Goal: Task Accomplishment & Management: Manage account settings

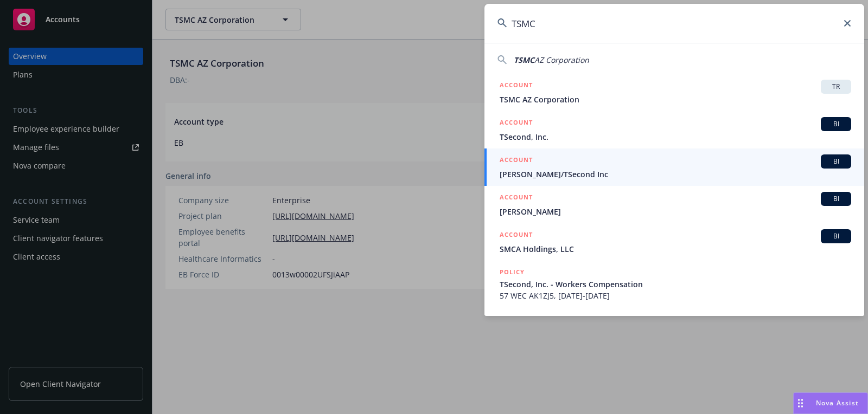
type input "TSMC"
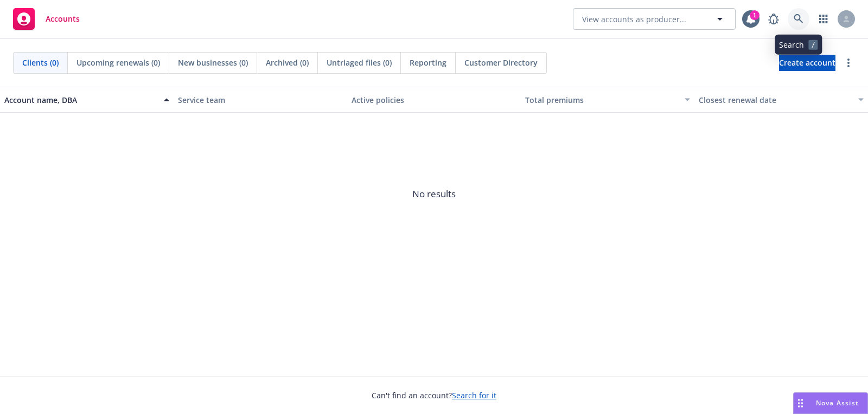
click at [798, 25] on link at bounding box center [799, 19] width 22 height 22
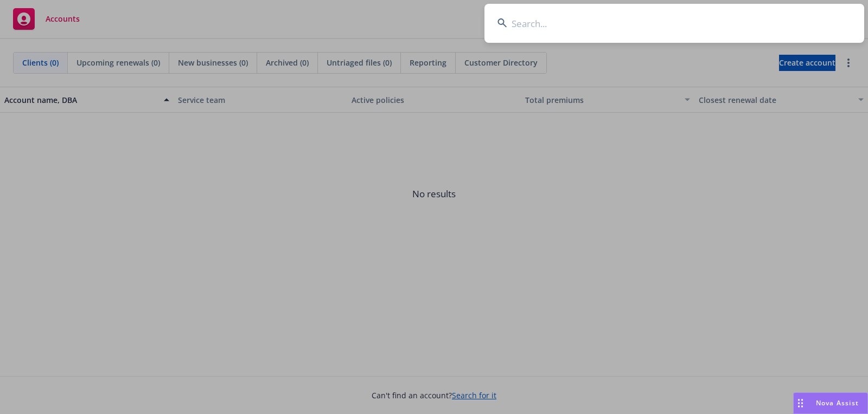
type input "Pink Viking ORH,LLC"
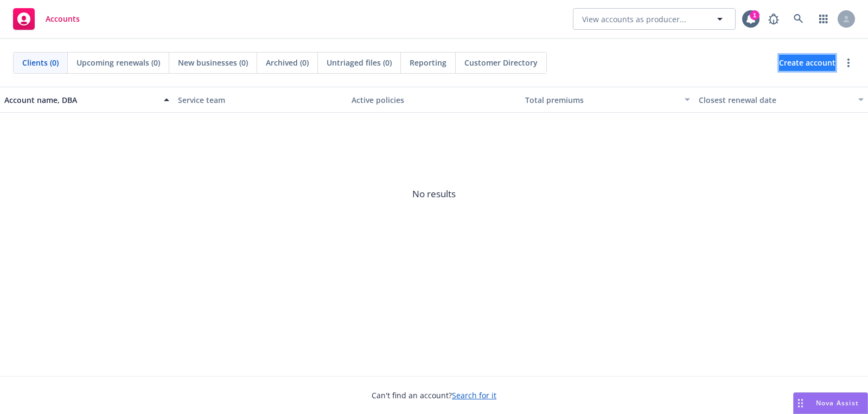
click at [786, 60] on span "Create account" at bounding box center [807, 63] width 56 height 21
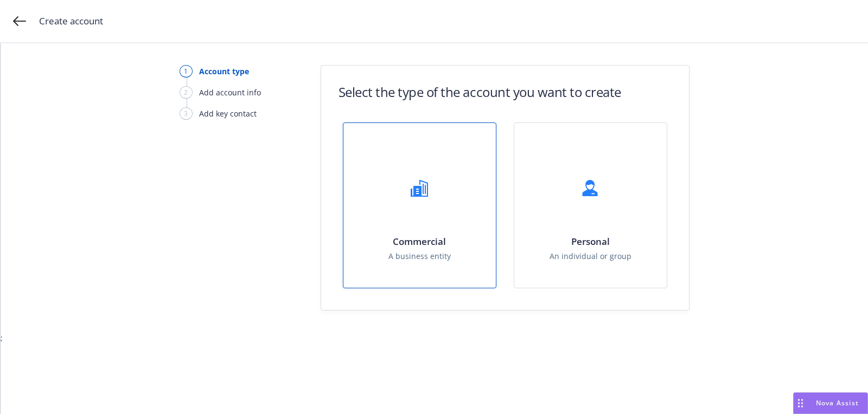
click at [460, 180] on div "Commercial A business entity" at bounding box center [419, 205] width 152 height 165
select select "US"
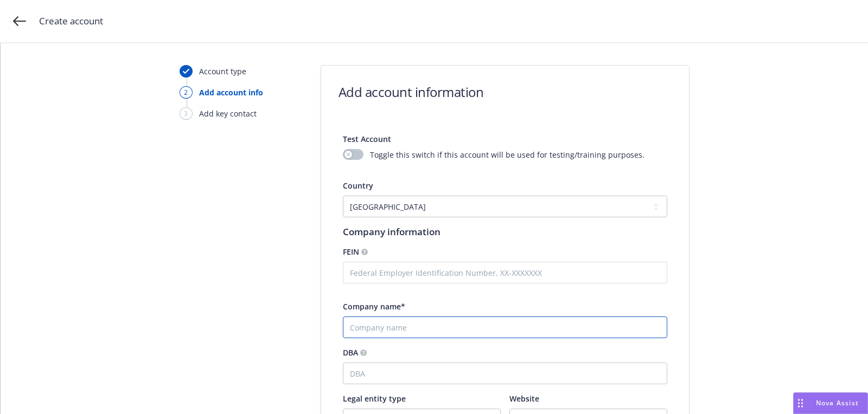
click at [415, 325] on input "Company name*" at bounding box center [505, 328] width 324 height 22
paste input "Pink Viking ORH,LLC"
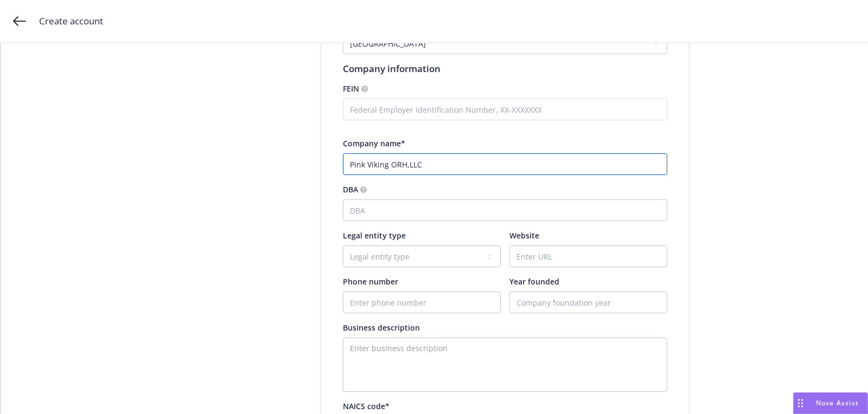
scroll to position [161, 0]
type input "Pink Viking ORH,LLC"
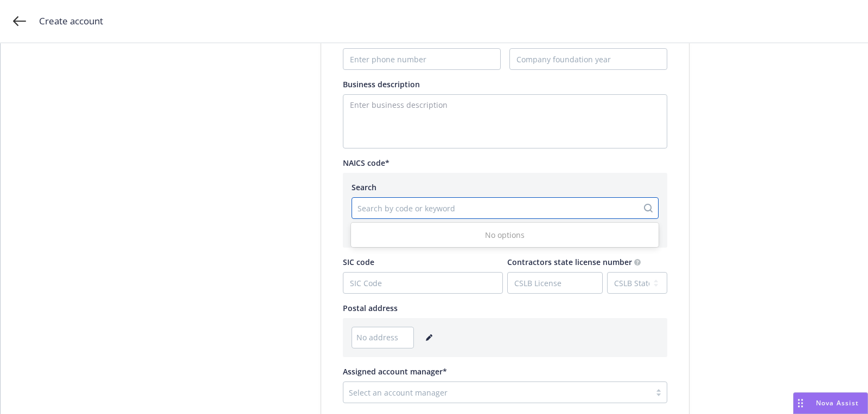
click at [415, 203] on div at bounding box center [494, 208] width 275 height 13
paste input "236220"
type input "236220"
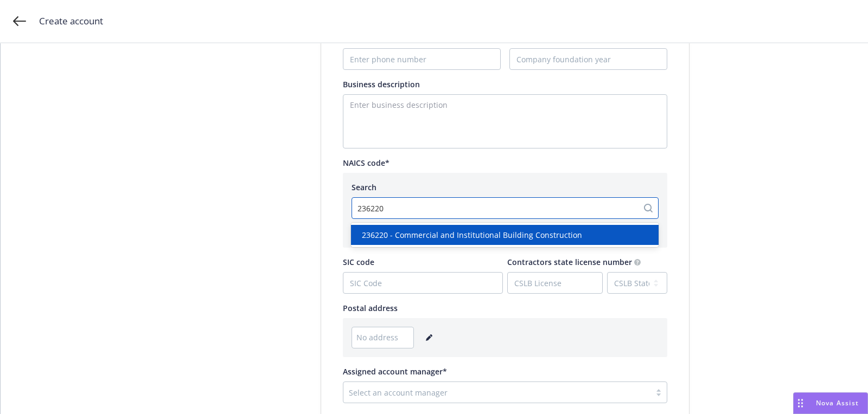
click at [418, 230] on span "236220 - Commercial and Institutional Building Construction" at bounding box center [472, 234] width 220 height 11
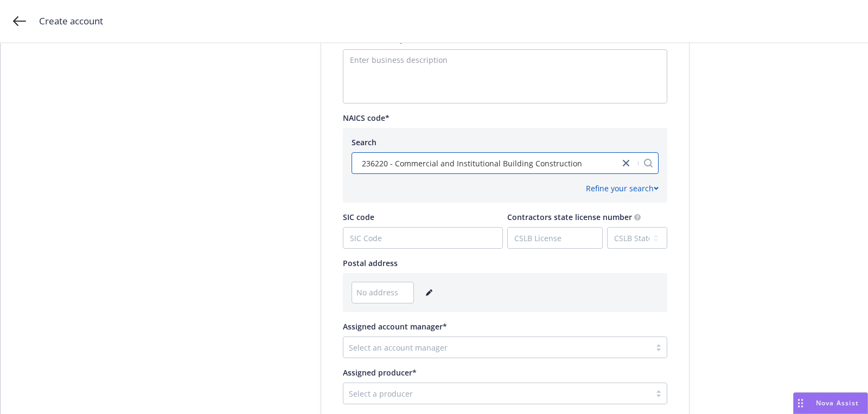
scroll to position [540, 0]
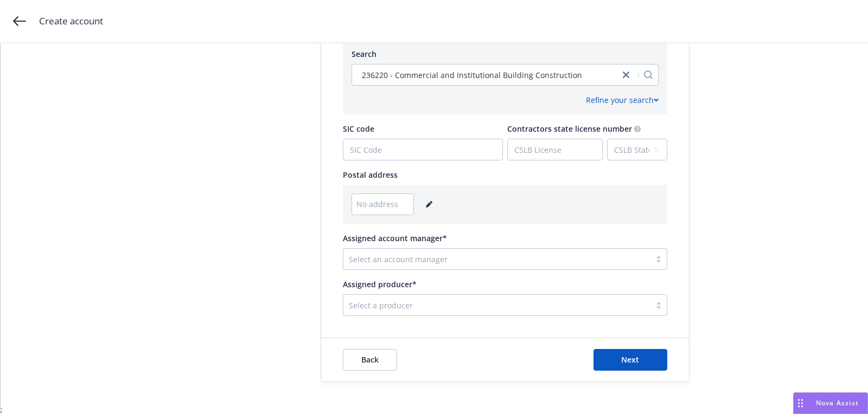
click at [426, 203] on icon "editPencil" at bounding box center [429, 204] width 7 height 7
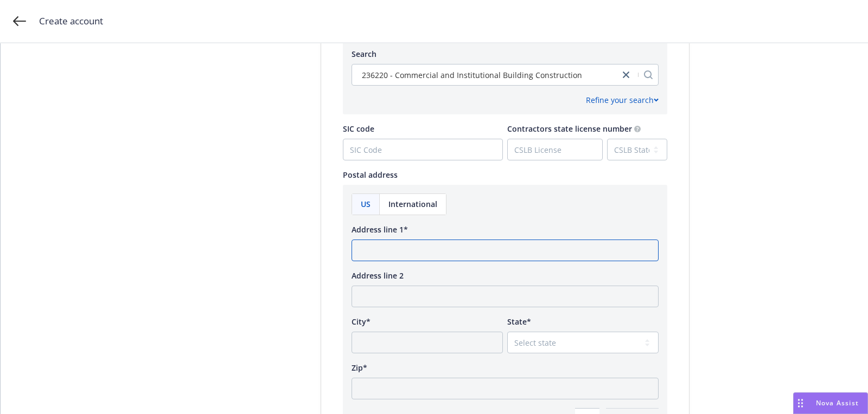
click at [424, 250] on input "Address line 1*" at bounding box center [504, 251] width 307 height 22
paste input "435 E Street Santa Rosa, CA 95404"
click at [463, 247] on input "435 E Street Santa Rosa, CA 95404" at bounding box center [504, 251] width 307 height 22
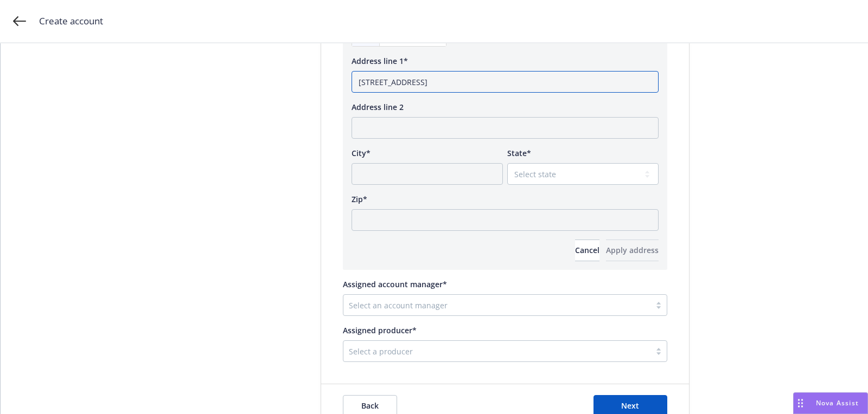
type input "435 E Street Santa Rosa, CA"
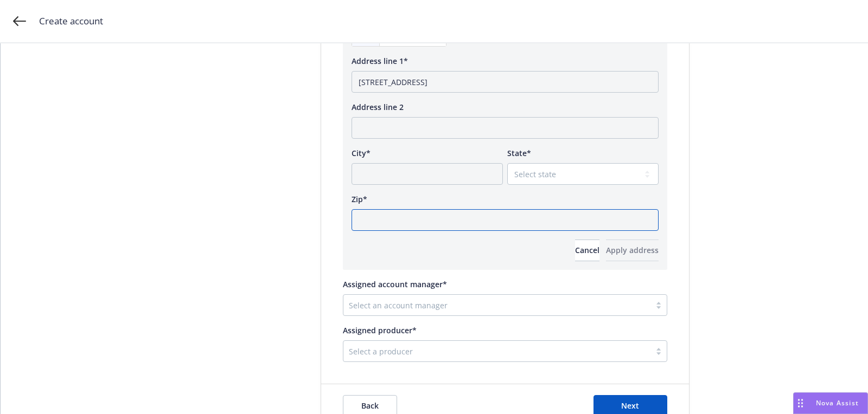
click at [452, 221] on input "Zip*" at bounding box center [504, 220] width 307 height 22
paste input "95404"
type input "95404"
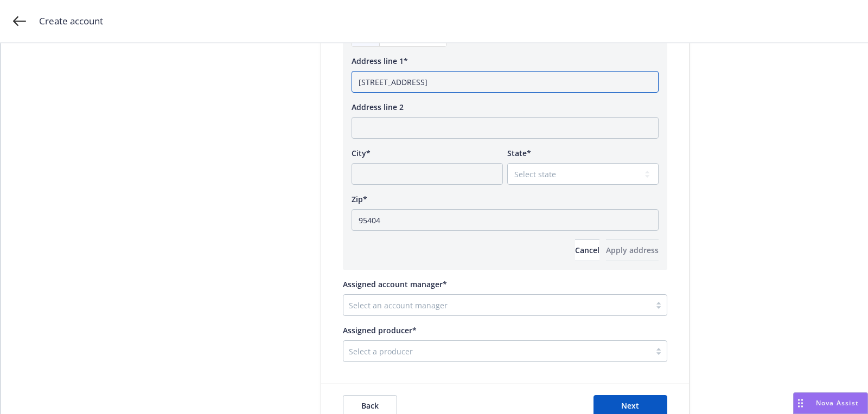
drag, startPoint x: 440, startPoint y: 77, endPoint x: 403, endPoint y: 80, distance: 37.0
click at [403, 80] on input "435 E Street Santa Rosa, CA" at bounding box center [504, 82] width 307 height 22
type input "435 E Street , CA"
click at [402, 168] on input "City*" at bounding box center [426, 174] width 151 height 22
paste input "Santa Rosa"
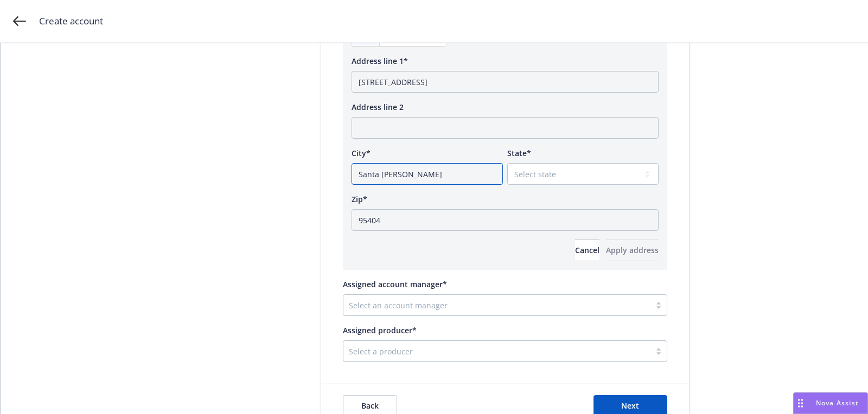
type input "Santa Rosa"
click at [530, 173] on select "Select state Alabama Alaska American Samoa Arizona Arkansas Baker Island Califo…" at bounding box center [582, 174] width 151 height 22
select select "CA"
drag, startPoint x: 401, startPoint y: 83, endPoint x: 514, endPoint y: 83, distance: 113.4
click at [514, 83] on input "435 E Street , CA" at bounding box center [504, 82] width 307 height 22
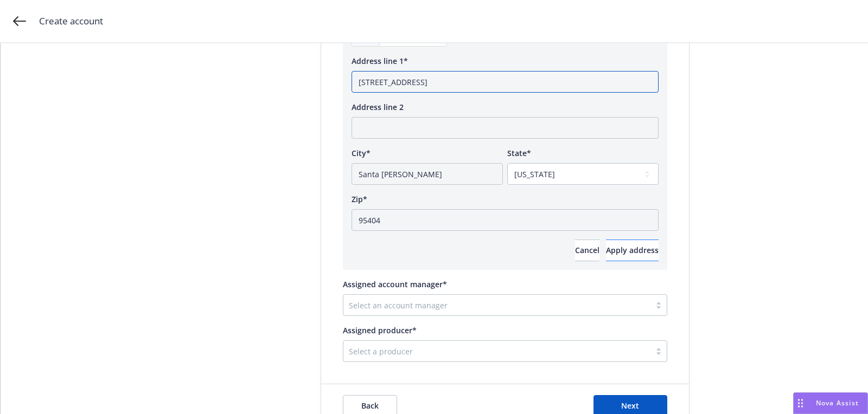
type input "435 E Street"
click at [638, 251] on span "Apply address" at bounding box center [632, 250] width 53 height 10
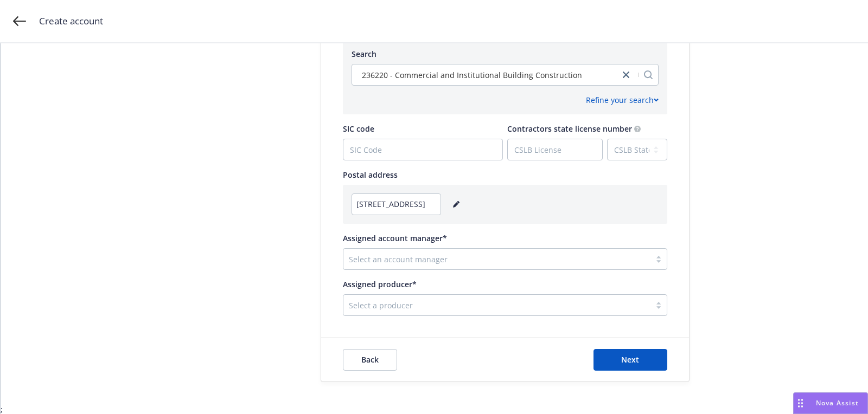
click at [403, 265] on div "Select an account manager" at bounding box center [496, 259] width 307 height 17
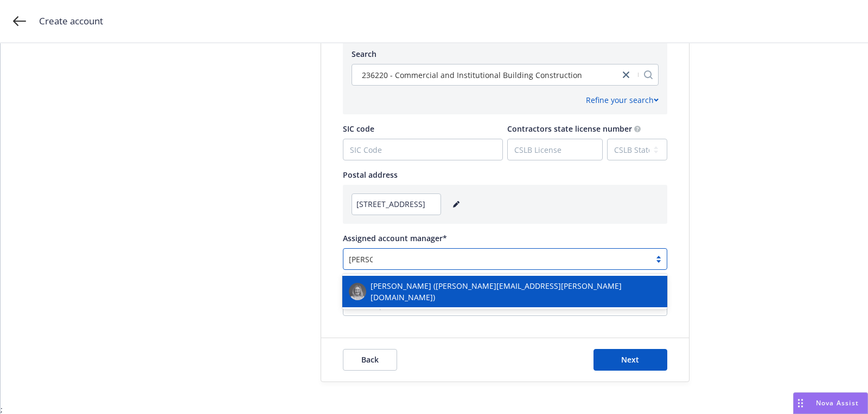
type input "erin bau"
click at [396, 287] on span "Erin Bautista (erin.bautista@newfront.com)" at bounding box center [515, 291] width 290 height 23
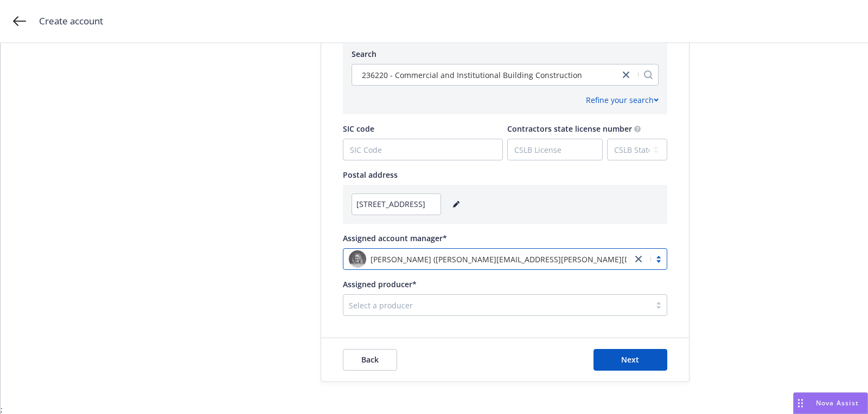
click at [408, 299] on div at bounding box center [497, 305] width 296 height 13
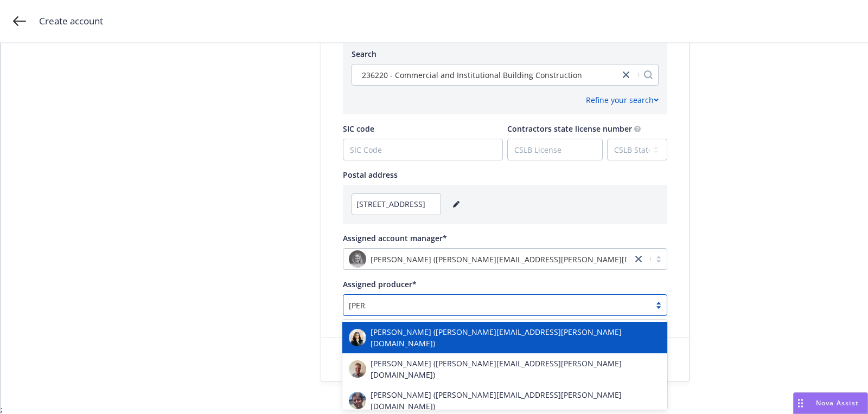
type input "scott"
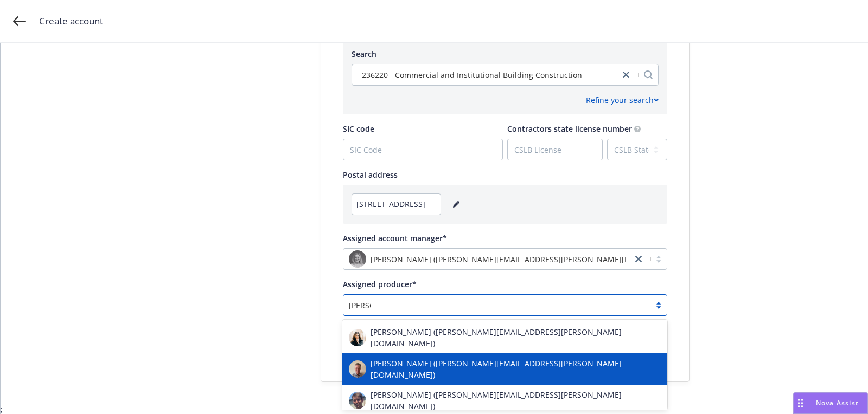
click at [400, 365] on span "Scott Gaddy (scott.gaddy@newfront.com)" at bounding box center [515, 369] width 290 height 23
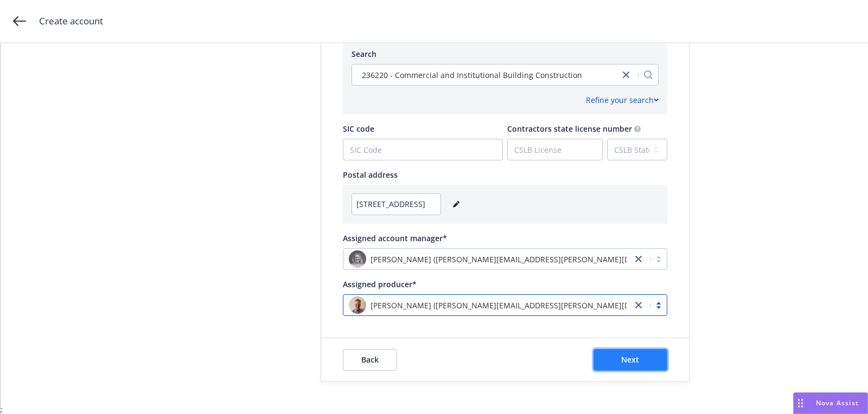
click at [613, 354] on button "Next" at bounding box center [630, 360] width 74 height 22
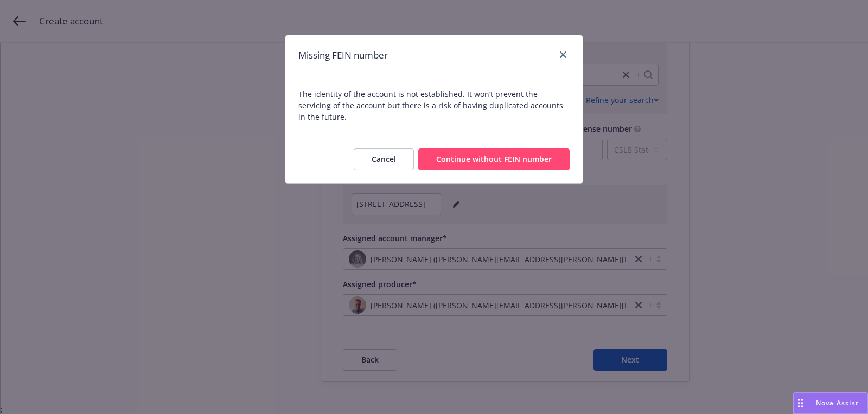
click at [528, 151] on button "Continue without FEIN number" at bounding box center [493, 160] width 151 height 22
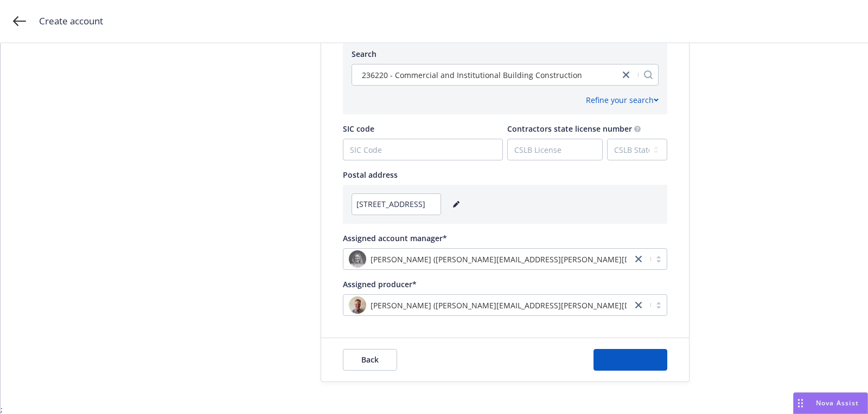
scroll to position [0, 0]
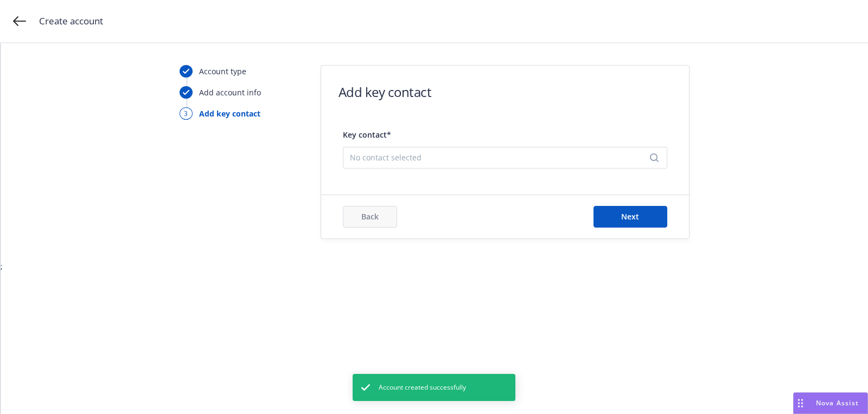
click at [479, 161] on span "No contact selected" at bounding box center [501, 157] width 302 height 11
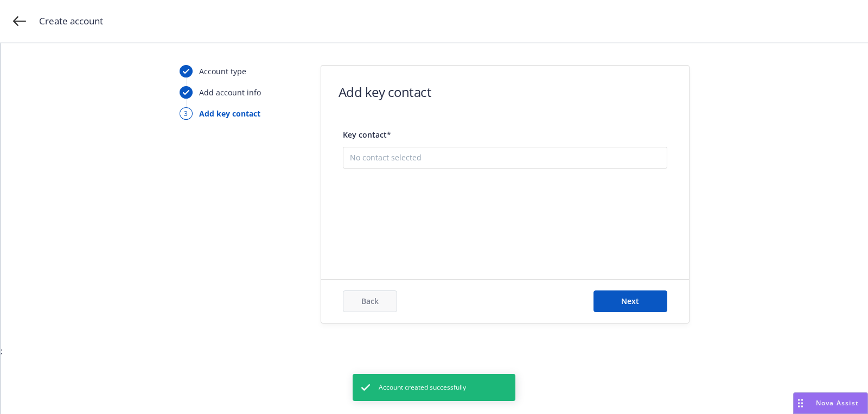
click at [462, 214] on button "Add new contact" at bounding box center [505, 212] width 310 height 22
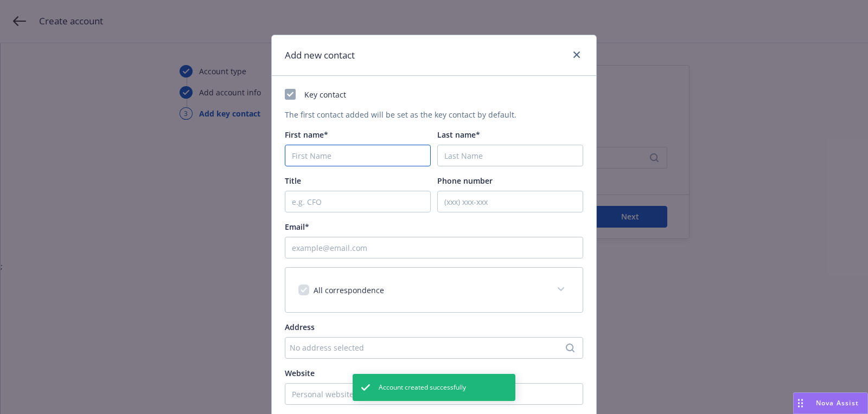
click at [332, 163] on input "First name*" at bounding box center [358, 156] width 146 height 22
paste input "Monica"
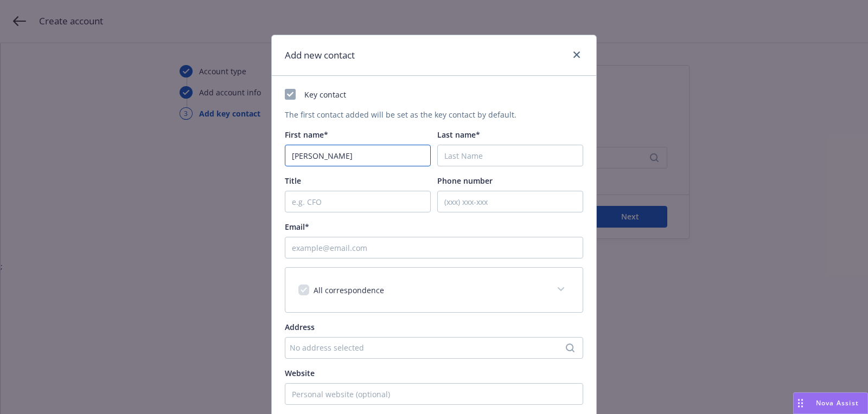
type input "Monica"
click at [489, 158] on input "Last name*" at bounding box center [510, 156] width 146 height 22
paste input "Bourdens"
type input "Bourdens"
click at [389, 238] on input "Email*" at bounding box center [434, 248] width 298 height 22
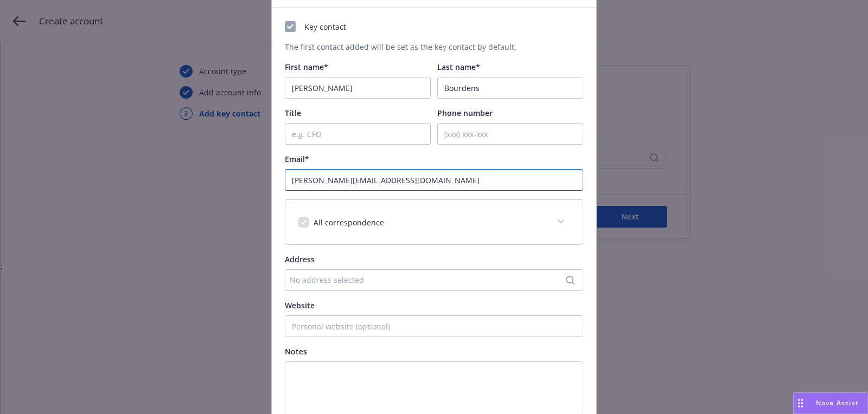
scroll to position [164, 0]
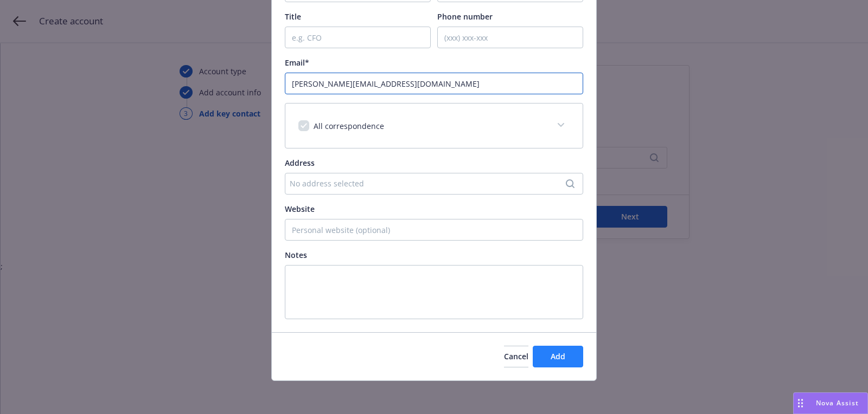
type input "monica@synergygroup.net"
click at [569, 364] on button "Add" at bounding box center [558, 357] width 50 height 22
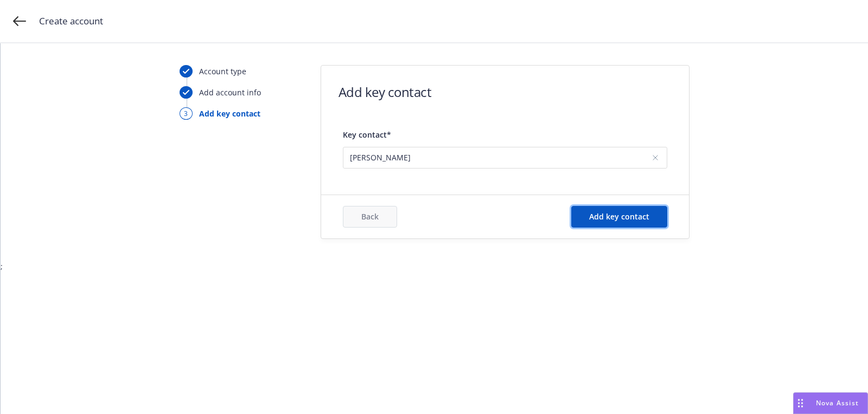
click at [623, 212] on span "Add key contact" at bounding box center [619, 217] width 60 height 10
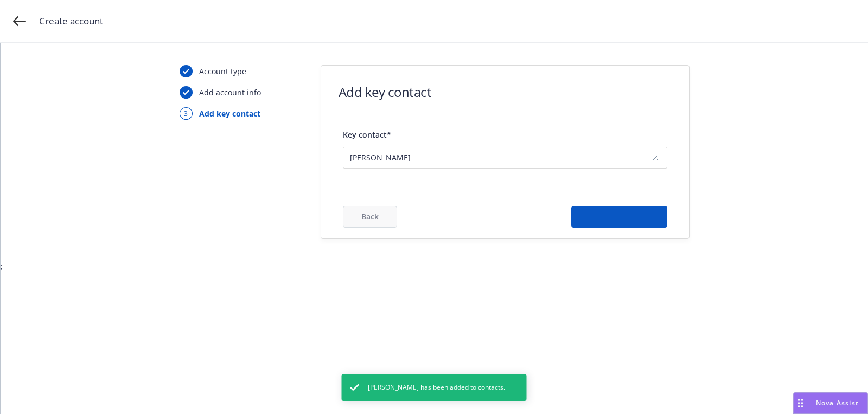
click at [510, 204] on div "Back Add key contact" at bounding box center [505, 216] width 368 height 43
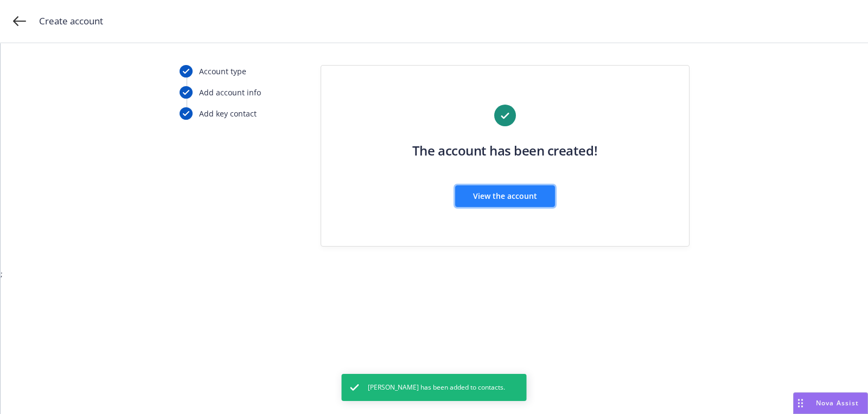
click at [510, 198] on span "View the account" at bounding box center [505, 196] width 64 height 10
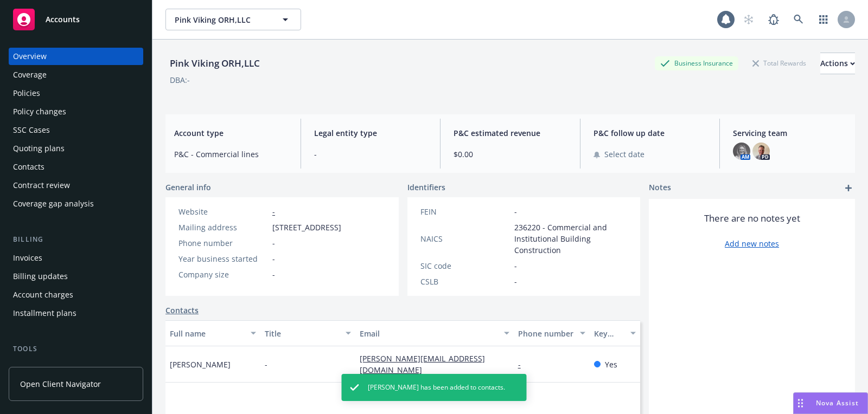
click at [94, 145] on div "Quoting plans" at bounding box center [76, 148] width 126 height 17
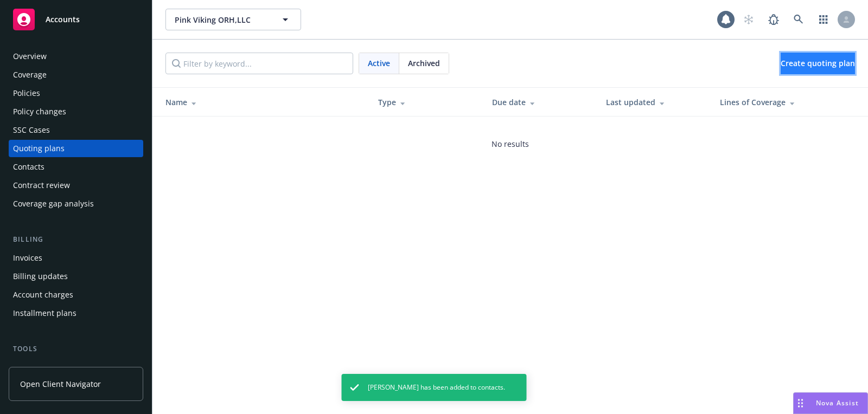
click at [810, 64] on span "Create quoting plan" at bounding box center [817, 63] width 74 height 10
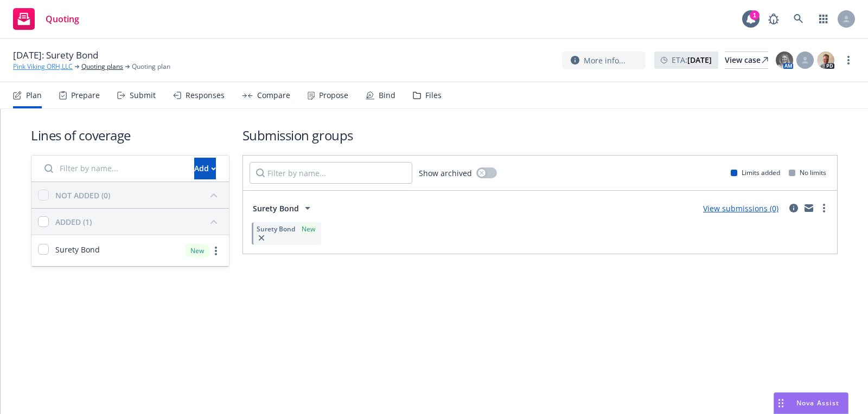
click at [61, 71] on link "Pink Viking ORH,LLC" at bounding box center [43, 67] width 60 height 10
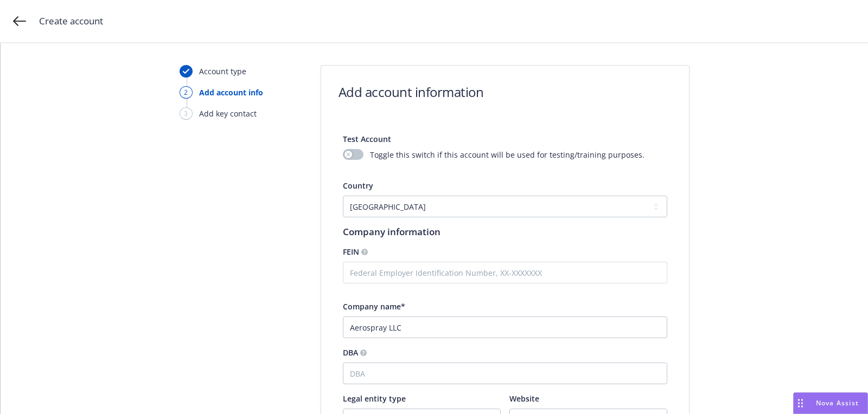
select select "US"
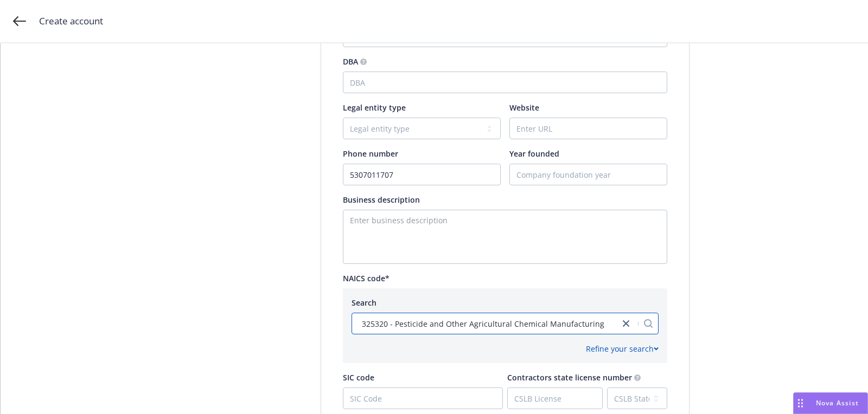
scroll to position [540, 0]
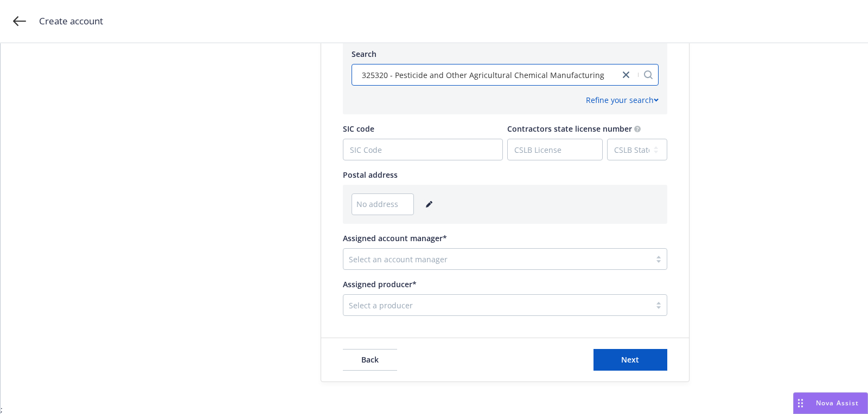
click at [425, 199] on link "editPencil" at bounding box center [429, 204] width 13 height 13
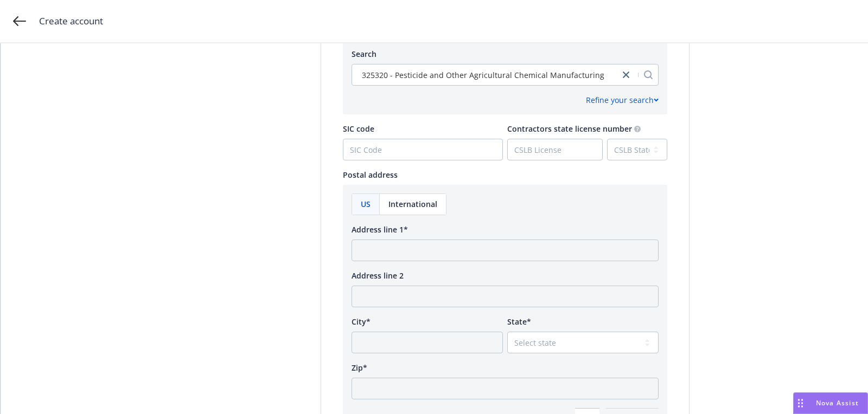
click at [419, 238] on div "Address line 1*" at bounding box center [504, 242] width 307 height 37
click at [422, 243] on input "Address line 1*" at bounding box center [504, 251] width 307 height 22
paste input "1821 samuel James Court Yuba City, CA 95993"
click at [503, 258] on input "1821 samuel James Court Yuba City, CA 95993" at bounding box center [504, 251] width 307 height 22
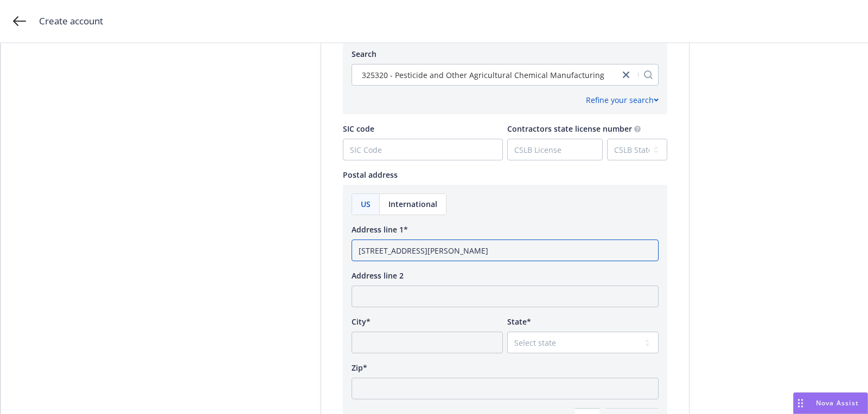
click at [507, 252] on input "1821 samuel James Court Yuba City, CA 95993" at bounding box center [504, 251] width 307 height 22
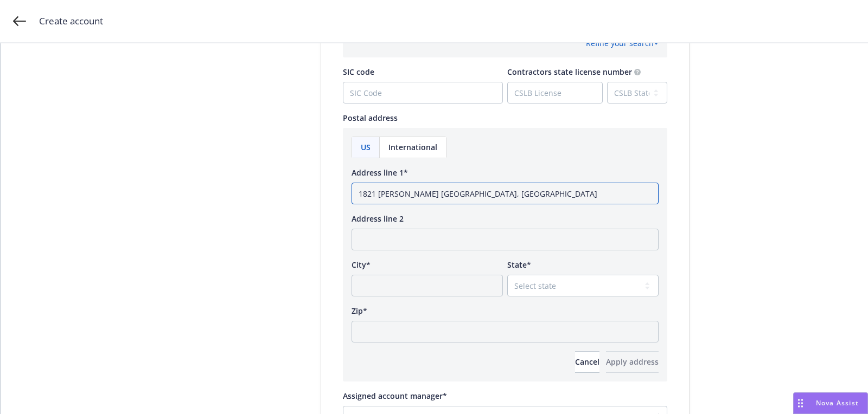
scroll to position [631, 0]
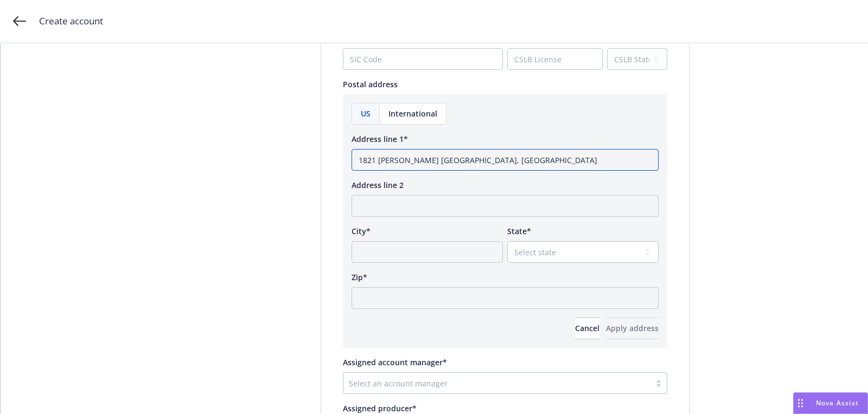
type input "1821 samuel James Court Yuba City, CA"
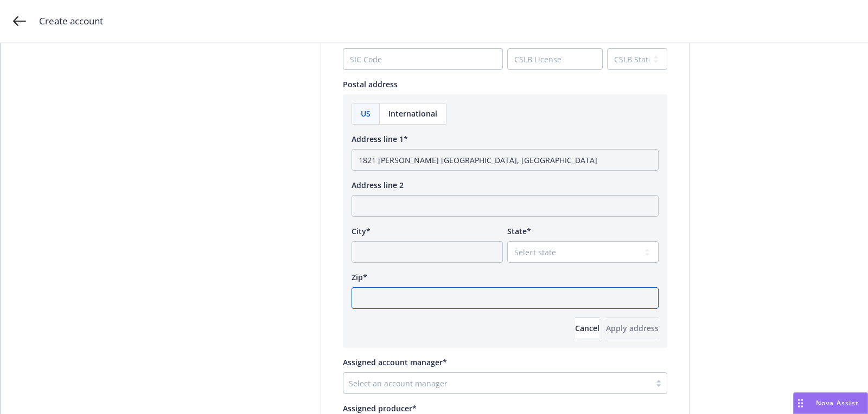
click at [482, 290] on input "Zip*" at bounding box center [504, 298] width 307 height 22
paste input "95993"
type input "95993"
click at [544, 251] on select "Select state Alabama Alaska American Samoa Arizona Arkansas Baker Island Califo…" at bounding box center [582, 252] width 151 height 22
select select "CA"
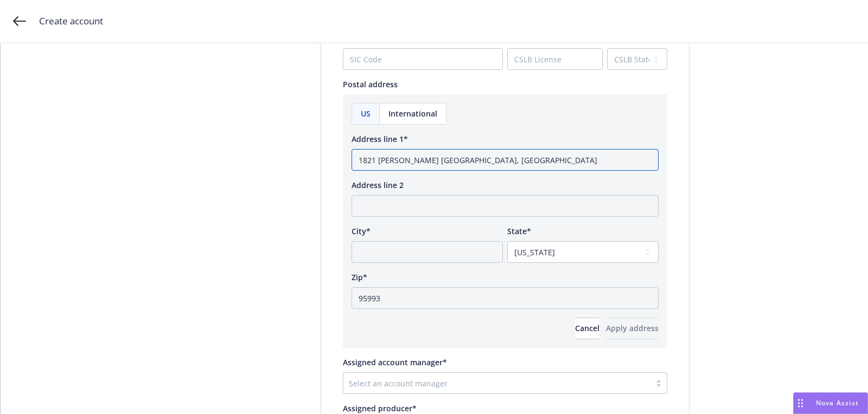
drag, startPoint x: 483, startPoint y: 162, endPoint x: 446, endPoint y: 162, distance: 36.3
click at [446, 162] on input "1821 samuel James Court Yuba City, CA" at bounding box center [504, 160] width 307 height 22
type input "1821 samuel James Cour, CA"
click at [434, 249] on input "City*" at bounding box center [426, 252] width 151 height 22
paste input "t Yuba City"
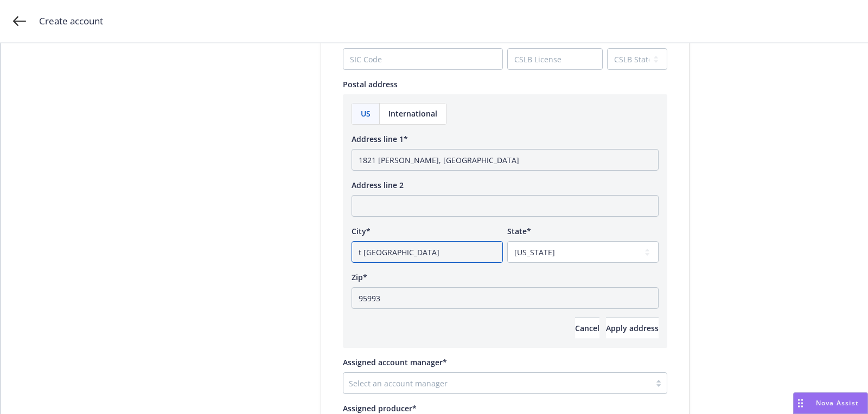
click at [364, 250] on input "t Yuba City" at bounding box center [426, 252] width 151 height 22
type input "Yuba City"
click at [444, 155] on input "1821 samuel James Cour, CA" at bounding box center [504, 160] width 307 height 22
drag, startPoint x: 445, startPoint y: 157, endPoint x: 508, endPoint y: 157, distance: 62.9
click at [508, 157] on input "1821 samuel James Court, CA" at bounding box center [504, 160] width 307 height 22
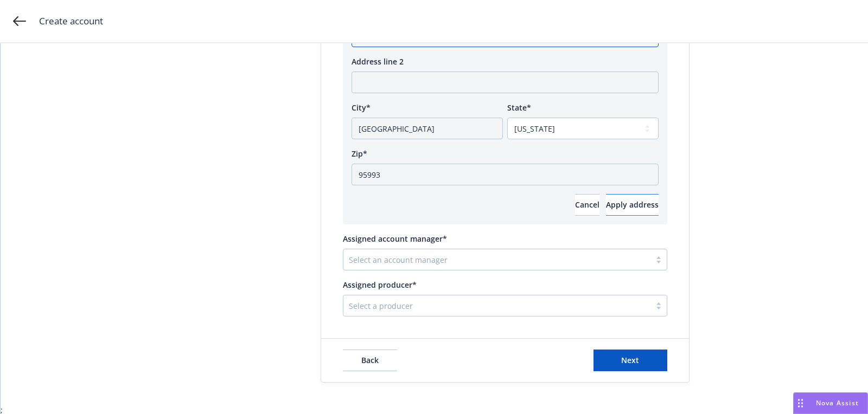
type input "1821 samuel James Court"
click at [616, 209] on button "Apply address" at bounding box center [632, 205] width 53 height 22
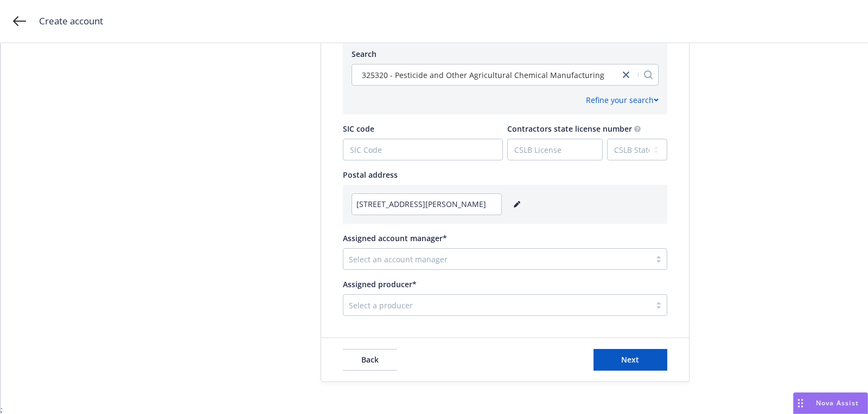
click at [424, 268] on div "Select an account manager" at bounding box center [505, 259] width 324 height 22
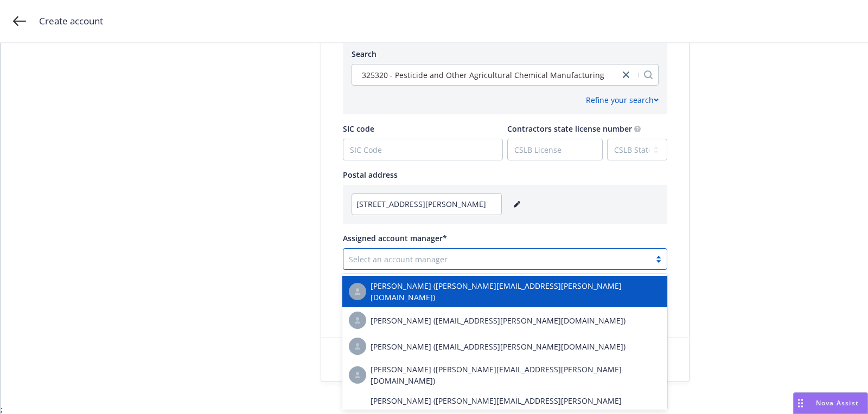
click at [426, 263] on div at bounding box center [497, 259] width 296 height 13
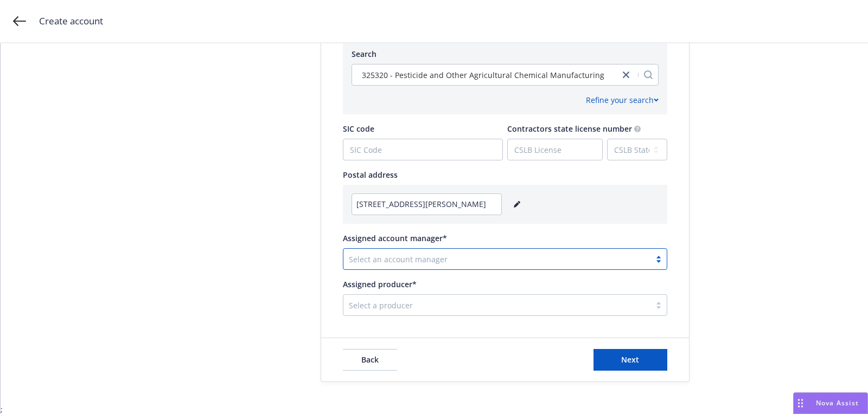
click at [429, 262] on div at bounding box center [497, 259] width 296 height 13
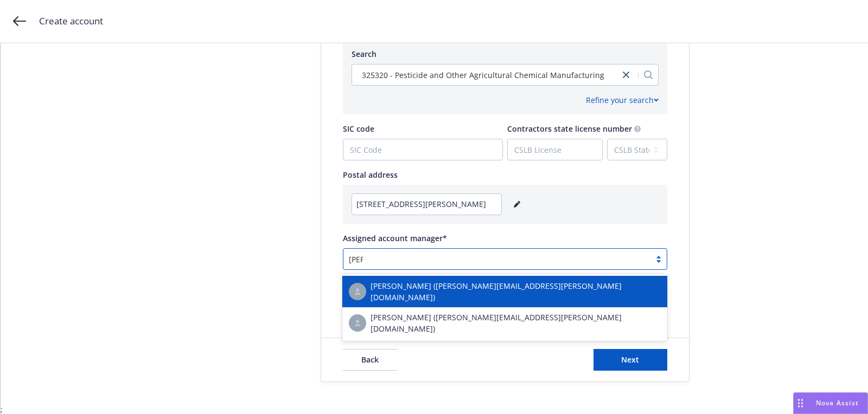
type input "todd"
click at [421, 280] on div "[PERSON_NAME] ([PERSON_NAME][EMAIL_ADDRESS][PERSON_NAME][DOMAIN_NAME])" at bounding box center [505, 291] width 312 height 23
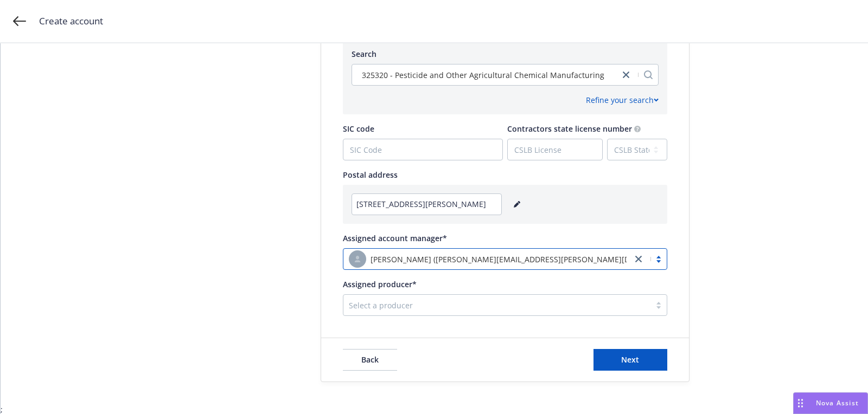
click at [411, 301] on div at bounding box center [497, 305] width 296 height 13
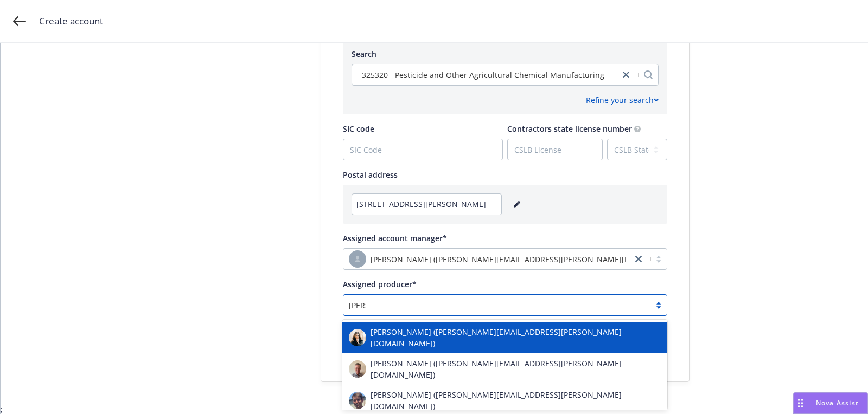
type input "scott"
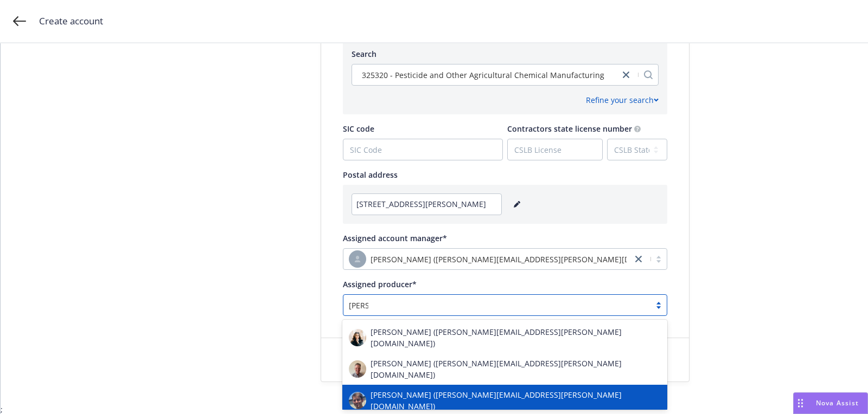
click at [418, 389] on span "[PERSON_NAME] ([PERSON_NAME][EMAIL_ADDRESS][PERSON_NAME][DOMAIN_NAME])" at bounding box center [515, 400] width 290 height 23
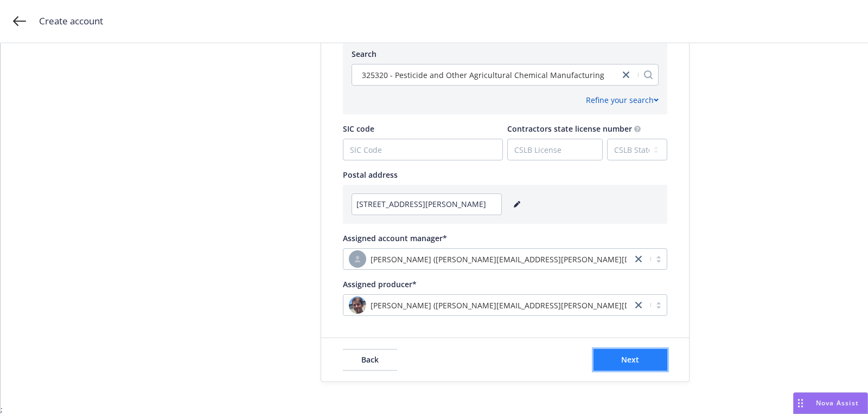
click at [625, 366] on button "Next" at bounding box center [630, 360] width 74 height 22
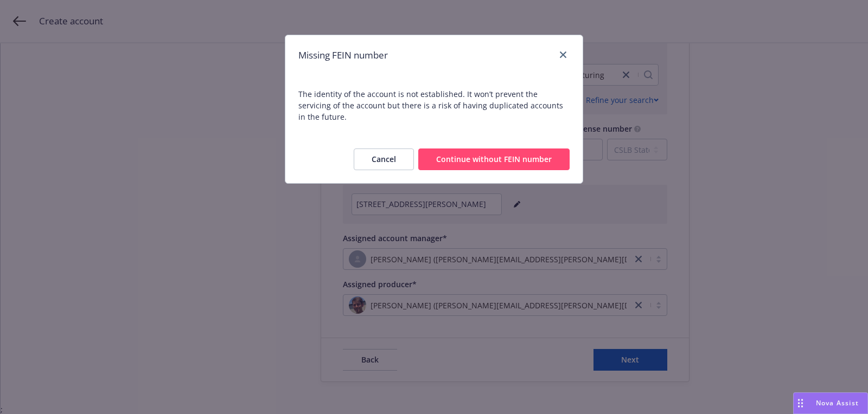
click at [521, 149] on button "Continue without FEIN number" at bounding box center [493, 160] width 151 height 22
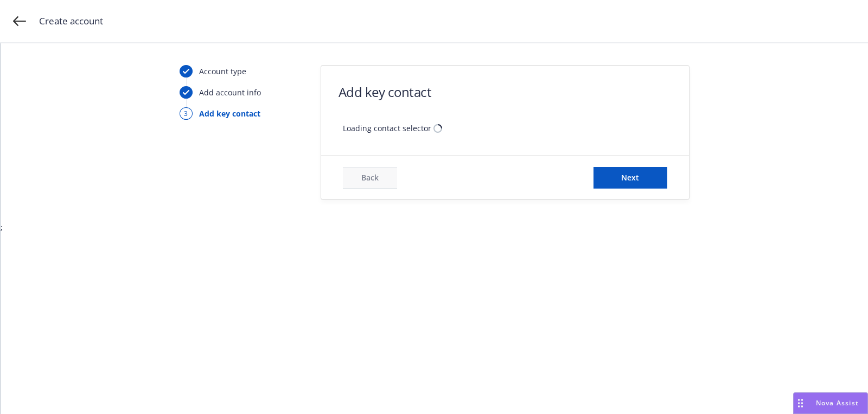
scroll to position [0, 0]
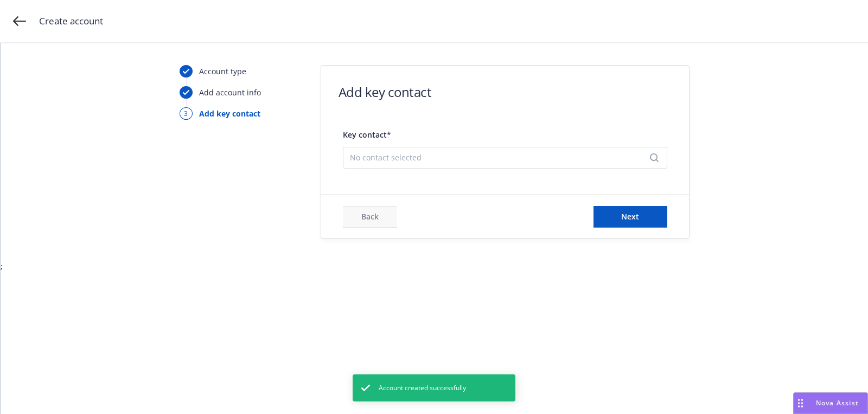
click at [455, 153] on span "No contact selected" at bounding box center [501, 157] width 302 height 11
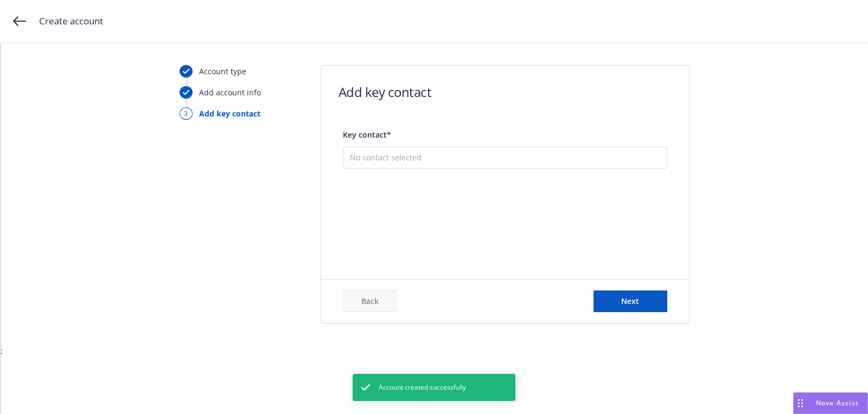
click at [455, 228] on div "There are no saved contacts for this account yet Add new contact" at bounding box center [505, 187] width 324 height 85
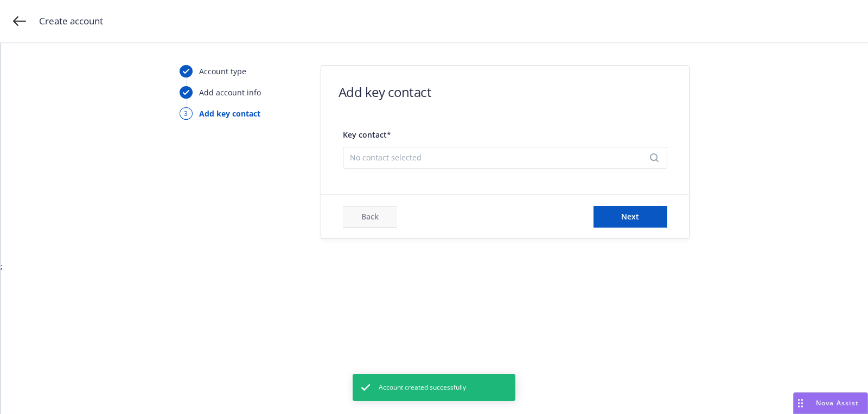
click at [457, 169] on div "Key contact* No contact selected" at bounding box center [505, 148] width 324 height 50
click at [456, 165] on div "No contact selected" at bounding box center [505, 158] width 324 height 22
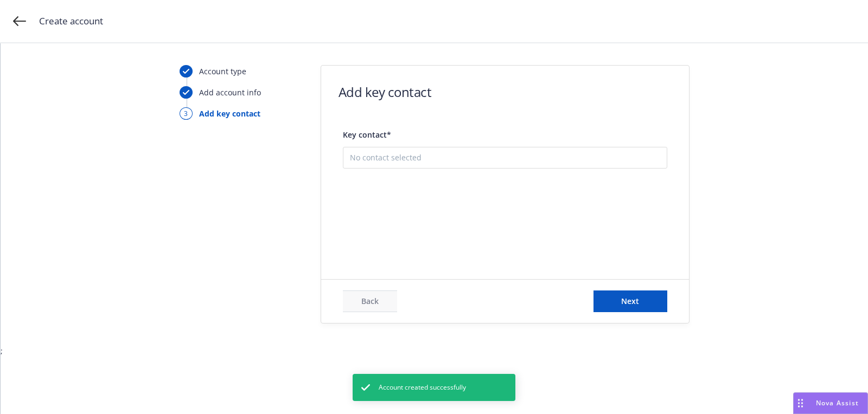
click at [459, 212] on button "Add new contact" at bounding box center [505, 213] width 310 height 22
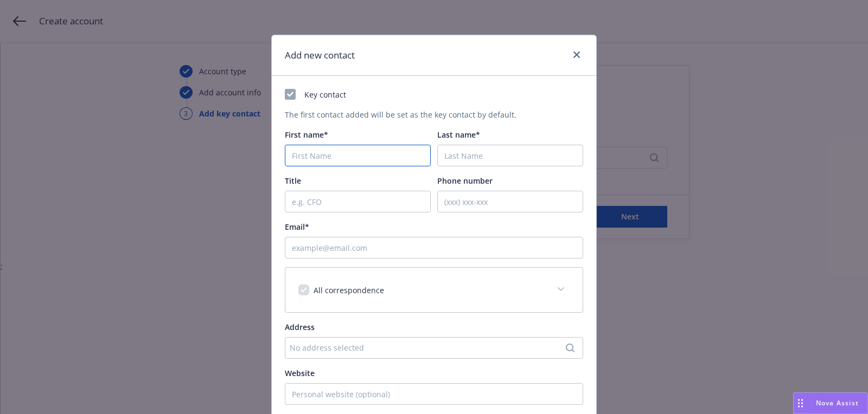
click at [395, 153] on input "First name*" at bounding box center [358, 156] width 146 height 22
paste input "Dino"
type input "Dino"
click at [469, 156] on input "Last name*" at bounding box center [510, 156] width 146 height 22
paste input "manuel"
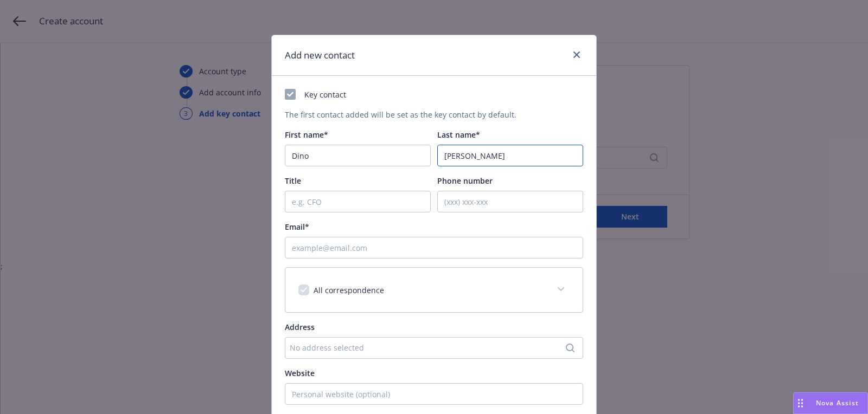
type input "manuel"
click at [424, 242] on input "Email*" at bounding box center [434, 248] width 298 height 22
paste input "d.manuel.farm@gmail.com"
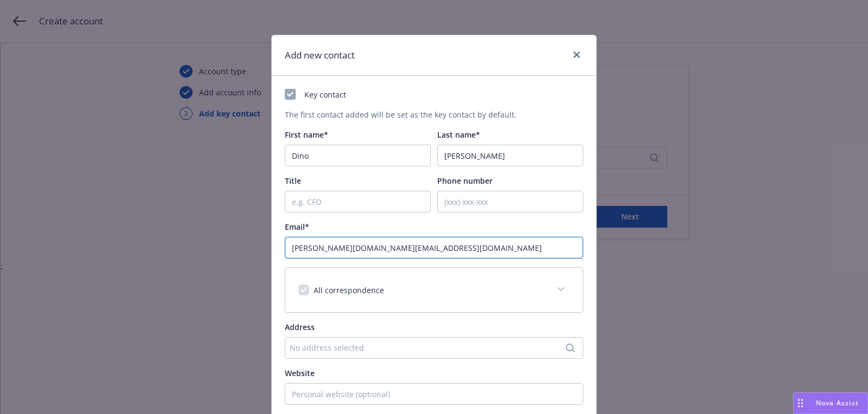
scroll to position [164, 0]
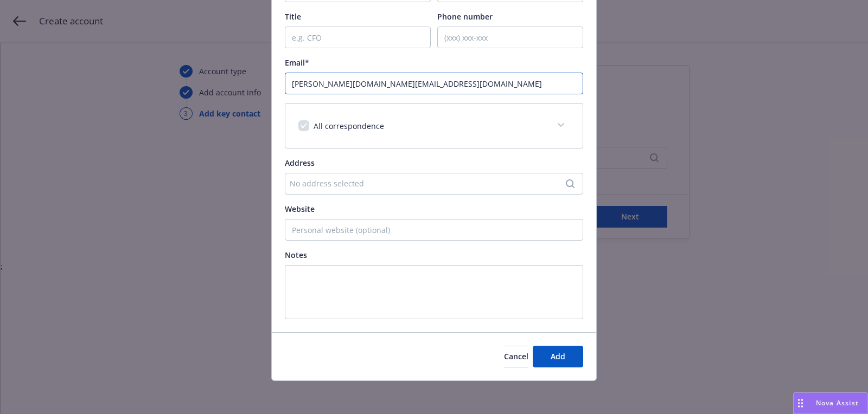
type input "d.manuel.farm@gmail.com"
click at [554, 370] on div "Cancel Add" at bounding box center [434, 356] width 324 height 48
click at [554, 367] on div "Cancel Add" at bounding box center [434, 356] width 324 height 48
click at [558, 364] on button "Add" at bounding box center [558, 357] width 50 height 22
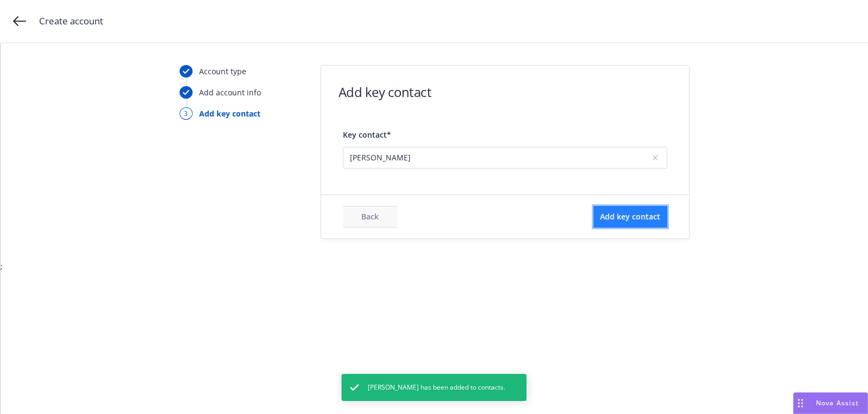
click at [626, 217] on span "Add key contact" at bounding box center [630, 217] width 60 height 10
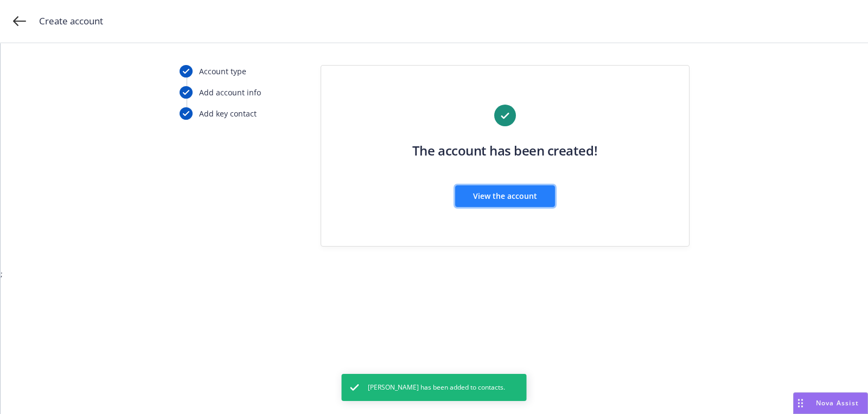
click at [523, 197] on span "View the account" at bounding box center [505, 196] width 64 height 10
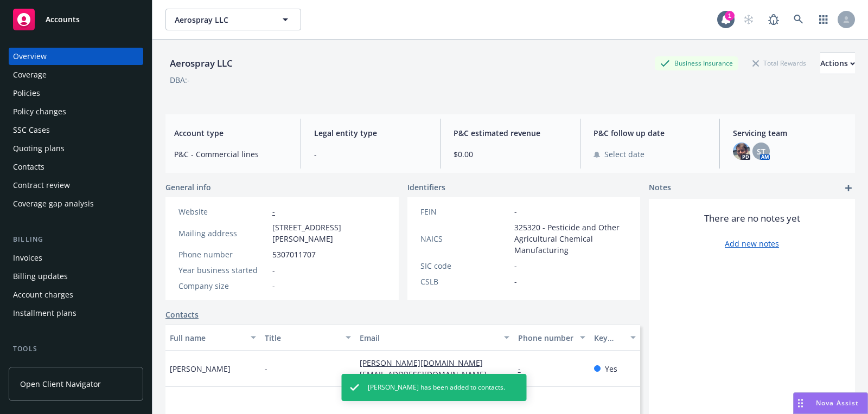
click at [65, 147] on div "Quoting plans" at bounding box center [76, 148] width 126 height 17
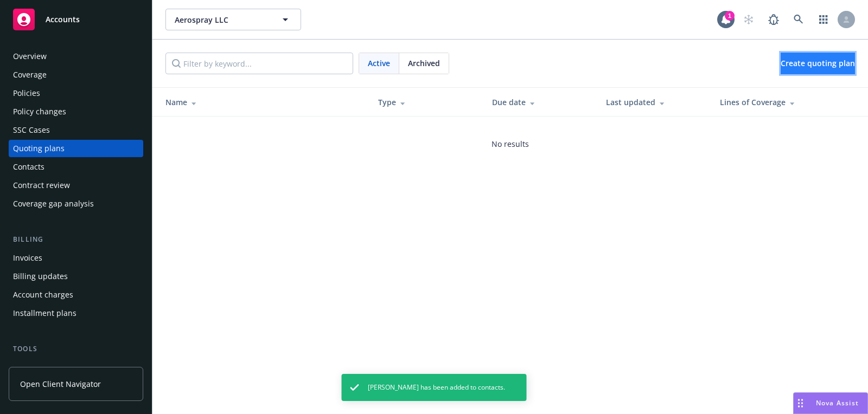
click at [803, 61] on span "Create quoting plan" at bounding box center [817, 63] width 74 height 10
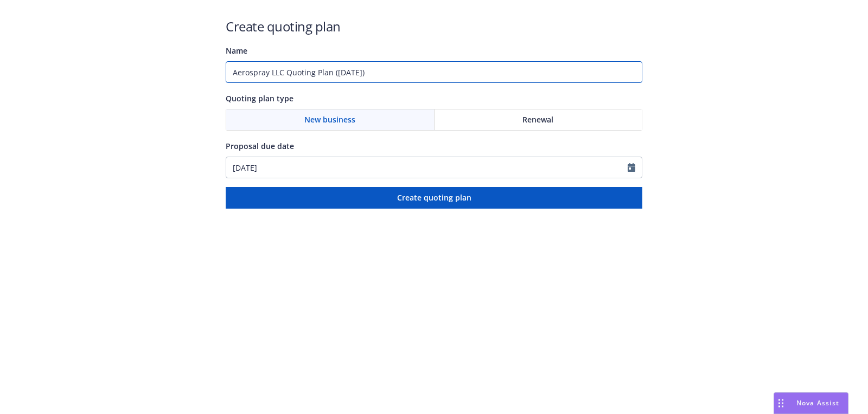
click at [366, 79] on input "Aerospray LLC Quoting Plan ([DATE])" at bounding box center [434, 72] width 417 height 22
type input "[DATE]"
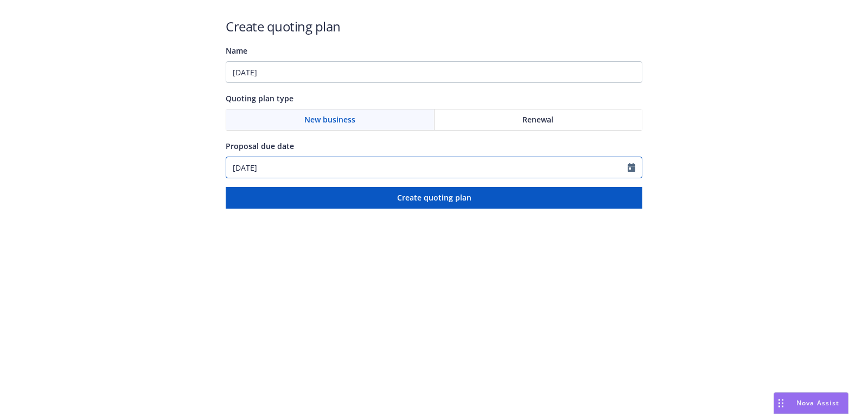
select select "8"
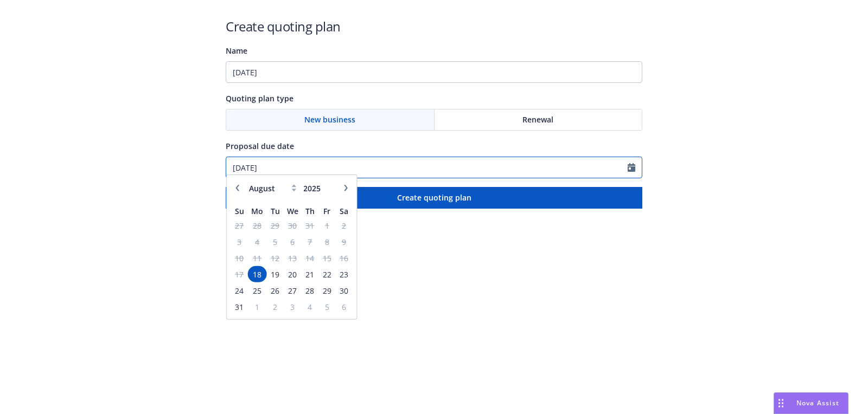
click at [338, 177] on div "[DATE] January February March April May June July August September October Nove…" at bounding box center [434, 168] width 417 height 22
paste input "9/01"
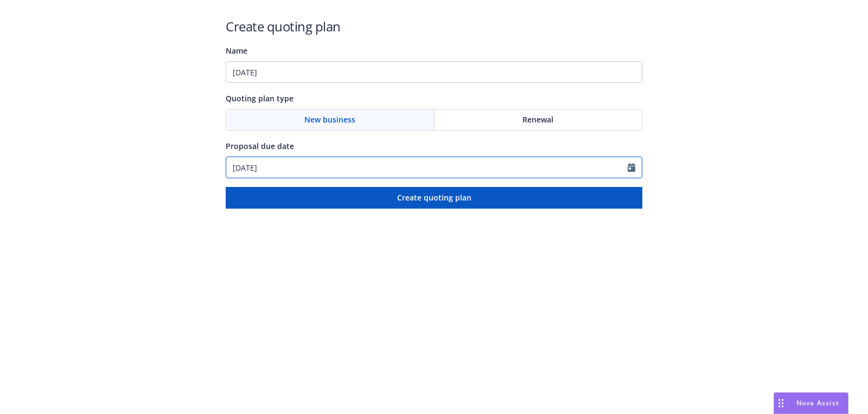
type input "[DATE]"
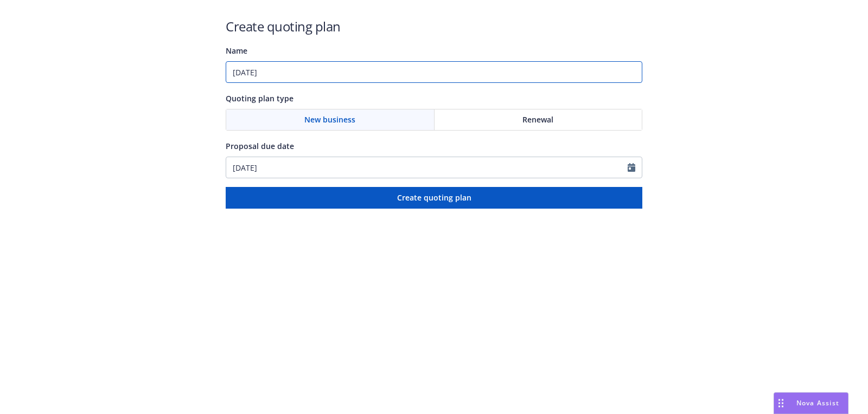
click at [350, 76] on input "[DATE]" at bounding box center [434, 72] width 417 height 22
paste input "Aircraft / Aviation"
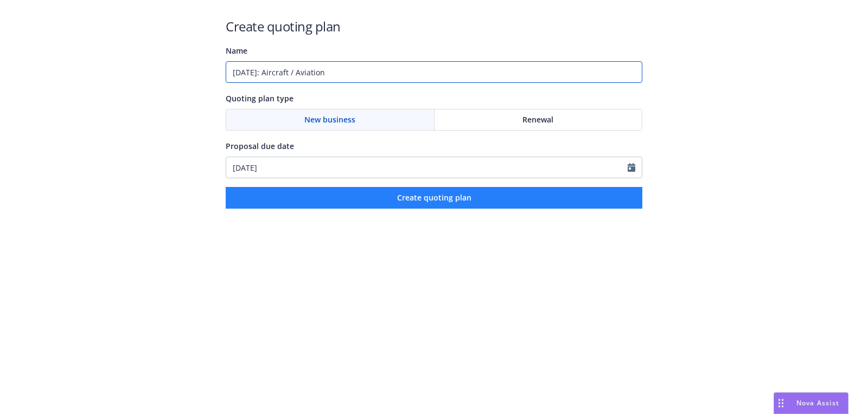
type input "[DATE]: Aircraft / Aviation"
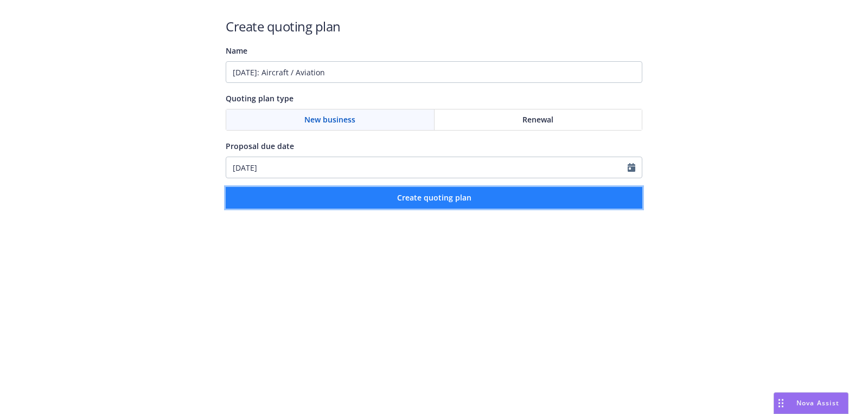
click at [383, 204] on button "Create quoting plan" at bounding box center [434, 198] width 417 height 22
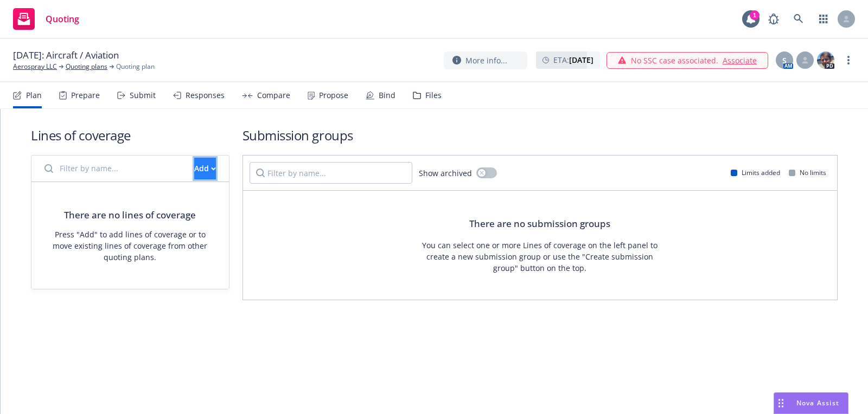
click at [194, 167] on button "Add" at bounding box center [205, 169] width 22 height 22
click at [295, 199] on span "Create new business lines of coverage" at bounding box center [241, 196] width 165 height 10
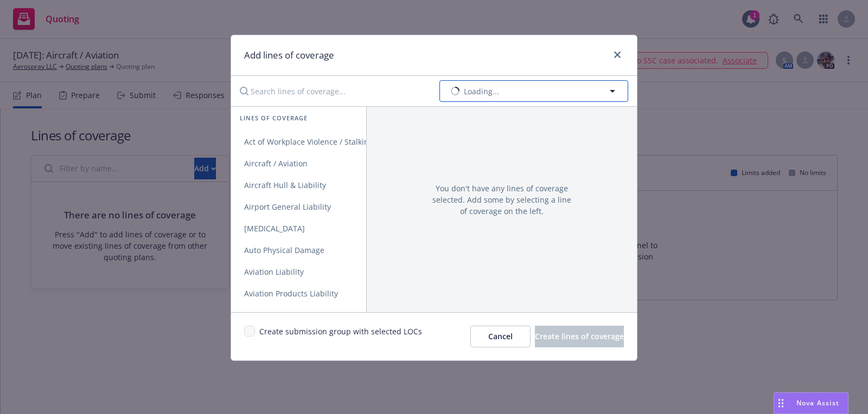
click at [545, 94] on button "Loading..." at bounding box center [533, 91] width 189 height 22
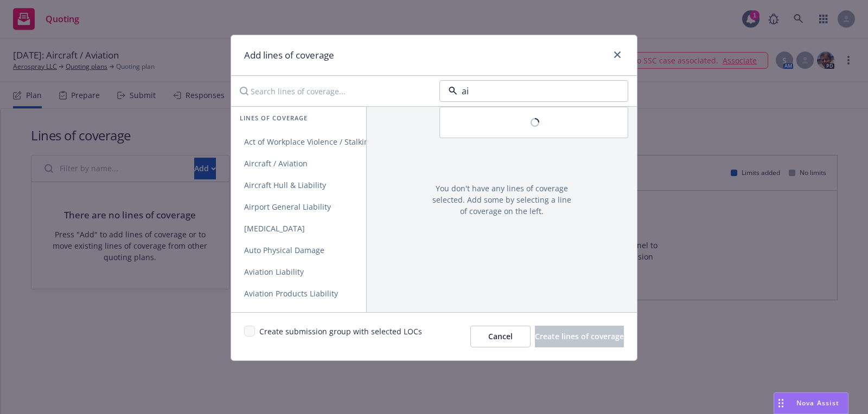
type input "air"
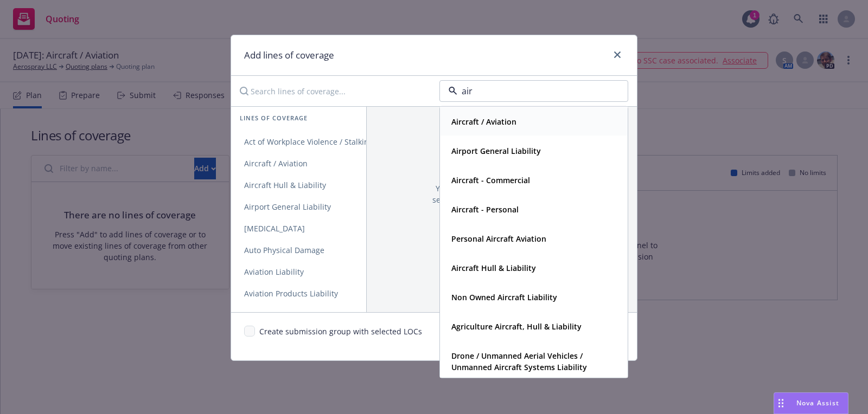
click at [544, 125] on div "Aircraft / Aviation" at bounding box center [534, 122] width 174 height 16
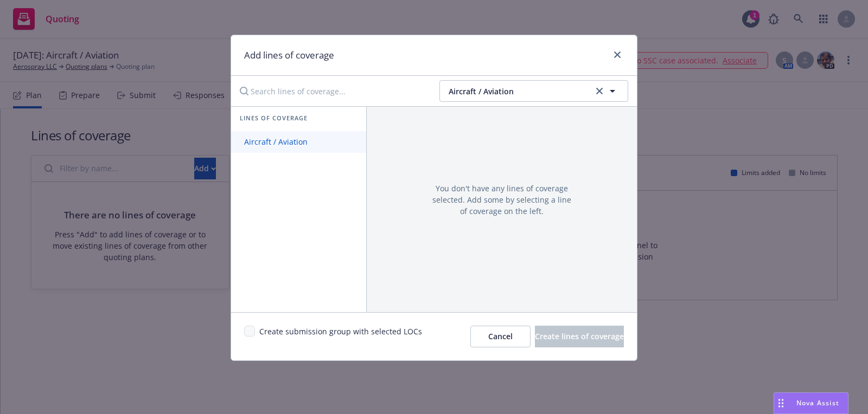
click at [286, 150] on link "Aircraft / Aviation" at bounding box center [298, 142] width 135 height 22
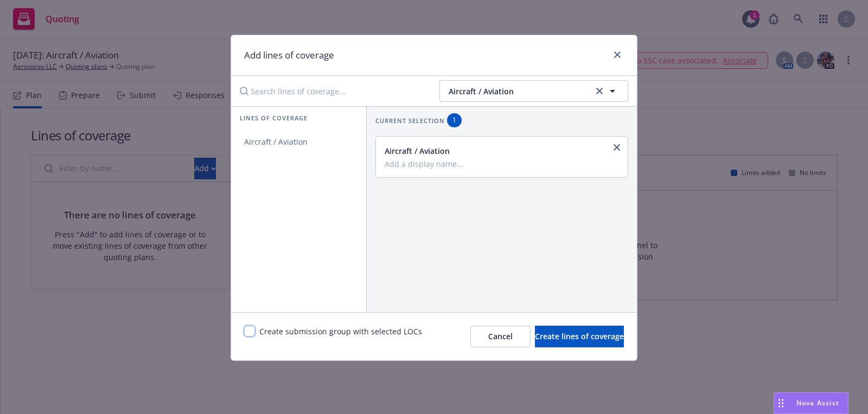
click at [249, 328] on input "checkbox" at bounding box center [249, 331] width 11 height 11
checkbox input "true"
click at [535, 327] on button "Create lines of coverage" at bounding box center [579, 337] width 89 height 22
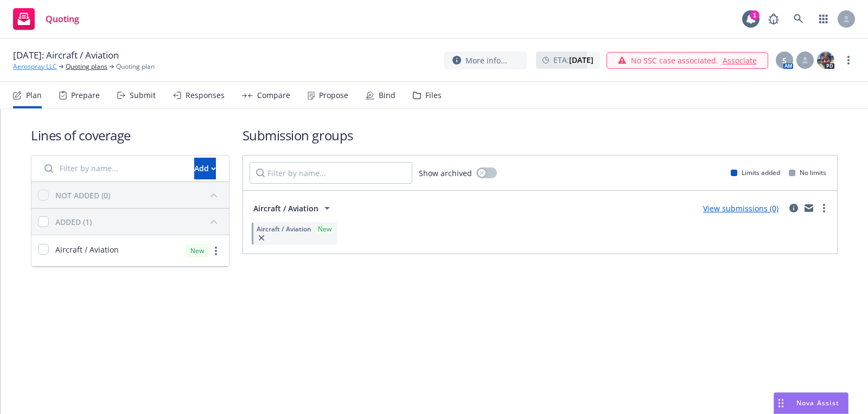
click at [29, 71] on link "Aerospray LLC" at bounding box center [35, 67] width 44 height 10
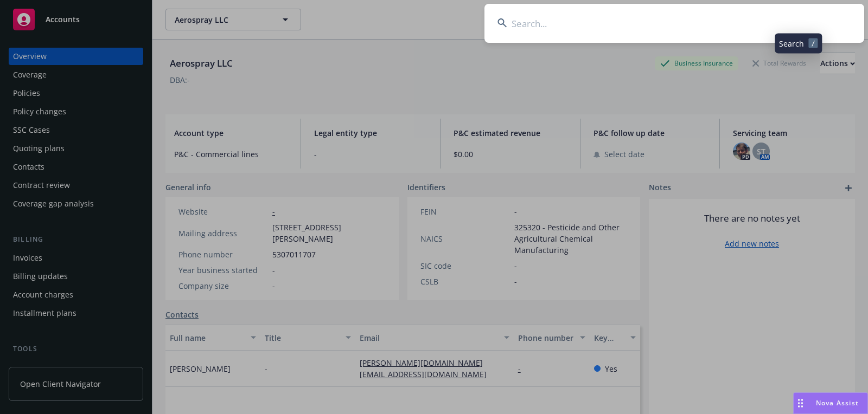
type input "Roosevelt Resources"
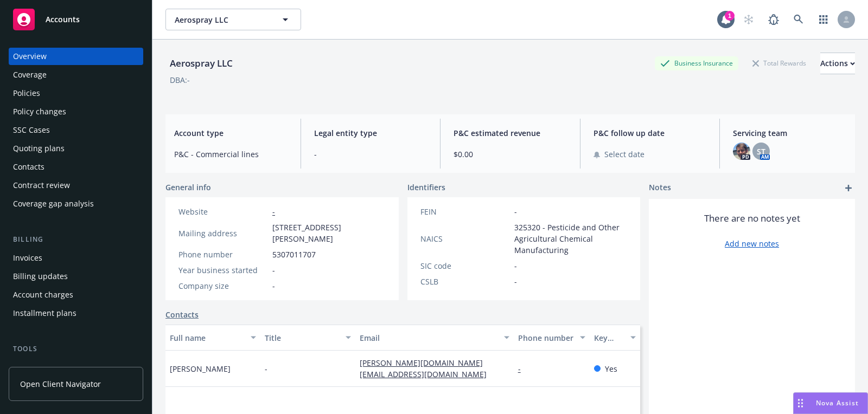
click at [123, 16] on div "Accounts" at bounding box center [76, 20] width 126 height 22
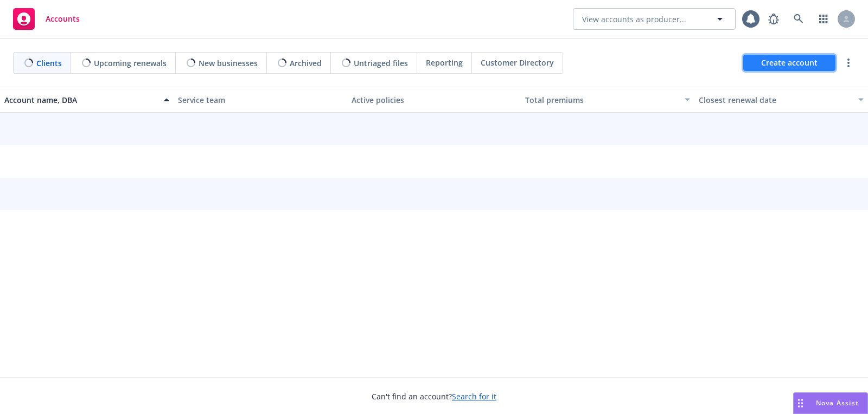
click at [781, 57] on span "Create account" at bounding box center [789, 63] width 56 height 21
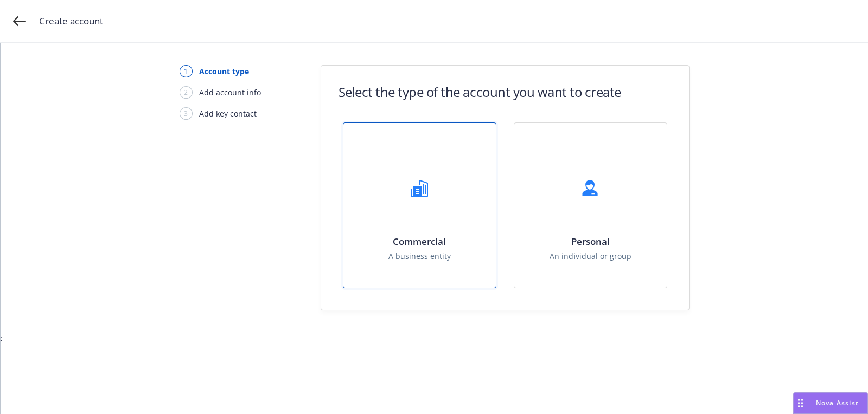
click at [429, 156] on div "Commercial A business entity" at bounding box center [419, 205] width 152 height 165
select select "US"
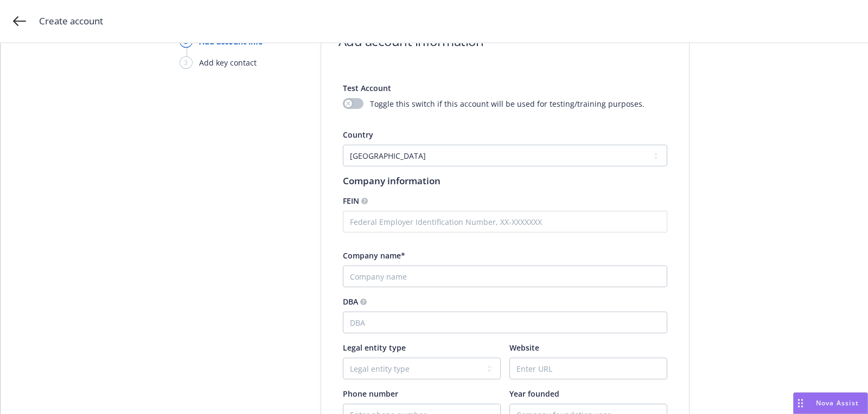
scroll to position [111, 0]
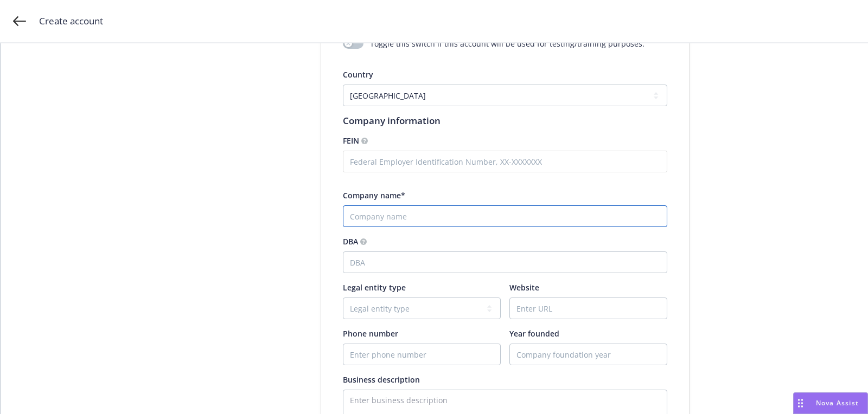
click at [408, 222] on input "Company name*" at bounding box center [505, 217] width 324 height 22
paste input "Roosevelt Resources"
type input "Roosevelt Resources"
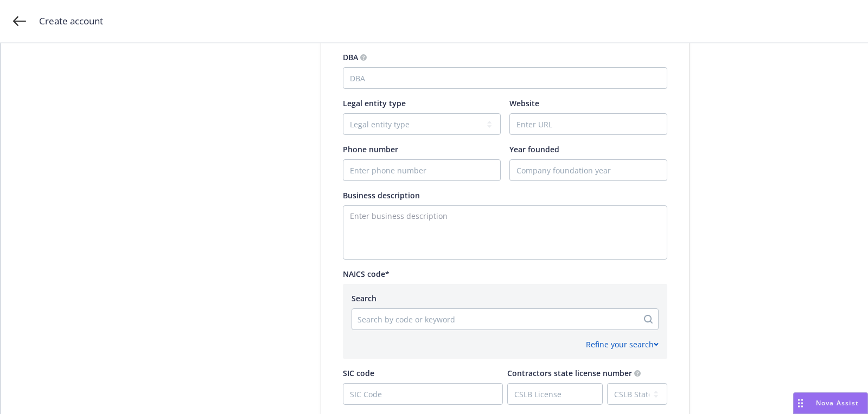
scroll to position [293, 0]
click at [537, 125] on input "Website" at bounding box center [588, 127] width 157 height 21
paste input "https://www.rooseveltresources.com/"
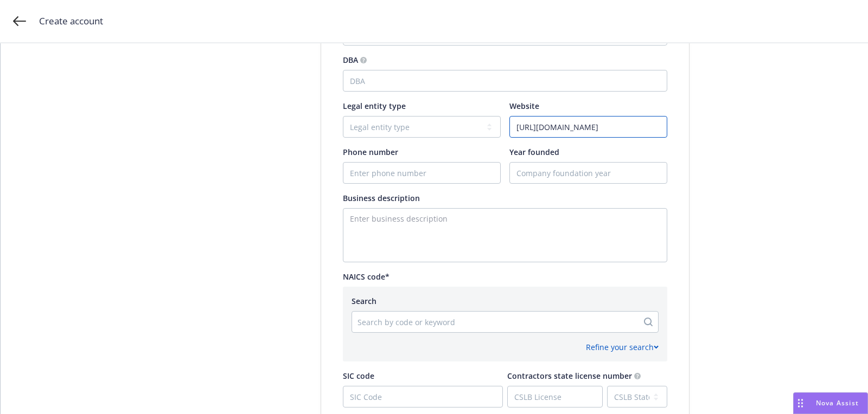
type input "https://www.rooseveltresources.com/"
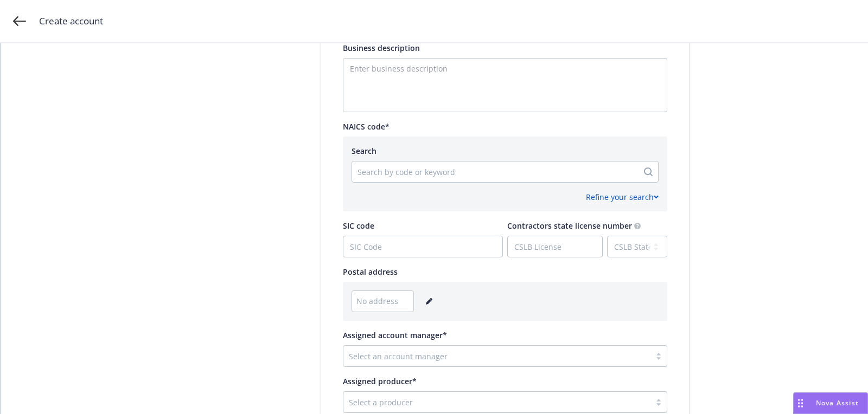
click at [434, 302] on div "No address" at bounding box center [504, 302] width 307 height 22
click at [432, 302] on link "editPencil" at bounding box center [429, 301] width 13 height 13
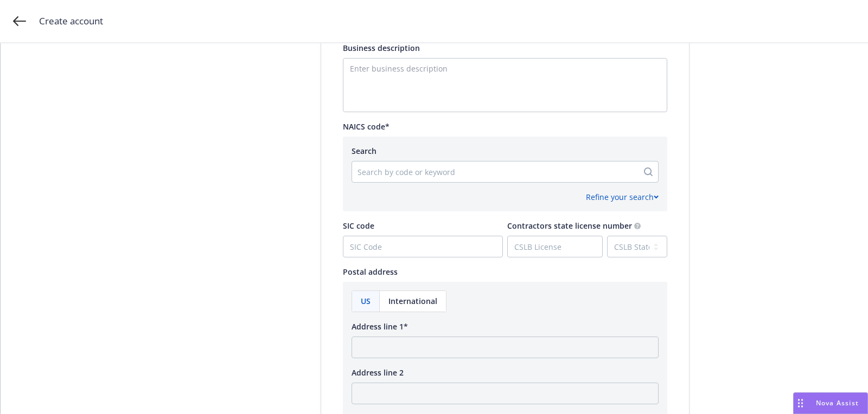
scroll to position [525, 0]
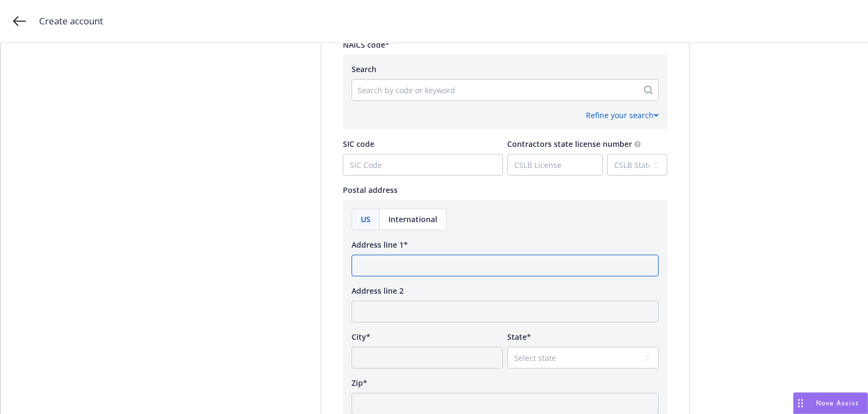
click at [411, 268] on input "Address line 1*" at bounding box center [504, 266] width 307 height 22
paste input "5956 Sherry Lane Dallas, TX 75225"
click at [469, 266] on input "5956 Sherry Lane Dallas, TX 75225" at bounding box center [504, 266] width 307 height 22
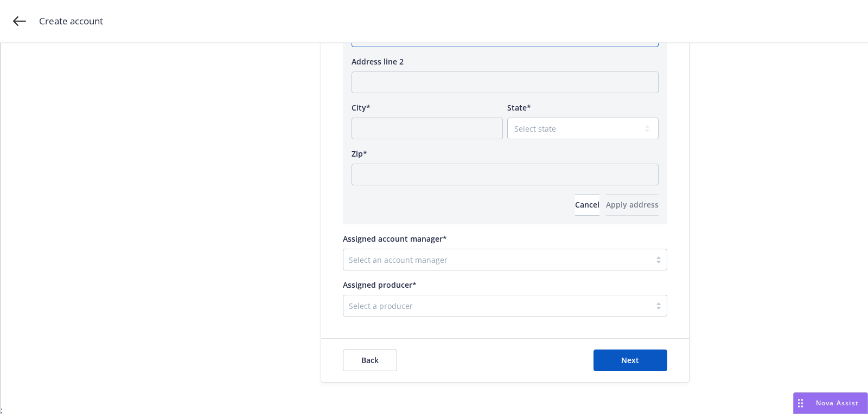
type input "5956 Sherry Lane Dallas, TX"
click at [434, 254] on div at bounding box center [497, 259] width 296 height 13
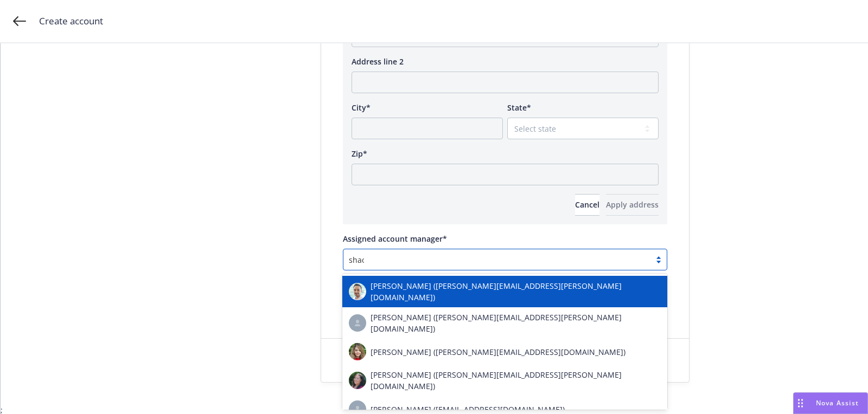
type input "shack"
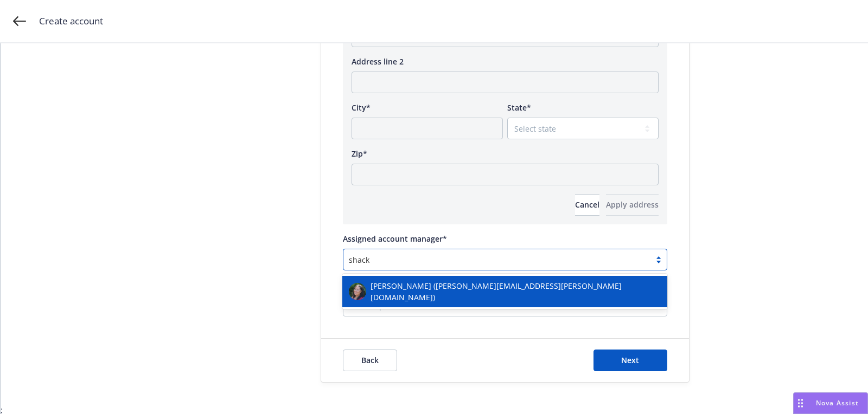
click at [421, 293] on span "[PERSON_NAME] ([PERSON_NAME][EMAIL_ADDRESS][PERSON_NAME][DOMAIN_NAME])" at bounding box center [515, 291] width 290 height 23
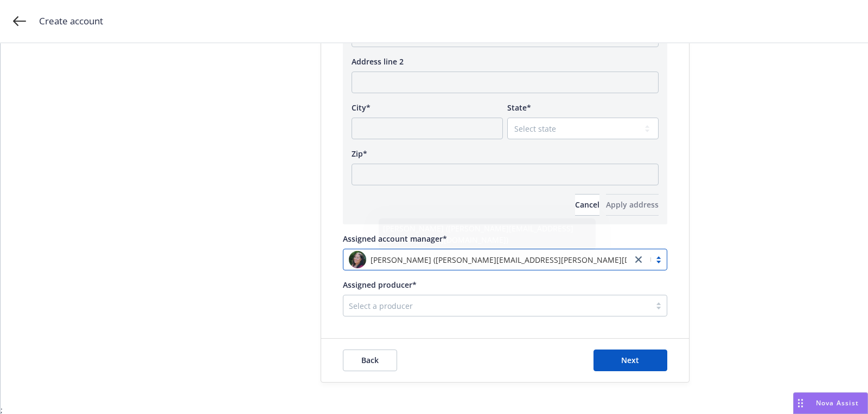
click at [441, 313] on div "Select a producer" at bounding box center [496, 305] width 307 height 17
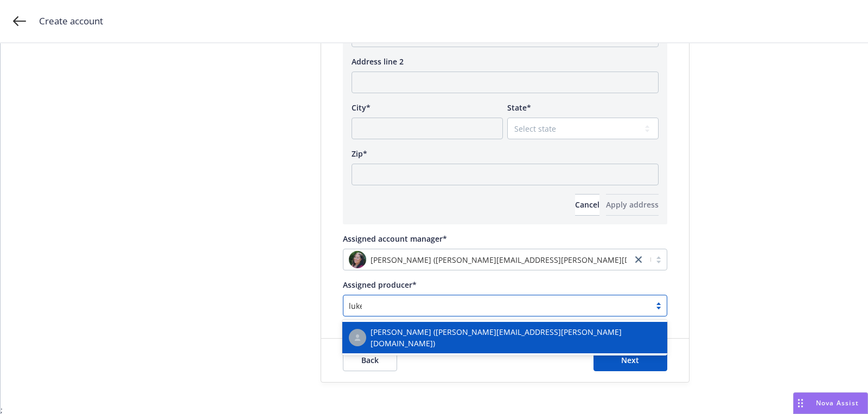
type input "luke"
click at [435, 326] on div "[PERSON_NAME] ([PERSON_NAME][EMAIL_ADDRESS][PERSON_NAME][DOMAIN_NAME])" at bounding box center [504, 337] width 325 height 31
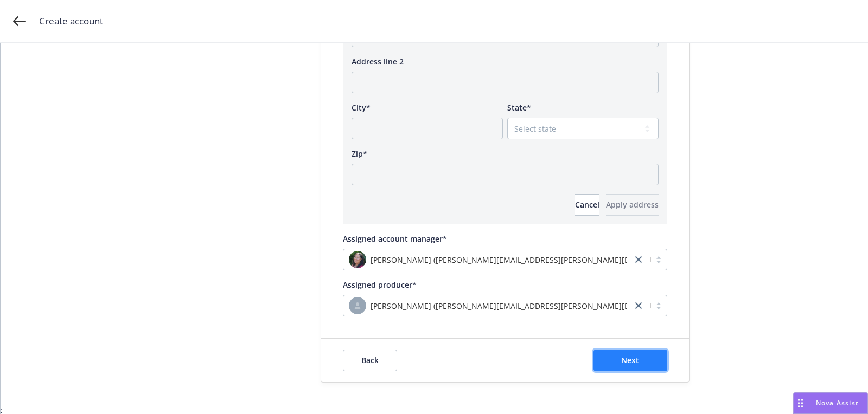
click at [599, 359] on button "Next" at bounding box center [630, 361] width 74 height 22
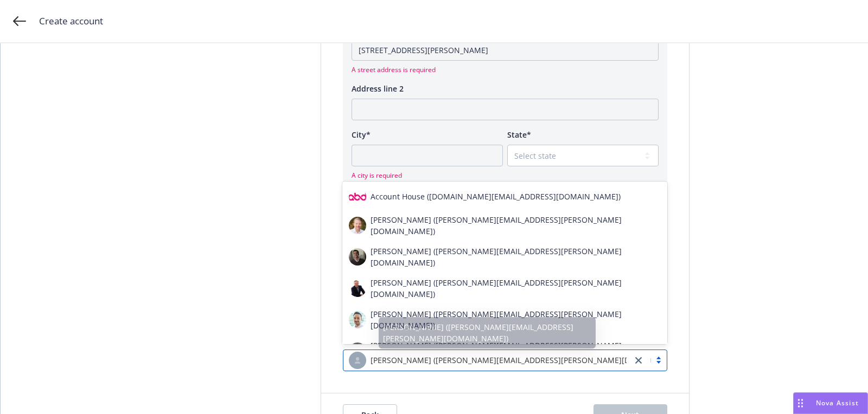
drag, startPoint x: 420, startPoint y: 80, endPoint x: 410, endPoint y: 60, distance: 22.6
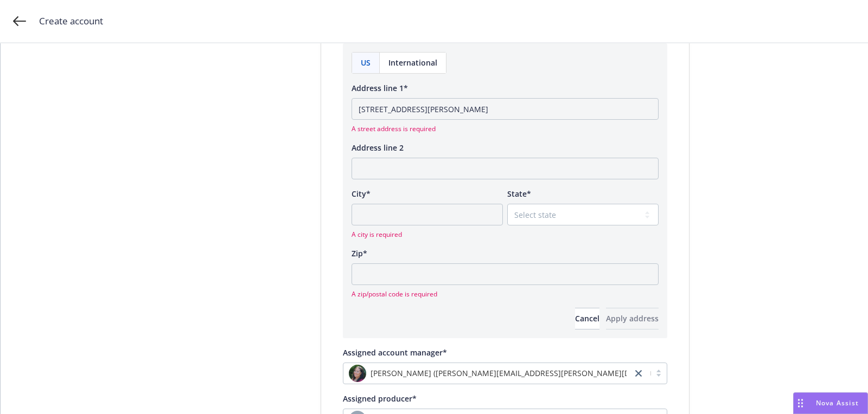
scroll to position [631, 0]
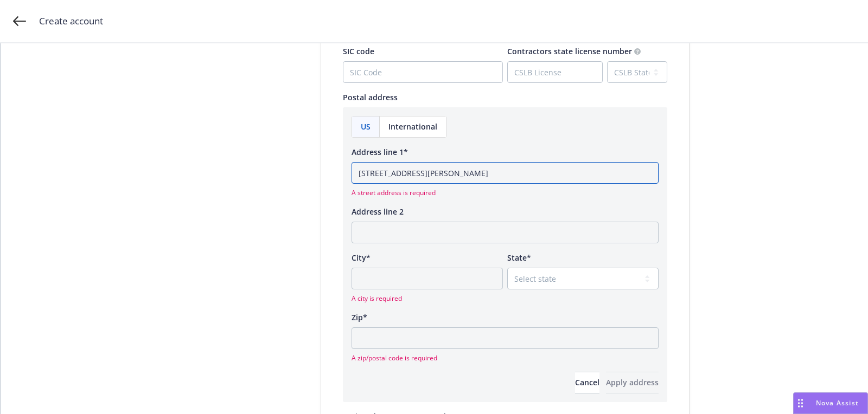
click at [453, 170] on input "5956 Sherry Lane Dallas, TX" at bounding box center [504, 173] width 307 height 22
type input "5956 Sherry Lane Dallas,"
click at [524, 277] on select "Select state [US_STATE] [US_STATE] [US_STATE] [US_STATE] [US_STATE] [PERSON_NAM…" at bounding box center [582, 279] width 151 height 22
select select "TX"
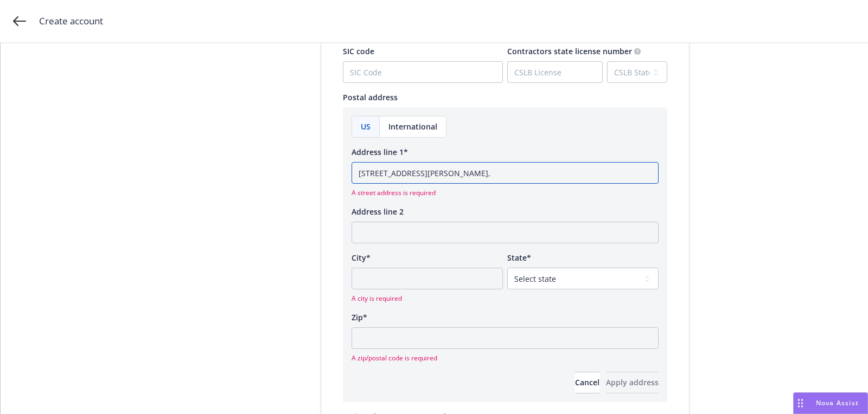
click at [434, 177] on input "5956 Sherry Lane Dallas," at bounding box center [504, 173] width 307 height 22
type input "5956 Sherry Lane,"
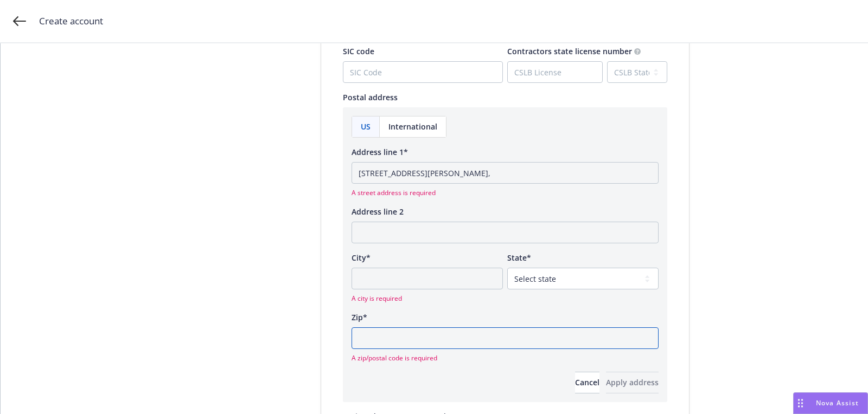
click at [436, 329] on input "Zip*" at bounding box center [504, 339] width 307 height 22
paste input "Dallas"
type input "Dallas"
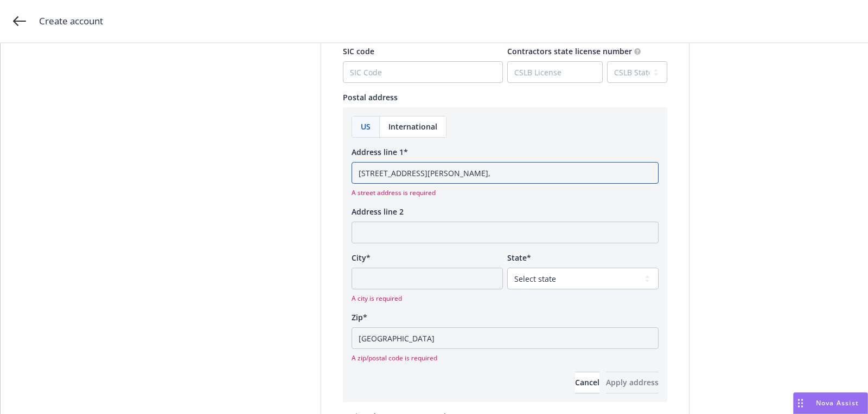
click at [459, 178] on input "5956 Sherry Lane," at bounding box center [504, 173] width 307 height 22
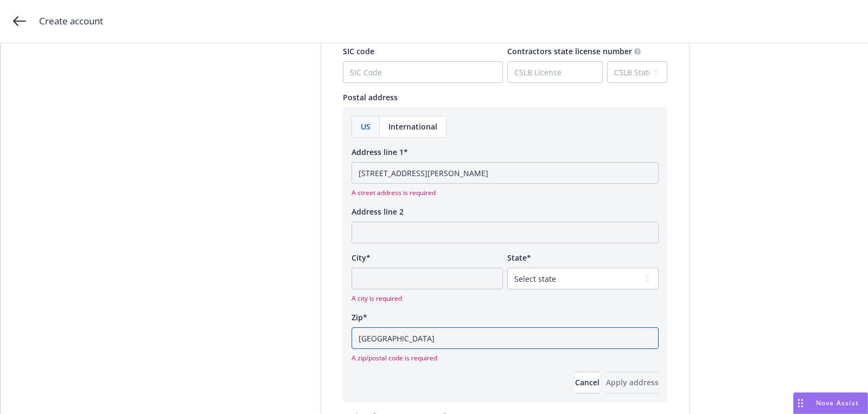
click at [400, 340] on input "Dallas" at bounding box center [504, 339] width 307 height 22
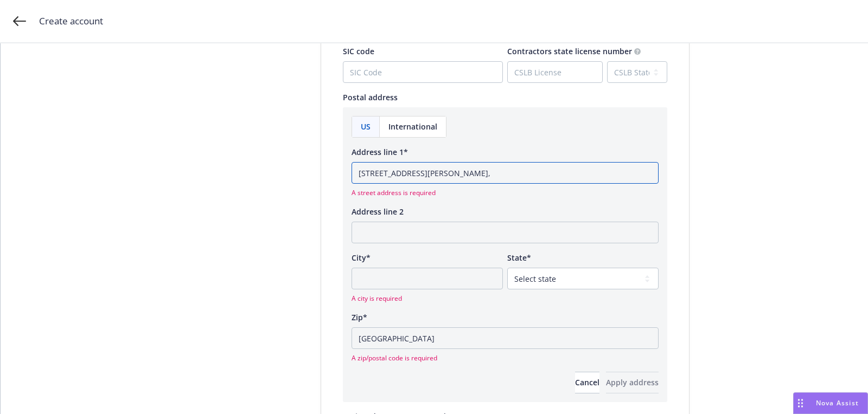
type input "5956 Sherry Lane"
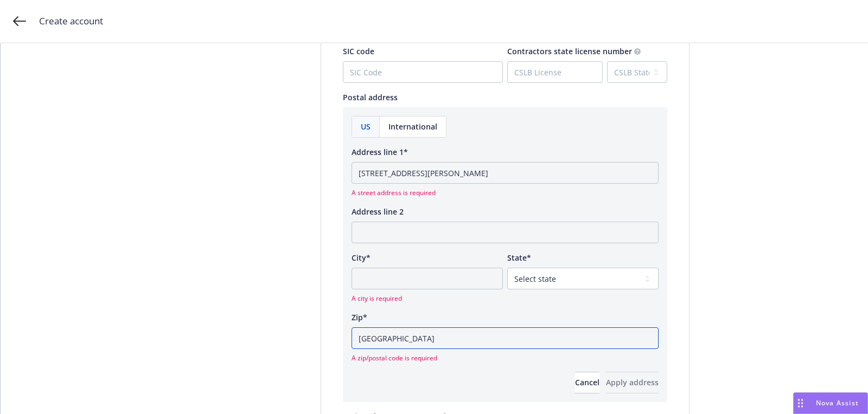
click at [375, 335] on input "Dallas" at bounding box center [504, 339] width 307 height 22
click at [426, 264] on div "City* A city is required" at bounding box center [426, 277] width 151 height 51
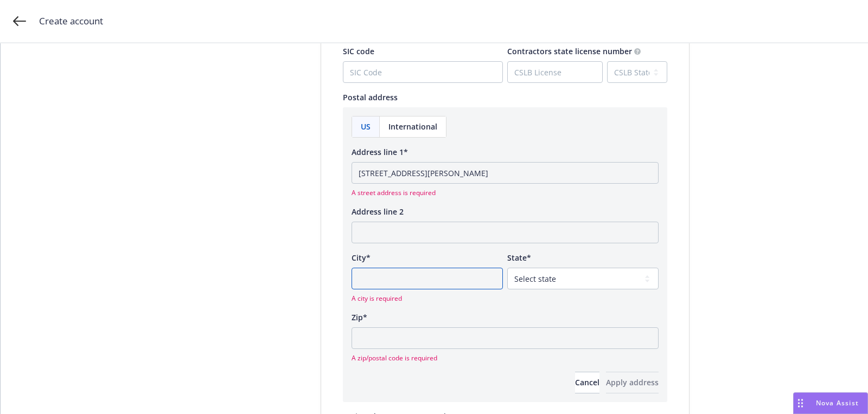
click at [426, 277] on input "City*" at bounding box center [426, 279] width 151 height 22
paste input "Dallas"
type input "Dallas"
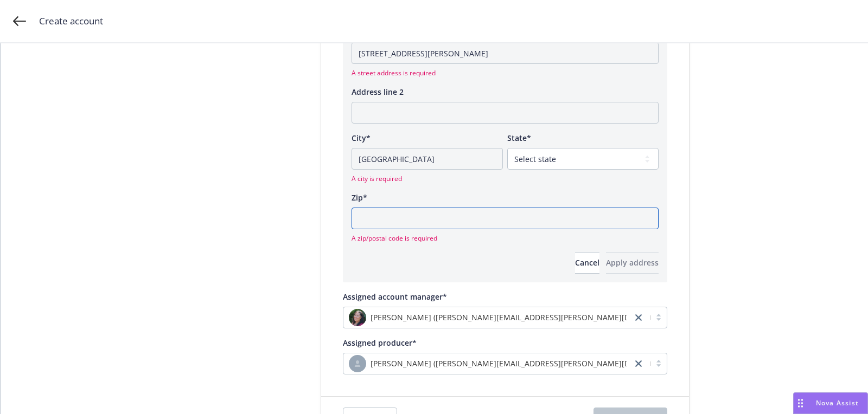
click at [413, 222] on input "Zip*" at bounding box center [504, 219] width 307 height 22
paste input "Dallas"
type input "Dallas"
click at [606, 259] on span "Apply address" at bounding box center [632, 263] width 53 height 10
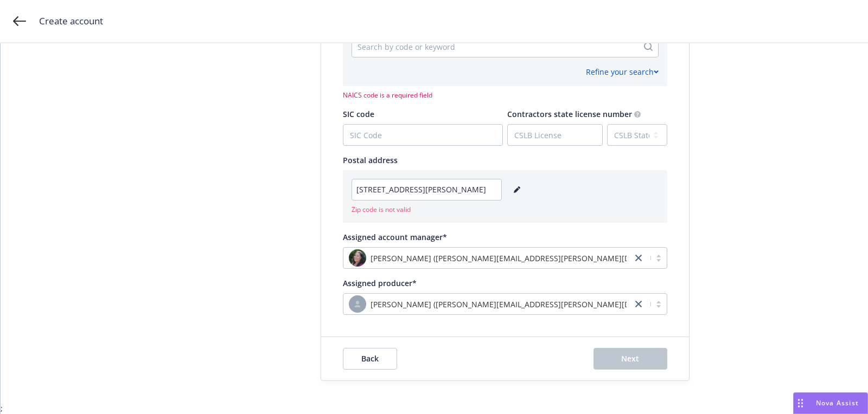
scroll to position [567, 0]
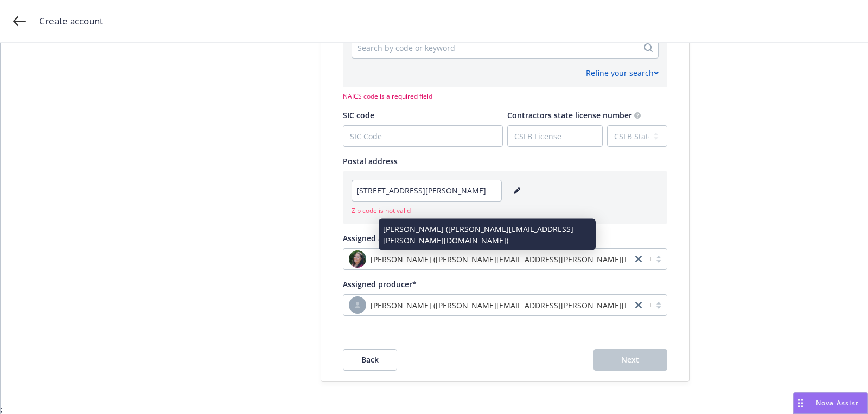
click at [599, 259] on div "Ilana Shackelford (ilana.shackelford@newfront.com)" at bounding box center [488, 259] width 278 height 17
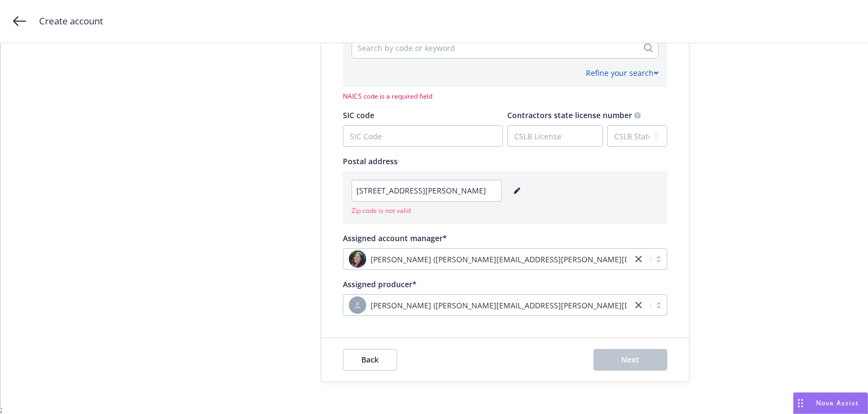
click at [523, 190] on link "editPencil" at bounding box center [516, 190] width 13 height 13
select select "TX"
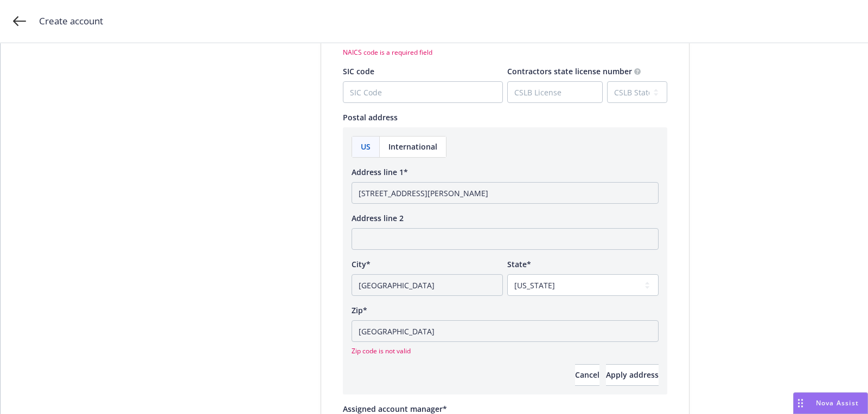
scroll to position [718, 0]
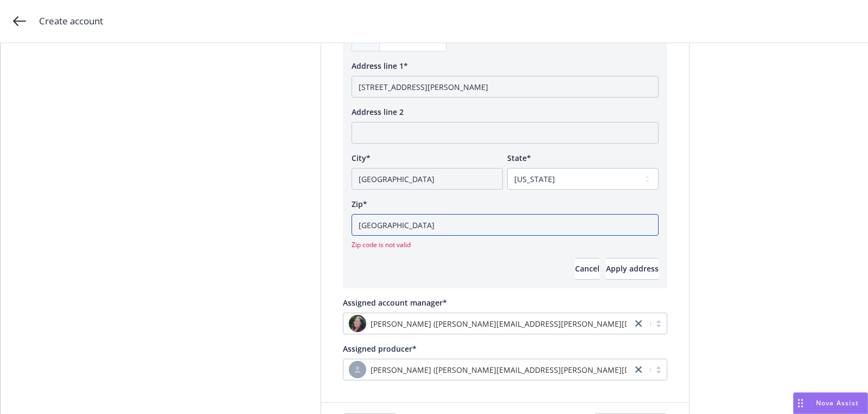
click at [387, 229] on input "Dallas" at bounding box center [504, 225] width 307 height 22
paste input "75225"
type input "75225"
click at [609, 266] on span "Apply address" at bounding box center [632, 269] width 53 height 10
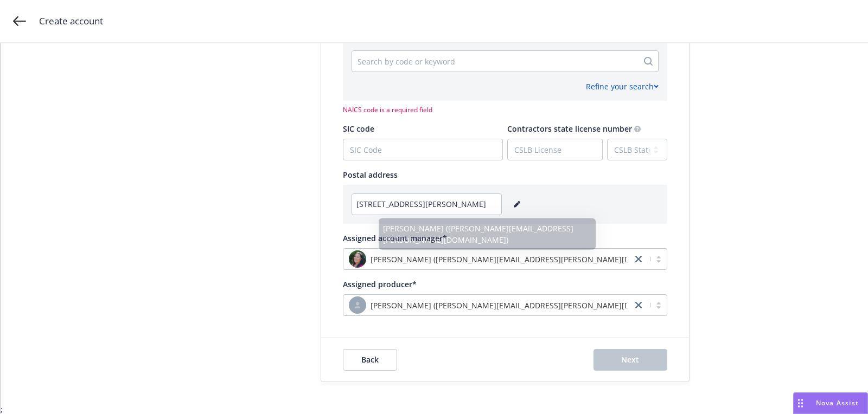
scroll to position [478, 0]
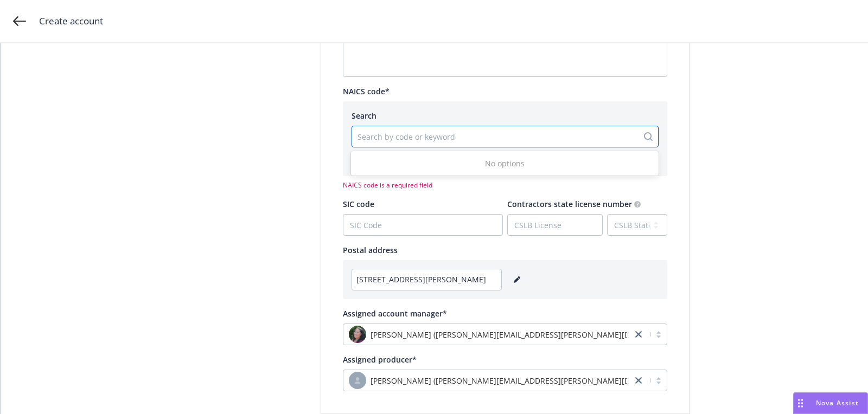
click at [444, 141] on div at bounding box center [494, 136] width 275 height 13
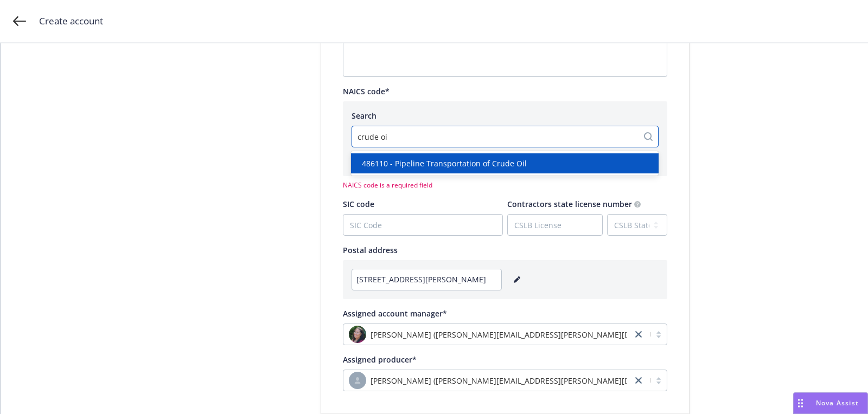
type input "crude oil"
click at [441, 155] on div "486110 - Pipeline Transportation of Crude Oil" at bounding box center [505, 163] width 308 height 20
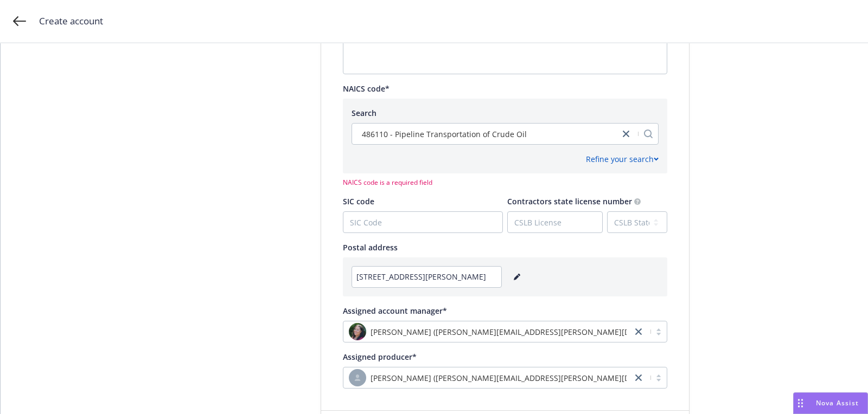
scroll to position [473, 0]
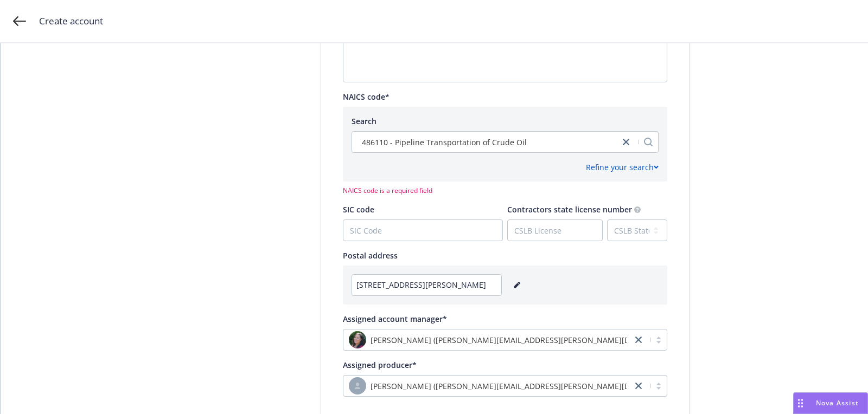
click at [514, 153] on div "Refine your search" at bounding box center [504, 163] width 307 height 20
click at [511, 151] on div "486110 - Pipeline Transportation of Crude Oil" at bounding box center [504, 142] width 307 height 22
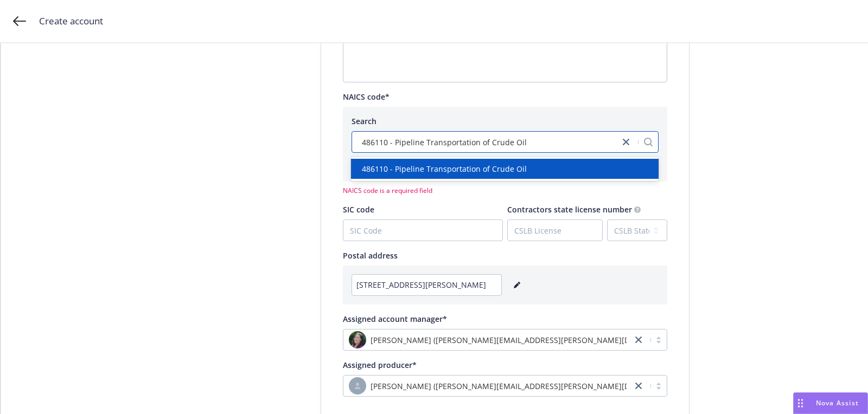
click at [495, 169] on span "486110 - Pipeline Transportation of Crude Oil" at bounding box center [444, 168] width 165 height 11
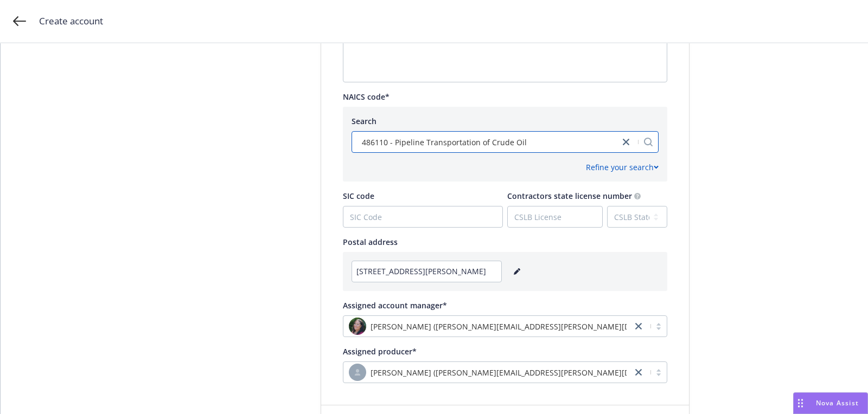
scroll to position [540, 0]
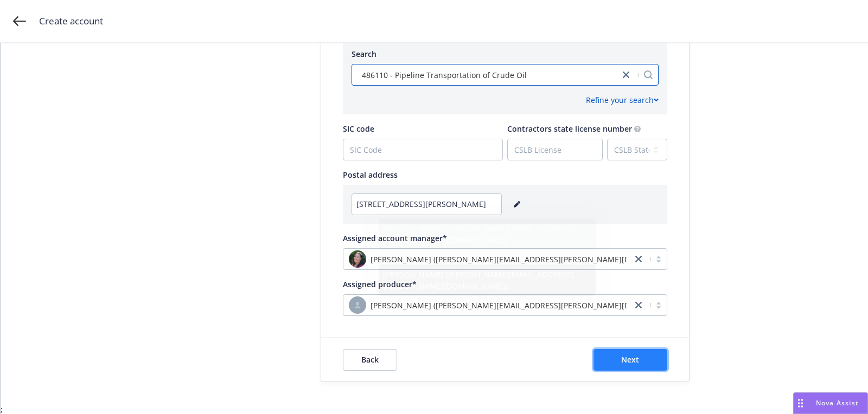
click at [636, 362] on span "Next" at bounding box center [630, 360] width 18 height 10
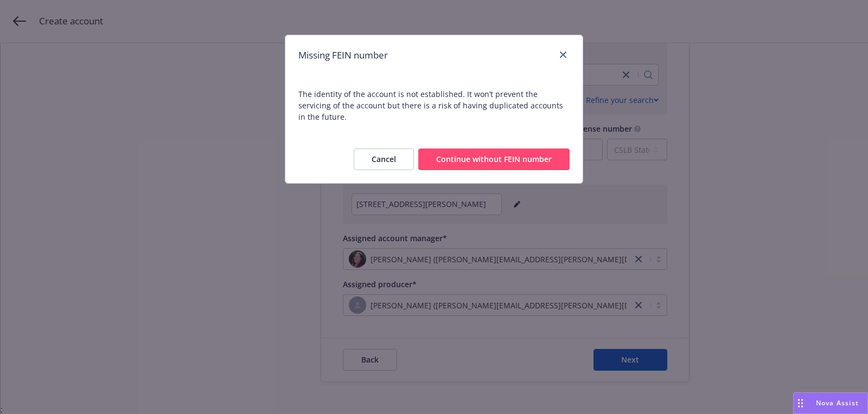
click at [529, 149] on button "Continue without FEIN number" at bounding box center [493, 160] width 151 height 22
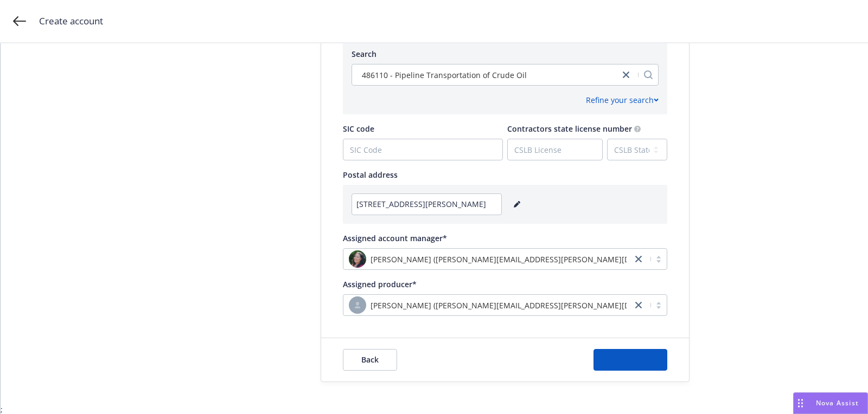
scroll to position [0, 0]
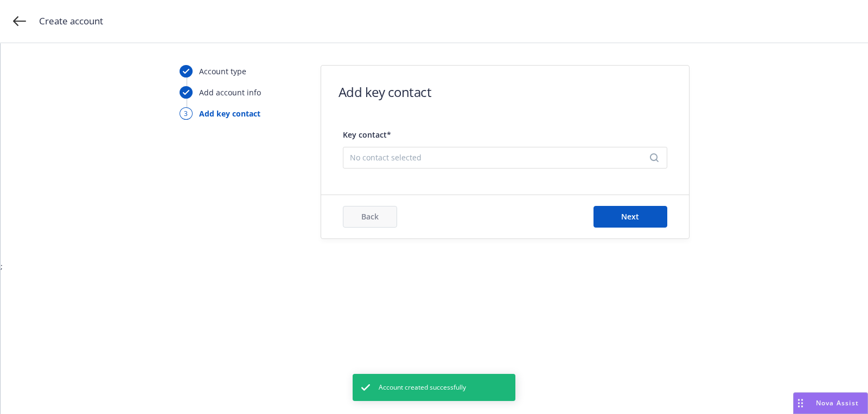
click at [503, 146] on div "Key contact* No contact selected" at bounding box center [505, 146] width 324 height 46
click at [498, 156] on span "No contact selected" at bounding box center [501, 157] width 302 height 11
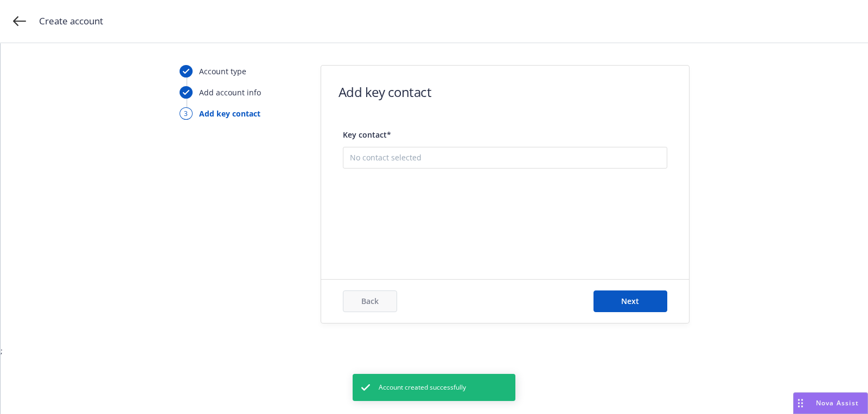
click at [496, 207] on button "Add new contact" at bounding box center [505, 212] width 310 height 22
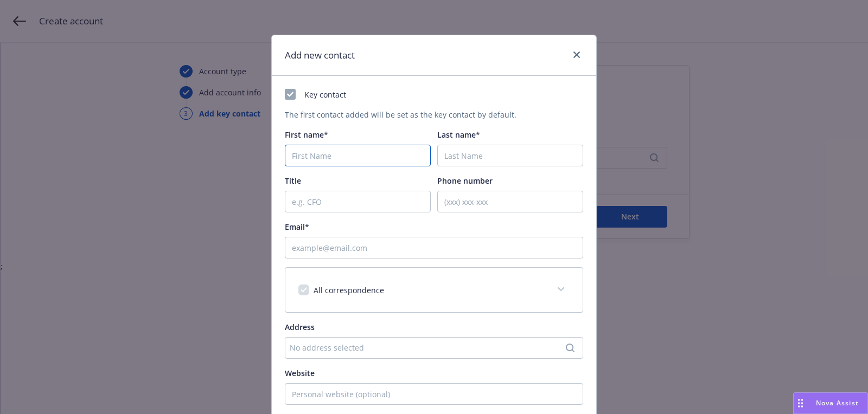
click at [362, 153] on input "First name*" at bounding box center [358, 156] width 146 height 22
paste input "Paul"
type input "Paul"
paste input "Buckner"
type input "Buckner"
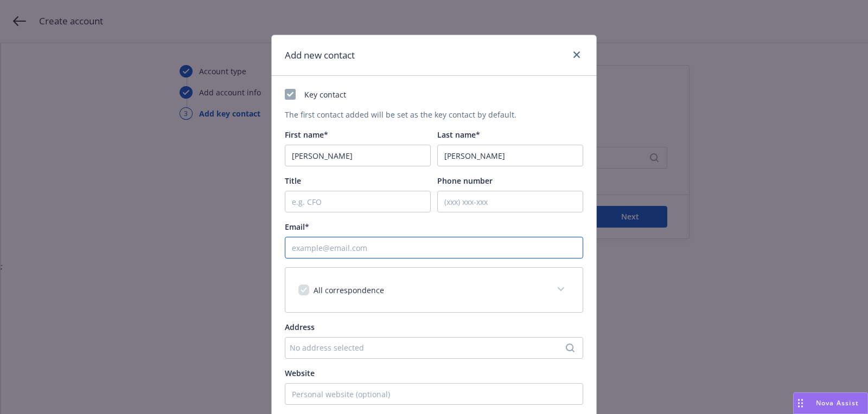
click at [460, 254] on input "Email*" at bounding box center [434, 248] width 298 height 22
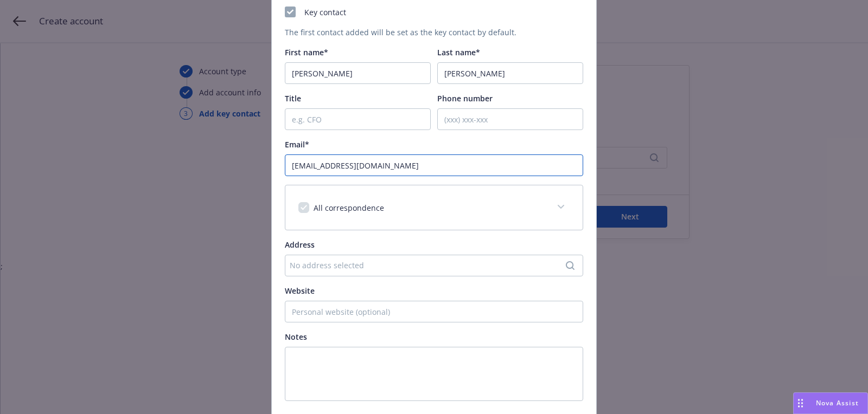
scroll to position [164, 0]
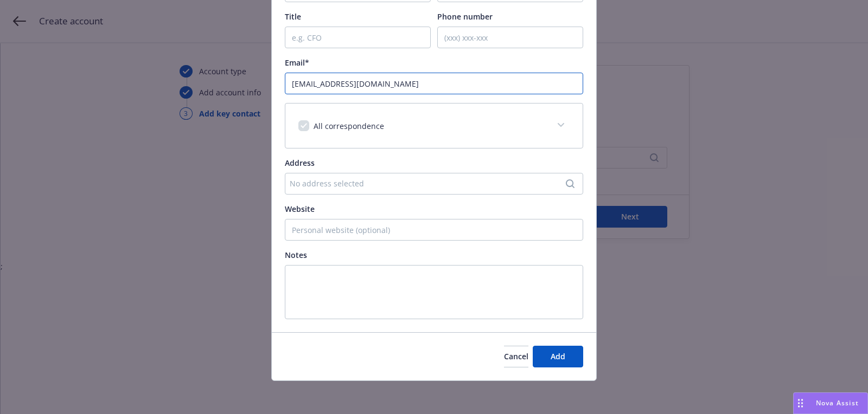
type input "dummy@example.com"
click at [553, 337] on div "Cancel Add" at bounding box center [434, 356] width 324 height 48
click at [557, 355] on span "Add" at bounding box center [558, 356] width 15 height 10
click at [630, 220] on div "Add new contact Key contact The first contact added will be set as the key cont…" at bounding box center [434, 207] width 868 height 414
click at [630, 220] on span "Next" at bounding box center [630, 217] width 18 height 10
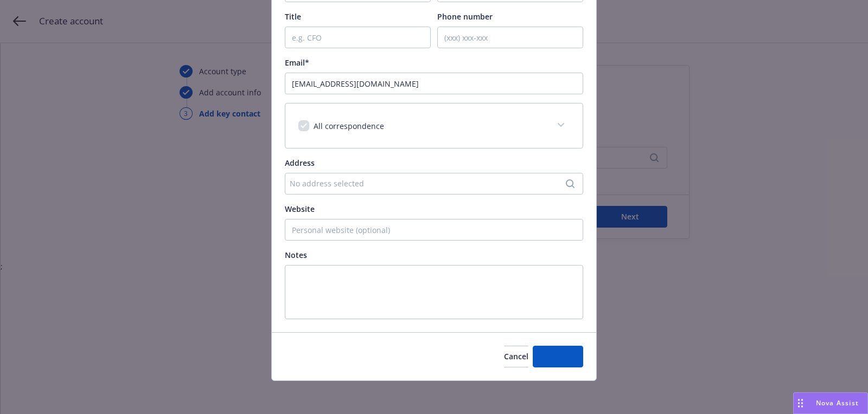
scroll to position [0, 0]
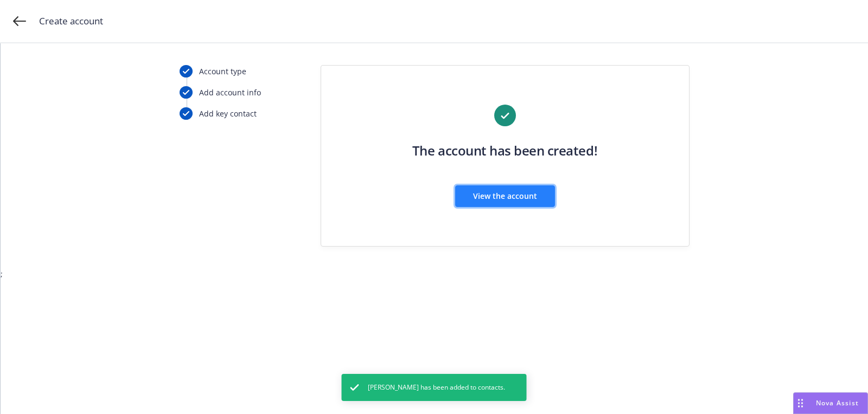
click at [466, 186] on button "View the account" at bounding box center [505, 196] width 100 height 22
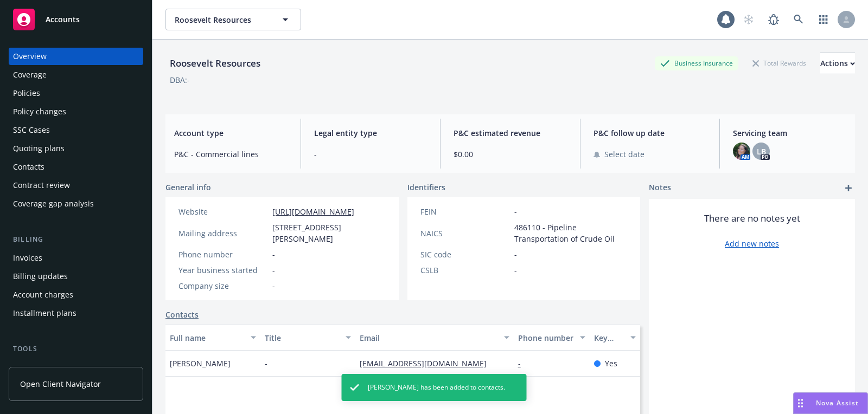
click at [75, 143] on div "Quoting plans" at bounding box center [76, 148] width 126 height 17
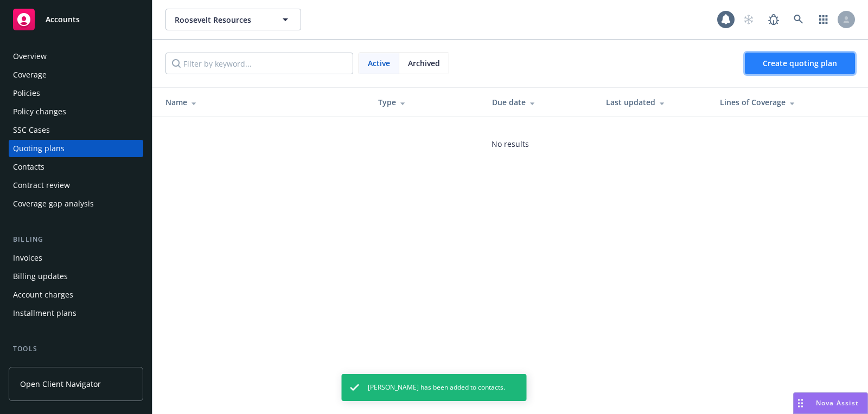
click at [829, 65] on span "Create quoting plan" at bounding box center [800, 63] width 74 height 10
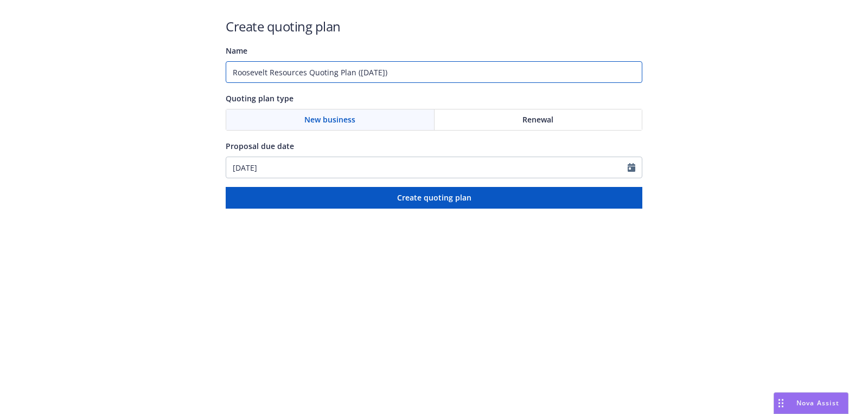
click at [379, 69] on input "Roosevelt Resources Quoting Plan ([DATE])" at bounding box center [434, 72] width 417 height 22
type input "[DATE]"
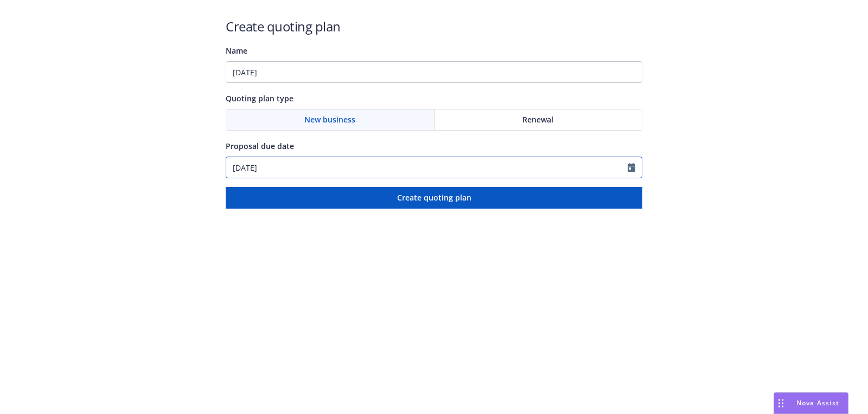
click at [353, 167] on input "[DATE]" at bounding box center [426, 167] width 401 height 21
select select "8"
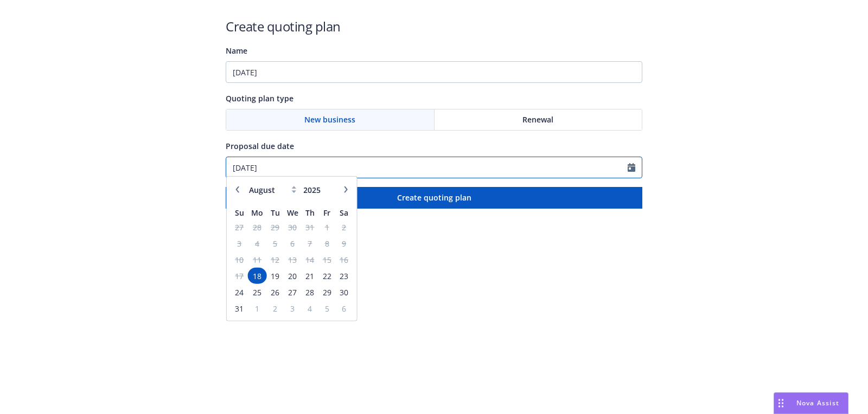
paste input "9/19"
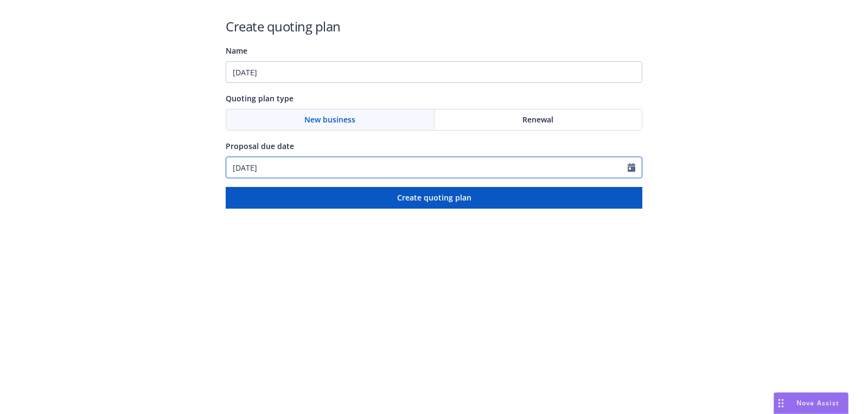
type input "[DATE]"
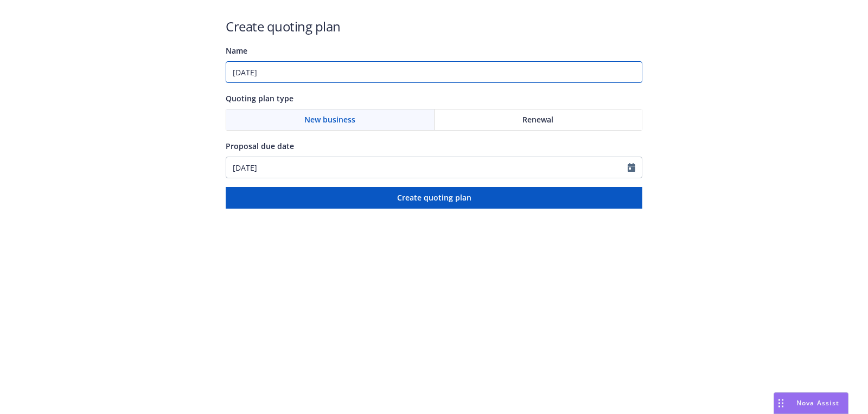
click at [369, 77] on input "[DATE]" at bounding box center [434, 72] width 417 height 22
paste input "Directors and Officers"
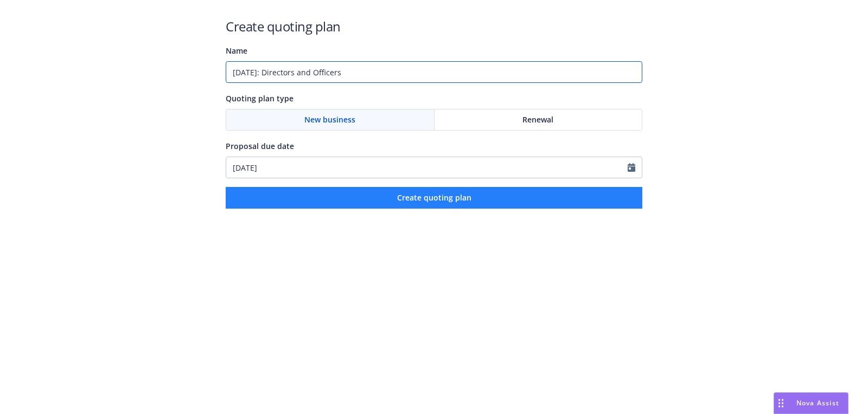
type input "[DATE]: Directors and Officers"
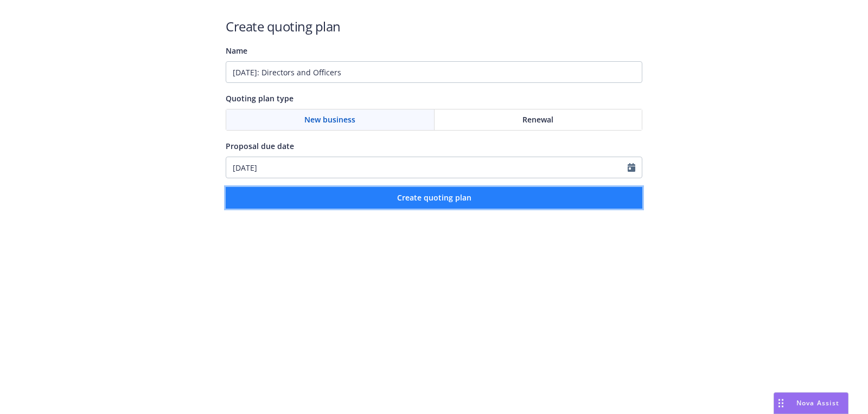
click at [383, 199] on button "Create quoting plan" at bounding box center [434, 198] width 417 height 22
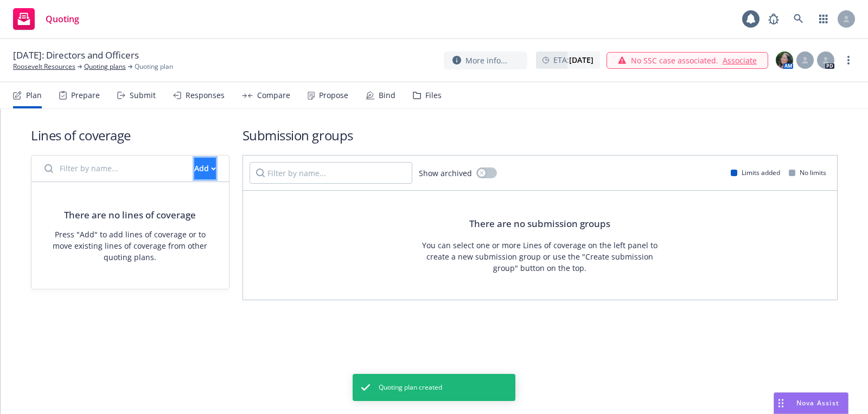
click at [194, 172] on div "Add" at bounding box center [205, 168] width 22 height 21
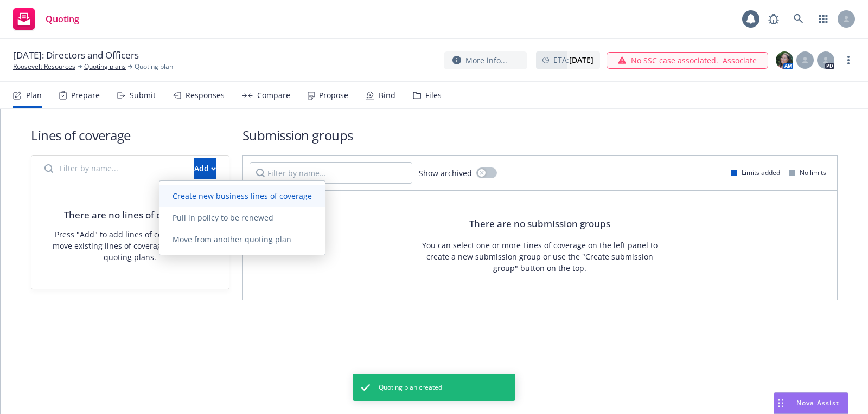
click at [285, 201] on link "Create new business lines of coverage" at bounding box center [241, 196] width 165 height 22
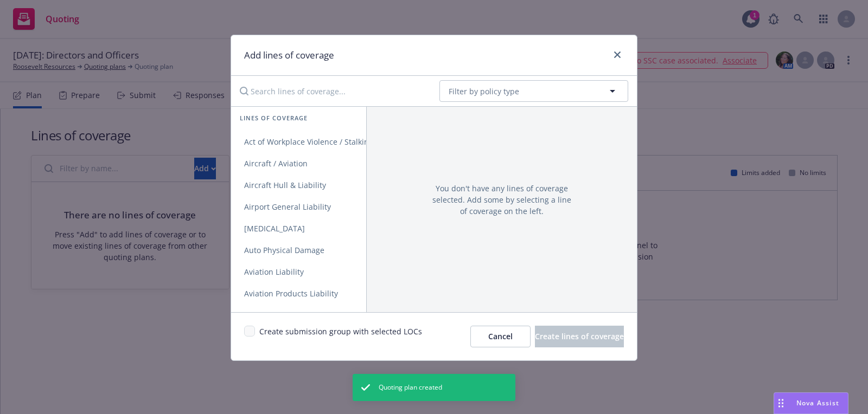
click at [511, 125] on div "You don't have any lines of coverage selected. Add some by selecting a line of …" at bounding box center [501, 209] width 271 height 206
click at [511, 88] on span "Filter by policy type" at bounding box center [484, 91] width 71 height 11
type input "directors"
click at [504, 117] on strong "Directors and Officers" at bounding box center [491, 122] width 81 height 10
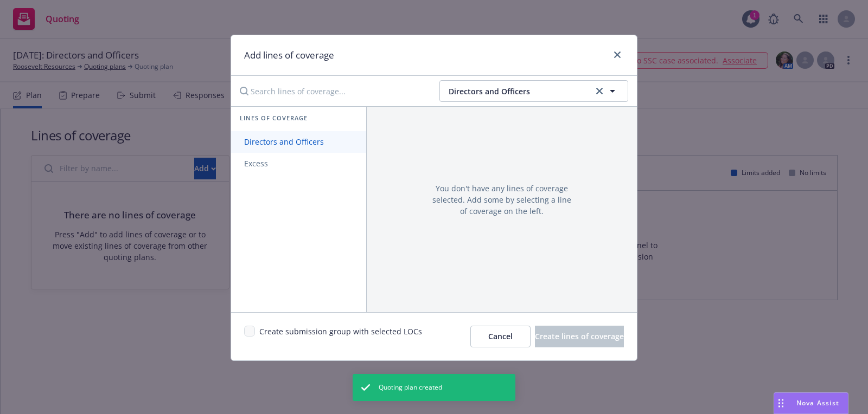
click at [326, 143] on span "Directors and Officers" at bounding box center [284, 142] width 106 height 10
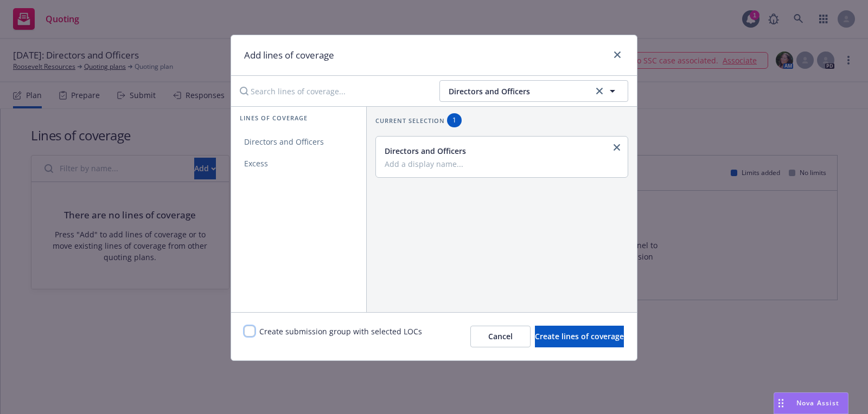
click at [251, 327] on input "checkbox" at bounding box center [249, 331] width 11 height 11
checkbox input "true"
click at [553, 331] on span "Create lines of coverage" at bounding box center [579, 336] width 89 height 10
click at [372, 40] on div "Add lines of coverage Directors and Officers Lines of coverage Directors and Of…" at bounding box center [434, 198] width 407 height 327
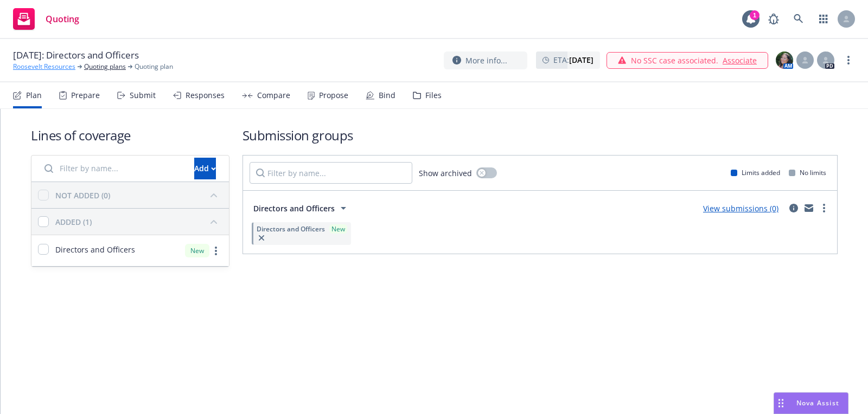
click at [60, 70] on link "Roosevelt Resources" at bounding box center [44, 67] width 62 height 10
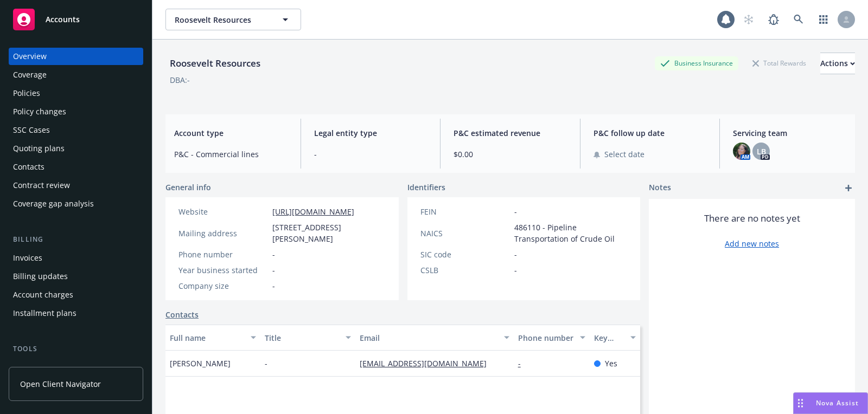
click at [92, 16] on div "Accounts" at bounding box center [76, 20] width 126 height 22
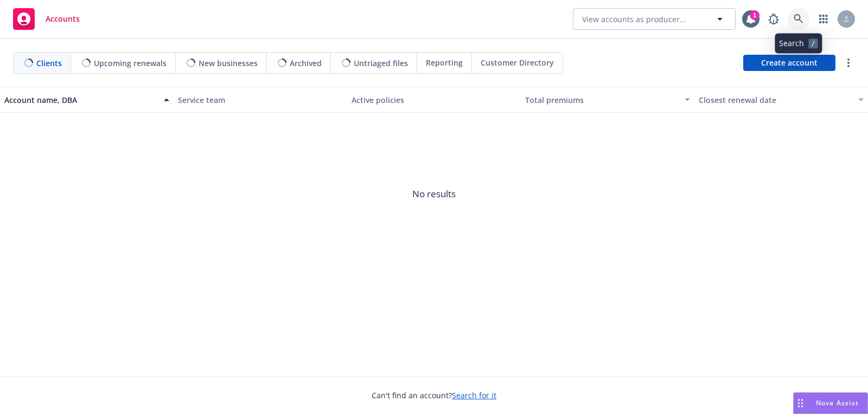
click at [799, 12] on link at bounding box center [799, 19] width 22 height 22
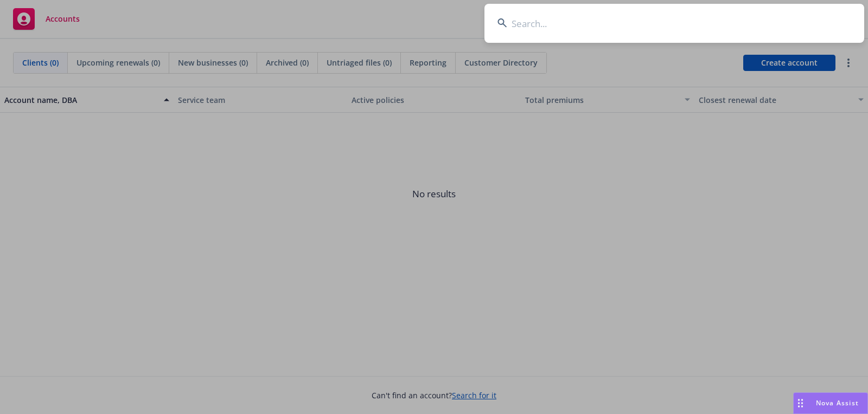
paste input "Physical AI"
type input "Physical AI"
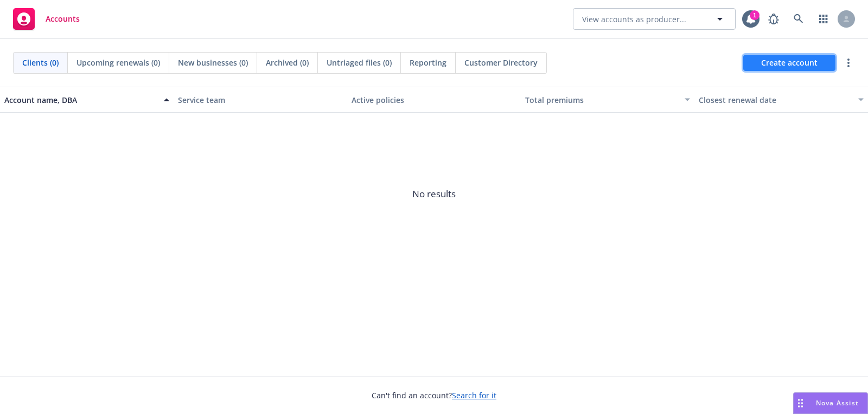
click at [764, 59] on span "Create account" at bounding box center [789, 63] width 56 height 21
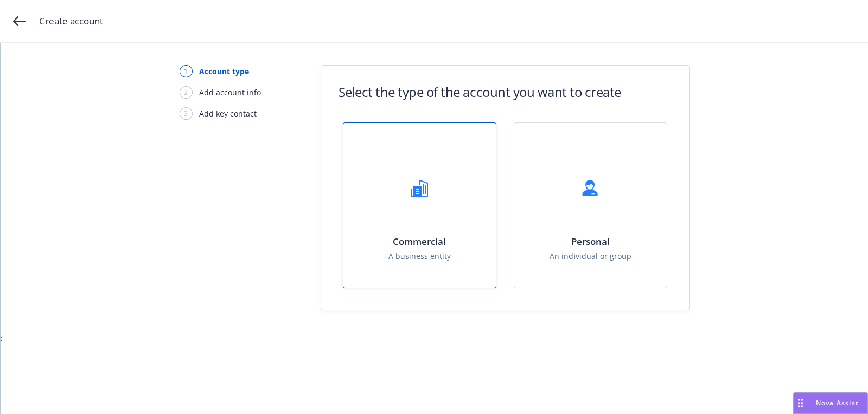
click at [427, 165] on div "Commercial A business entity" at bounding box center [419, 205] width 152 height 165
select select "US"
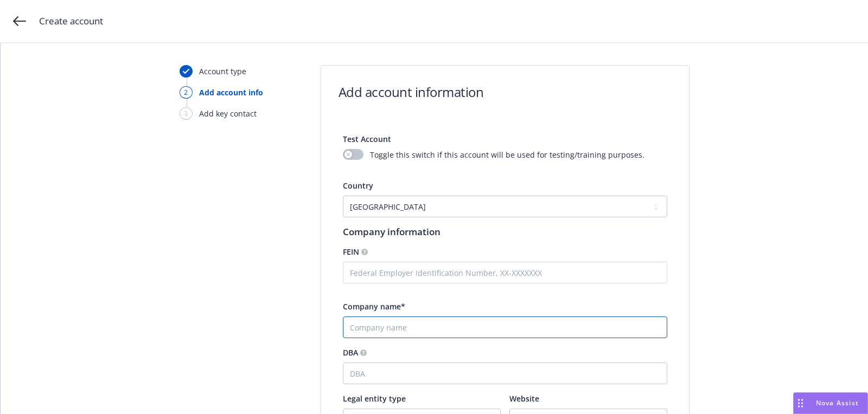
click at [407, 337] on input "Company name*" at bounding box center [505, 328] width 324 height 22
paste input "Physical AI"
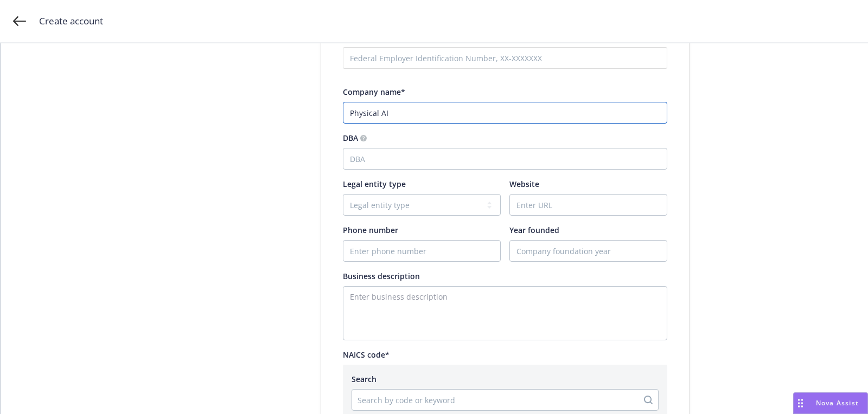
type input "Physical AI"
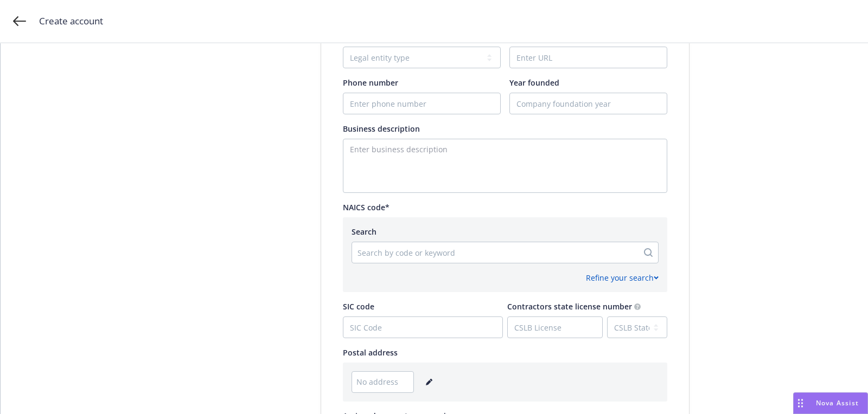
scroll to position [431, 0]
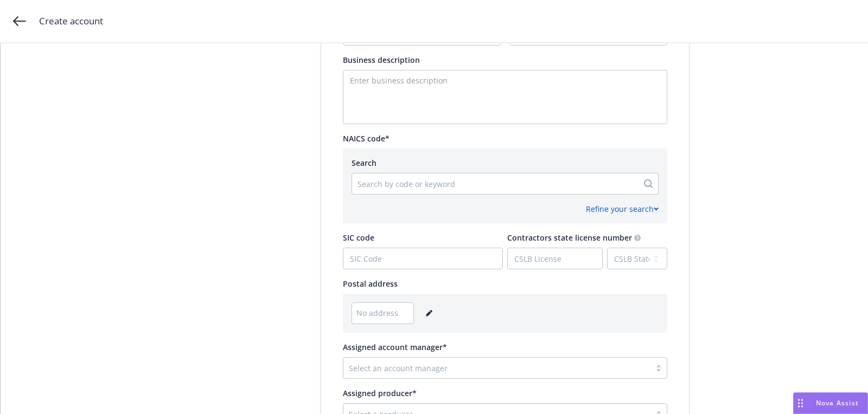
click at [430, 310] on icon "editPencil" at bounding box center [431, 311] width 3 height 3
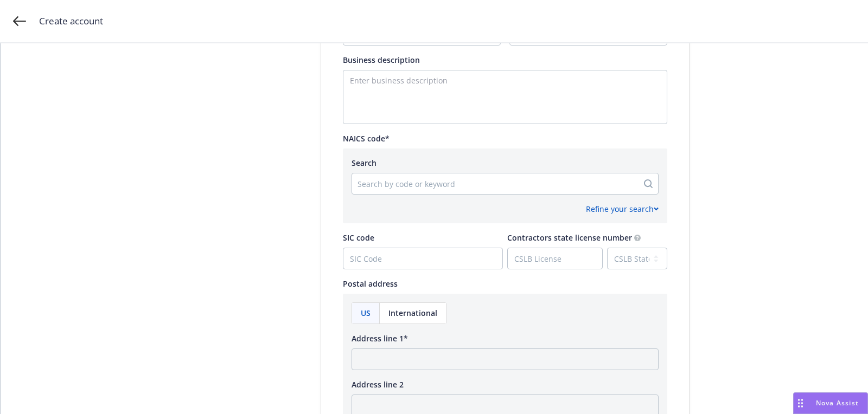
scroll to position [642, 0]
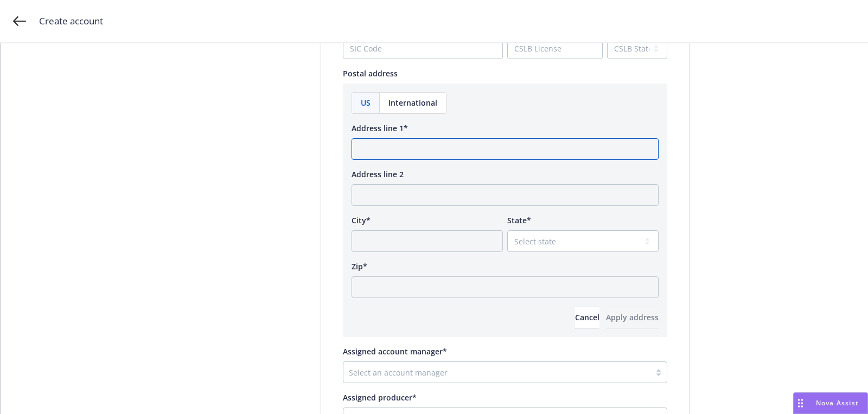
click at [414, 155] on input "Address line 1*" at bounding box center [504, 149] width 307 height 22
paste input "[STREET_ADDRESS][US_STATE]"
click at [497, 143] on input "[STREET_ADDRESS][US_STATE]" at bounding box center [504, 149] width 307 height 22
click at [497, 144] on input "[STREET_ADDRESS][US_STATE]" at bounding box center [504, 149] width 307 height 22
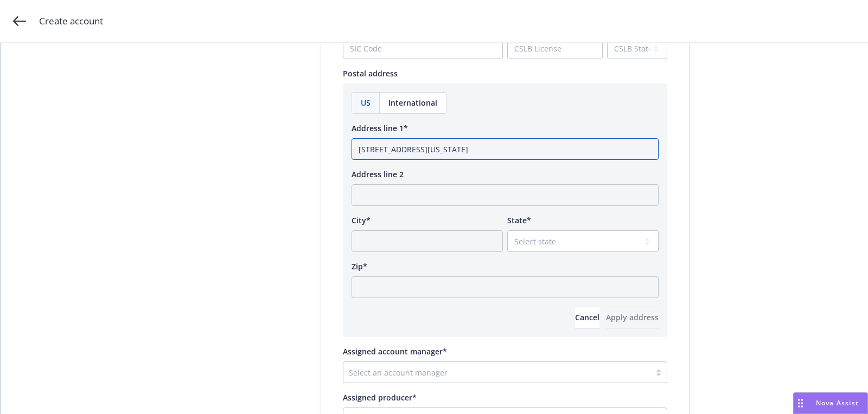
type input "[STREET_ADDRESS][US_STATE]"
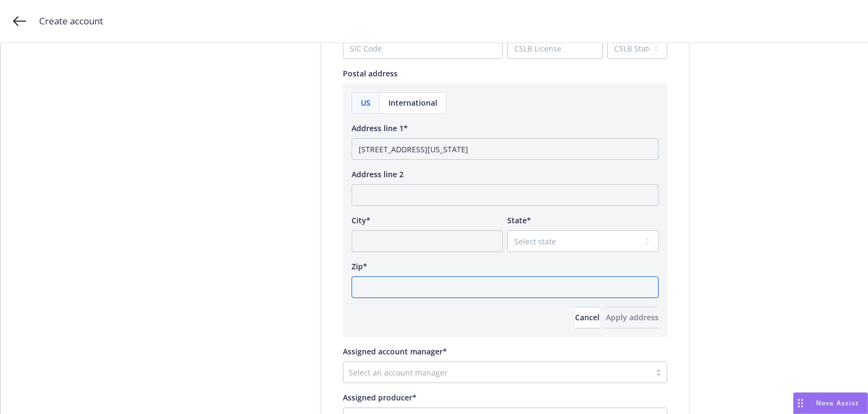
click at [478, 297] on input "Zip*" at bounding box center [504, 288] width 307 height 22
paste input "94110"
type input "94110"
click at [547, 261] on div "Zip*" at bounding box center [504, 266] width 307 height 11
click at [547, 254] on div "US International Address line 1* [GEOGRAPHIC_DATA][US_STATE] [GEOGRAPHIC_DATA],…" at bounding box center [504, 210] width 307 height 236
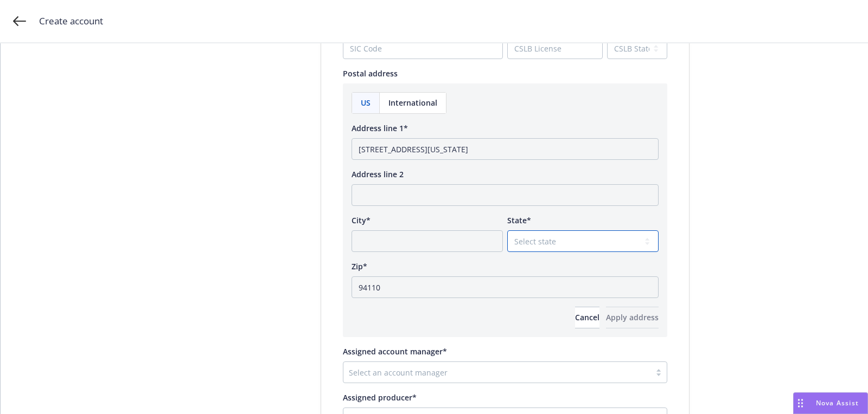
click at [543, 247] on select "Select state [US_STATE] [US_STATE] [US_STATE] [US_STATE] [US_STATE] [PERSON_NAM…" at bounding box center [582, 242] width 151 height 22
select select "CA"
drag, startPoint x: 469, startPoint y: 150, endPoint x: 422, endPoint y: 149, distance: 47.2
click at [422, 149] on input "[STREET_ADDRESS][US_STATE]" at bounding box center [504, 149] width 307 height 22
type input "[STREET_ADDRESS][US_STATE]"
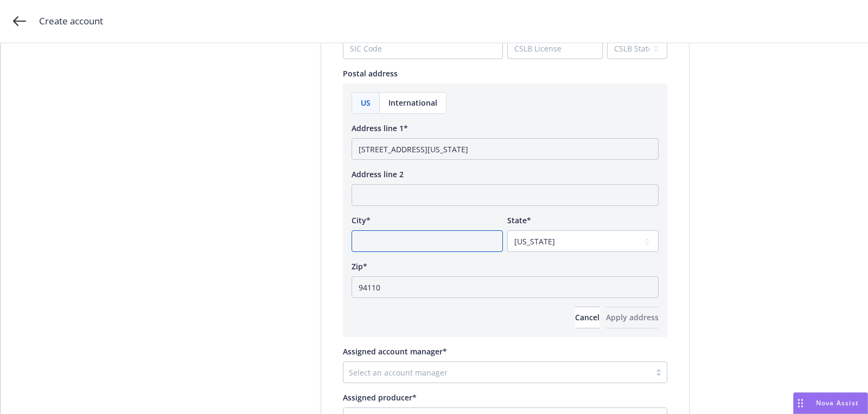
click at [418, 239] on input "City*" at bounding box center [426, 242] width 151 height 22
paste input "[GEOGRAPHIC_DATA]"
type input "[GEOGRAPHIC_DATA]"
drag, startPoint x: 420, startPoint y: 151, endPoint x: 608, endPoint y: 152, distance: 187.7
click at [608, 152] on input "[STREET_ADDRESS][US_STATE]" at bounding box center [504, 149] width 307 height 22
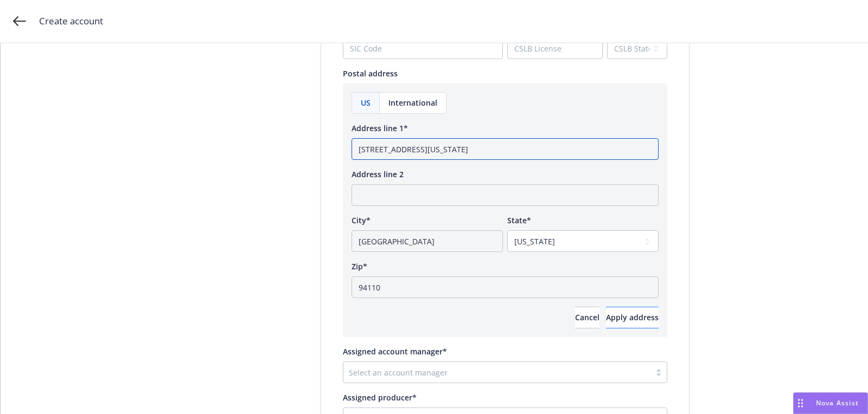
type input "[STREET_ADDRESS][US_STATE]"
click at [628, 319] on span "Apply address" at bounding box center [632, 317] width 53 height 10
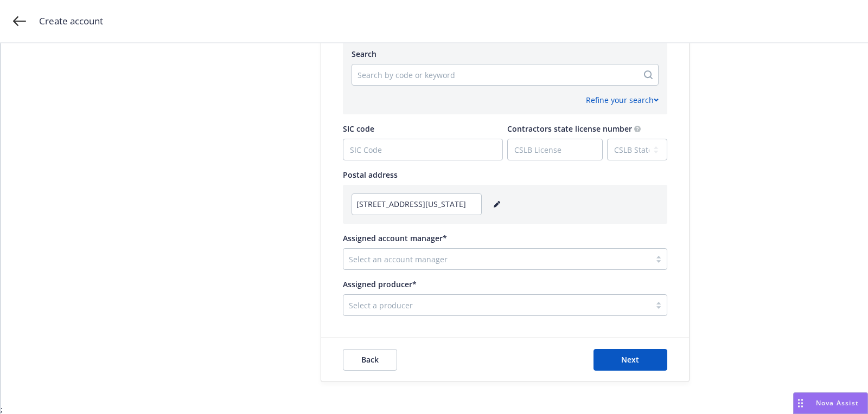
click at [428, 251] on div "Select an account manager" at bounding box center [496, 259] width 307 height 17
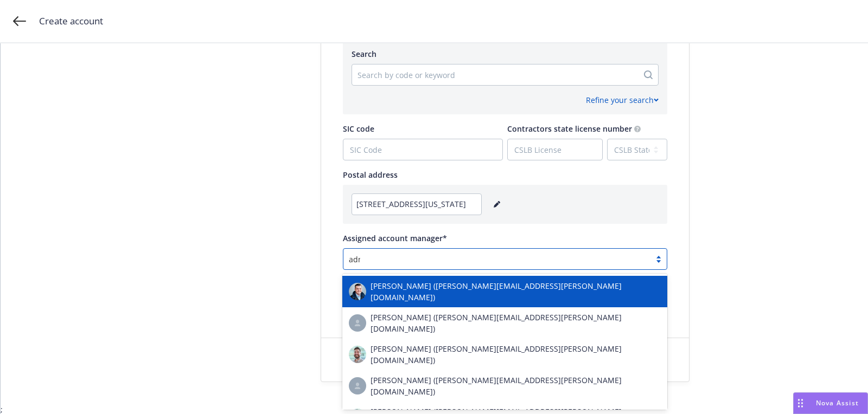
type input "admin"
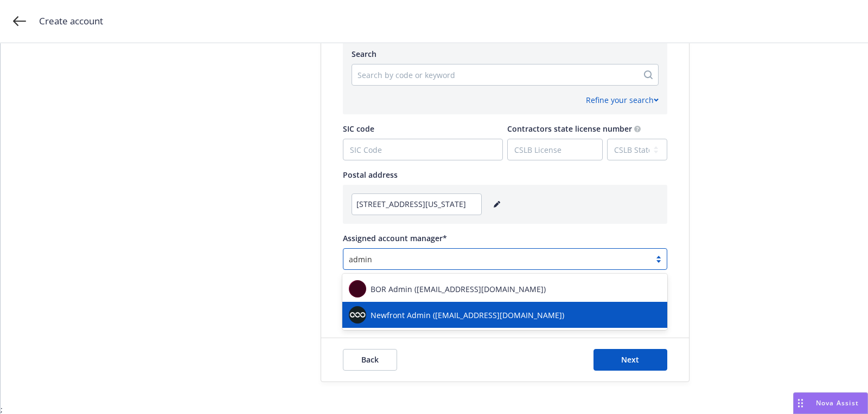
click at [419, 305] on div "Newfront Admin ([EMAIL_ADDRESS][DOMAIN_NAME])" at bounding box center [504, 315] width 325 height 26
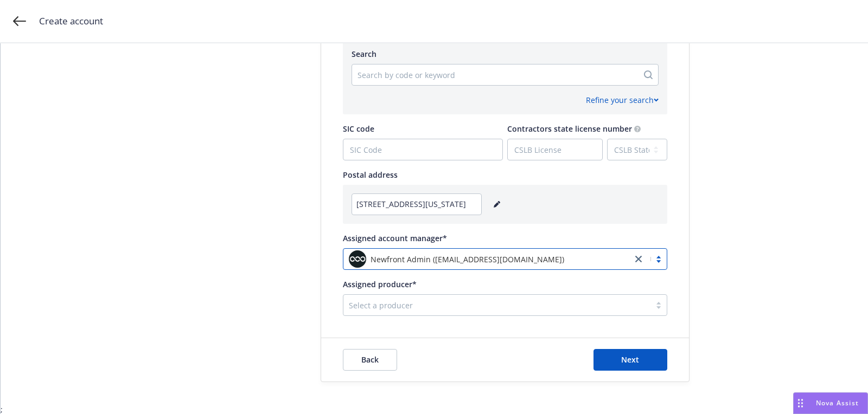
click at [419, 305] on div at bounding box center [497, 305] width 296 height 13
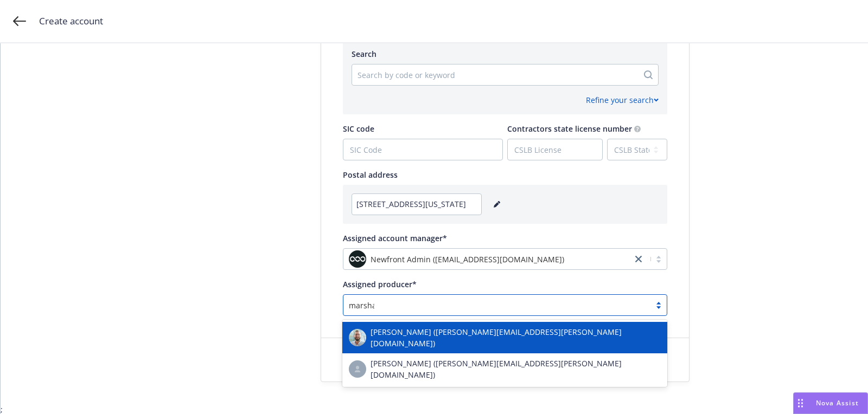
type input "[PERSON_NAME]"
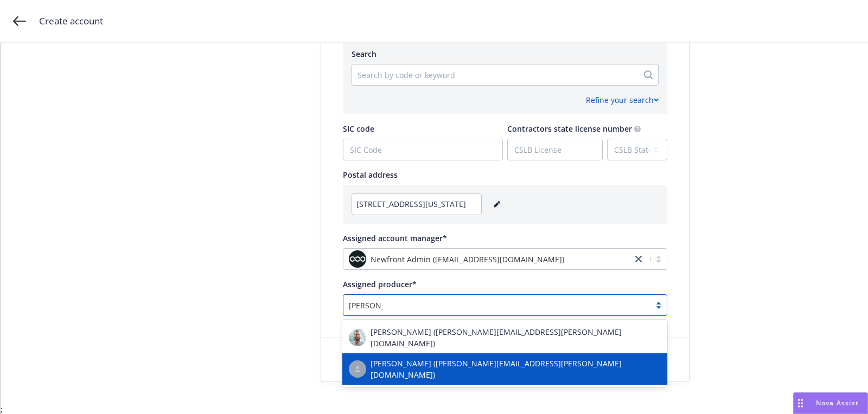
click at [414, 367] on span "[PERSON_NAME] ([PERSON_NAME][EMAIL_ADDRESS][PERSON_NAME][DOMAIN_NAME])" at bounding box center [515, 369] width 290 height 23
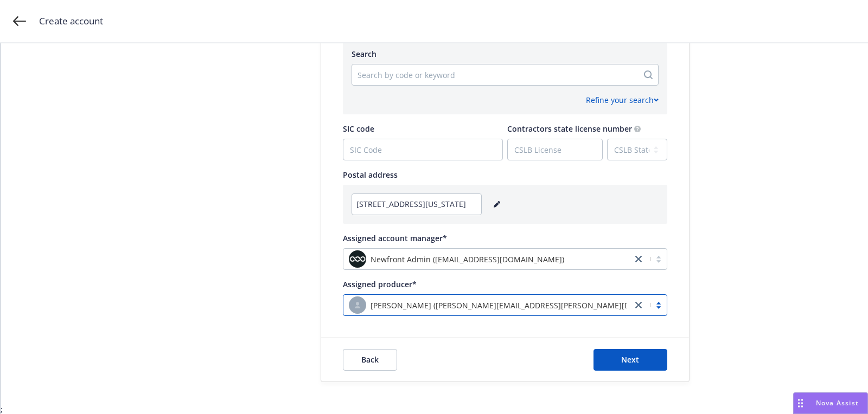
click at [445, 84] on div "Search by code or keyword" at bounding box center [504, 75] width 307 height 22
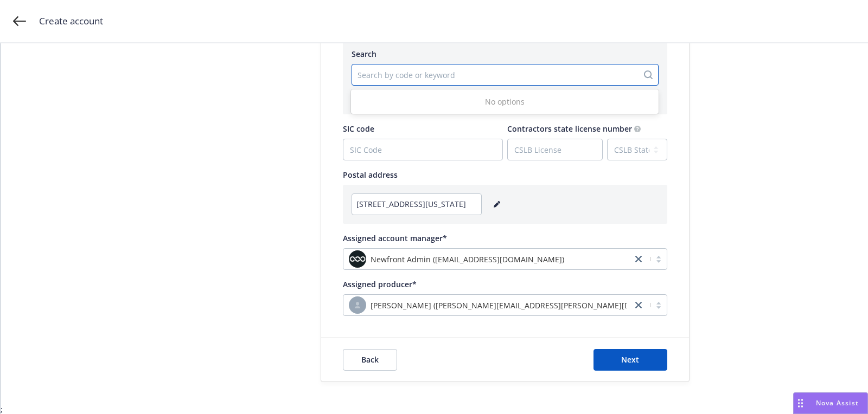
paste input "541715"
type input "541715"
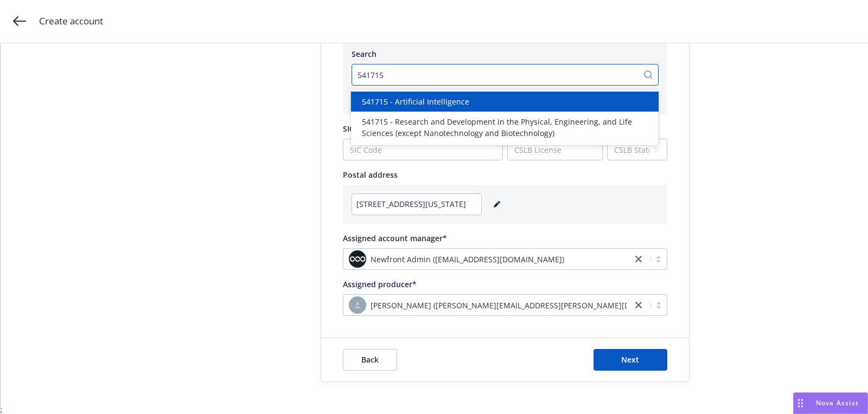
click at [449, 104] on span "541715 - Artificial Intelligence" at bounding box center [415, 101] width 107 height 11
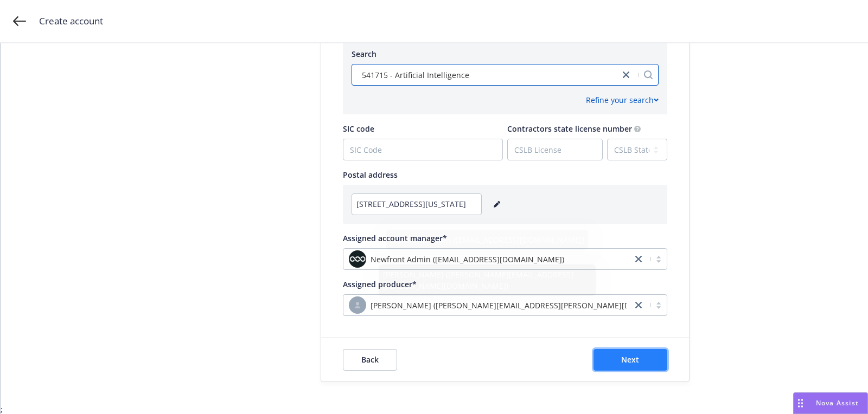
click at [630, 353] on button "Next" at bounding box center [630, 360] width 74 height 22
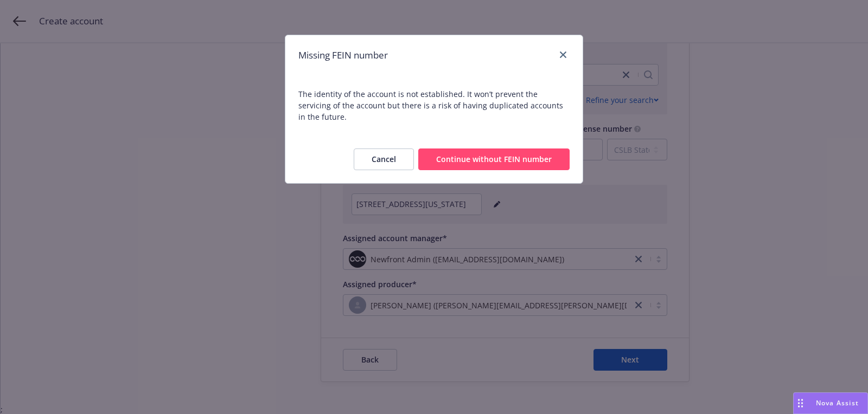
click at [481, 149] on button "Continue without FEIN number" at bounding box center [493, 160] width 151 height 22
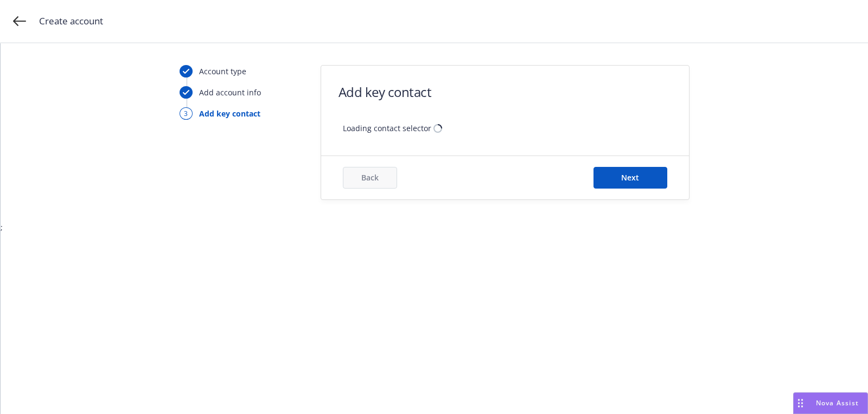
scroll to position [0, 0]
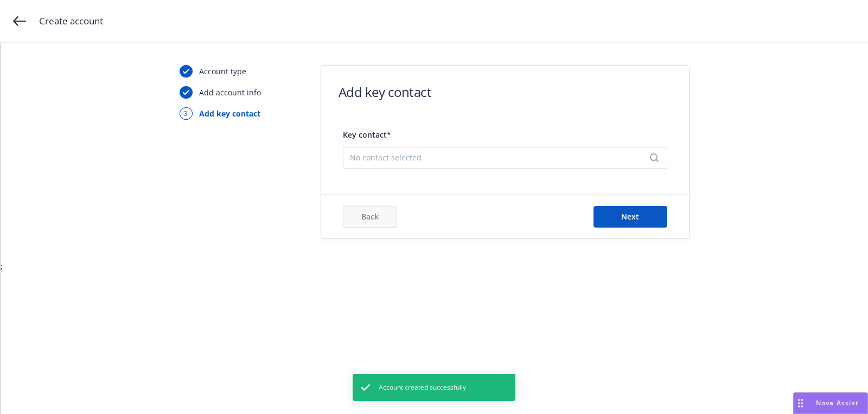
click at [459, 163] on div "No contact selected" at bounding box center [505, 158] width 324 height 22
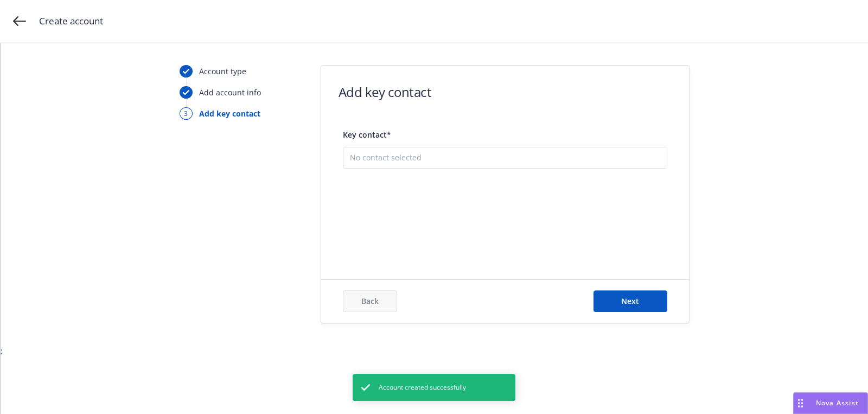
click at [454, 209] on button "Add new contact" at bounding box center [505, 212] width 310 height 22
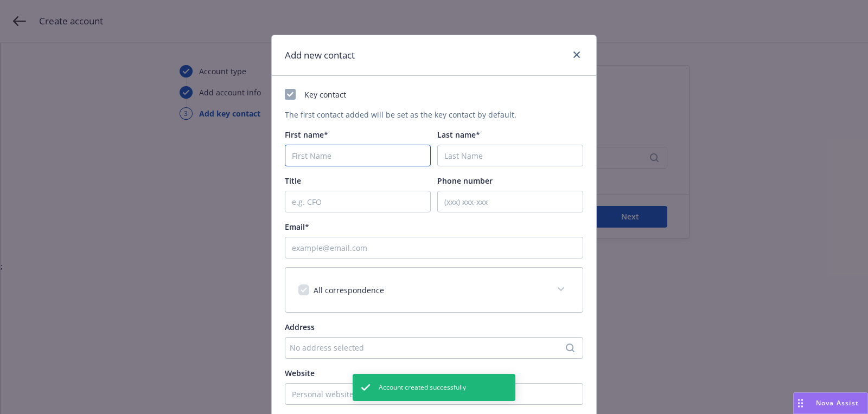
paste input "Niclas"
click at [347, 152] on input "First name*" at bounding box center [358, 156] width 146 height 22
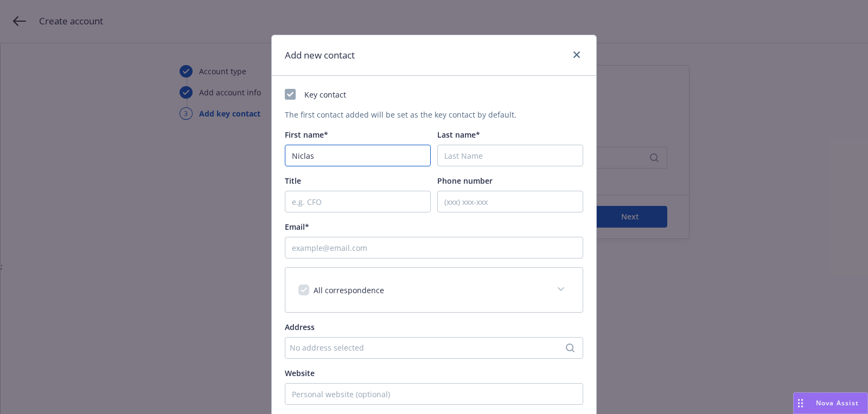
type input "Niclas"
click at [506, 150] on input "Last name*" at bounding box center [510, 156] width 146 height 22
paste input "[PERSON_NAME]"
type input "[PERSON_NAME]"
click at [368, 251] on input "Email*" at bounding box center [434, 248] width 298 height 22
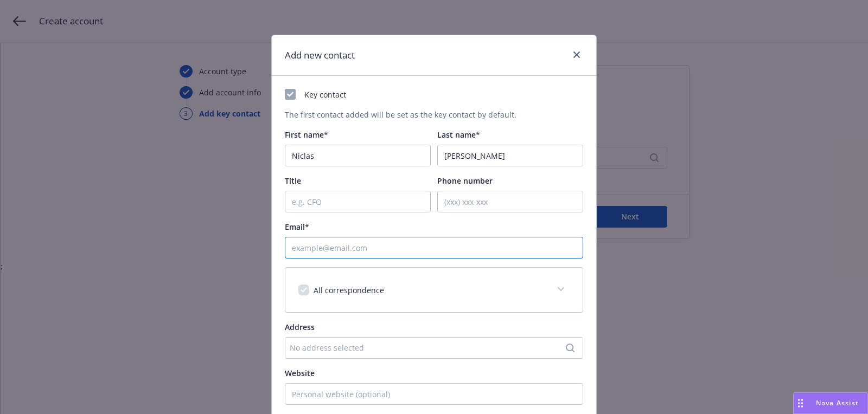
paste input "[EMAIL_ADDRESS][DOMAIN_NAME]"
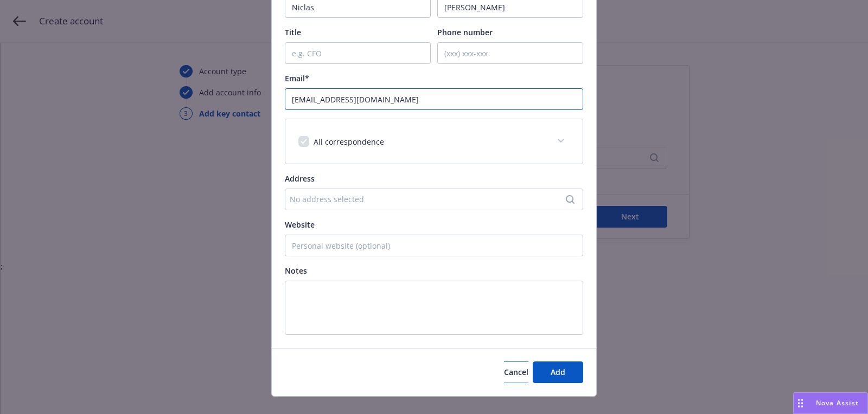
scroll to position [164, 0]
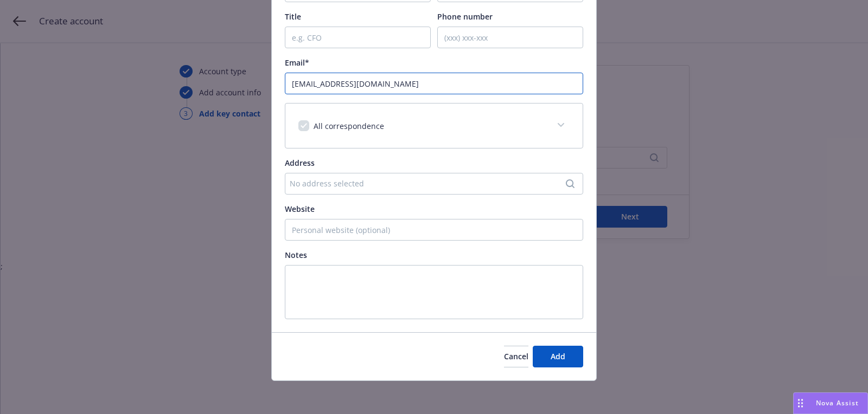
type input "[EMAIL_ADDRESS][DOMAIN_NAME]"
click at [549, 338] on div "Cancel Add" at bounding box center [434, 356] width 324 height 48
click at [549, 346] on button "Add" at bounding box center [558, 357] width 50 height 22
click at [631, 223] on div "Add new contact Key contact The first contact added will be set as the key cont…" at bounding box center [434, 207] width 868 height 414
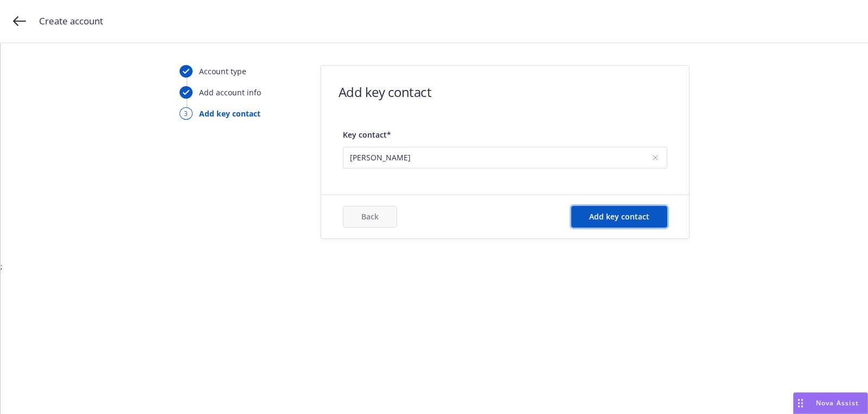
click at [631, 223] on button "Add key contact" at bounding box center [619, 217] width 96 height 22
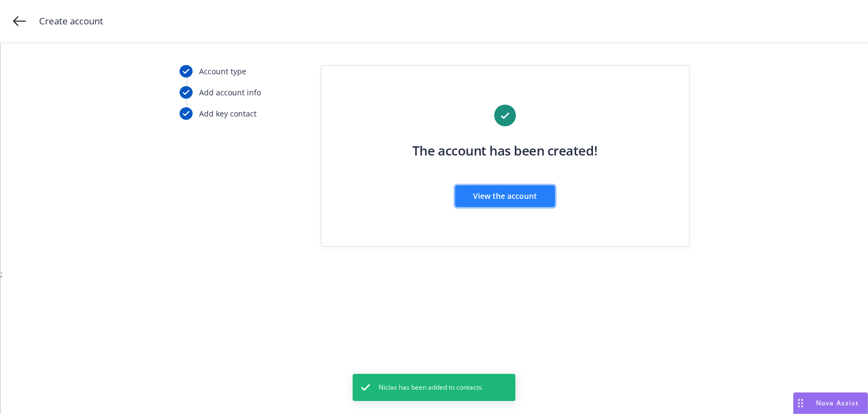
click at [461, 195] on button "View the account" at bounding box center [505, 196] width 100 height 22
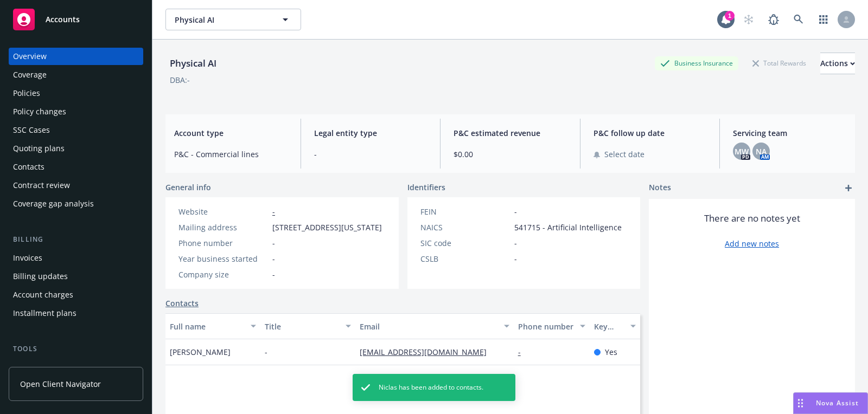
click at [78, 147] on div "Quoting plans" at bounding box center [76, 148] width 126 height 17
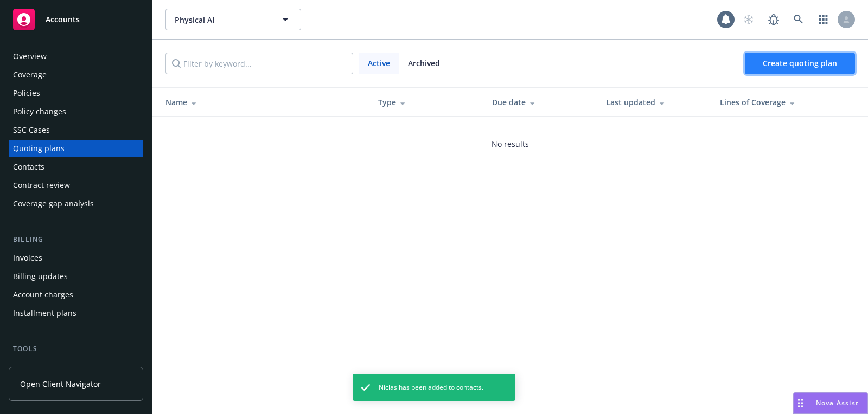
click at [762, 72] on link "Create quoting plan" at bounding box center [800, 64] width 110 height 22
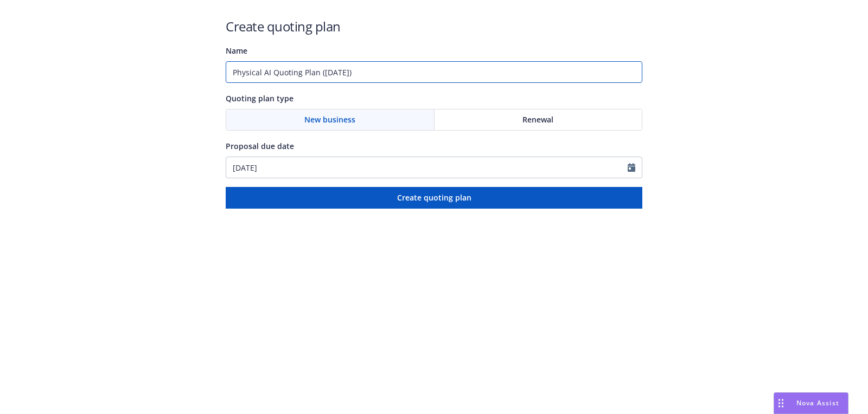
click at [425, 81] on input "Physical AI Quoting Plan ([DATE])" at bounding box center [434, 72] width 417 height 22
type input "[DATE]"
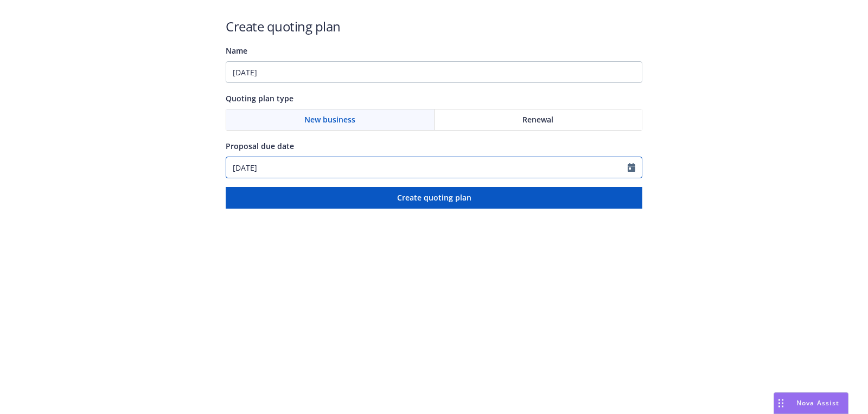
click at [360, 170] on input "[DATE]" at bounding box center [426, 167] width 401 height 21
select select "8"
paste input "[DATE]"
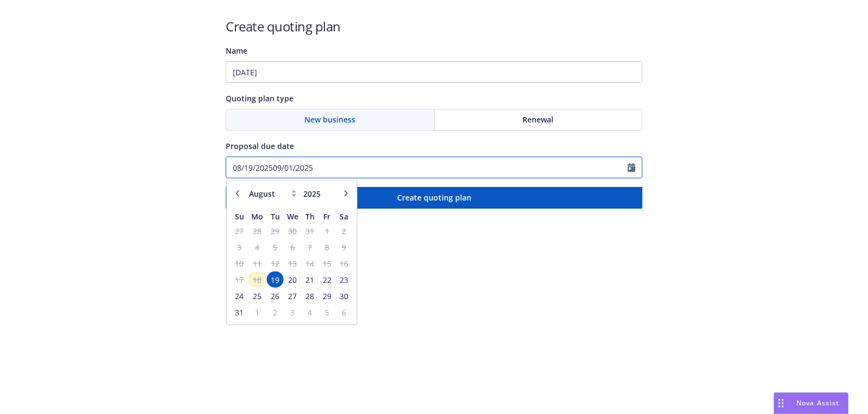
paste input "text"
type input "[DATE]"
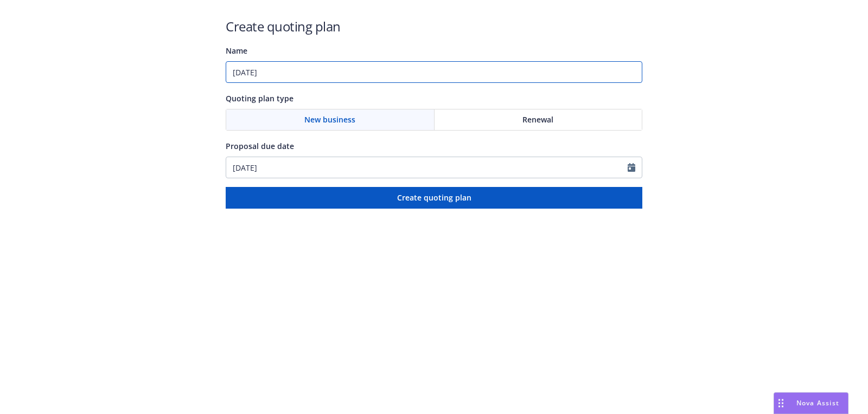
click at [339, 82] on input "[DATE]" at bounding box center [434, 72] width 417 height 22
paste input "Workers Compensation;General Liability"
click at [361, 75] on input "[DATE]: Workers Compensation;General Liability" at bounding box center [434, 72] width 417 height 22
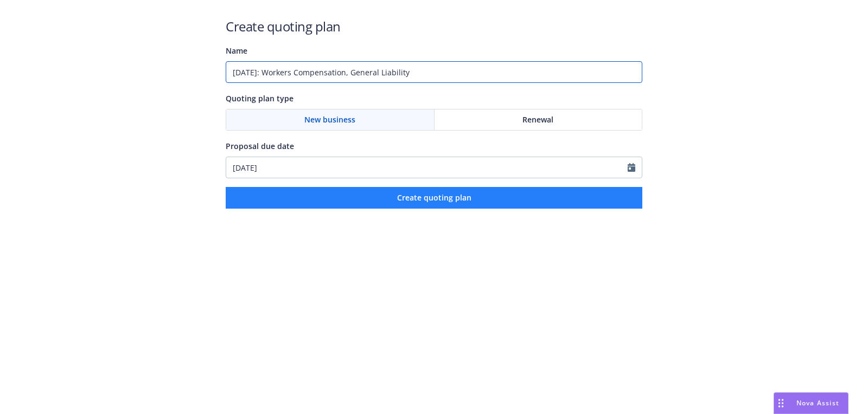
type input "[DATE]: Workers Compensation, General Liability"
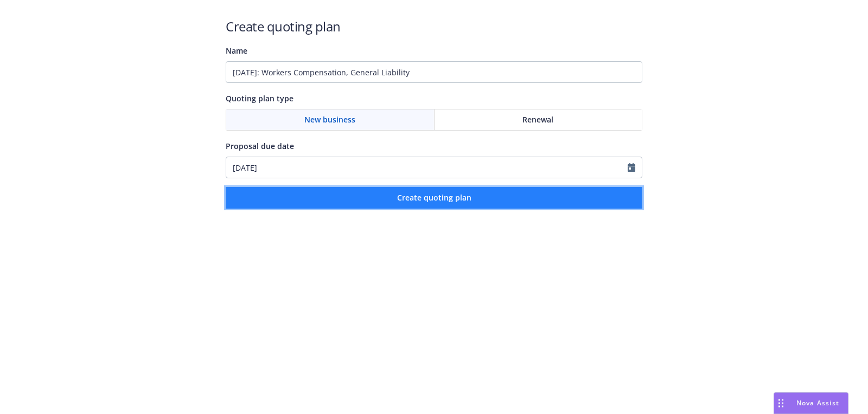
click at [408, 190] on button "Create quoting plan" at bounding box center [434, 198] width 417 height 22
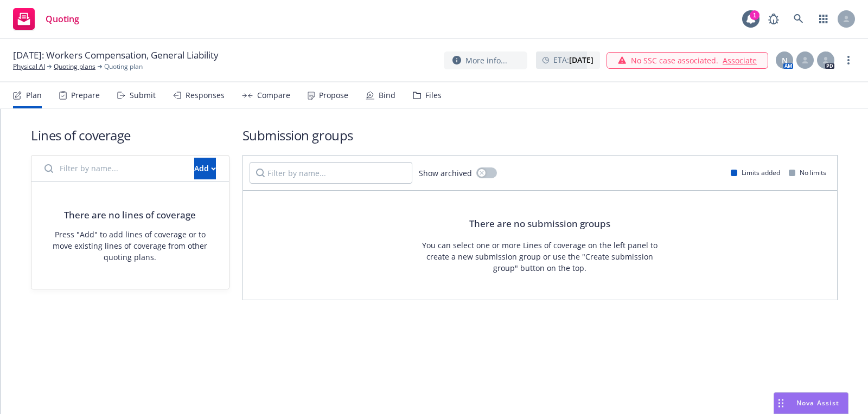
click at [187, 156] on div "Add" at bounding box center [129, 169] width 197 height 27
click at [194, 164] on div "Add" at bounding box center [205, 168] width 22 height 21
click at [238, 184] on div "Create new business lines of coverage Pull in policy to be renewed Move from an…" at bounding box center [241, 218] width 165 height 74
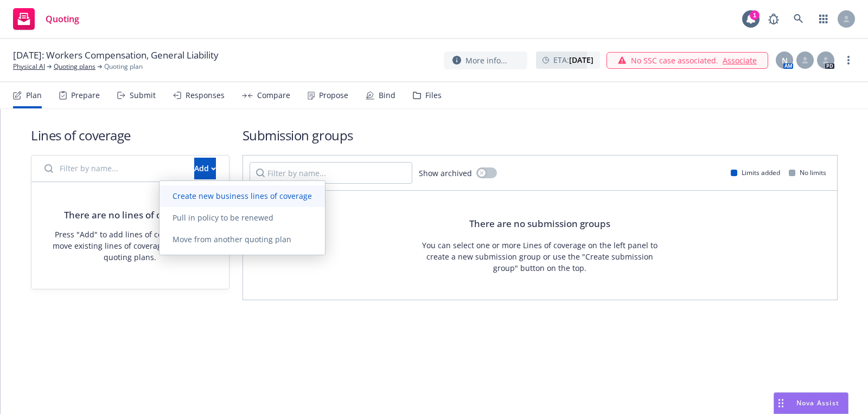
click at [238, 188] on link "Create new business lines of coverage" at bounding box center [241, 196] width 165 height 22
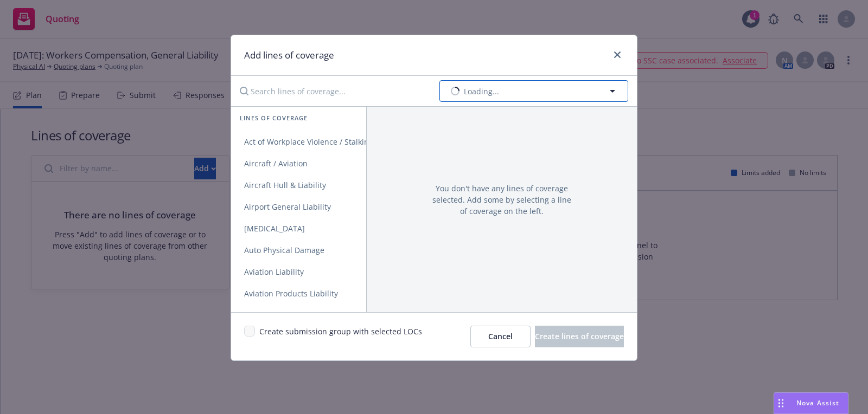
click at [505, 100] on button "Loading..." at bounding box center [533, 91] width 189 height 22
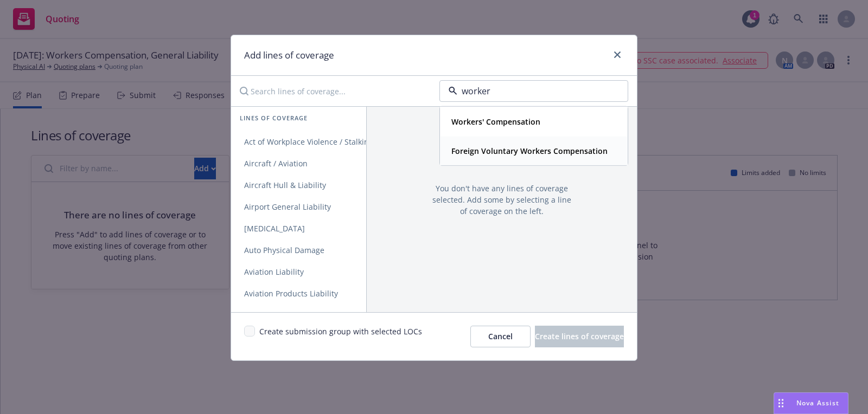
click at [494, 127] on div "Workers' Compensation" at bounding box center [494, 122] width 95 height 16
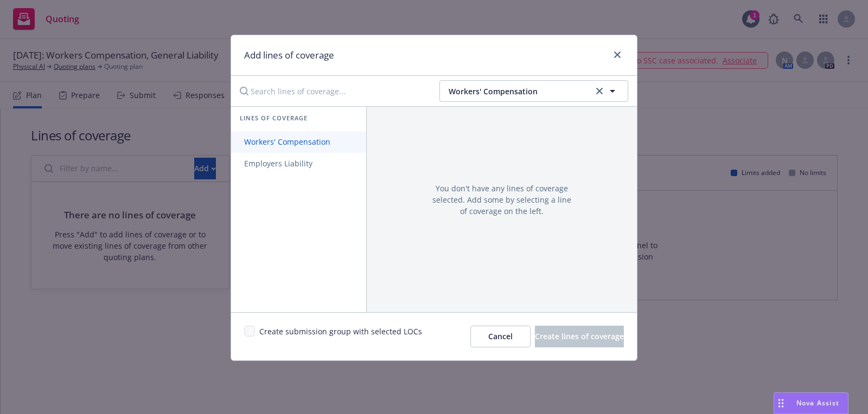
click at [305, 143] on span "Workers' Compensation" at bounding box center [287, 142] width 112 height 10
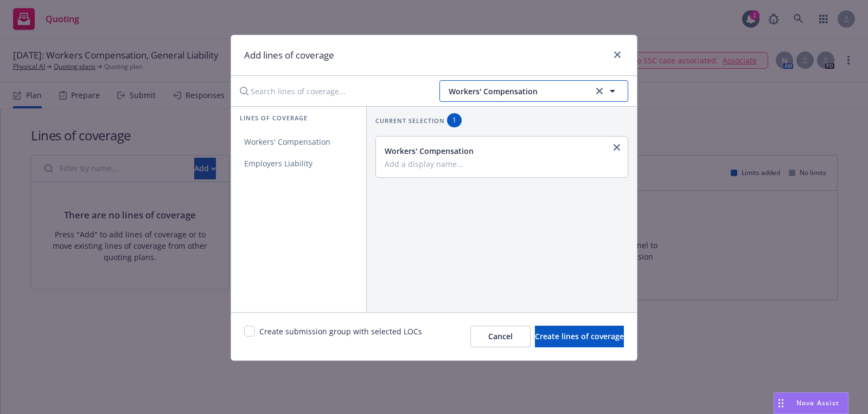
click at [476, 95] on span "Workers' Compensation" at bounding box center [520, 91] width 142 height 11
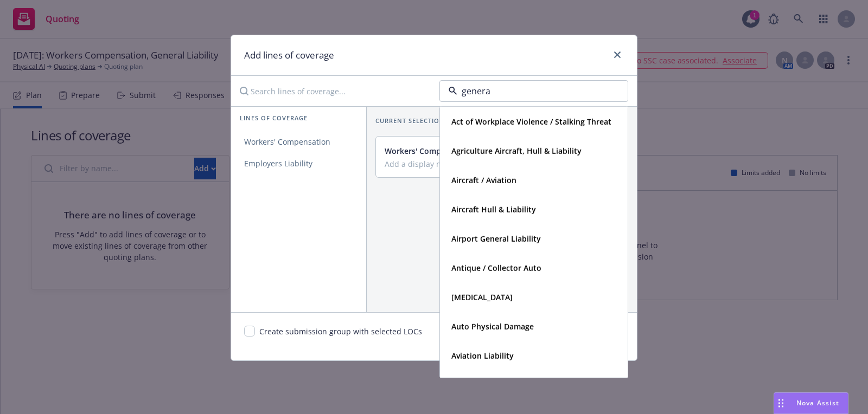
type input "general"
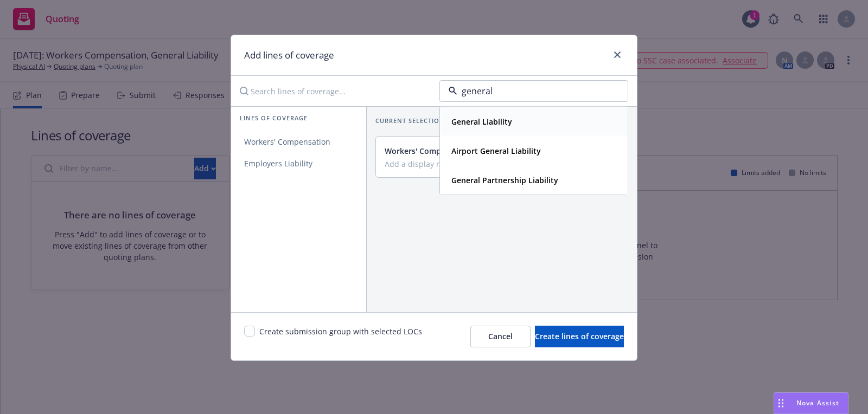
click at [487, 122] on strong "General Liability" at bounding box center [481, 122] width 61 height 10
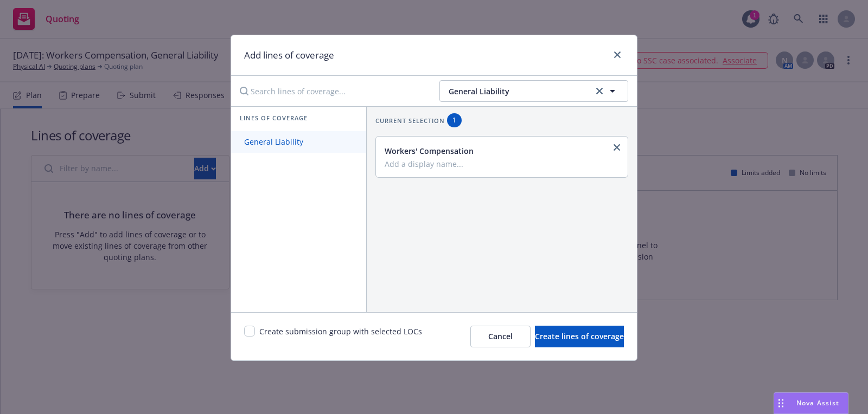
click at [288, 139] on span "General Liability" at bounding box center [273, 142] width 85 height 10
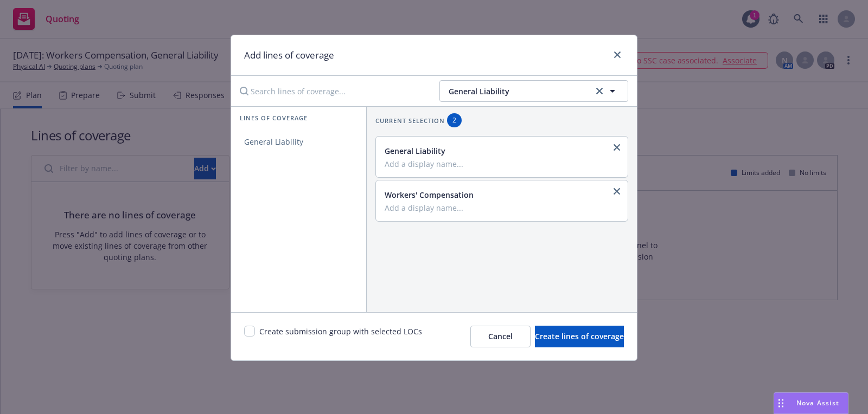
click at [257, 338] on div "Create submission group with selected LOCs" at bounding box center [333, 337] width 178 height 22
click at [249, 332] on input "checkbox" at bounding box center [249, 331] width 11 height 11
checkbox input "true"
click at [565, 344] on button "Create lines of coverage" at bounding box center [579, 337] width 89 height 22
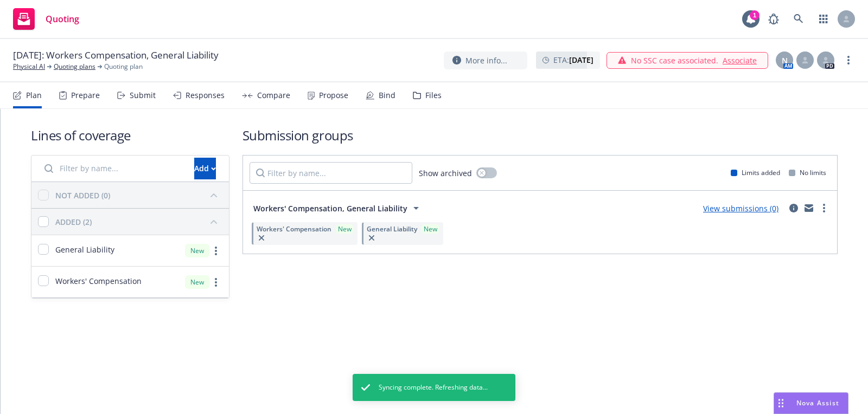
click at [28, 61] on span "[DATE]: Workers Compensation, General Liability" at bounding box center [116, 55] width 206 height 13
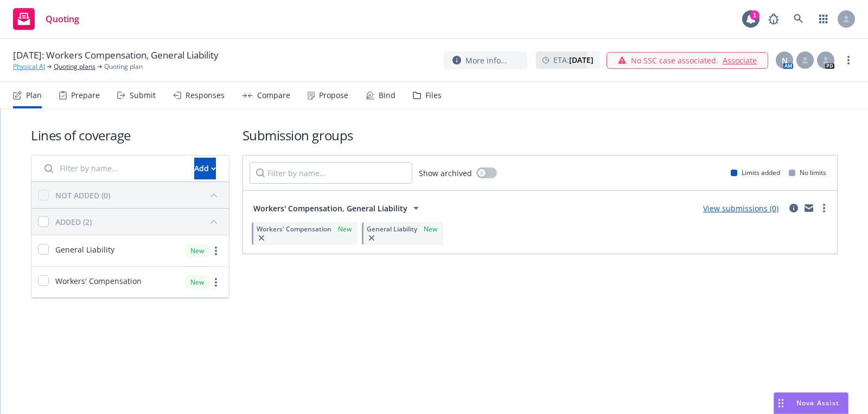
click at [25, 67] on link "Physical AI" at bounding box center [29, 67] width 32 height 10
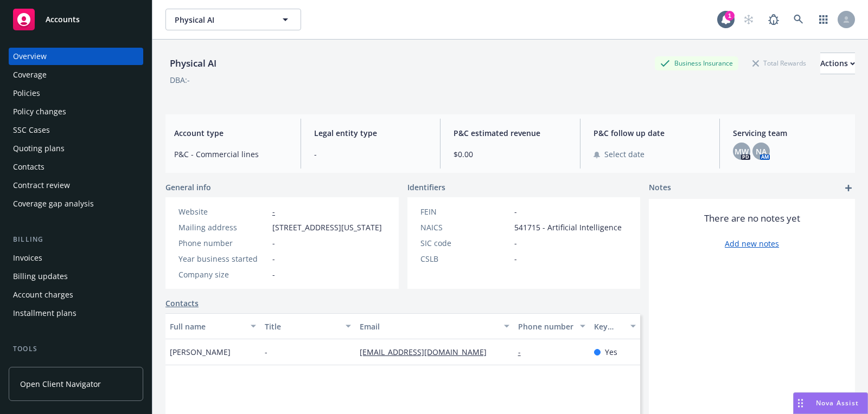
click at [57, 144] on div "Quoting plans" at bounding box center [39, 148] width 52 height 17
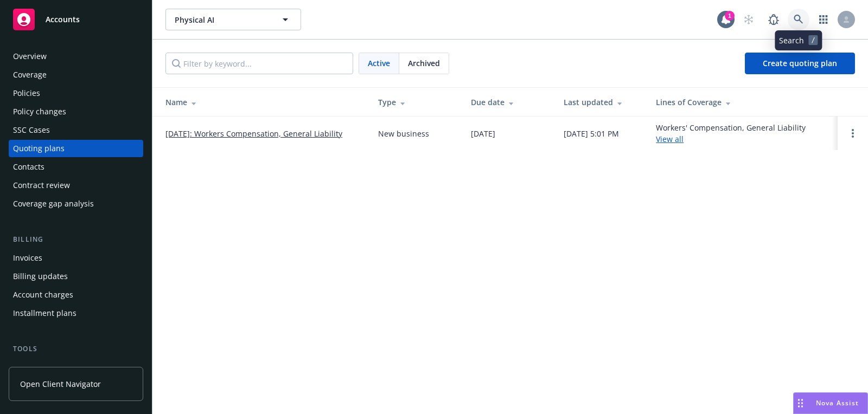
click at [798, 22] on icon at bounding box center [798, 20] width 10 height 10
click at [90, 21] on div "Accounts" at bounding box center [76, 20] width 126 height 22
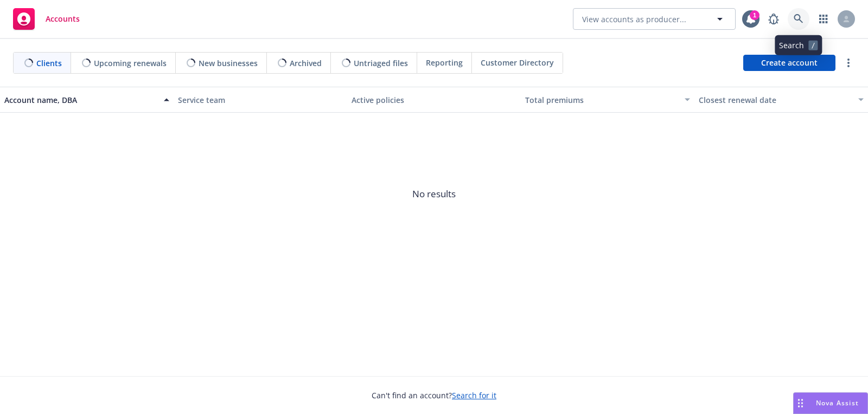
click at [791, 21] on link at bounding box center [799, 19] width 22 height 22
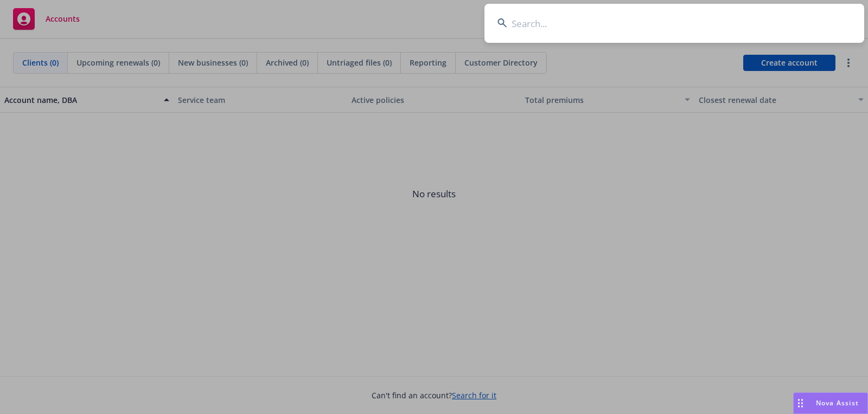
type input "Cenovari Therapeutics"
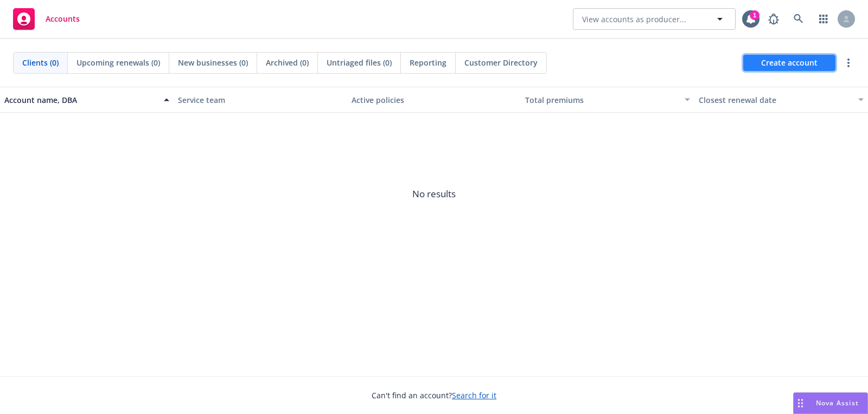
click at [782, 56] on span "Create account" at bounding box center [789, 63] width 56 height 21
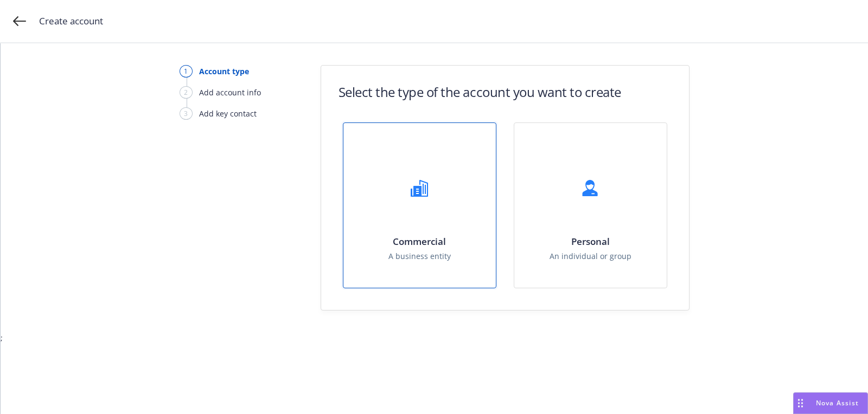
click at [402, 186] on div at bounding box center [419, 188] width 43 height 43
select select "US"
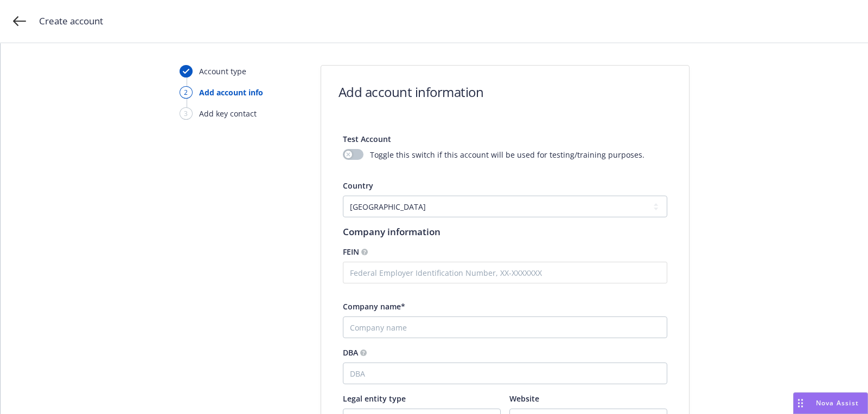
scroll to position [185, 0]
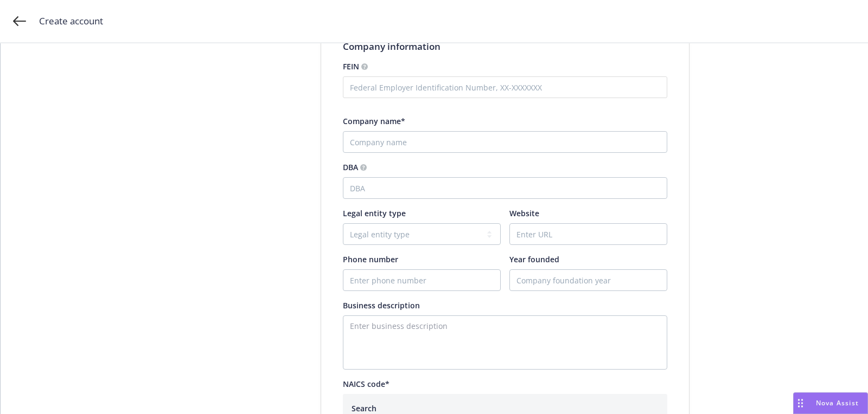
click at [399, 155] on div "Test Account Toggle this switch if this account will be used for testing/traini…" at bounding box center [505, 299] width 324 height 724
click at [386, 144] on input "Company name*" at bounding box center [505, 142] width 324 height 22
paste input "Cenovari Therapeutics"
type input "Cenovari Therapeutics"
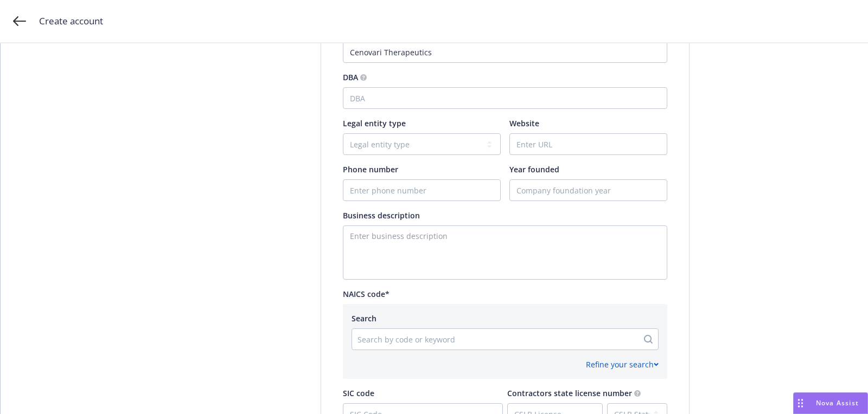
scroll to position [323, 0]
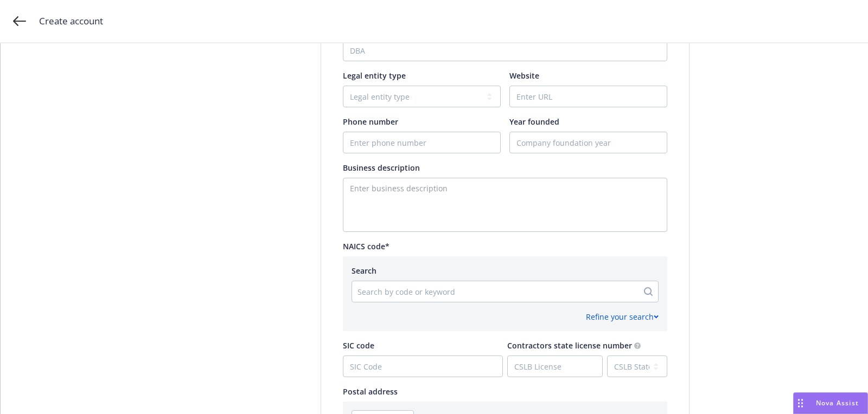
click at [402, 285] on div at bounding box center [494, 291] width 275 height 13
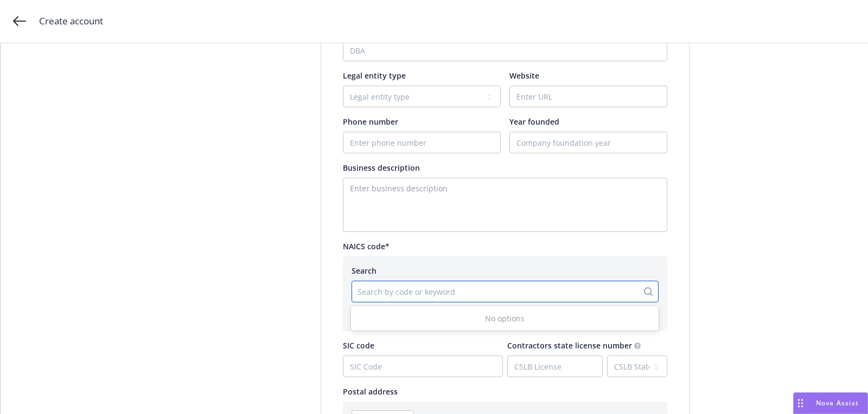
paste input "541714"
type input "541714"
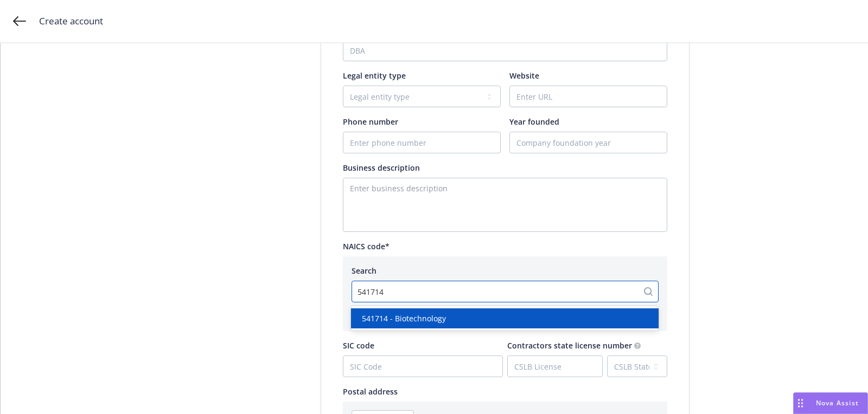
click at [420, 310] on div "541714 - Biotechnology" at bounding box center [505, 319] width 308 height 20
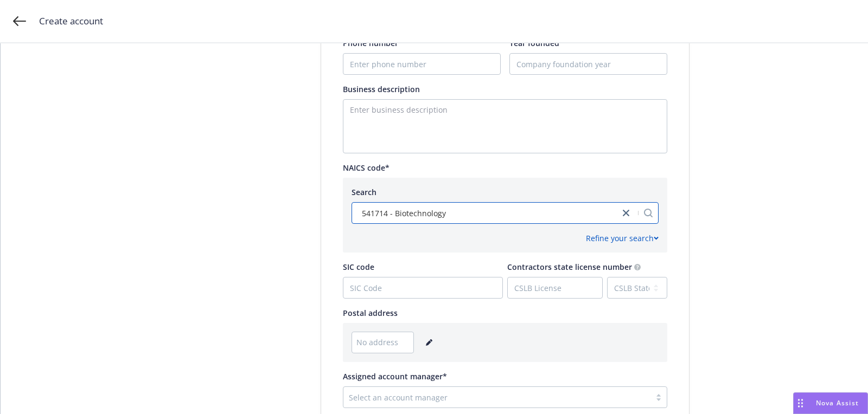
scroll to position [504, 0]
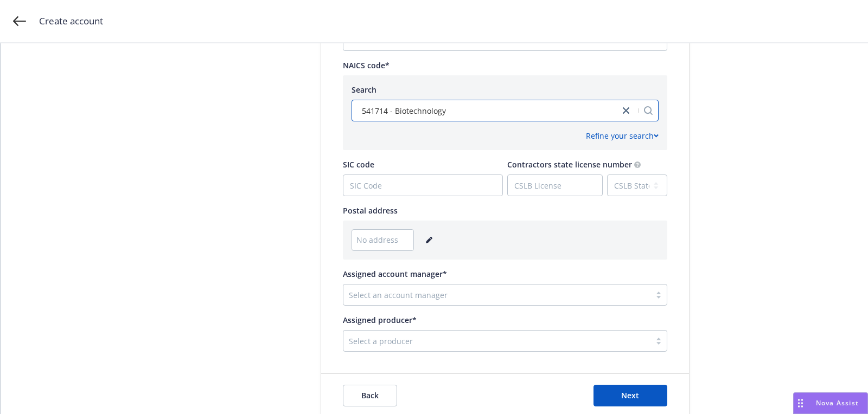
click at [426, 243] on icon "editPencil" at bounding box center [429, 240] width 7 height 7
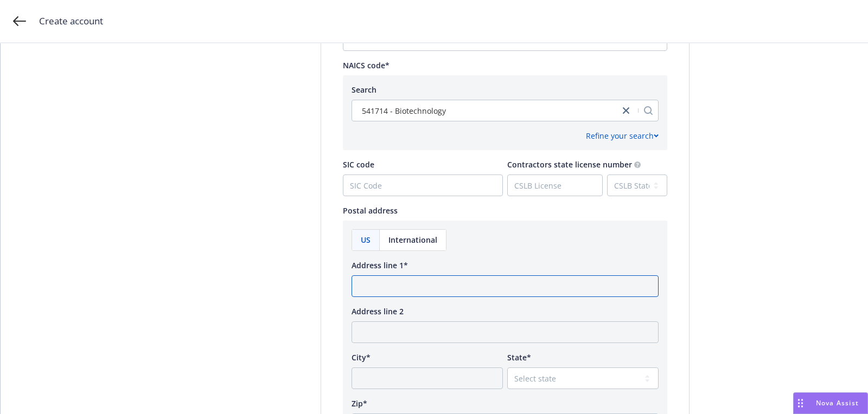
click at [424, 276] on input "Address line 1*" at bounding box center [504, 287] width 307 height 22
paste input "3475 Edison Way Menlo Park, CA 94025"
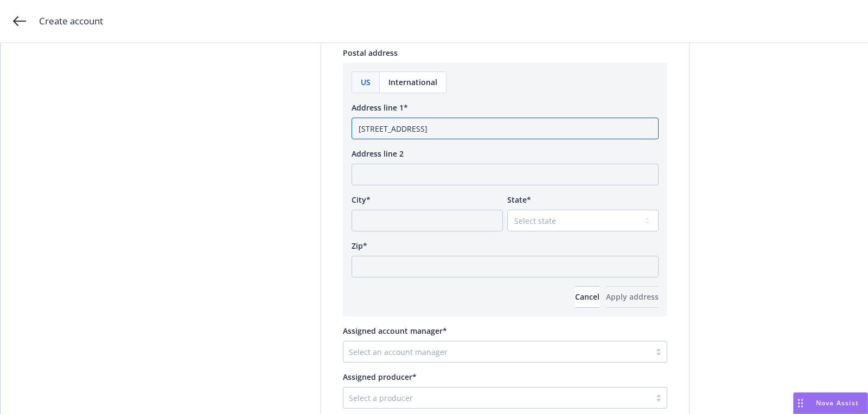
click at [489, 125] on input "3475 Edison Way Menlo Park, CA 94025" at bounding box center [504, 129] width 307 height 22
type input "3475 Edison Way Menlo Park, CA"
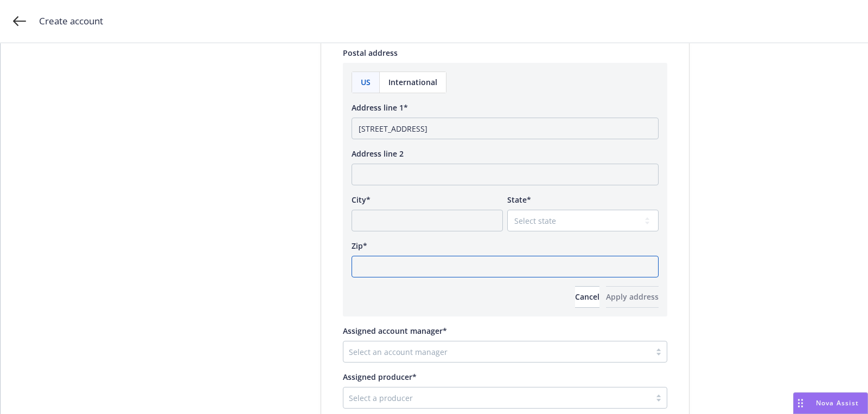
click at [474, 272] on input "Zip*" at bounding box center [504, 267] width 307 height 22
paste input "94025"
type input "94025"
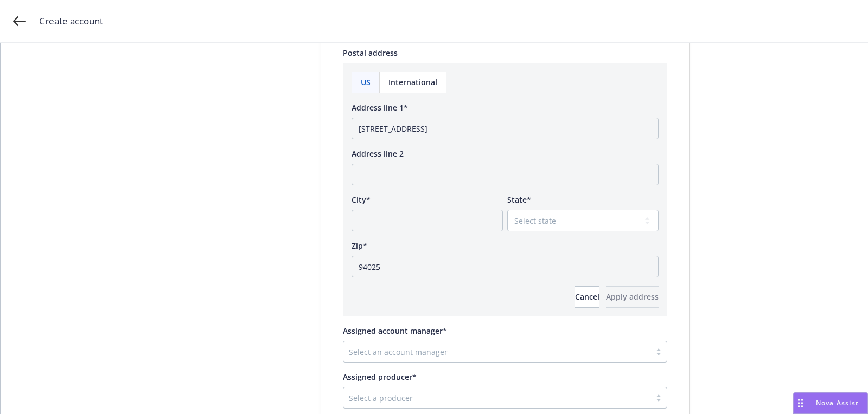
click at [573, 205] on div "State* Select state Alabama Alaska American Samoa Arizona Arkansas Baker Island…" at bounding box center [582, 212] width 151 height 37
click at [568, 220] on select "Select state Alabama Alaska American Samoa Arizona Arkansas Baker Island Califo…" at bounding box center [582, 221] width 151 height 22
select select "CA"
drag, startPoint x: 460, startPoint y: 127, endPoint x: 421, endPoint y: 127, distance: 39.1
click at [421, 127] on input "3475 Edison Way Menlo Park, CA" at bounding box center [504, 129] width 307 height 22
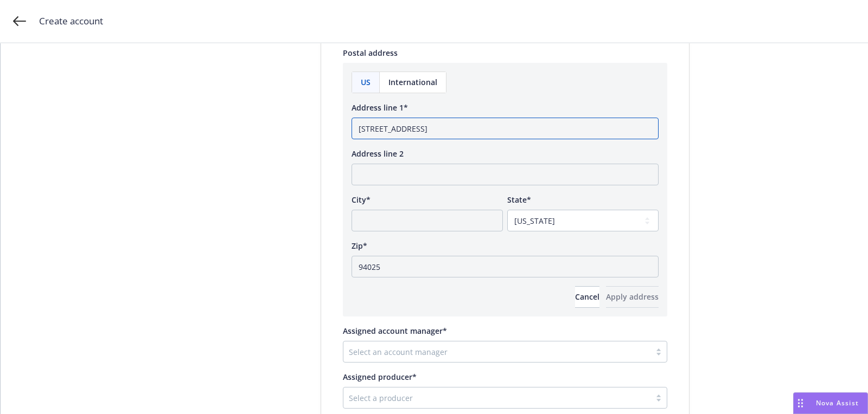
type input "3475 Edison Way , CA"
click at [417, 219] on input "City*" at bounding box center [426, 221] width 151 height 22
paste input "Menlo Park"
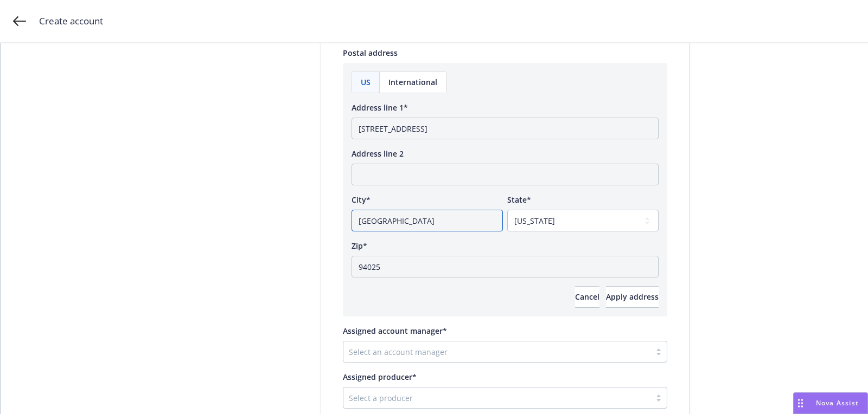
type input "Menlo Park"
drag, startPoint x: 419, startPoint y: 125, endPoint x: 573, endPoint y: 125, distance: 154.0
click at [567, 125] on input "3475 Edison Way , CA" at bounding box center [504, 129] width 307 height 22
type input "3475 Edison Way"
click at [656, 302] on button "Apply address" at bounding box center [632, 297] width 53 height 22
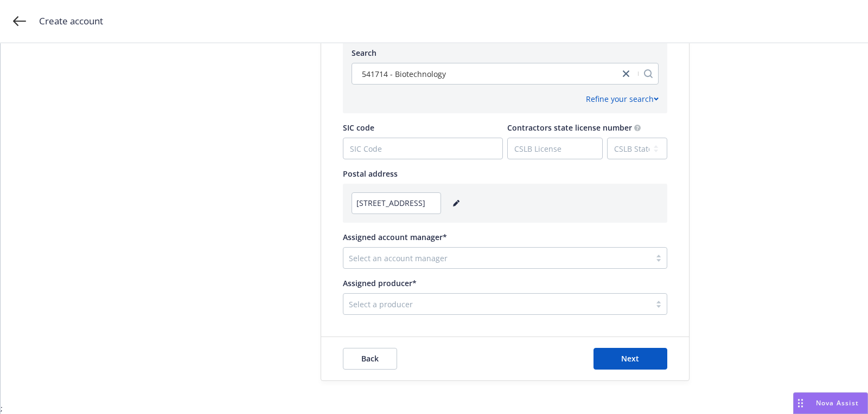
scroll to position [540, 0]
click at [483, 263] on div at bounding box center [497, 259] width 296 height 13
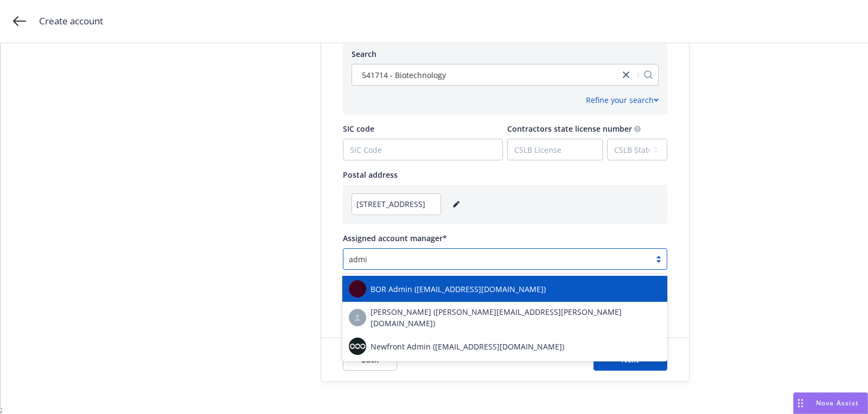
type input "admin"
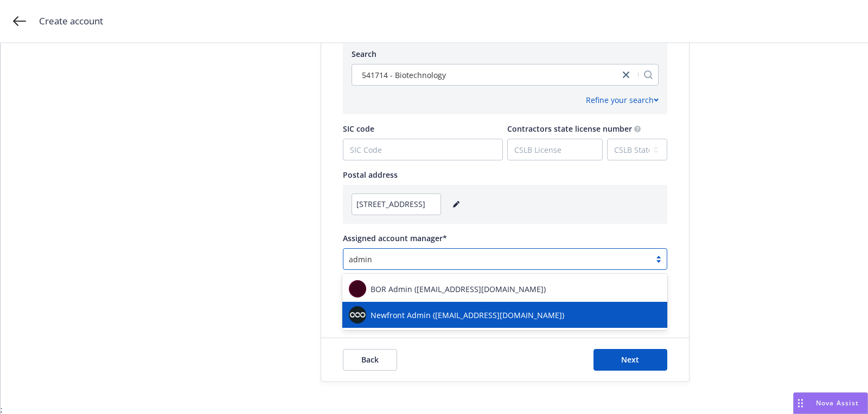
click at [473, 325] on div "Newfront Admin (success@newfront.com)" at bounding box center [504, 315] width 325 height 26
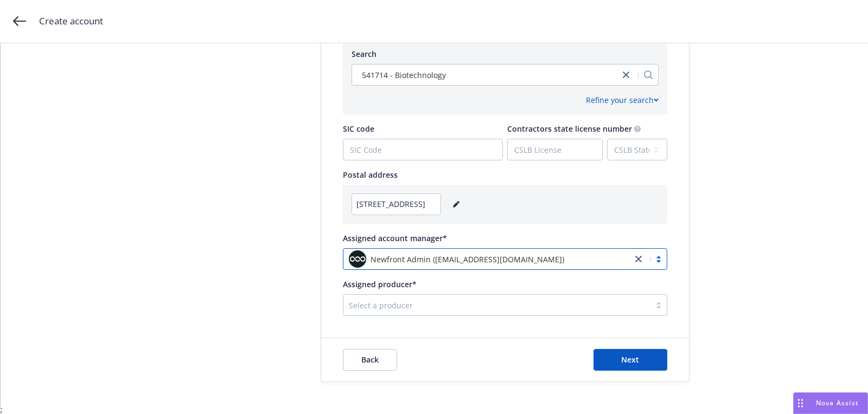
click at [466, 313] on div "Select a producer" at bounding box center [496, 305] width 307 height 17
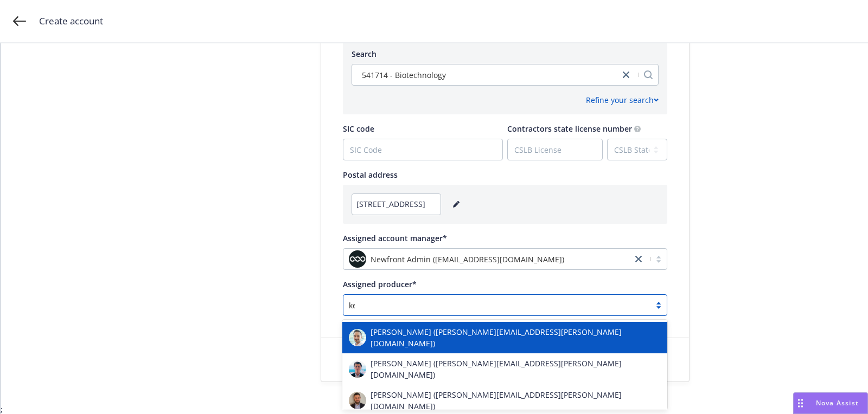
type input "kevin"
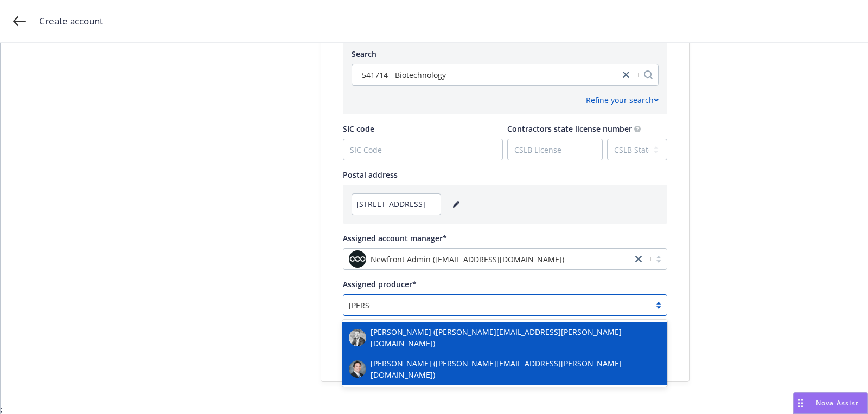
click at [458, 338] on span "Kevin Thomas (kevin.thomas@newfront.com)" at bounding box center [515, 338] width 290 height 23
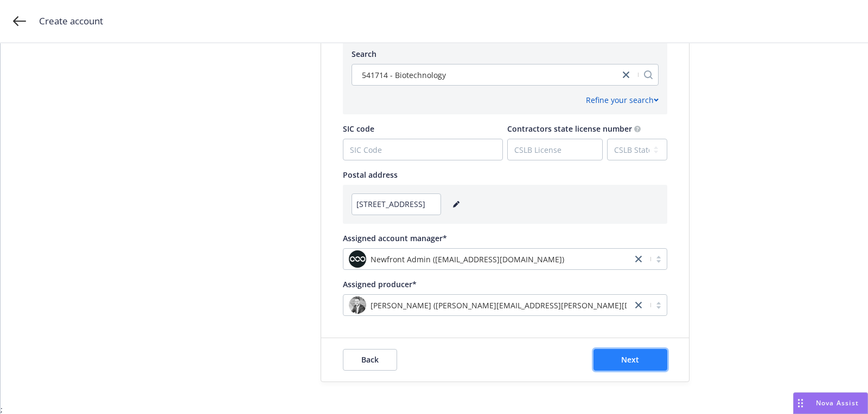
click at [629, 365] on button "Next" at bounding box center [630, 360] width 74 height 22
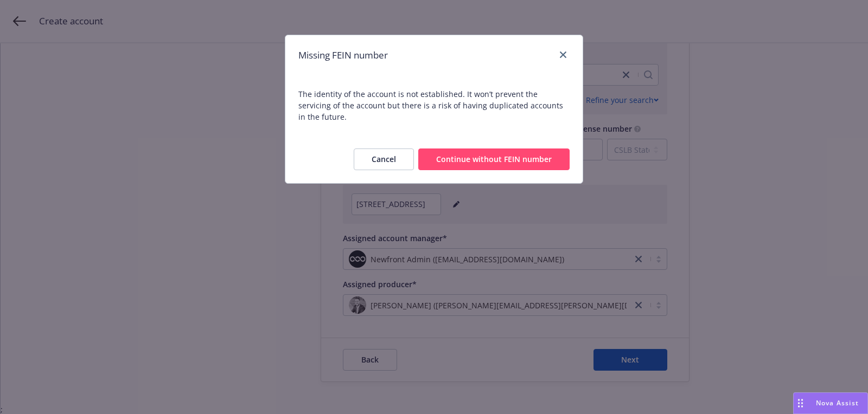
click at [528, 155] on button "Continue without FEIN number" at bounding box center [493, 160] width 151 height 22
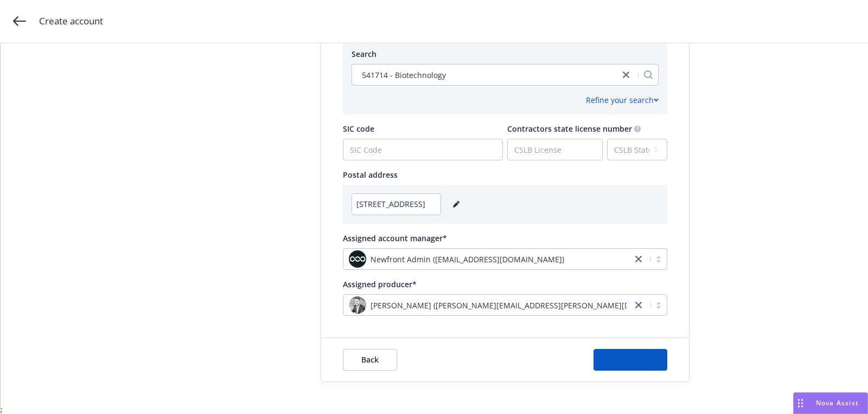
scroll to position [0, 0]
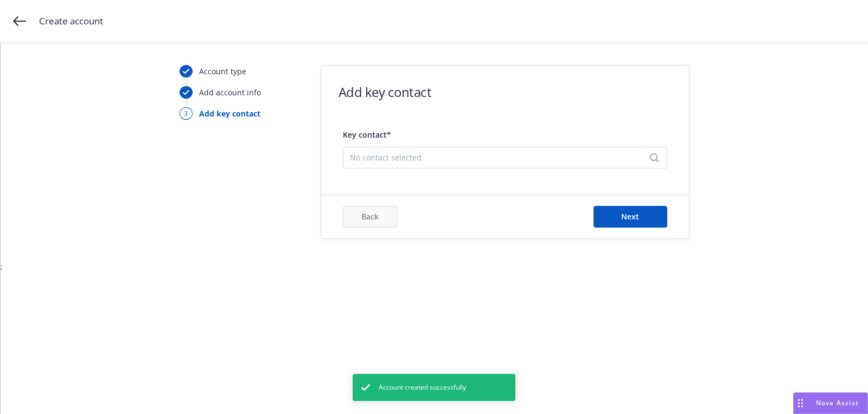
click at [477, 158] on span "No contact selected" at bounding box center [501, 157] width 302 height 11
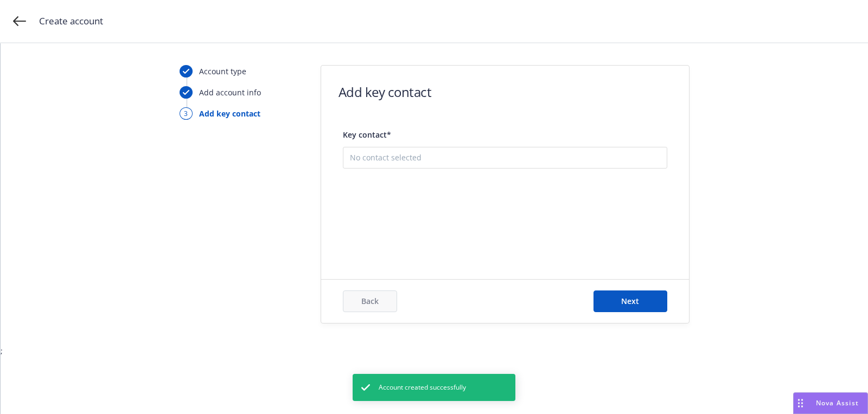
click at [463, 205] on button "Add new contact" at bounding box center [505, 212] width 310 height 22
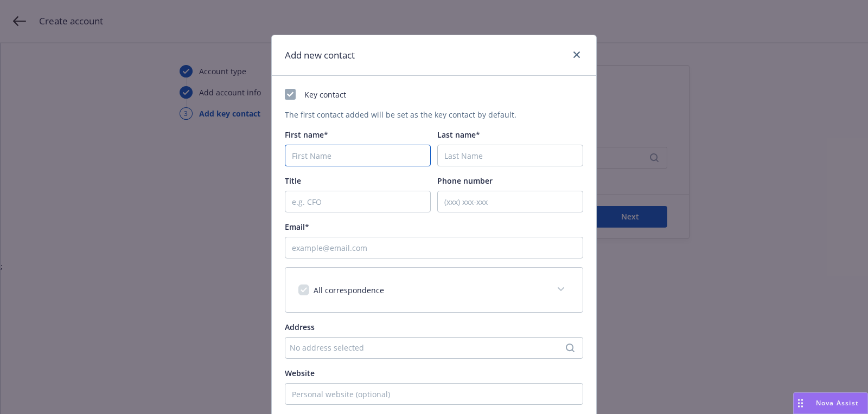
click at [382, 153] on input "First name*" at bounding box center [358, 156] width 146 height 22
type input "Saira"
type input "Bates"
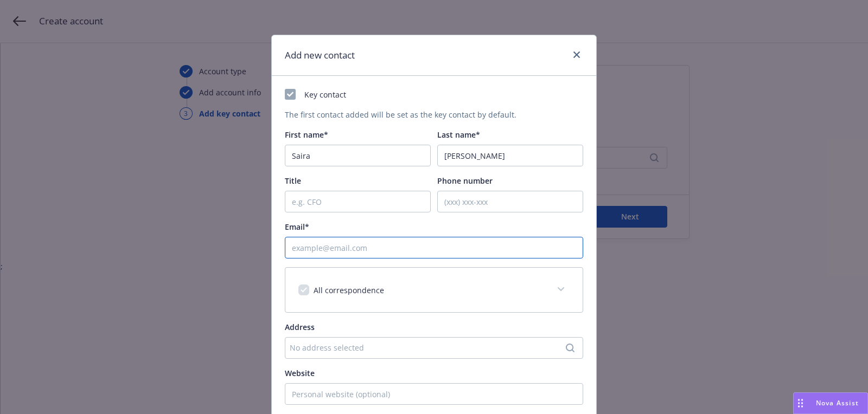
click at [460, 248] on input "Email*" at bounding box center [434, 248] width 298 height 22
paste input "sbates@escendpharma.com"
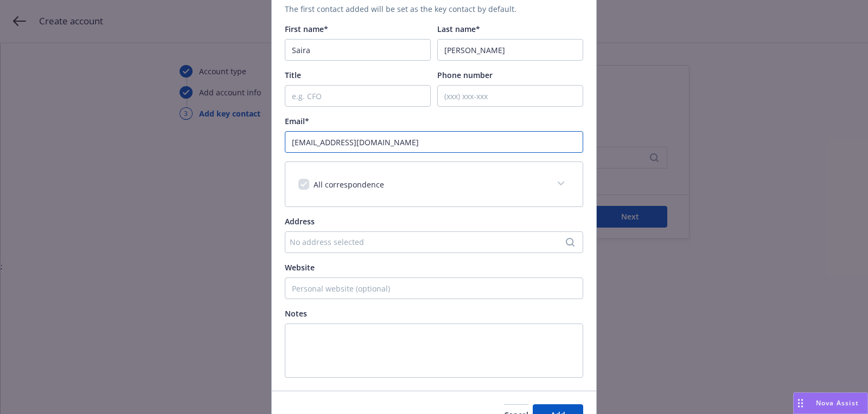
scroll to position [164, 0]
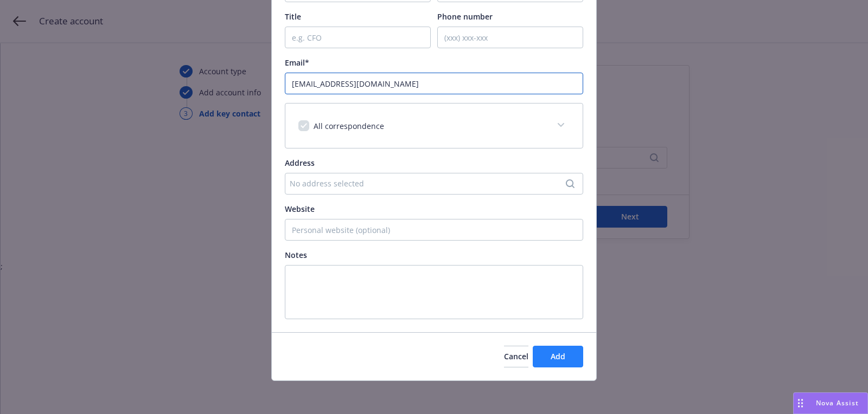
type input "sbates@escendpharma.com"
click at [571, 355] on button "Add" at bounding box center [558, 357] width 50 height 22
click at [624, 221] on div "Add new contact Key contact The first contact added will be set as the key cont…" at bounding box center [434, 207] width 868 height 414
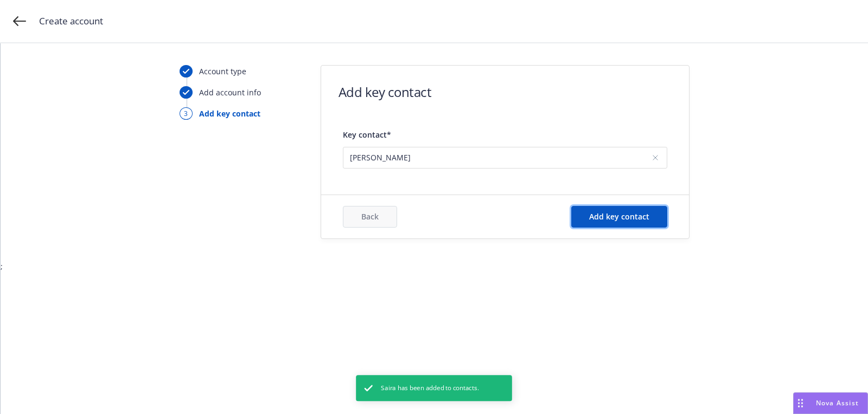
click at [624, 221] on span "Add key contact" at bounding box center [619, 217] width 60 height 10
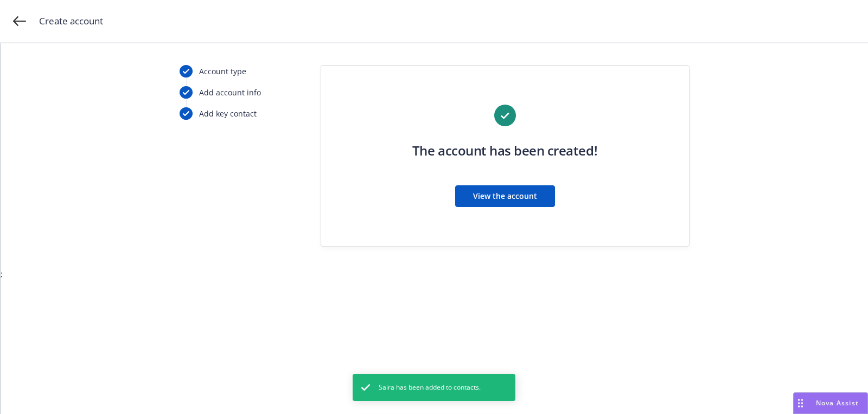
click at [497, 200] on span "View the account" at bounding box center [505, 196] width 64 height 10
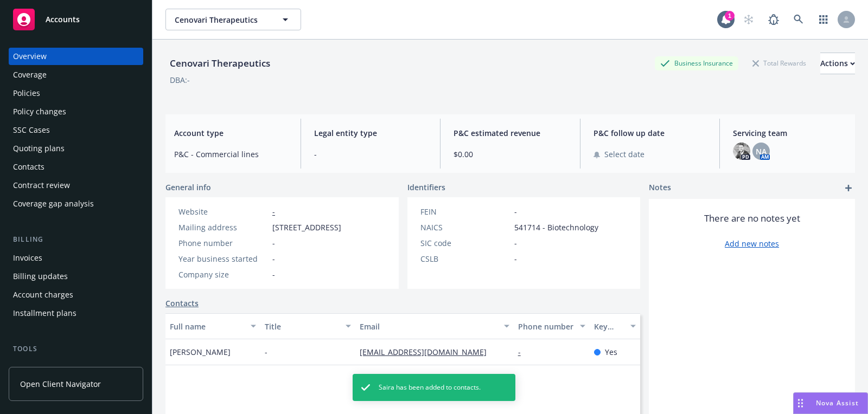
click at [110, 146] on div "Quoting plans" at bounding box center [76, 148] width 126 height 17
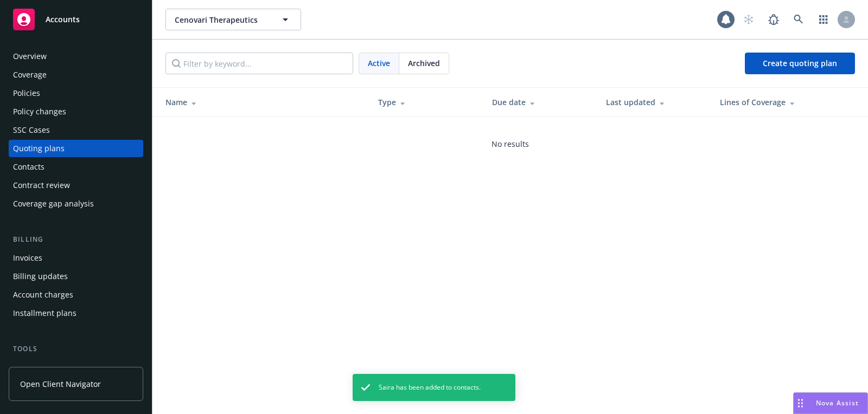
click at [766, 46] on div "Report a Bug" at bounding box center [774, 40] width 56 height 20
click at [761, 49] on div "Active Archived Create quoting plan" at bounding box center [509, 64] width 715 height 48
click at [750, 62] on link "Create quoting plan" at bounding box center [800, 64] width 110 height 22
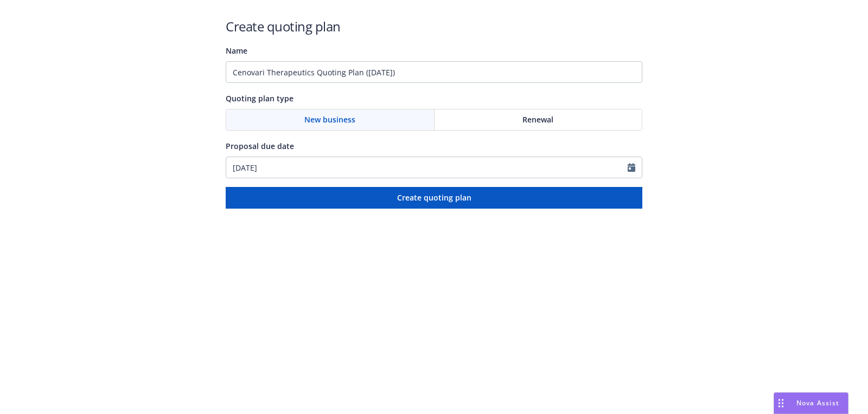
click at [462, 84] on div "Create quoting plan Name Cenovari Therapeutics Quoting Plan ([DATE]) Quoting pl…" at bounding box center [434, 112] width 417 height 191
click at [459, 82] on input "Cenovari Therapeutics Quoting Plan ([DATE])" at bounding box center [434, 72] width 417 height 22
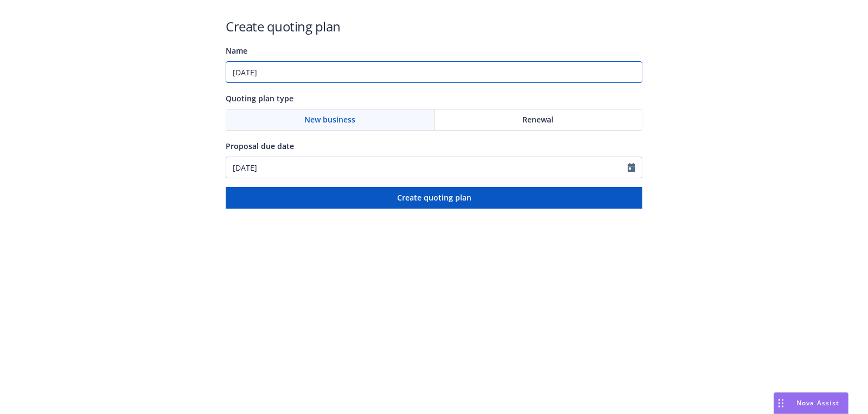
type input "[DATE]"
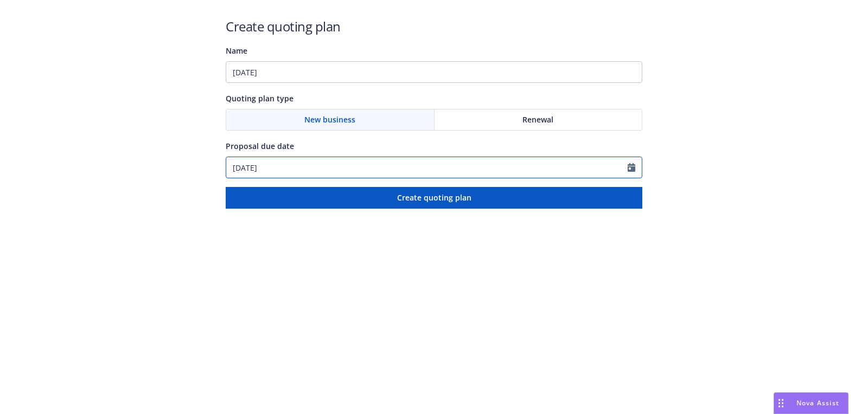
click at [356, 165] on input "[DATE]" at bounding box center [426, 167] width 401 height 21
select select "8"
paste input "[EMAIL_ADDRESS][DOMAIN_NAME]"
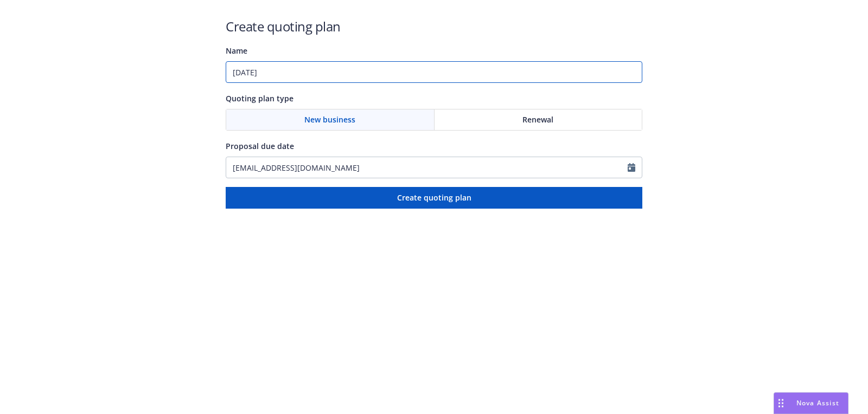
type input "[DATE]"
click at [330, 77] on input "[DATE]" at bounding box center [434, 72] width 417 height 22
click at [310, 155] on div "Proposal due date [DATE]" at bounding box center [434, 158] width 417 height 39
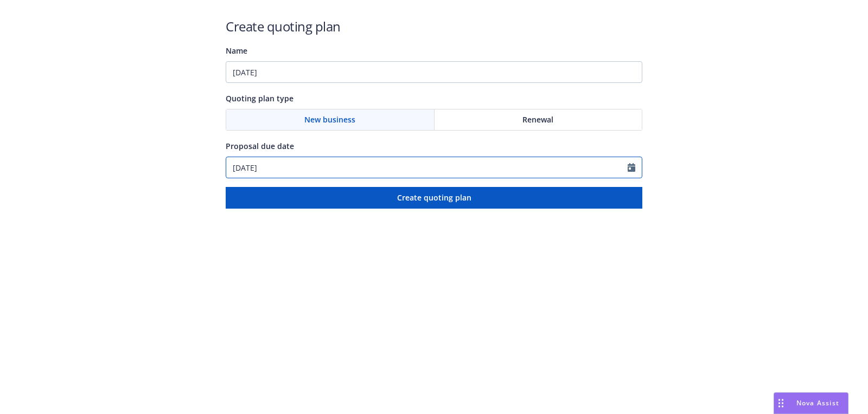
click at [312, 163] on input "08/19/2025" at bounding box center [426, 167] width 401 height 21
select select "8"
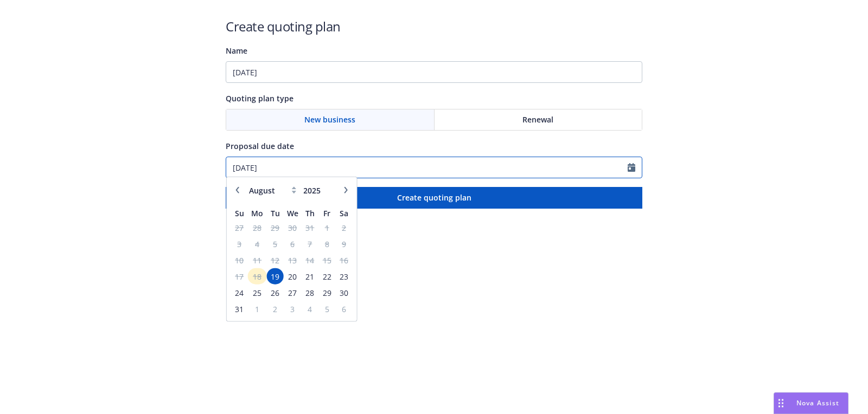
paste input "9/07"
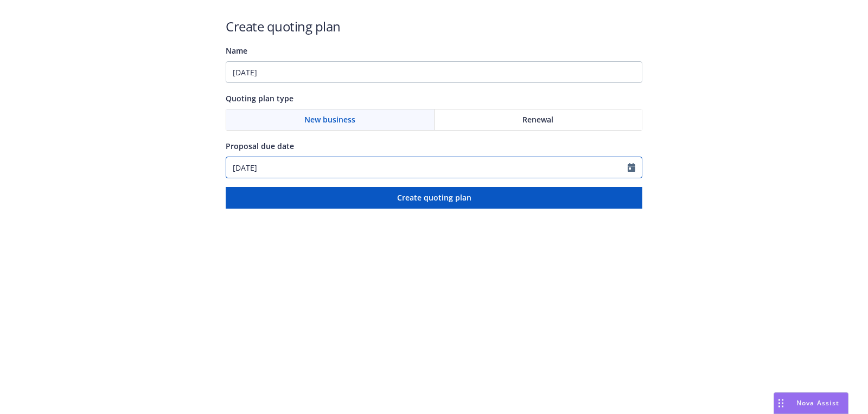
type input "09/07/2025"
click at [317, 88] on div "Create quoting plan Name 09/07/2025 Quoting plan type New business Renewal Prop…" at bounding box center [434, 112] width 417 height 191
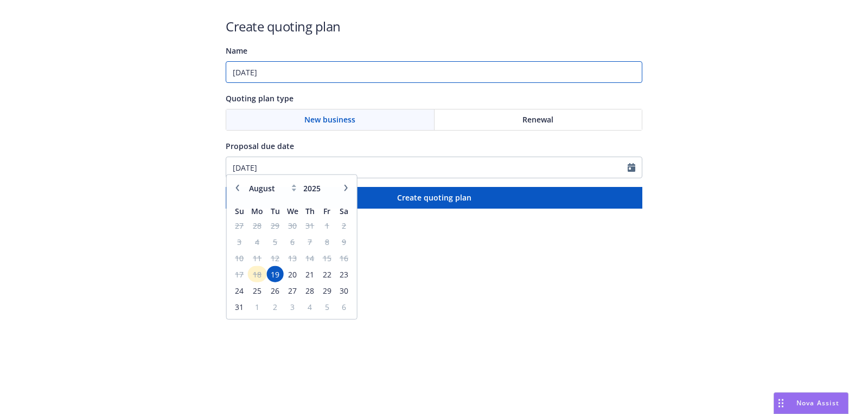
click at [317, 76] on input "09/07/2025" at bounding box center [434, 72] width 417 height 22
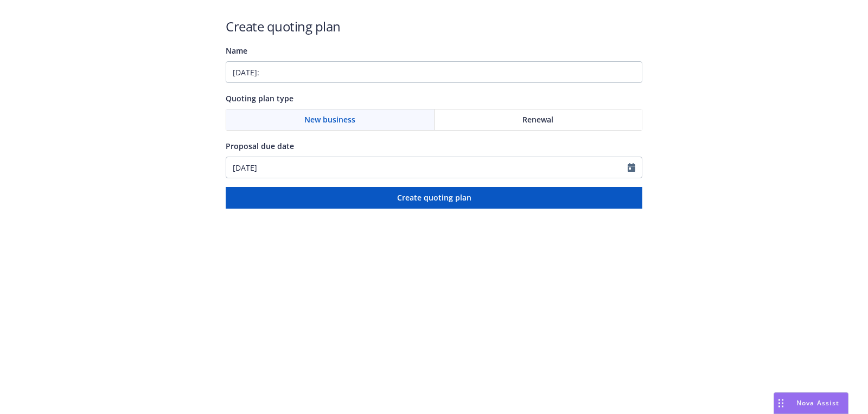
click at [342, 91] on div "Create quoting plan Name 09/07/2025: Quoting plan type New business Renewal Pro…" at bounding box center [434, 112] width 417 height 191
click at [340, 84] on div "Create quoting plan Name 09/07/2025: Quoting plan type New business Renewal Pro…" at bounding box center [434, 112] width 417 height 191
click at [330, 77] on input "09/07/2025:" at bounding box center [434, 72] width 417 height 22
paste input "Workers Compensation;Commercial Package;Directors and Officers;Product Liability"
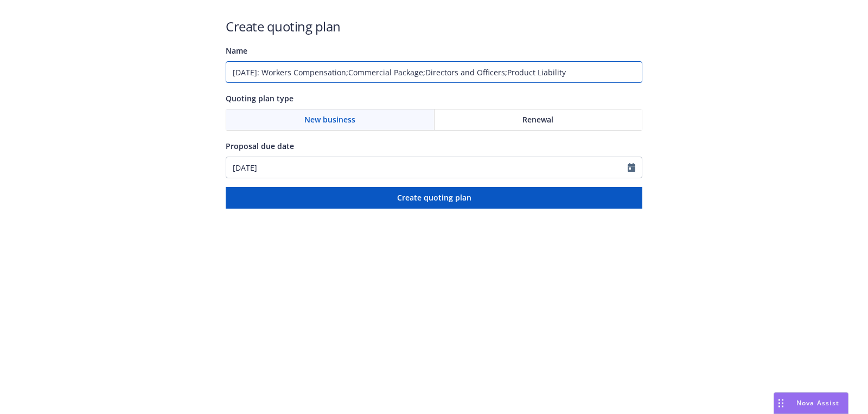
click at [516, 72] on input "09/07/2025: Workers Compensation;Commercial Package;Directors and Officers;Prod…" at bounding box center [434, 72] width 417 height 22
click at [438, 75] on input "09/07/2025: Workers Compensation;Commercial Package;Directors and Officers, Pro…" at bounding box center [434, 72] width 417 height 22
click at [363, 71] on input "09/07/2025: Workers Compensation;Commercial Package, Directors and Officers, Pr…" at bounding box center [434, 72] width 417 height 22
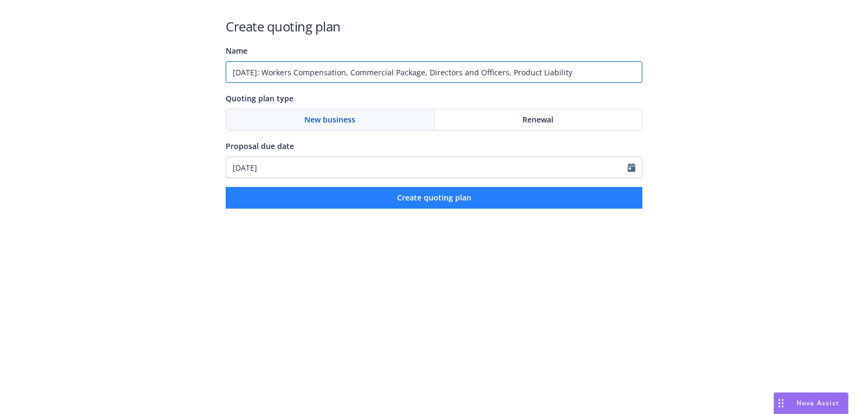
type input "09/07/2025: Workers Compensation, Commercial Package, Directors and Officers, P…"
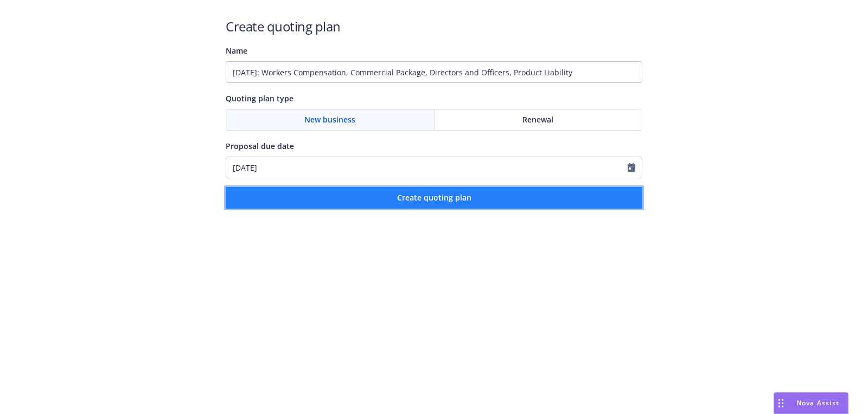
click at [481, 190] on button "Create quoting plan" at bounding box center [434, 198] width 417 height 22
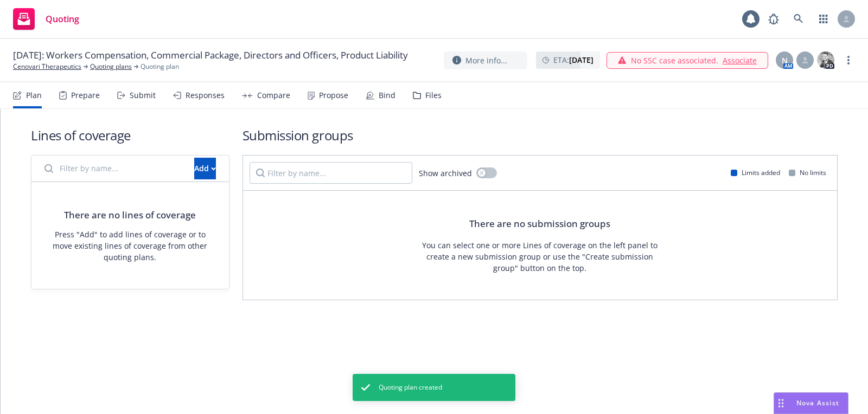
click at [201, 181] on div "Add" at bounding box center [129, 169] width 197 height 27
click at [201, 175] on button "Add" at bounding box center [205, 169] width 22 height 22
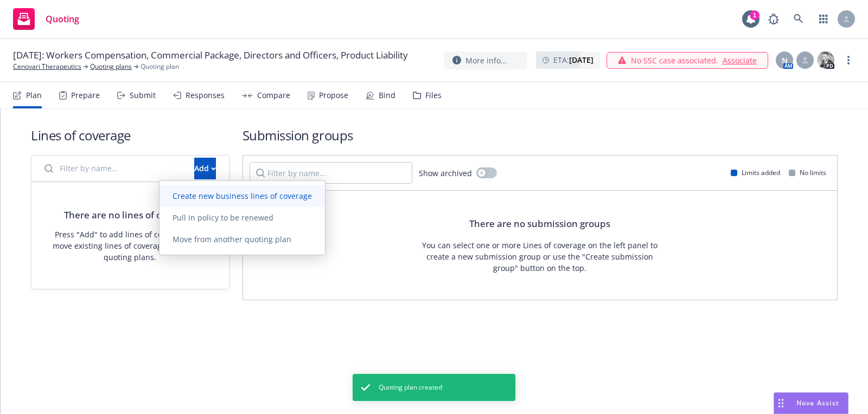
click at [207, 191] on span "Create new business lines of coverage" at bounding box center [241, 196] width 165 height 10
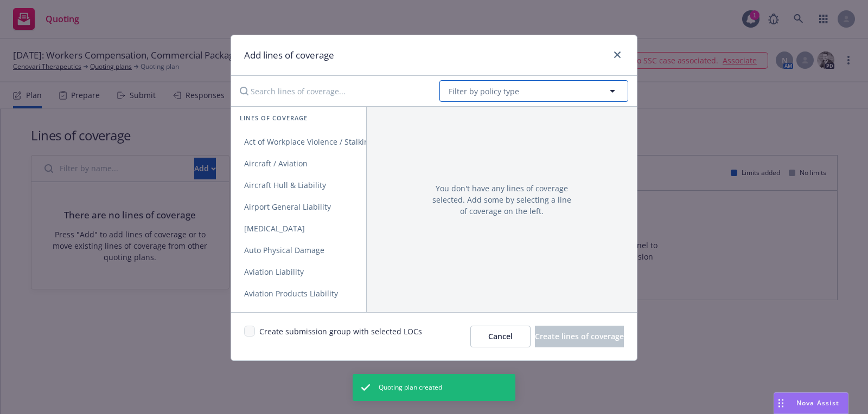
click at [519, 96] on button "Filter by policy type" at bounding box center [533, 91] width 189 height 22
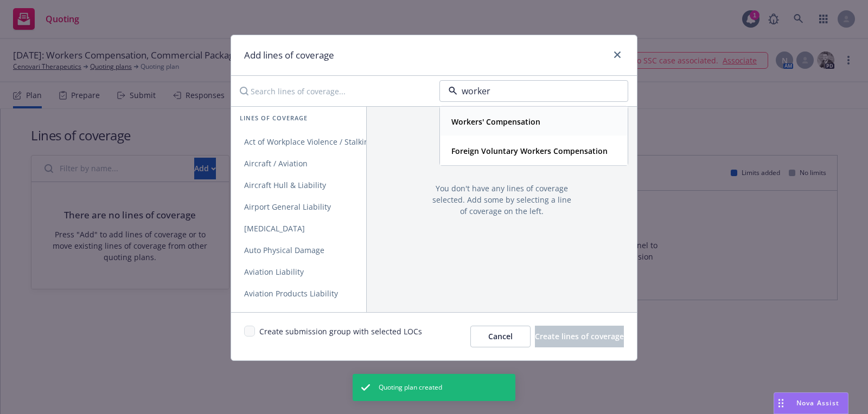
click at [499, 120] on strong "Workers' Compensation" at bounding box center [495, 122] width 89 height 10
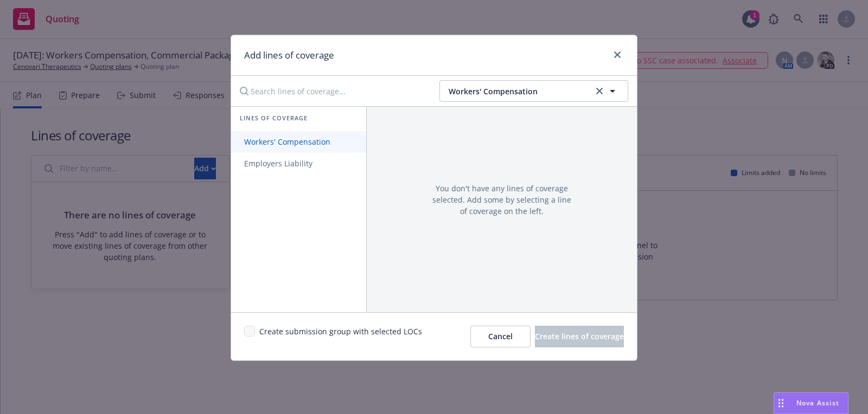
click at [302, 142] on span "Workers' Compensation" at bounding box center [287, 142] width 112 height 10
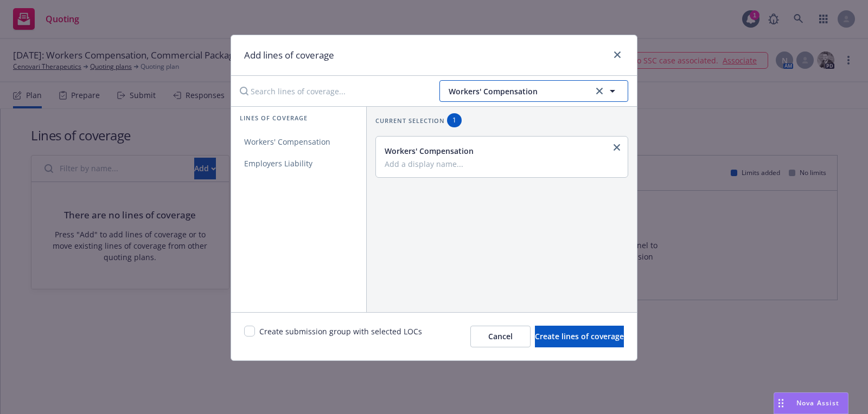
click at [526, 91] on span "Workers' Compensation" at bounding box center [520, 91] width 142 height 11
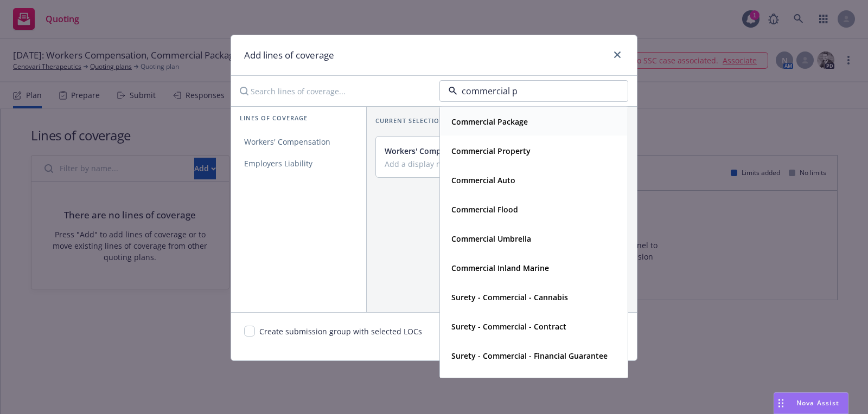
click at [506, 120] on strong "Commercial Package" at bounding box center [489, 122] width 76 height 10
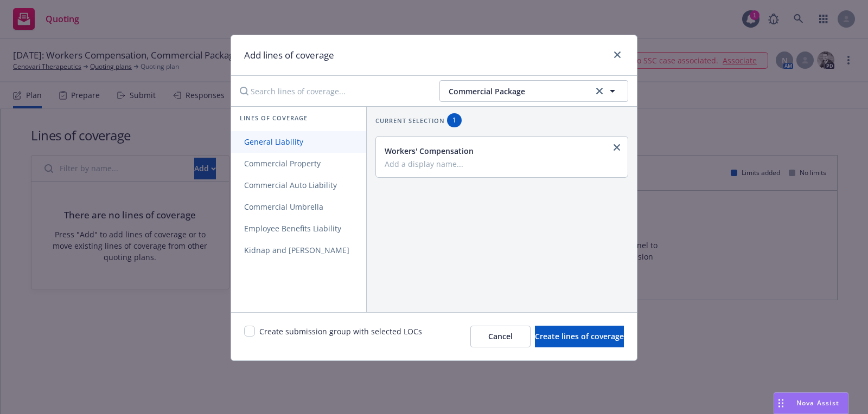
click at [332, 143] on link "General Liability" at bounding box center [298, 142] width 135 height 22
click at [328, 162] on span "Commercial Property" at bounding box center [282, 163] width 103 height 10
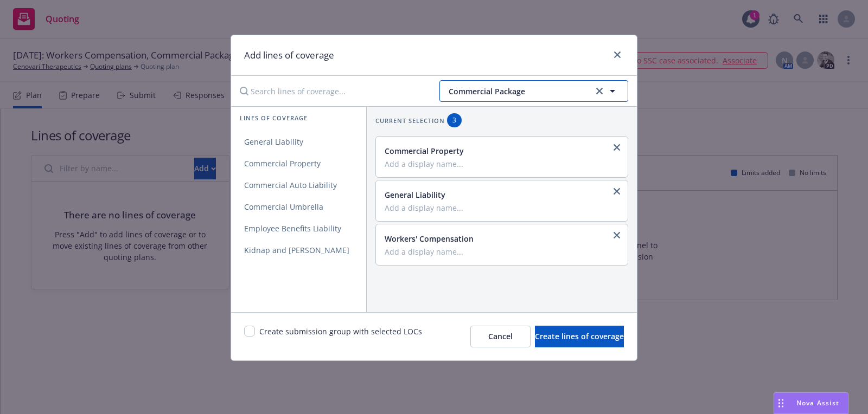
click at [540, 92] on span "Commercial Package" at bounding box center [520, 91] width 142 height 11
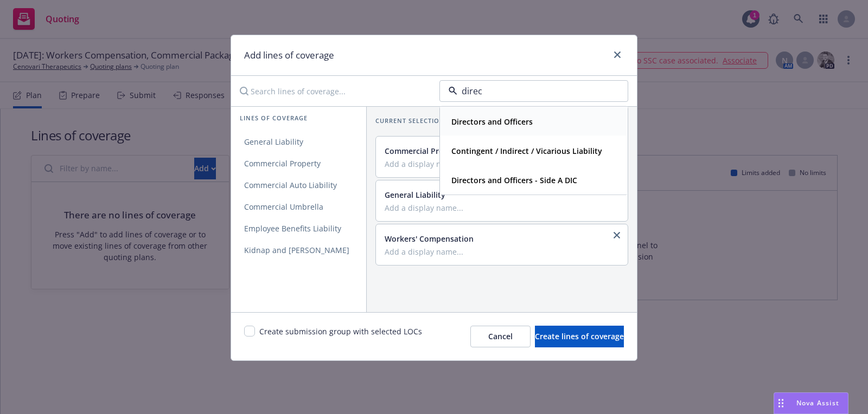
click at [513, 124] on strong "Directors and Officers" at bounding box center [491, 122] width 81 height 10
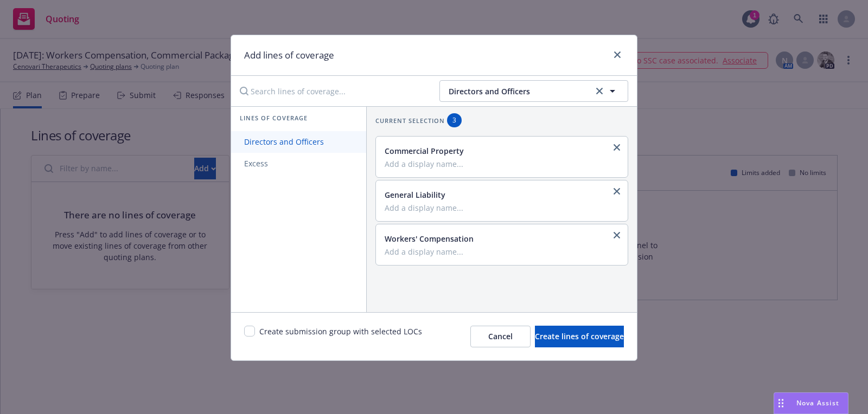
click at [346, 140] on link "Directors and Officers" at bounding box center [298, 142] width 135 height 22
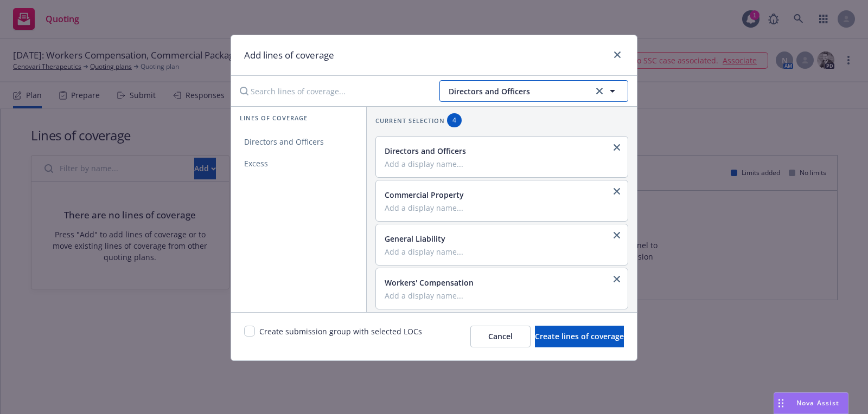
click at [467, 89] on span "Directors and Officers" at bounding box center [520, 91] width 142 height 11
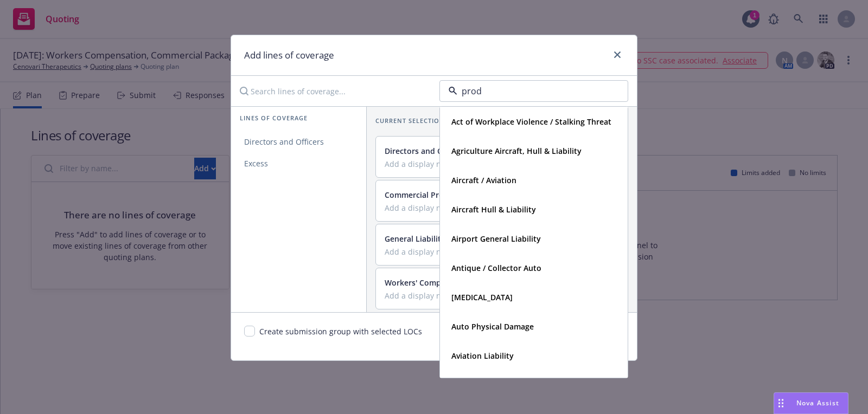
type input "produ"
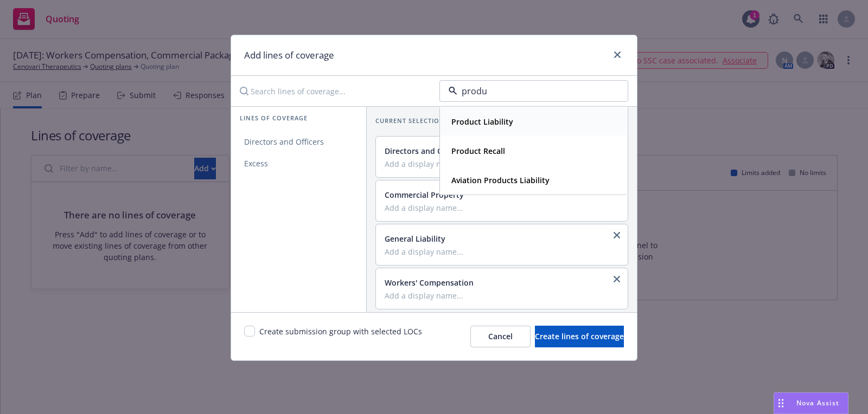
click at [517, 121] on div "Product Liability" at bounding box center [534, 122] width 174 height 16
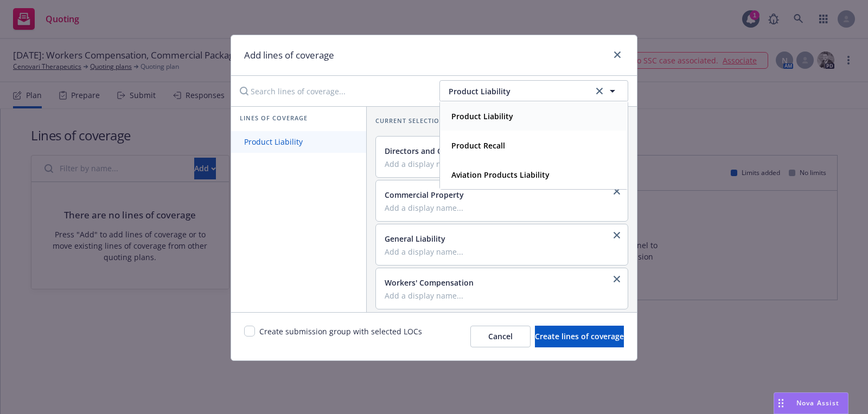
click at [290, 136] on link "Product Liability" at bounding box center [298, 142] width 135 height 22
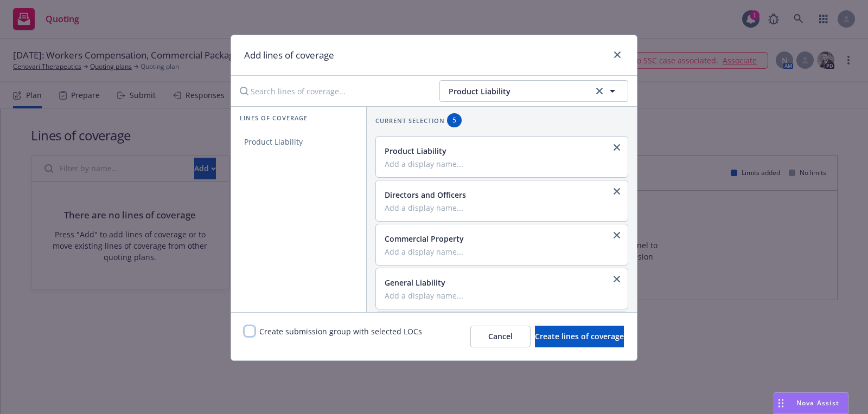
click at [251, 327] on input "checkbox" at bounding box center [249, 331] width 11 height 11
checkbox input "true"
click at [589, 336] on span "Create lines of coverage" at bounding box center [579, 336] width 89 height 10
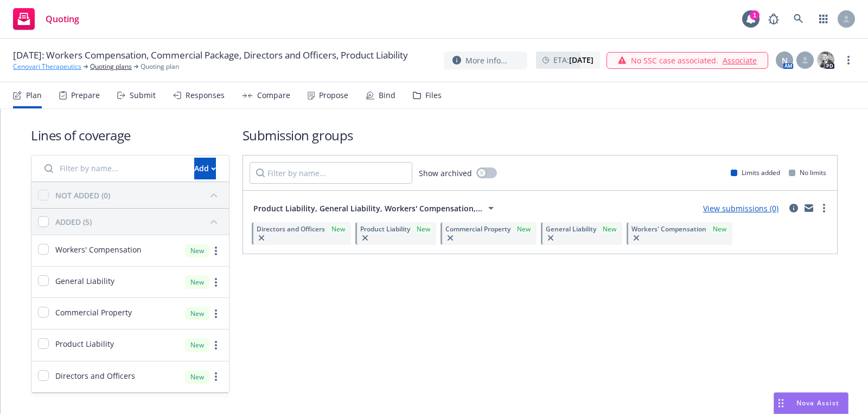
click at [57, 72] on link "Cenovari Therapeutics" at bounding box center [47, 67] width 68 height 10
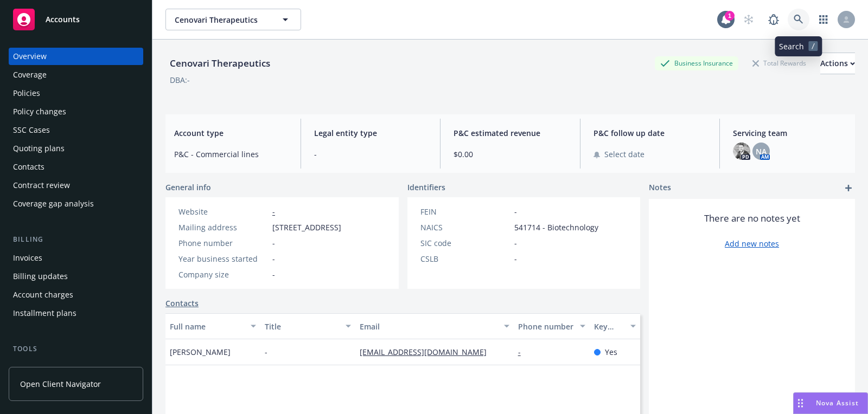
click at [802, 25] on link at bounding box center [799, 20] width 22 height 22
click at [85, 27] on div "Accounts" at bounding box center [76, 20] width 126 height 22
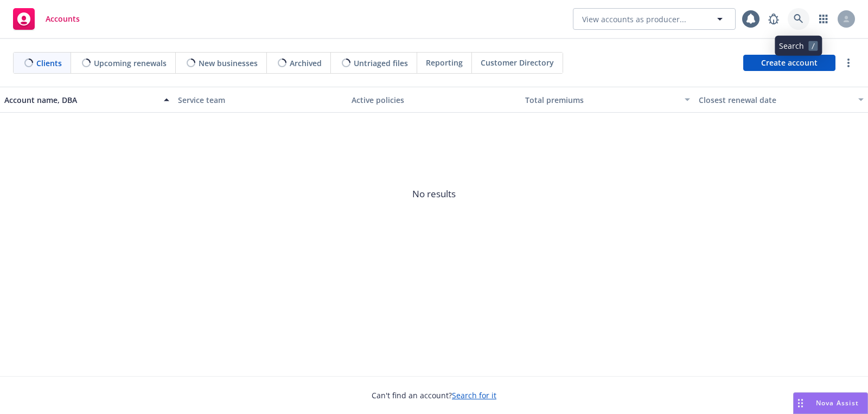
click at [800, 23] on icon at bounding box center [798, 19] width 10 height 10
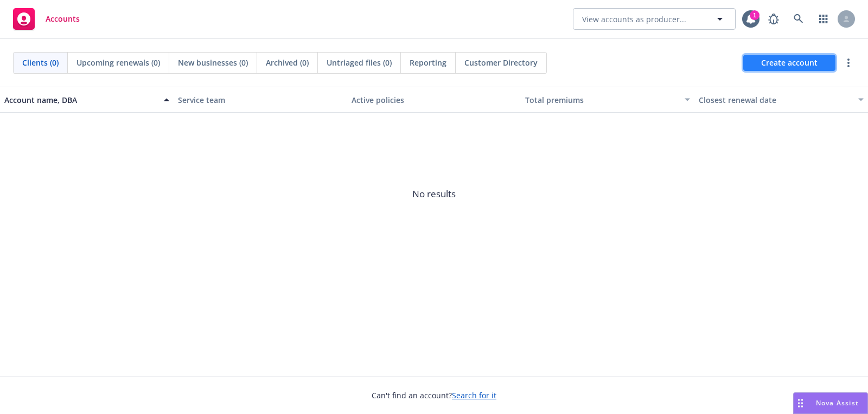
click at [780, 65] on span "Create account" at bounding box center [789, 63] width 56 height 21
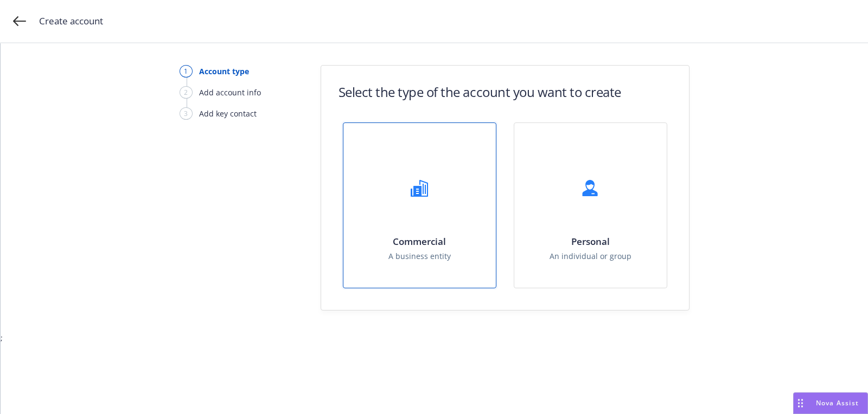
click at [399, 140] on div "Commercial A business entity" at bounding box center [419, 205] width 152 height 165
select select "US"
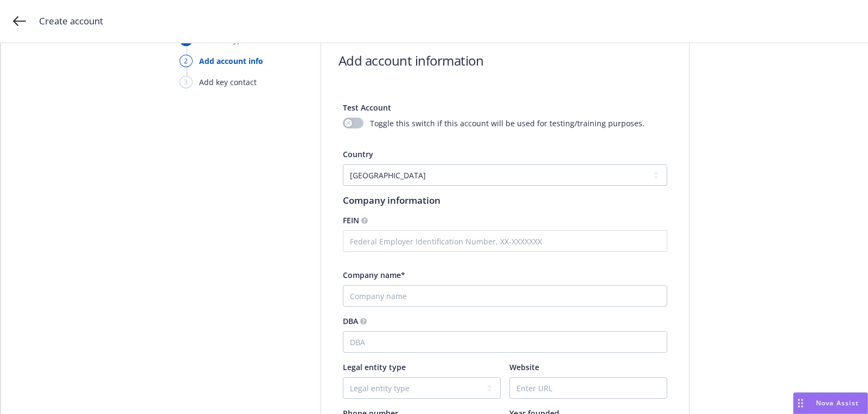
scroll to position [34, 0]
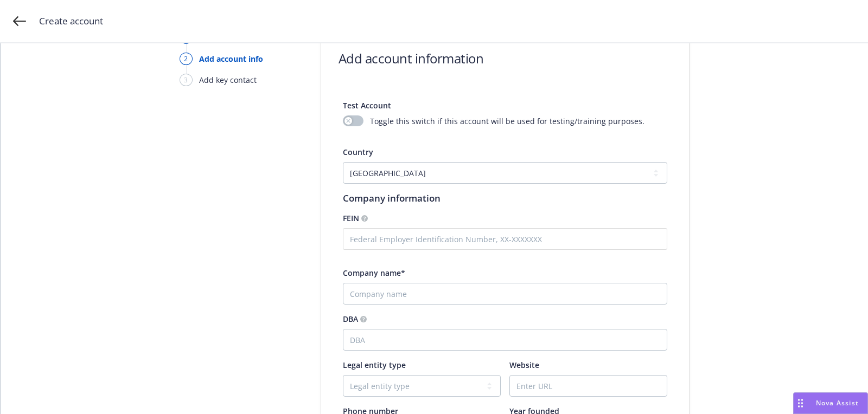
click at [411, 284] on input "Company name*" at bounding box center [505, 294] width 324 height 22
paste input "Amani Exceptional Services"
type input "Amani Exceptional Services"
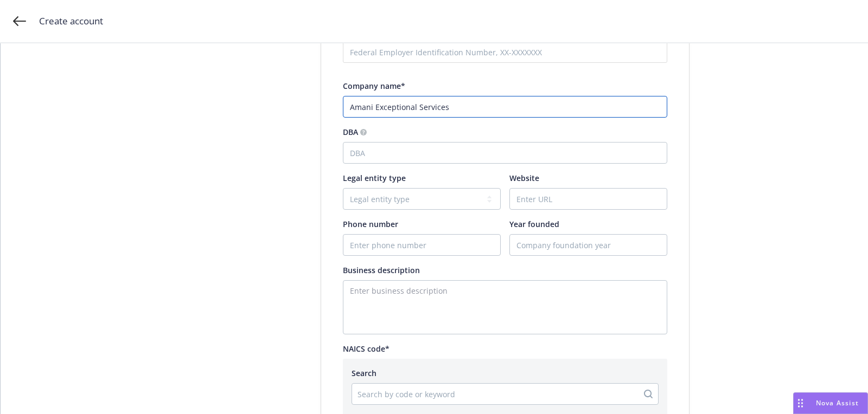
scroll to position [279, 0]
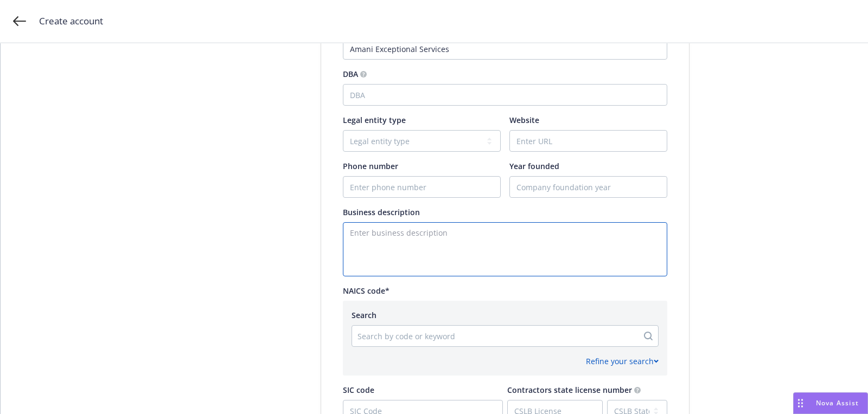
click at [374, 257] on textarea "Enter business description" at bounding box center [505, 249] width 324 height 54
paste textarea "Amani Exceptional Services Amani Exceptional ServicesAmani Exceptional Services…"
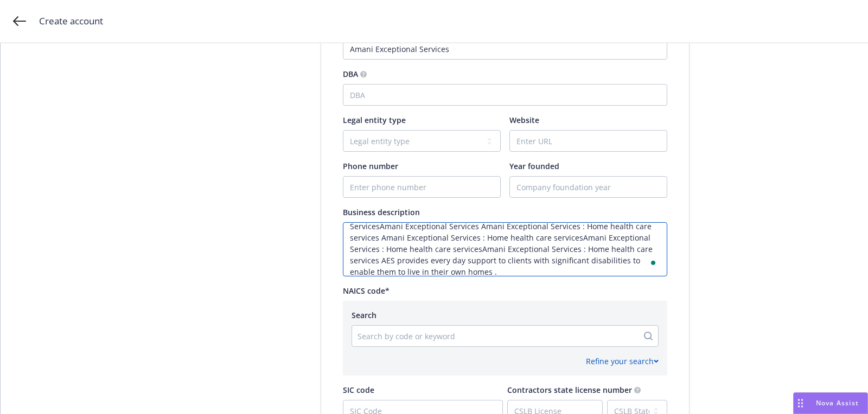
scroll to position [0, 0]
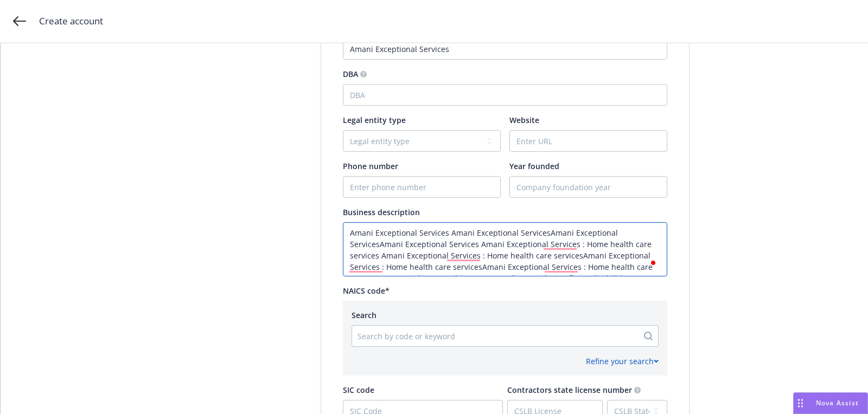
drag, startPoint x: 541, startPoint y: 231, endPoint x: 545, endPoint y: 238, distance: 8.0
click at [545, 238] on textarea "Amani Exceptional Services Amani Exceptional ServicesAmani Exceptional Services…" at bounding box center [505, 249] width 324 height 54
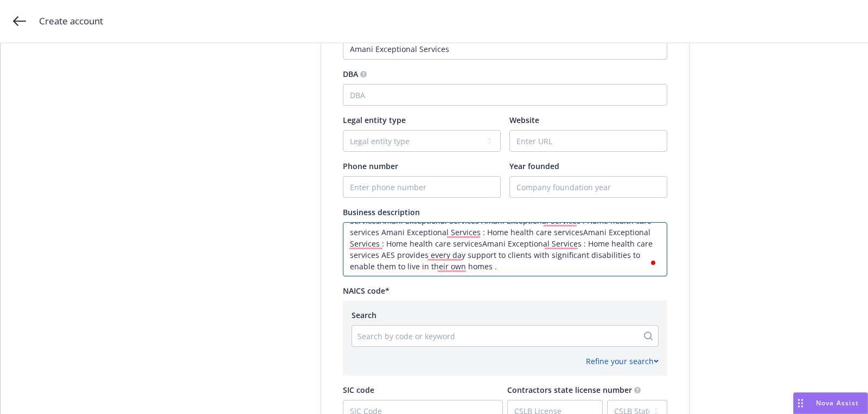
drag, startPoint x: 445, startPoint y: 232, endPoint x: 545, endPoint y: 350, distance: 154.3
click at [545, 350] on div "Test Account Toggle this switch if this account will be used for testing/traini…" at bounding box center [505, 211] width 324 height 734
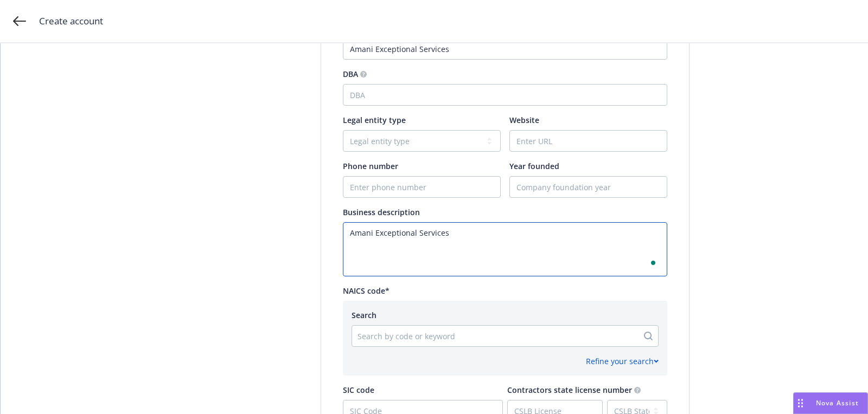
scroll to position [0, 0]
paste textarea "AES provides every day support to clients with significant disabilities to enab…"
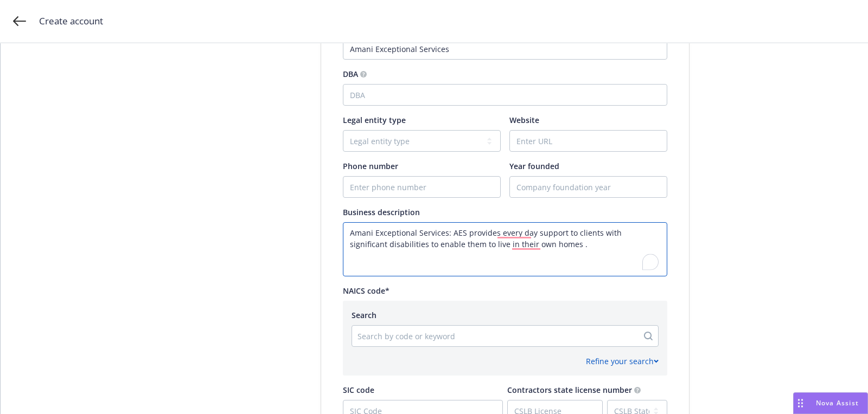
type textarea "Amani Exceptional Services: AES provides every day support to clients with sign…"
click at [415, 186] on input "Phone number" at bounding box center [421, 187] width 157 height 21
paste input "9162452671"
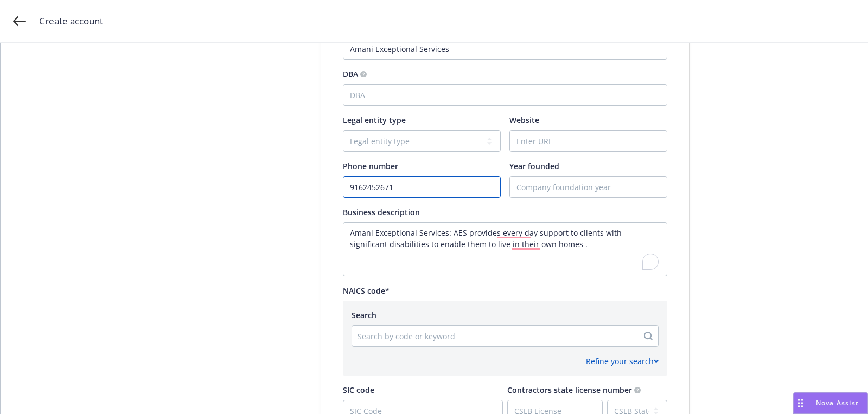
type input "9162452671"
click at [578, 143] on input "Website" at bounding box center [588, 141] width 157 height 21
paste input "[DOMAIN_NAME]"
type input "[DOMAIN_NAME]"
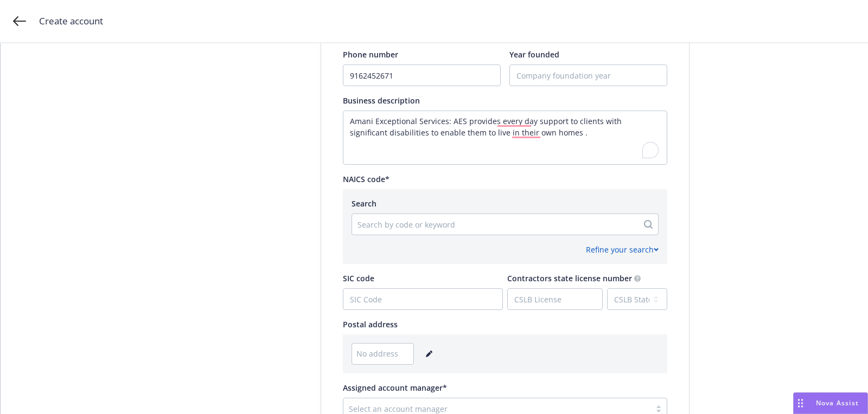
scroll to position [418, 0]
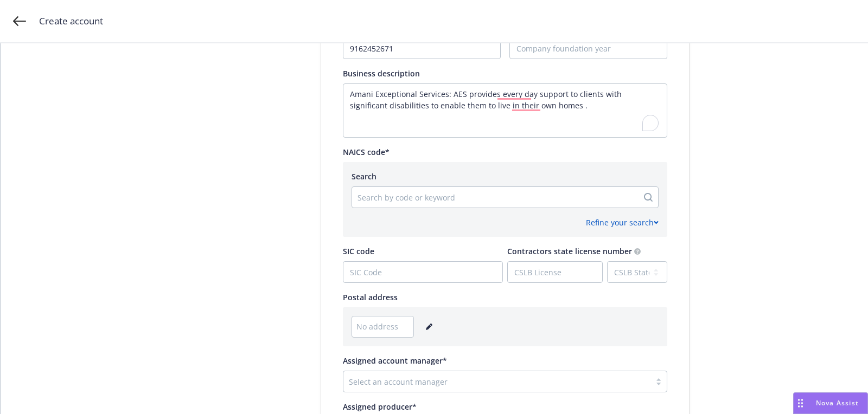
click at [426, 326] on icon "editPencil" at bounding box center [428, 327] width 5 height 5
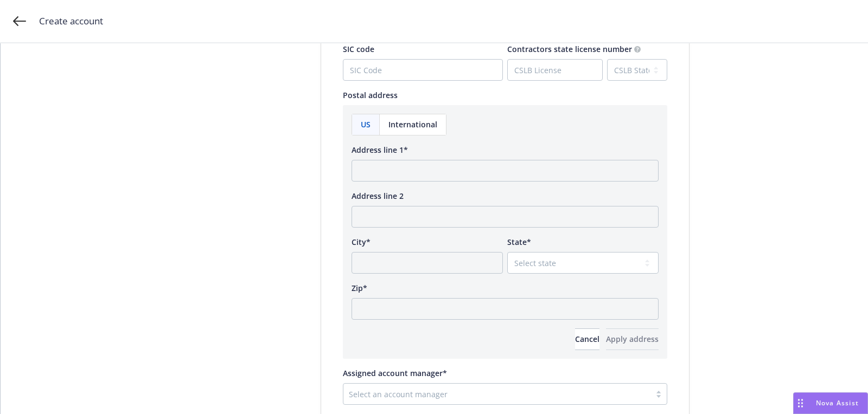
scroll to position [673, 0]
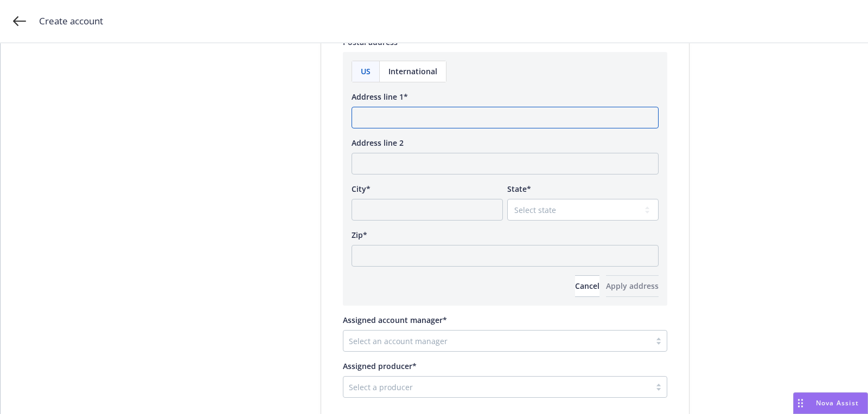
click at [393, 119] on input "Address line 1*" at bounding box center [504, 118] width 307 height 22
paste input "4200 North Freeway Blvd Suite 1B Sacramento, California 95834 United States"
type input "4200 North Freeway Blvd Suite 1B Sacramento, California 95834 United States"
paste input "4200 North Freeway Blvd Suite 1B Sacramento, California 95834 United States"
drag, startPoint x: 587, startPoint y: 117, endPoint x: 759, endPoint y: 120, distance: 172.0
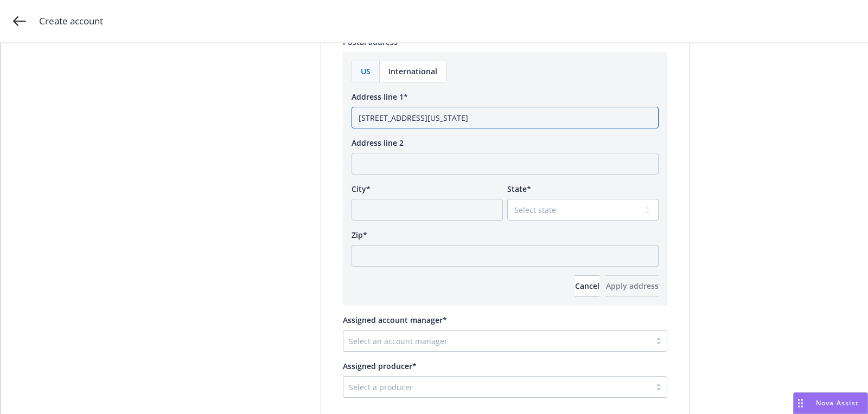
click at [577, 117] on input "4200 North Freeway Blvd Suite 1B Sacramento, California 95834" at bounding box center [504, 118] width 307 height 22
type input "4200 North Freeway Blvd Suite 1B Sacramento, California"
click at [468, 256] on input "Zip*" at bounding box center [504, 256] width 307 height 22
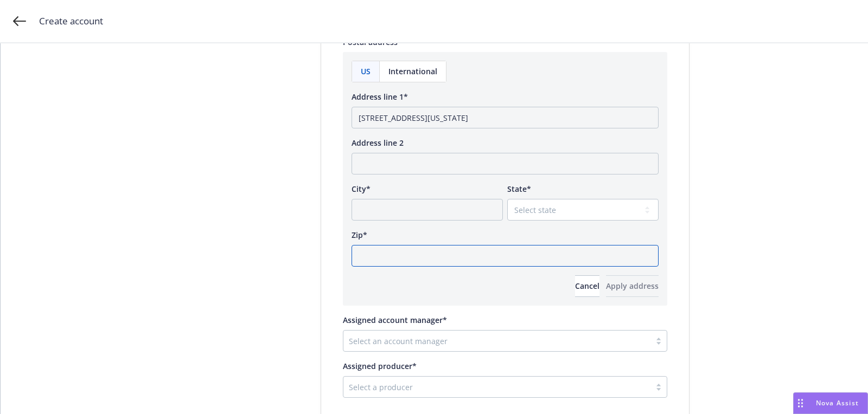
paste input "95834"
type input "95834"
click at [543, 212] on select "Select state Alabama Alaska American Samoa Arizona Arkansas Baker Island Califo…" at bounding box center [582, 210] width 151 height 22
select select "CA"
click at [504, 121] on input "4200 North Freeway Blvd Suite 1B Sacramento, California" at bounding box center [504, 118] width 307 height 22
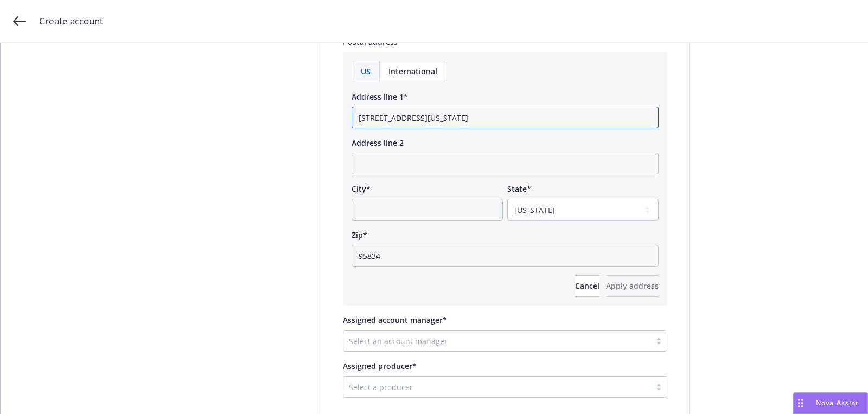
click at [504, 121] on input "4200 North Freeway Blvd Suite 1B Sacramento, California" at bounding box center [504, 118] width 307 height 22
type input "4200 North Freeway Blvd Suite 1B, California"
click at [447, 226] on div "US International Address line 1* 4200 North Freeway Blvd Suite 1B, California A…" at bounding box center [504, 179] width 307 height 236
click at [447, 214] on input "City*" at bounding box center [426, 210] width 151 height 22
paste input "Sacramento"
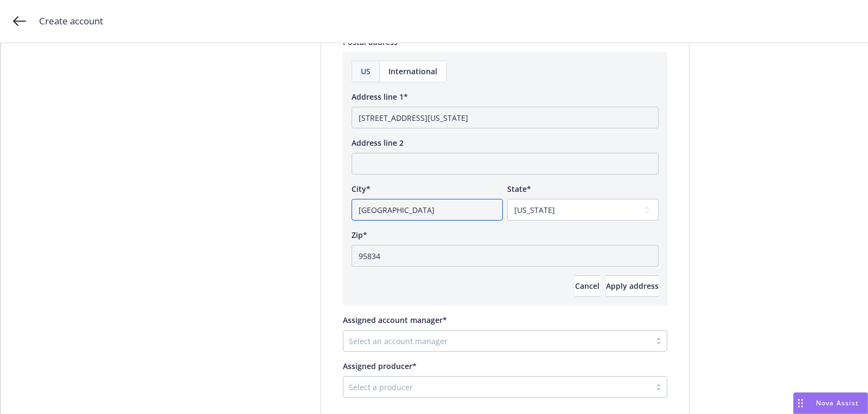
type input "Sacramento"
drag, startPoint x: 477, startPoint y: 115, endPoint x: 778, endPoint y: 113, distance: 300.5
type input "4200 North Freeway Blvd Suite 1B"
click at [631, 282] on span "Apply address" at bounding box center [632, 286] width 53 height 10
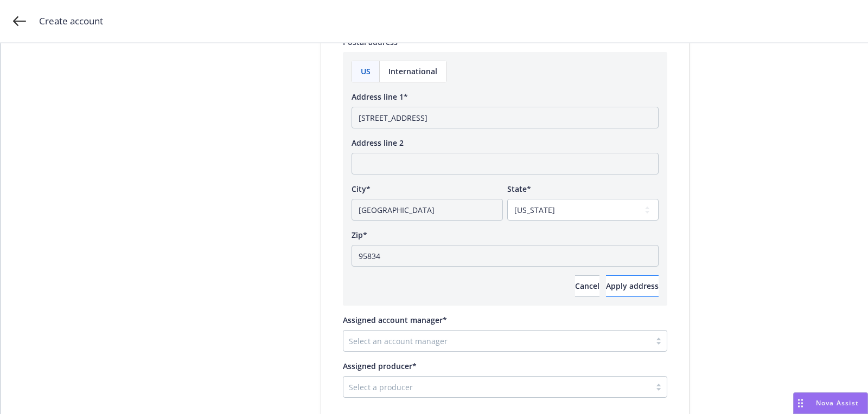
scroll to position [540, 0]
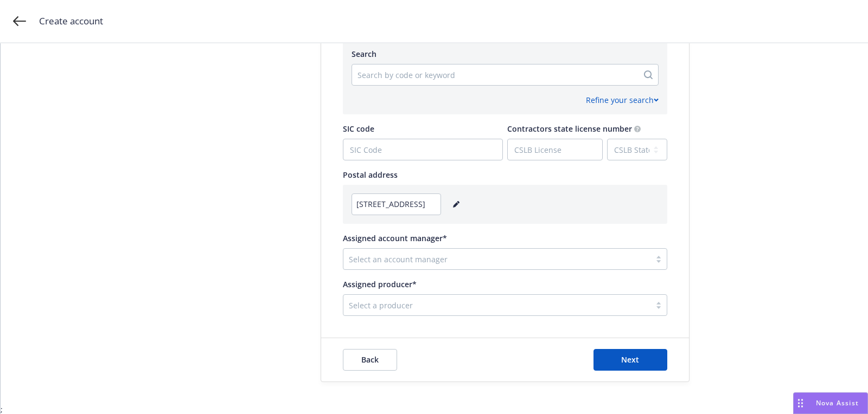
click at [374, 247] on div "Assigned account manager* Select an account manager" at bounding box center [505, 251] width 324 height 37
click at [372, 258] on div at bounding box center [497, 259] width 296 height 13
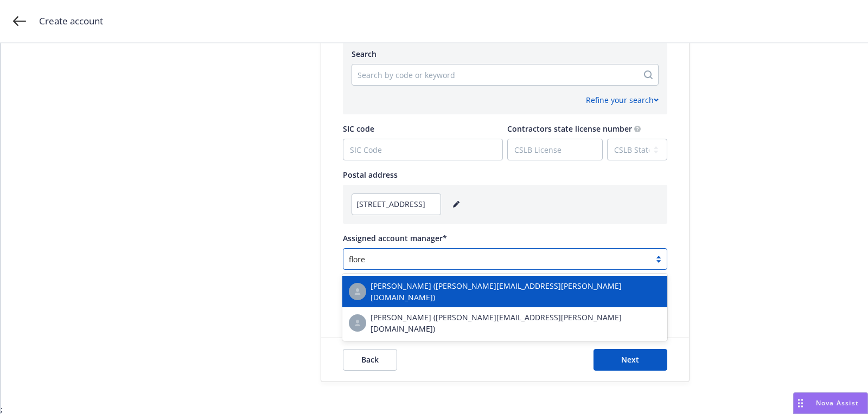
type input "flores"
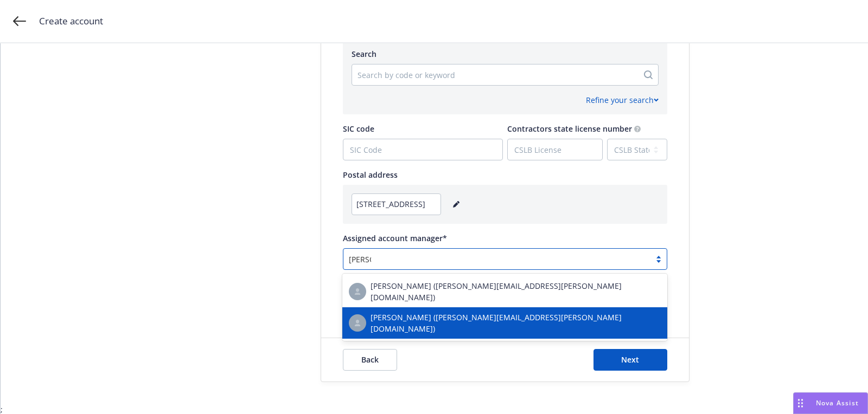
click at [441, 321] on div "Shelly Flores (shelly.flores@newfront.com)" at bounding box center [505, 323] width 312 height 23
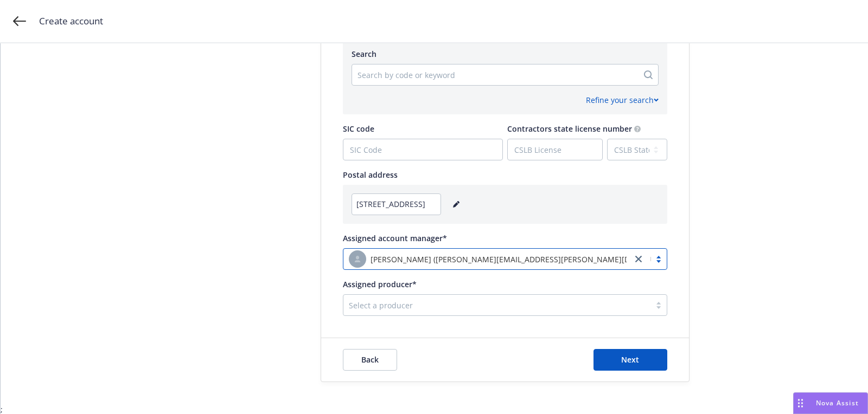
click at [471, 308] on div at bounding box center [497, 305] width 296 height 13
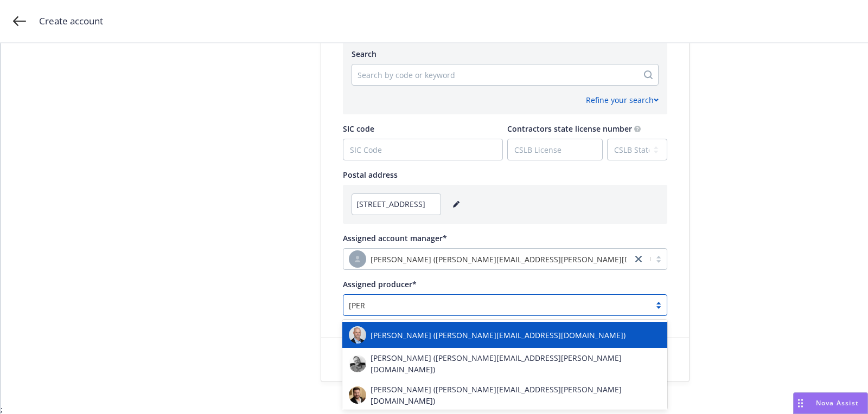
type input "jeff ch"
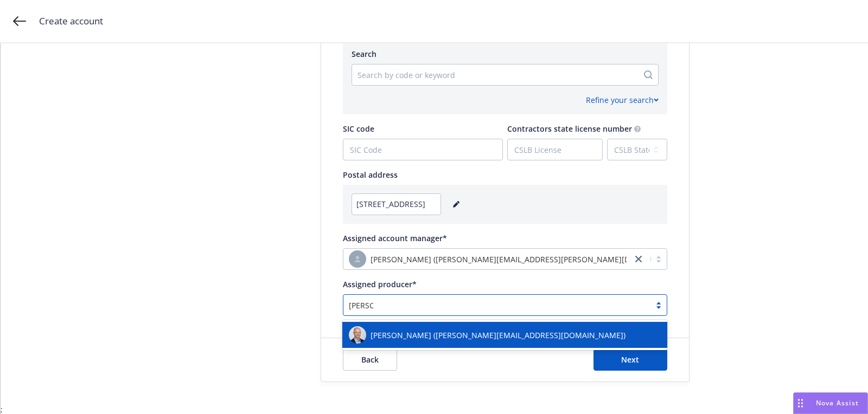
click at [471, 340] on span "Jeff Chenu (jeff.chenu@newfront.com)" at bounding box center [497, 335] width 255 height 11
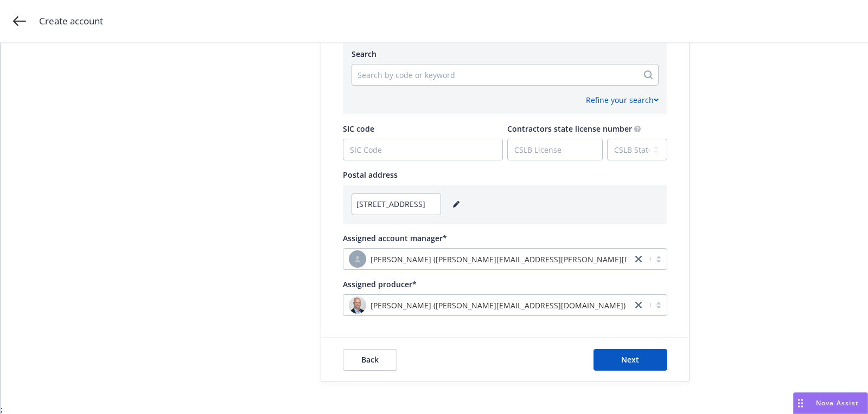
click at [414, 88] on div "Refine your search" at bounding box center [504, 96] width 307 height 20
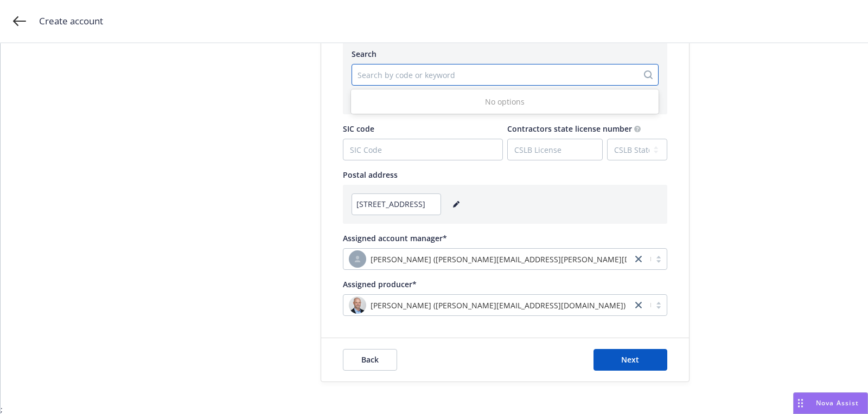
click at [408, 76] on div at bounding box center [494, 74] width 275 height 13
type input "6216"
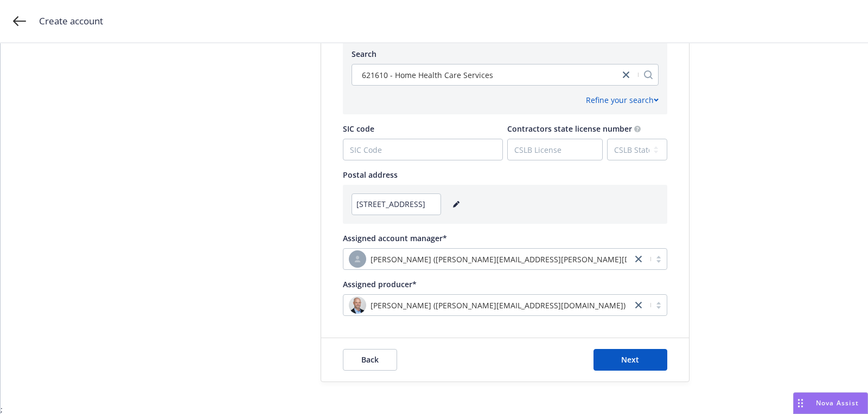
click at [612, 347] on div "Back Next" at bounding box center [505, 359] width 368 height 43
click at [612, 353] on button "Next" at bounding box center [630, 360] width 74 height 22
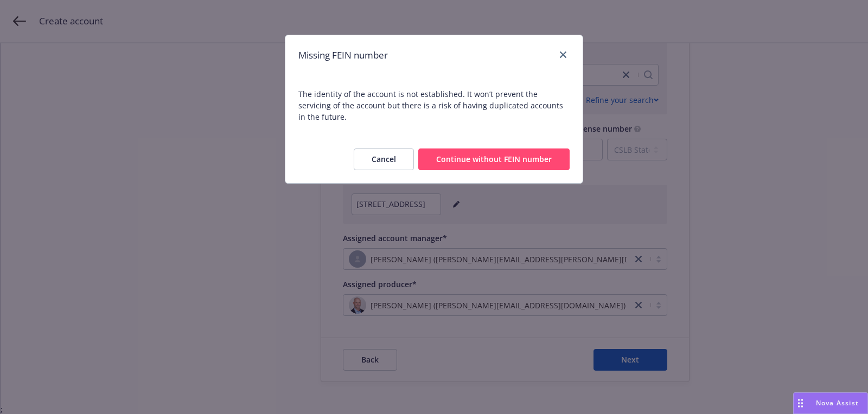
click at [509, 150] on button "Continue without FEIN number" at bounding box center [493, 160] width 151 height 22
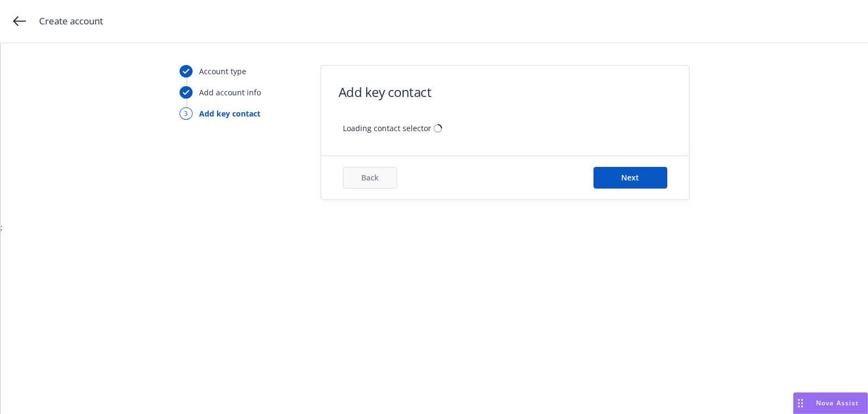
scroll to position [0, 0]
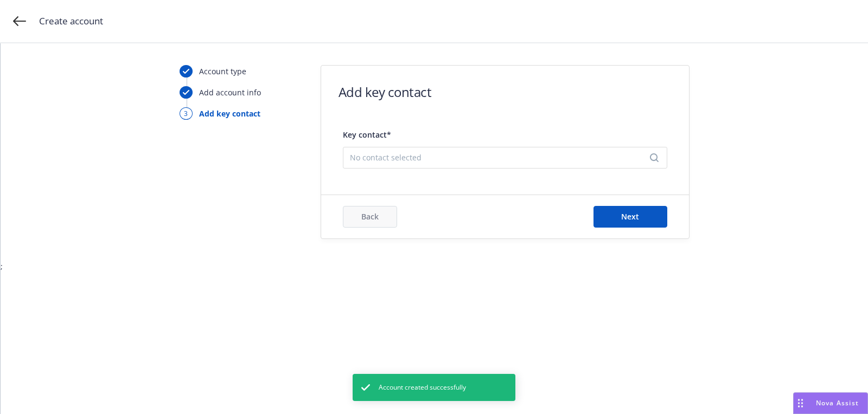
click at [490, 150] on div "No contact selected" at bounding box center [505, 158] width 324 height 22
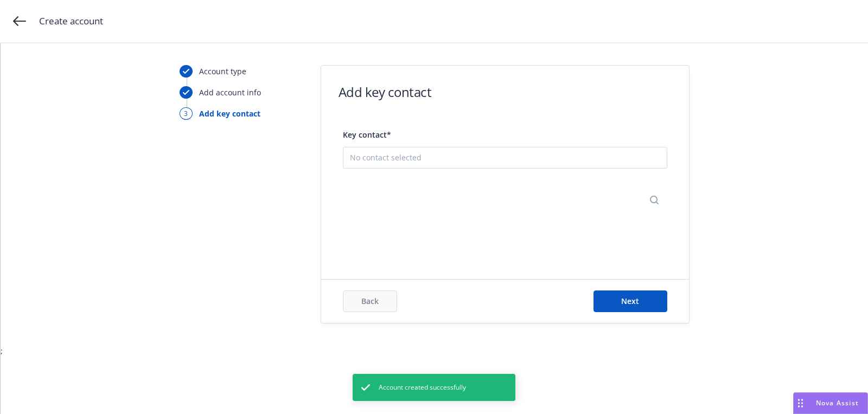
click at [483, 208] on button "Add new contact" at bounding box center [505, 212] width 310 height 22
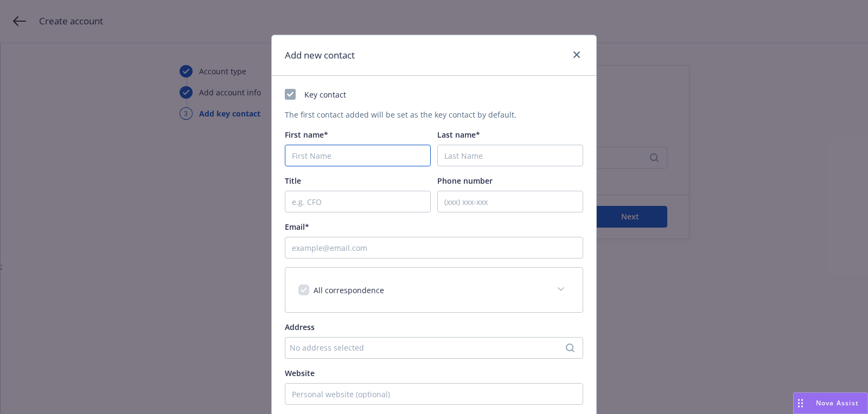
click at [404, 153] on input "First name*" at bounding box center [358, 156] width 146 height 22
paste input "Mary"
type input "Mary"
paste input "Azula"
type input "Azula"
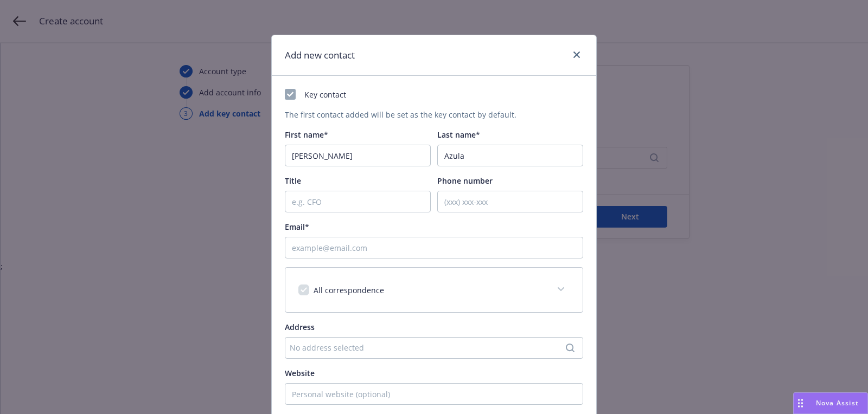
click at [354, 265] on div "Key contact The first contact added will be set as the key contact by default. …" at bounding box center [434, 286] width 298 height 395
click at [354, 257] on input "Email*" at bounding box center [434, 248] width 298 height 22
paste input "aessacramento2@gmail.com"
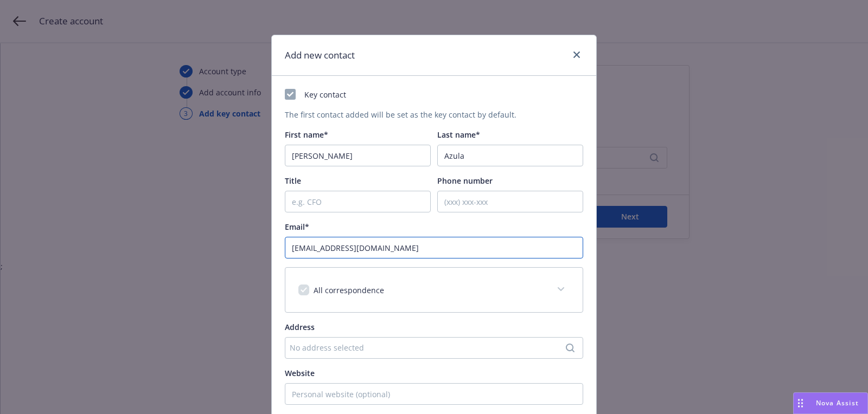
scroll to position [164, 0]
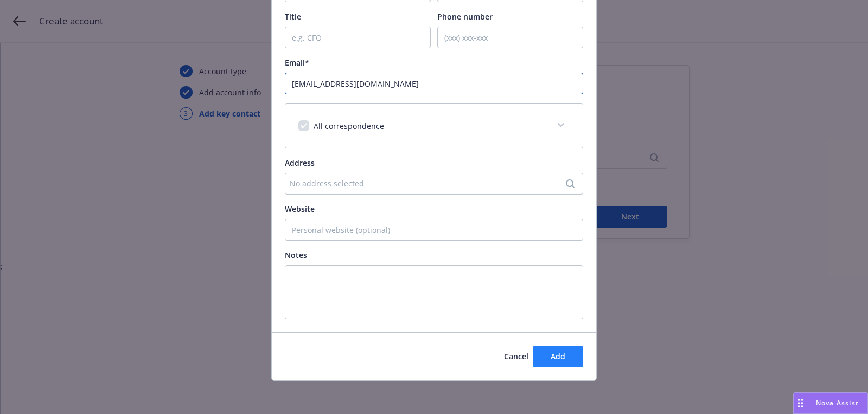
type input "aessacramento2@gmail.com"
click at [565, 352] on span "Add" at bounding box center [558, 356] width 15 height 10
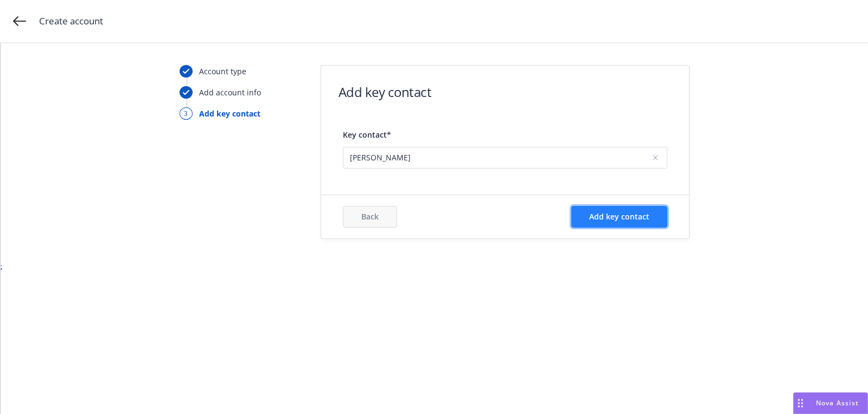
click at [624, 212] on span "Add key contact" at bounding box center [619, 217] width 60 height 10
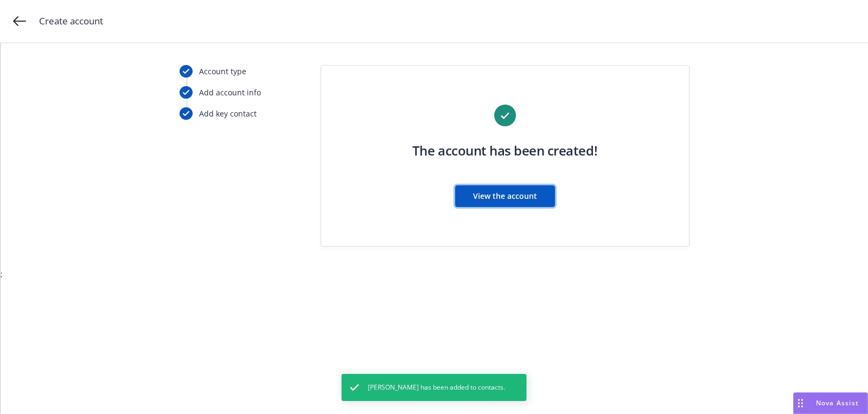
click at [514, 202] on button "View the account" at bounding box center [505, 196] width 100 height 22
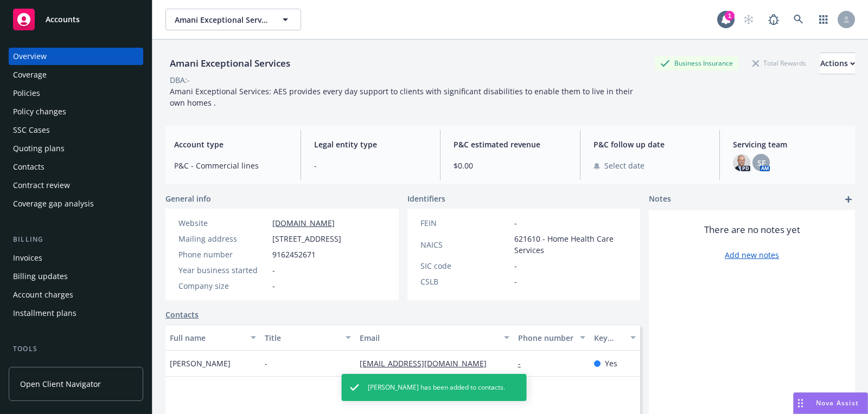
click at [56, 150] on div "Quoting plans" at bounding box center [39, 148] width 52 height 17
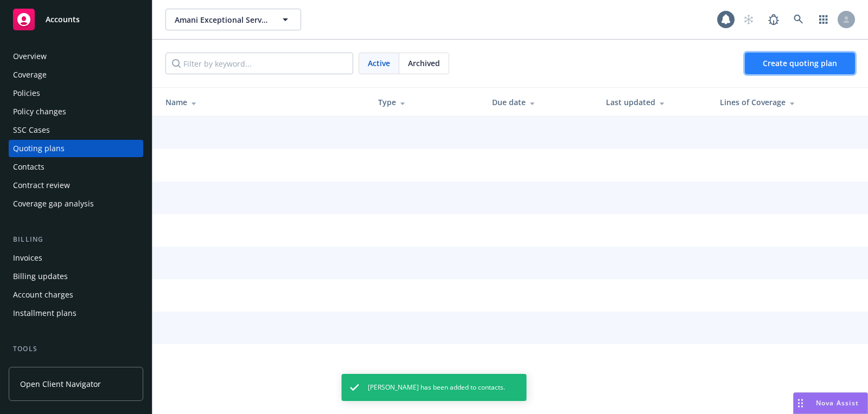
click at [818, 69] on link "Create quoting plan" at bounding box center [800, 64] width 110 height 22
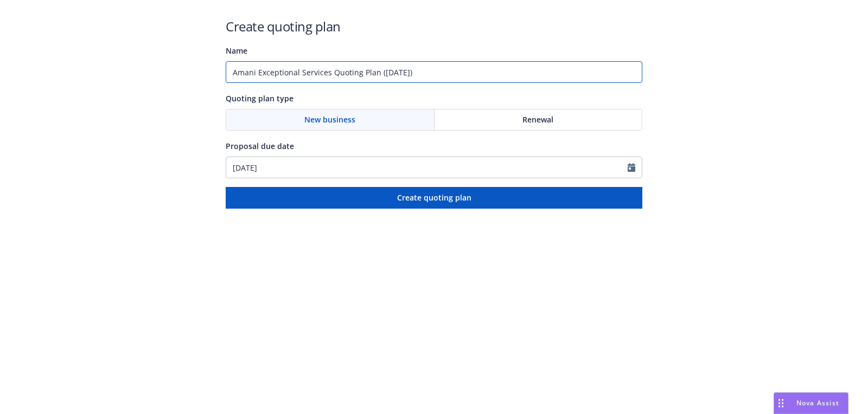
click at [395, 75] on input "Amani Exceptional Services Quoting Plan ([DATE])" at bounding box center [434, 72] width 417 height 22
paste input "Commercial Package"
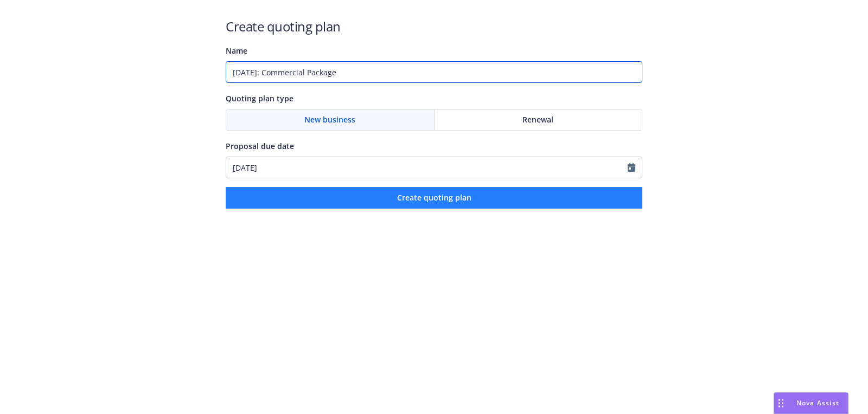
type input "[DATE]: Commercial Package"
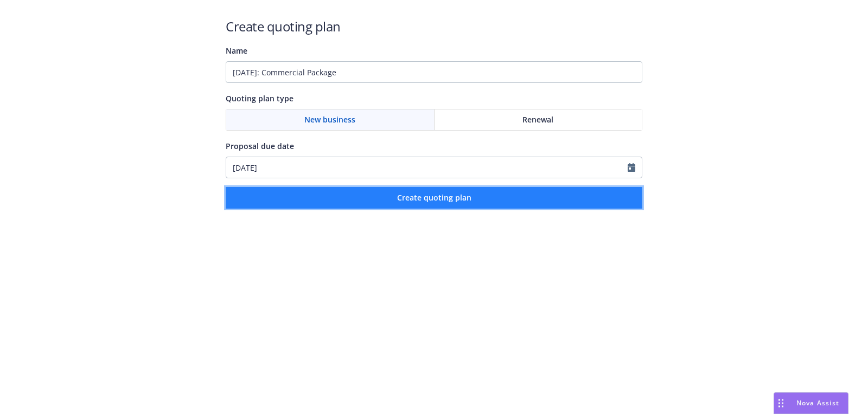
click at [375, 197] on button "Create quoting plan" at bounding box center [434, 198] width 417 height 22
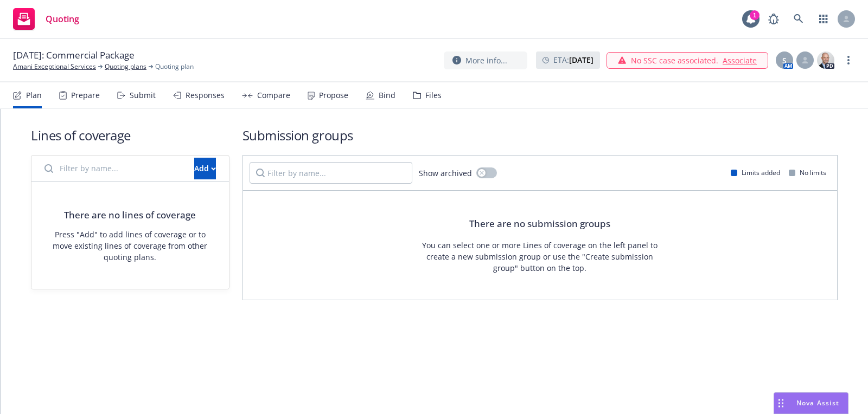
click at [165, 181] on div "Add" at bounding box center [129, 169] width 197 height 27
click at [169, 180] on div "Add" at bounding box center [129, 169] width 197 height 27
click at [194, 171] on div "Add" at bounding box center [205, 168] width 22 height 21
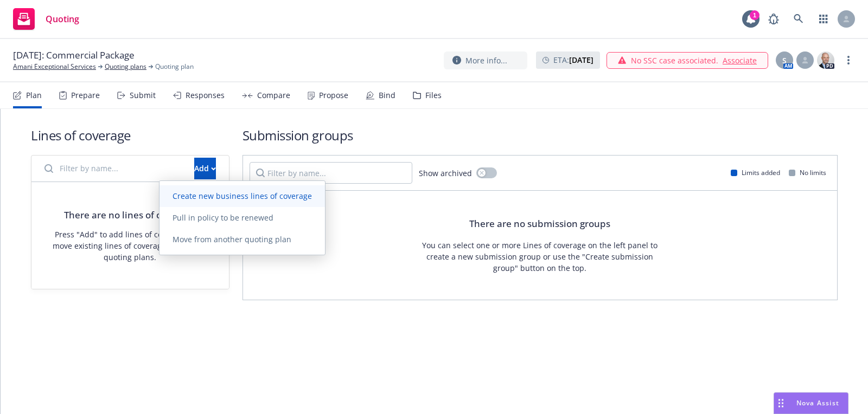
click at [236, 199] on span "Create new business lines of coverage" at bounding box center [241, 196] width 165 height 10
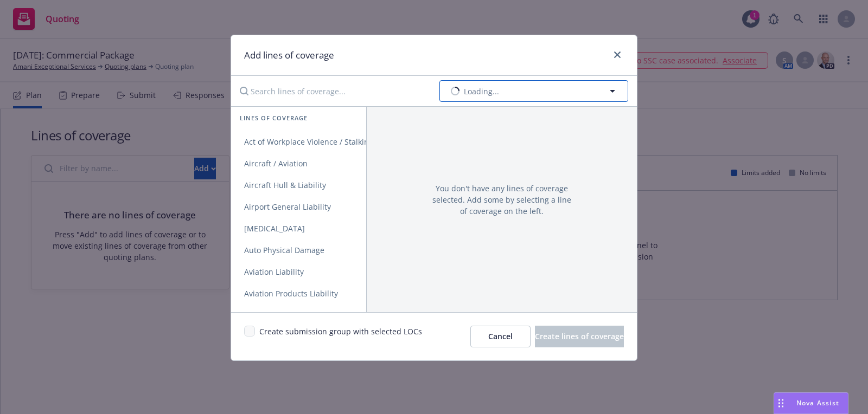
click at [544, 90] on button "Loading..." at bounding box center [533, 91] width 189 height 22
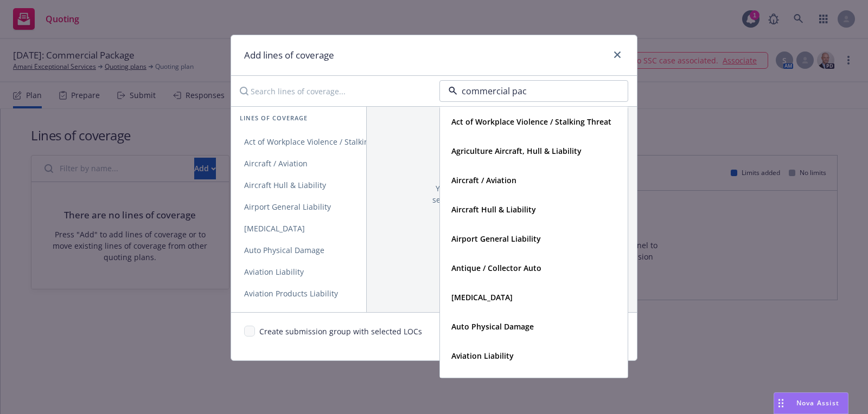
type input "commercial pack"
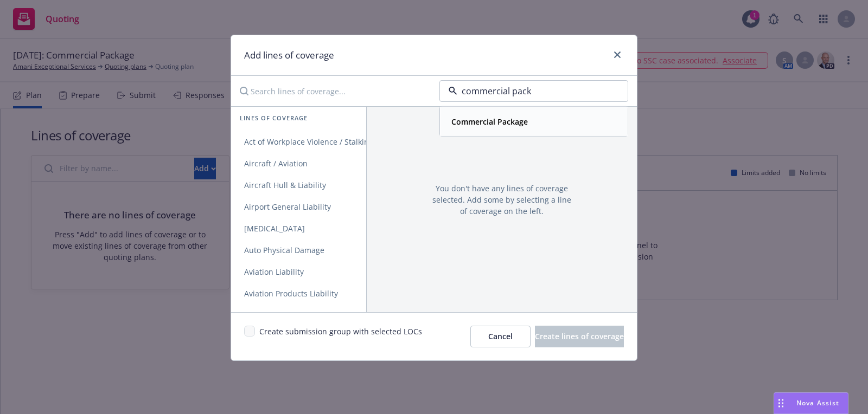
click at [512, 121] on strong "Commercial Package" at bounding box center [489, 122] width 76 height 10
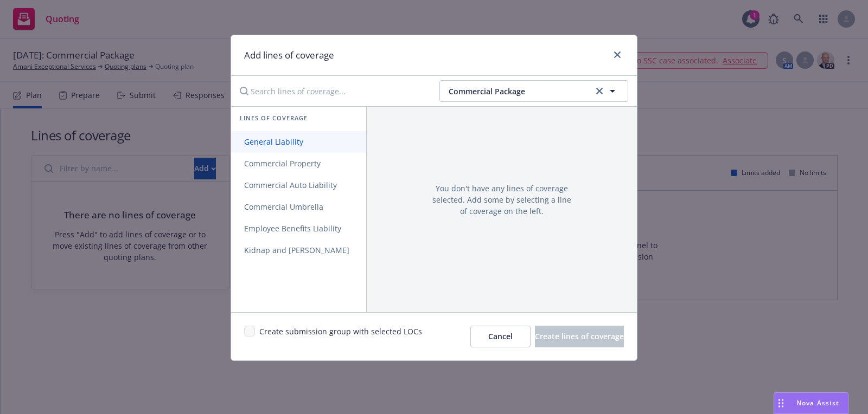
click at [305, 142] on span "General Liability" at bounding box center [273, 142] width 85 height 10
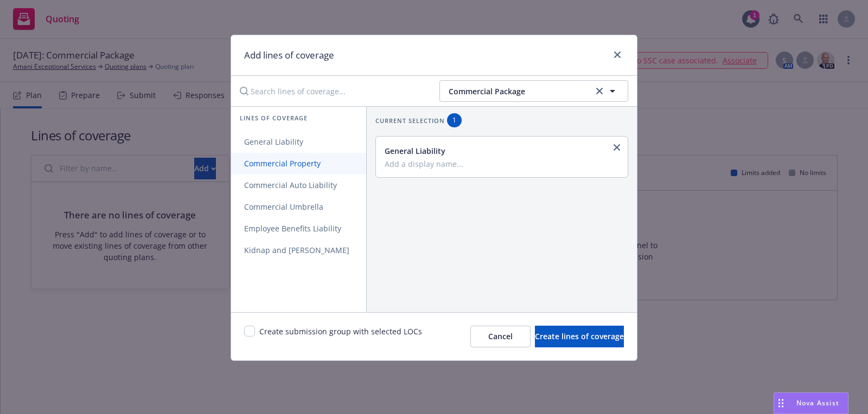
click at [303, 159] on span "Commercial Property" at bounding box center [282, 163] width 103 height 10
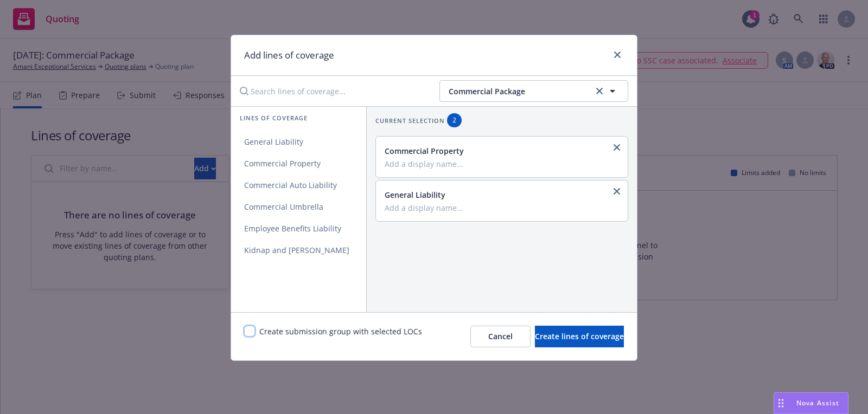
click at [244, 334] on input "checkbox" at bounding box center [249, 331] width 11 height 11
checkbox input "true"
click at [585, 345] on button "Create lines of coverage" at bounding box center [579, 337] width 89 height 22
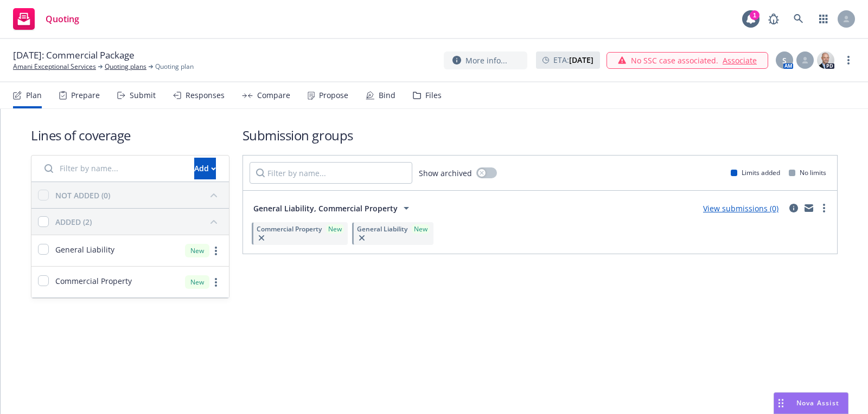
click at [97, 75] on div "[DATE]: Commercial Package Amani Exceptional Services Quoting plans Quoting pla…" at bounding box center [434, 60] width 868 height 43
click at [86, 66] on link "Amani Exceptional Services" at bounding box center [54, 67] width 83 height 10
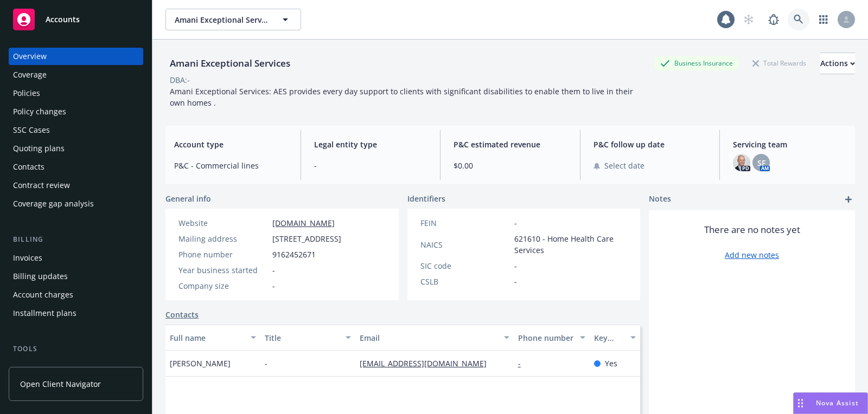
click at [803, 19] on icon at bounding box center [798, 20] width 10 height 10
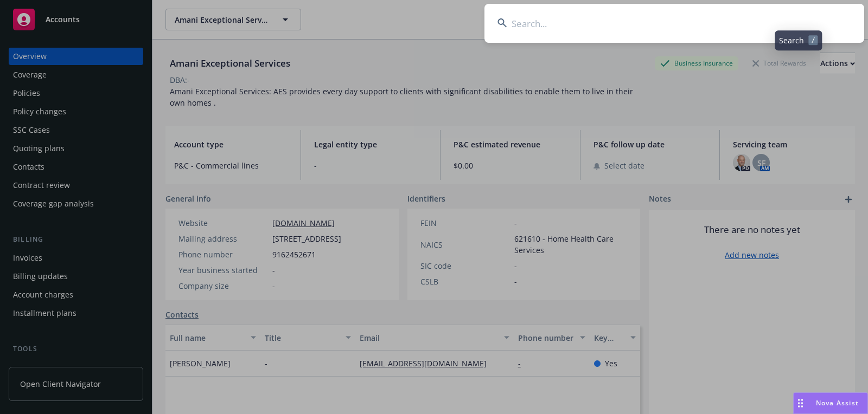
type input "Eloquent AI"
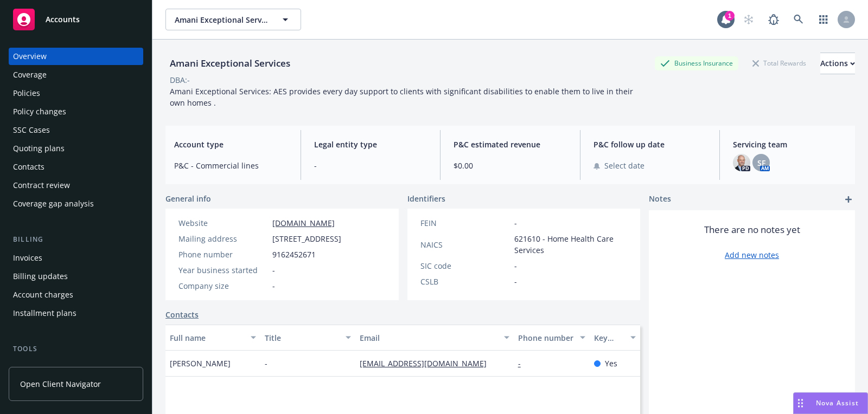
click at [39, 2] on div "Accounts" at bounding box center [76, 17] width 152 height 35
click at [35, 10] on div "Accounts" at bounding box center [76, 20] width 126 height 22
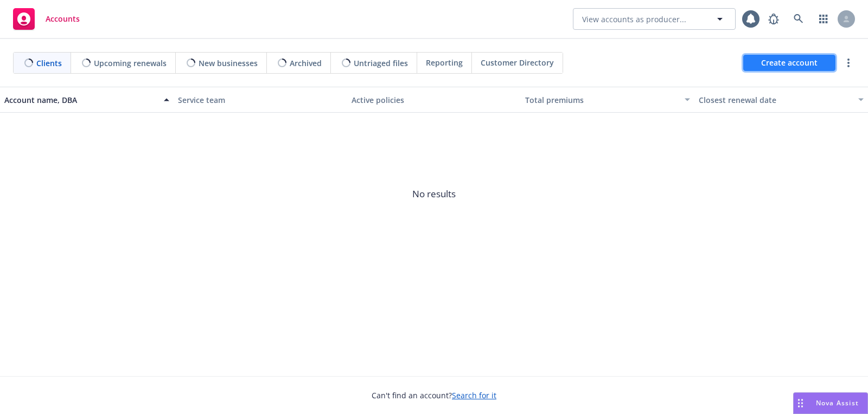
click at [785, 73] on span "Create account" at bounding box center [789, 63] width 56 height 21
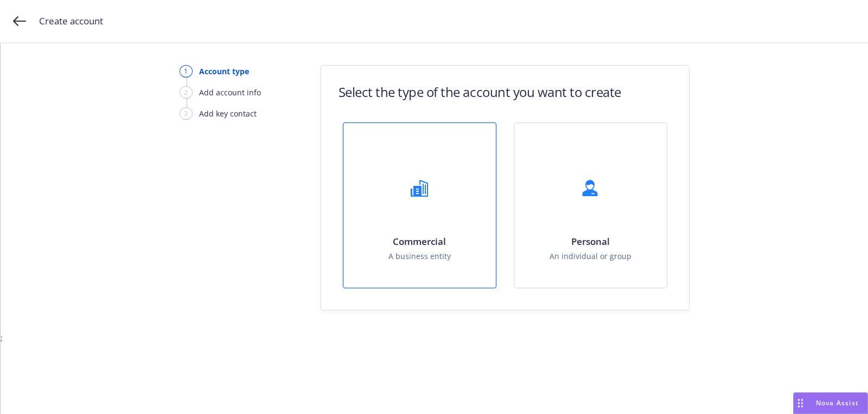
click at [457, 223] on div "Commercial A business entity" at bounding box center [419, 205] width 152 height 165
select select "US"
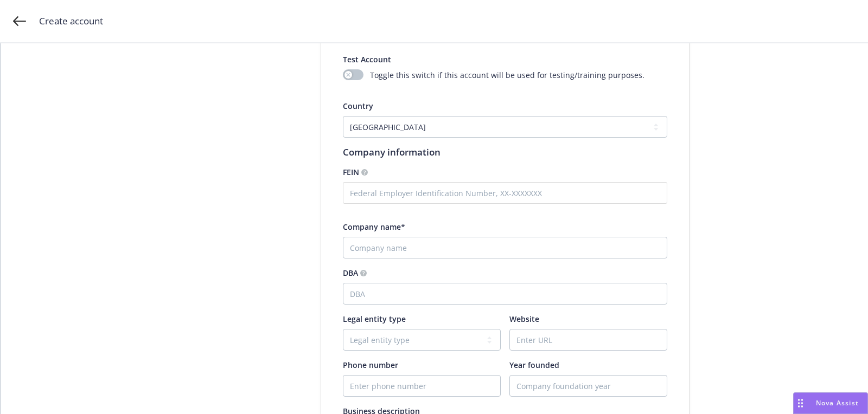
scroll to position [167, 0]
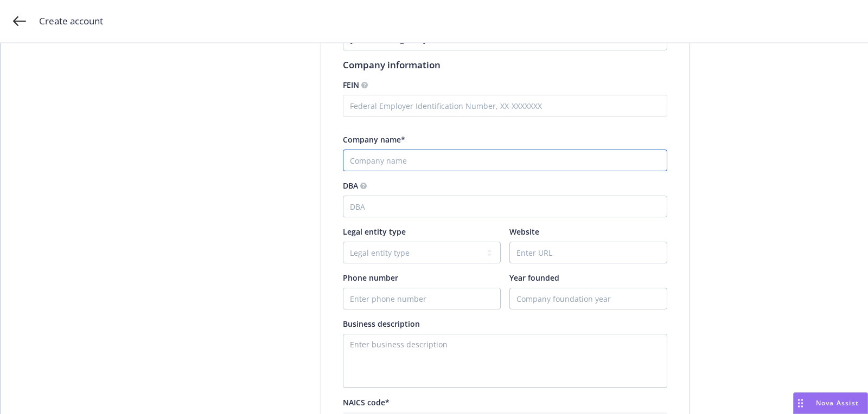
click at [408, 161] on input "Company name*" at bounding box center [505, 161] width 324 height 22
paste input "Eloquent AI"
type input "Eloquent AI"
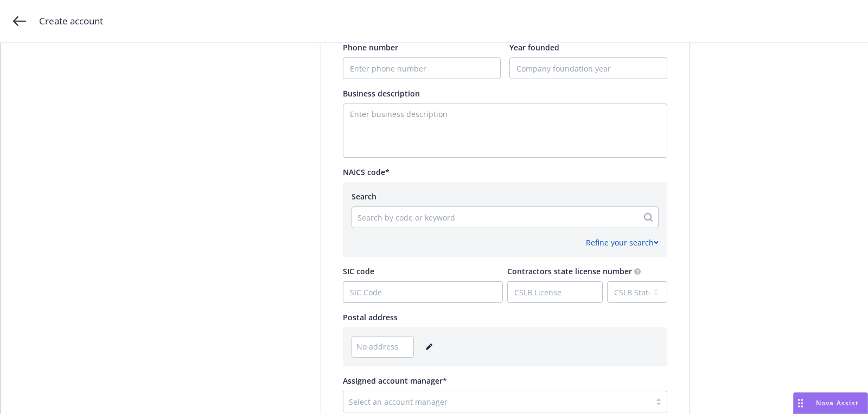
click at [410, 213] on div at bounding box center [494, 217] width 275 height 13
paste input "541511"
type input "541511"
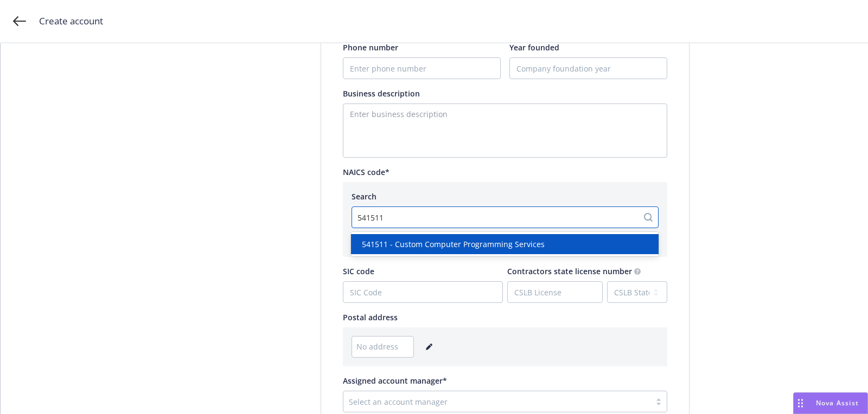
click at [417, 245] on span "541511 - Custom Computer Programming Services" at bounding box center [453, 244] width 183 height 11
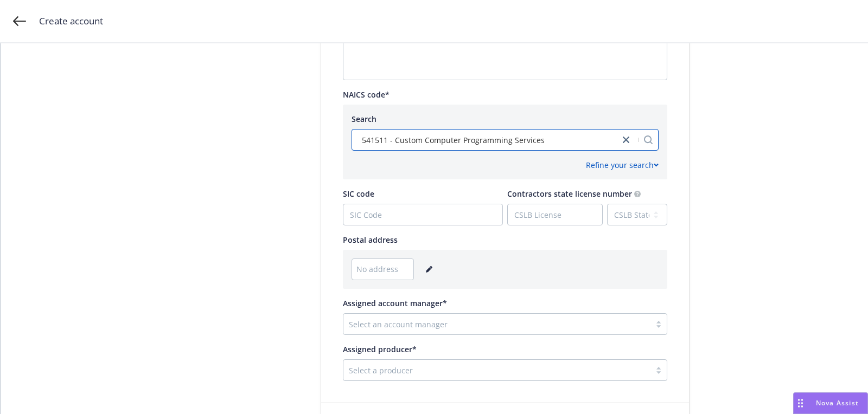
scroll to position [540, 0]
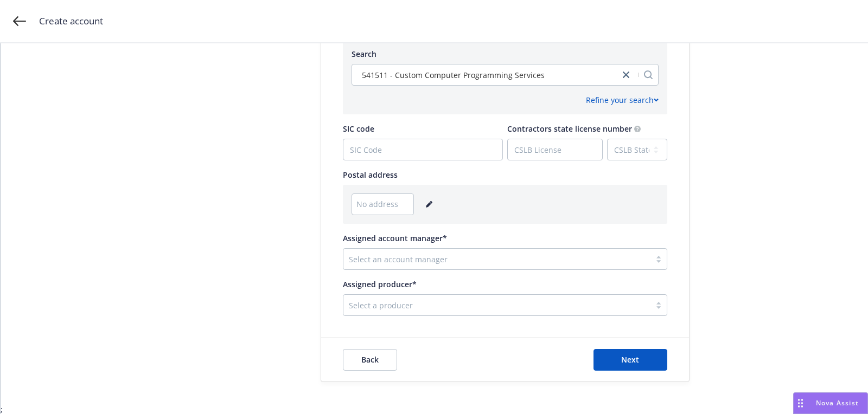
click at [426, 201] on icon "editPencil" at bounding box center [429, 204] width 7 height 7
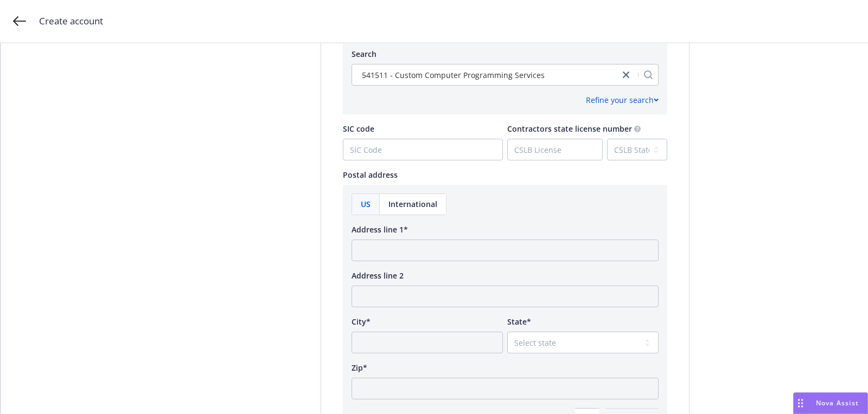
click at [409, 268] on div "US International Address line 1* Address line 2 City* State* Select state Alaba…" at bounding box center [504, 312] width 307 height 236
click at [409, 249] on input "Address line 1*" at bounding box center [504, 251] width 307 height 22
paste input "2261 Market Street San Francisco, CA 94114"
click at [506, 245] on input "2261 Market Street San Francisco, CA 94114" at bounding box center [504, 251] width 307 height 22
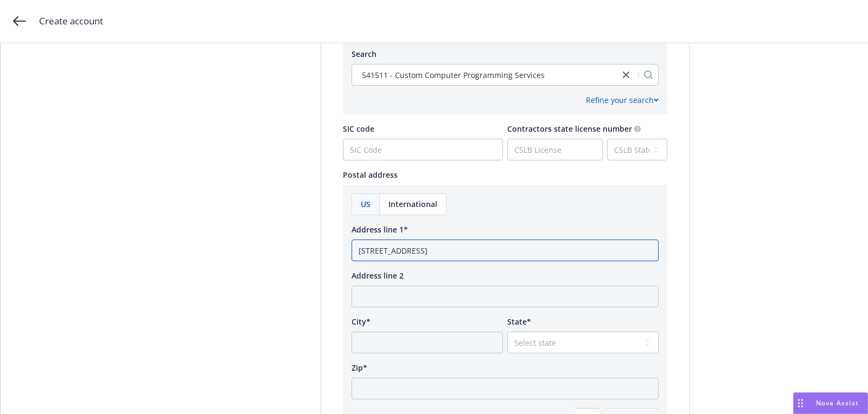
scroll to position [676, 0]
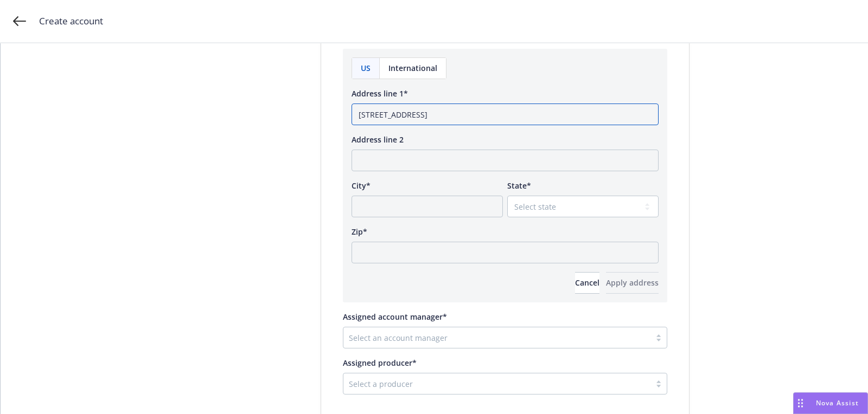
type input "2261 Market Street San Francisco, CA"
click at [485, 246] on input "Zip*" at bounding box center [504, 253] width 307 height 22
paste input "94114"
type input "94114"
click at [534, 210] on select "Select state Alabama Alaska American Samoa Arizona Arkansas Baker Island Califo…" at bounding box center [582, 207] width 151 height 22
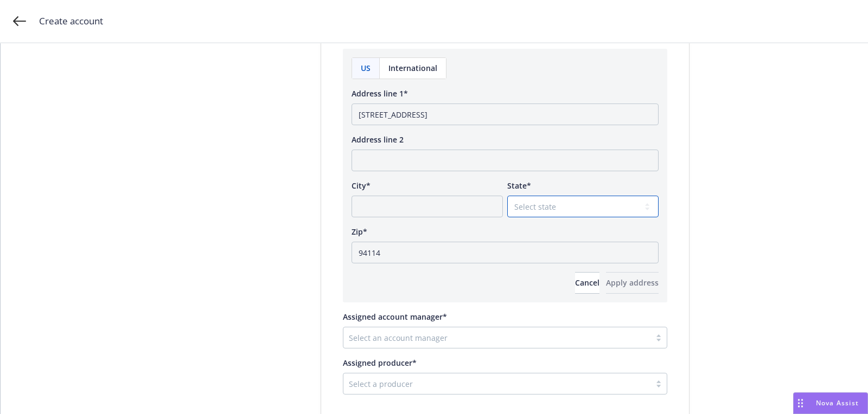
select select "CA"
drag, startPoint x: 475, startPoint y: 111, endPoint x: 428, endPoint y: 111, distance: 46.6
click at [428, 111] on input "2261 Market Street San Francisco, CA" at bounding box center [504, 115] width 307 height 22
type input "2261 Market Street , CA"
click at [403, 209] on input "City*" at bounding box center [426, 207] width 151 height 22
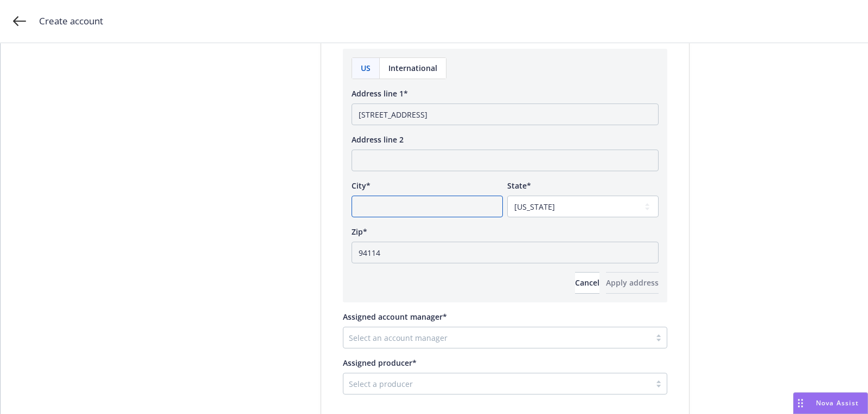
paste input "San Francisco"
type input "San Francisco"
drag, startPoint x: 428, startPoint y: 107, endPoint x: 551, endPoint y: 113, distance: 122.7
click at [551, 113] on input "2261 Market Street , CA" at bounding box center [504, 115] width 307 height 22
click at [443, 111] on input "2261 Market Street , CA" at bounding box center [504, 115] width 307 height 22
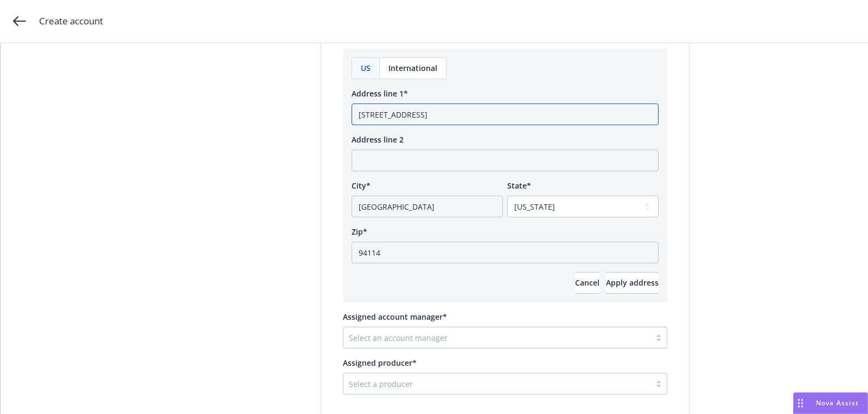
drag, startPoint x: 428, startPoint y: 113, endPoint x: 541, endPoint y: 113, distance: 112.3
click at [541, 113] on input "2261 Market Street , CA" at bounding box center [504, 115] width 307 height 22
type input "2261 Market Street"
click at [618, 278] on span "Apply address" at bounding box center [632, 283] width 53 height 10
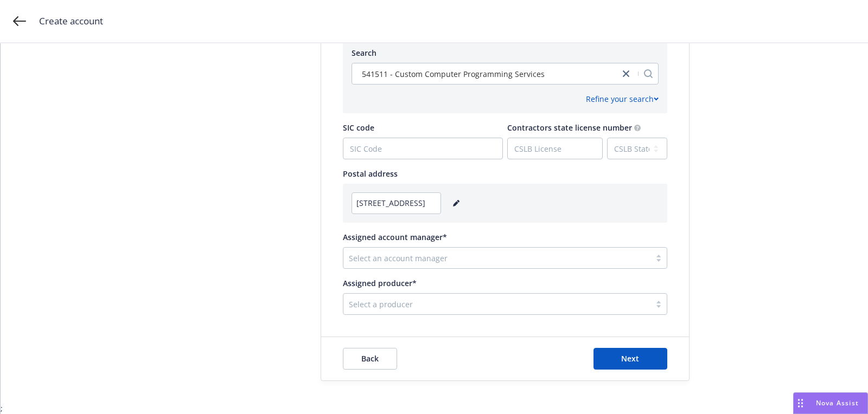
scroll to position [540, 0]
click at [453, 257] on div at bounding box center [497, 259] width 296 height 13
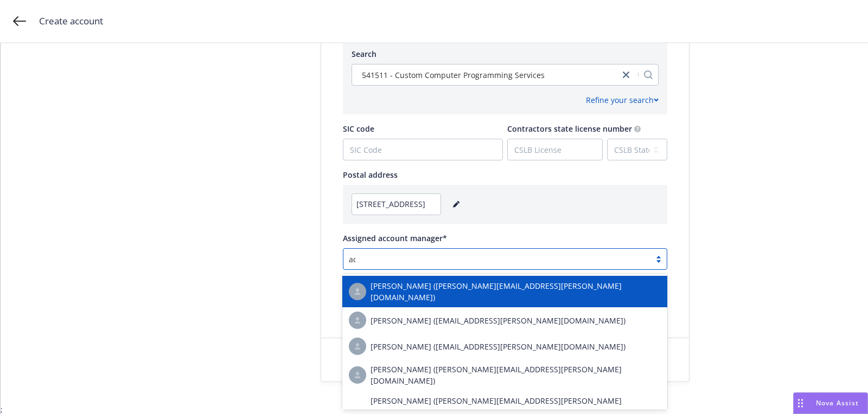
type input "admin"
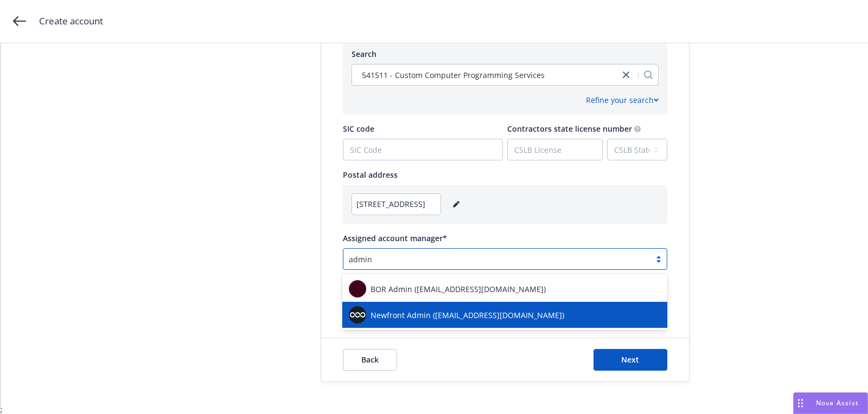
click at [438, 317] on span "Newfront Admin (success@newfront.com)" at bounding box center [467, 315] width 194 height 11
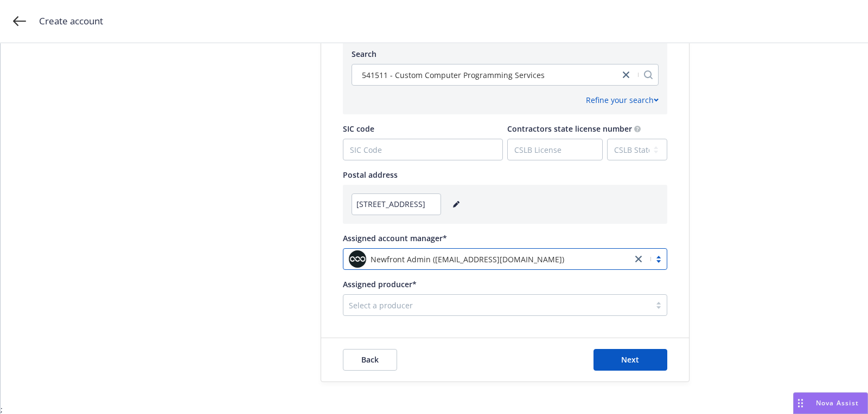
click at [477, 288] on div "Assigned producer*" at bounding box center [505, 284] width 324 height 11
click at [471, 300] on div at bounding box center [497, 305] width 296 height 13
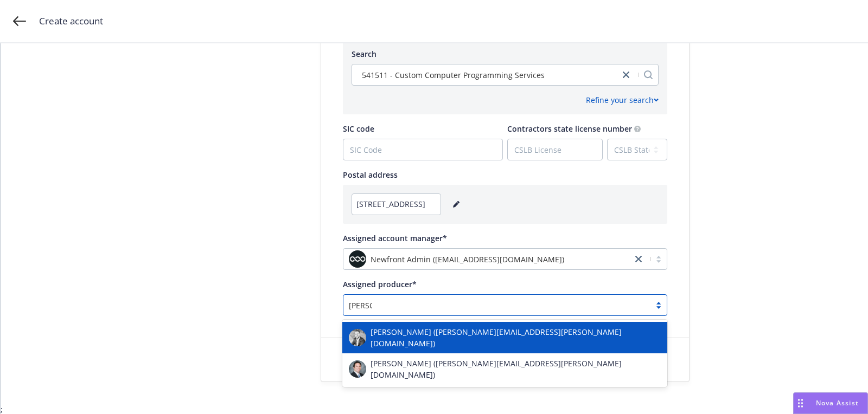
type input "kevin th"
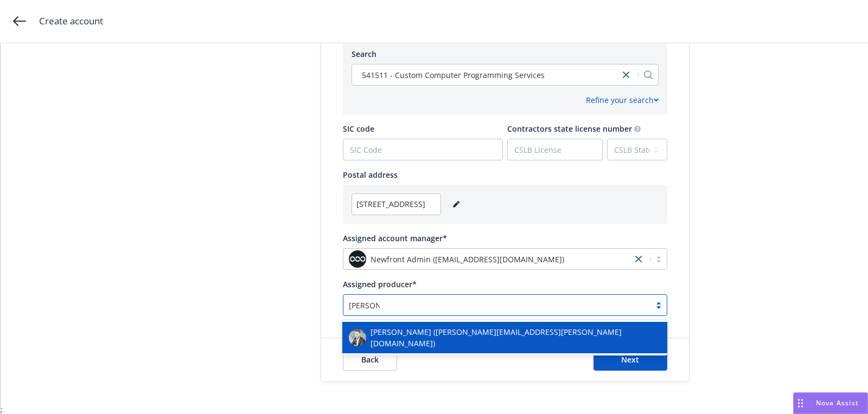
click at [456, 340] on span "Kevin Thomas (kevin.thomas@newfront.com)" at bounding box center [515, 338] width 290 height 23
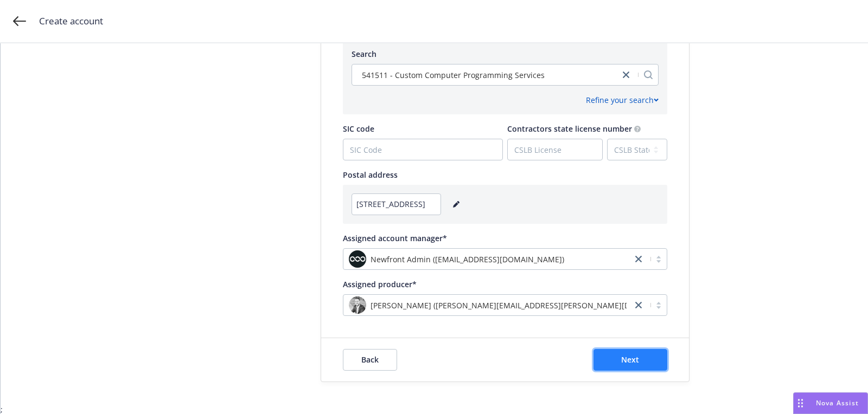
click at [624, 354] on button "Next" at bounding box center [630, 360] width 74 height 22
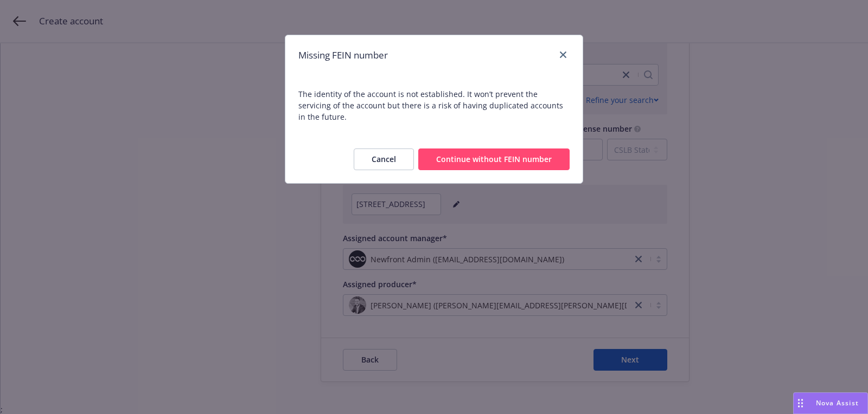
click at [545, 153] on button "Continue without FEIN number" at bounding box center [493, 160] width 151 height 22
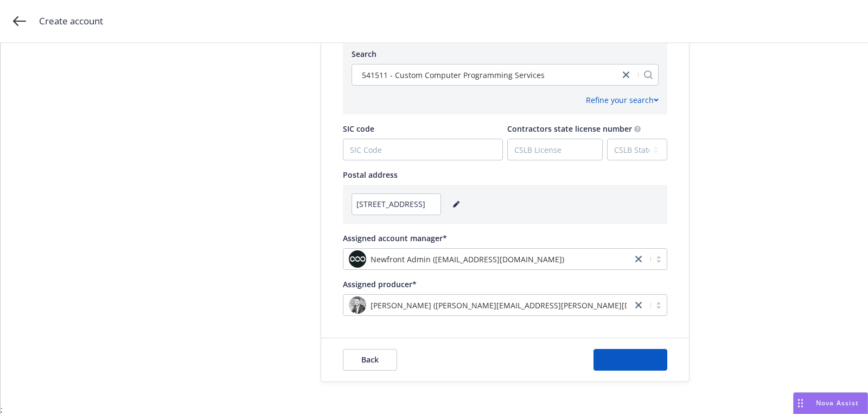
scroll to position [0, 0]
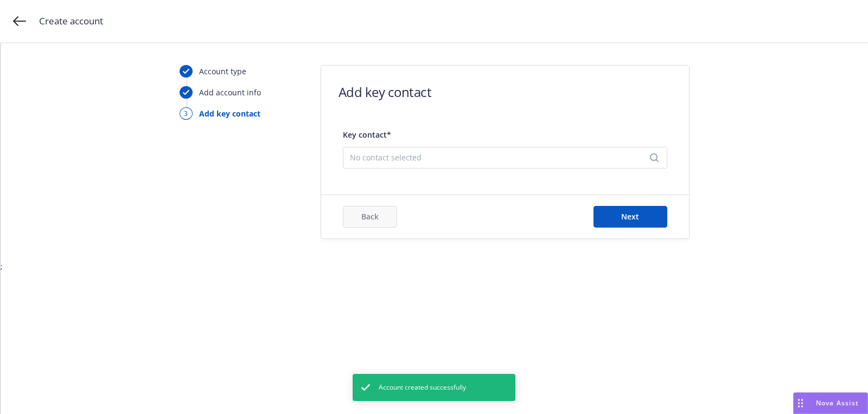
click at [510, 155] on span "No contact selected" at bounding box center [501, 157] width 302 height 11
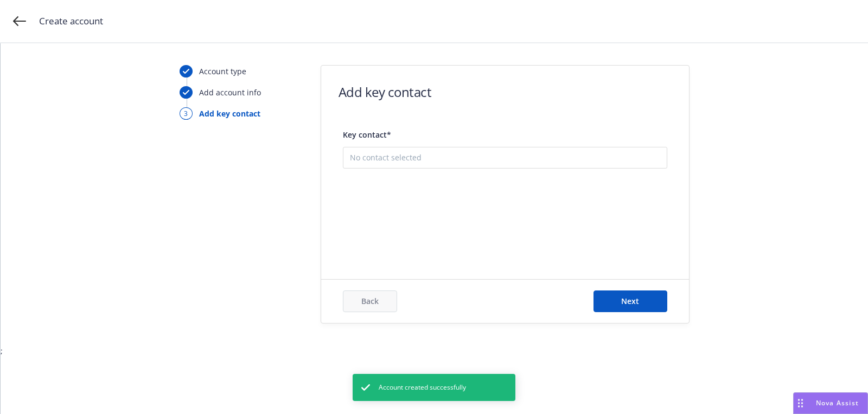
click at [495, 219] on button "Add new contact" at bounding box center [505, 212] width 310 height 22
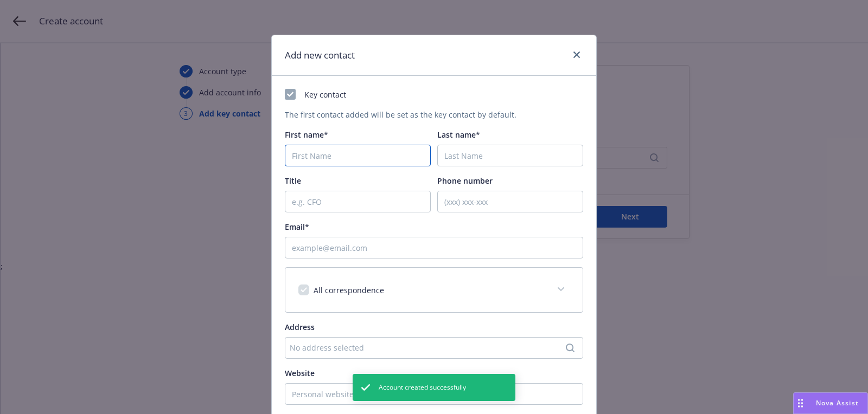
click at [351, 163] on input "First name*" at bounding box center [358, 156] width 146 height 22
paste input "Tugce"
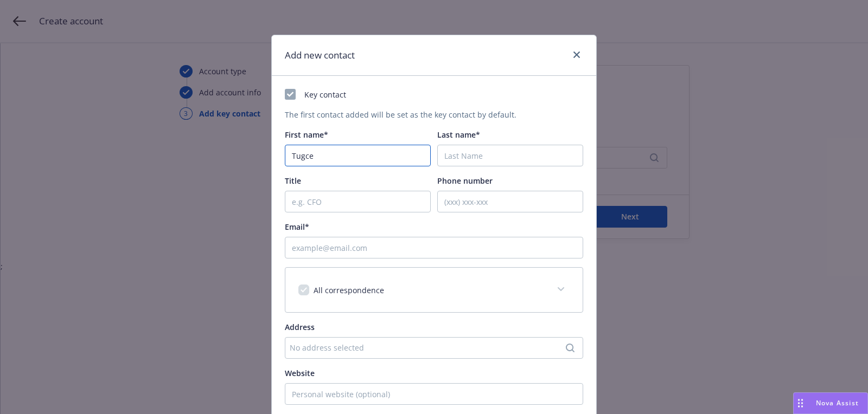
type input "Tugce"
paste input "Bulut"
type input "Bulut"
click at [430, 237] on input "Email*" at bounding box center [434, 248] width 298 height 22
paste input "tugce@eloquentai.co"
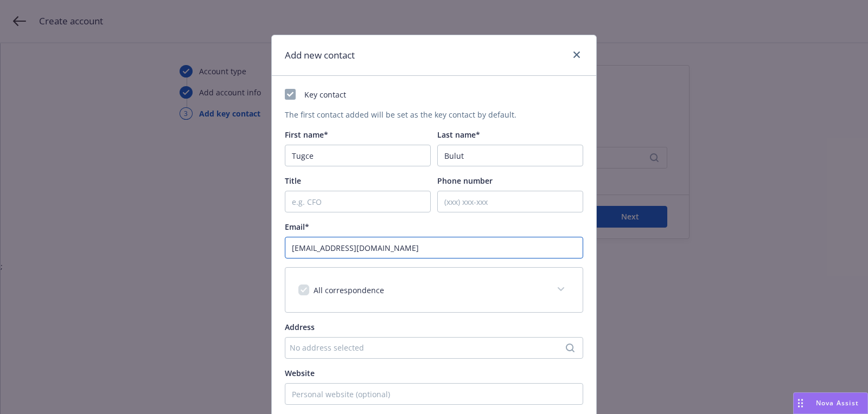
scroll to position [164, 0]
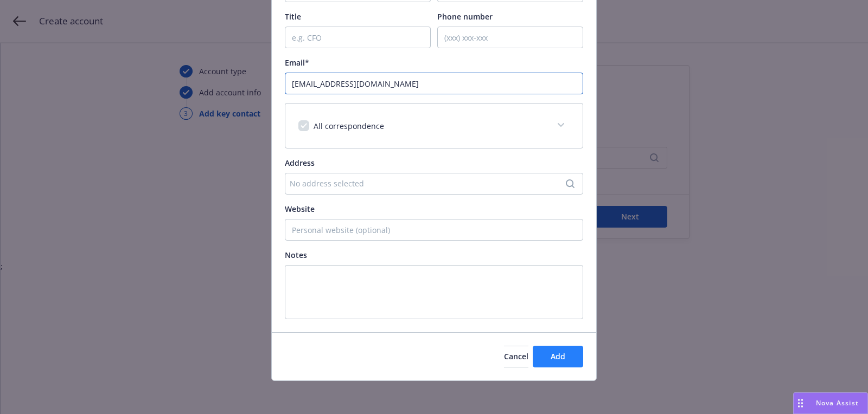
type input "tugce@eloquentai.co"
click at [551, 347] on button "Add" at bounding box center [558, 357] width 50 height 22
click at [661, 215] on div "Add new contact Key contact The first contact added will be set as the key cont…" at bounding box center [434, 207] width 868 height 414
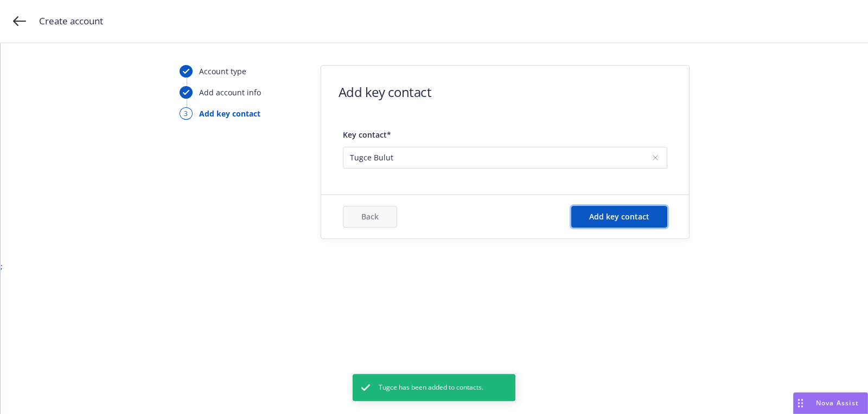
click at [661, 215] on button "Add key contact" at bounding box center [619, 217] width 96 height 22
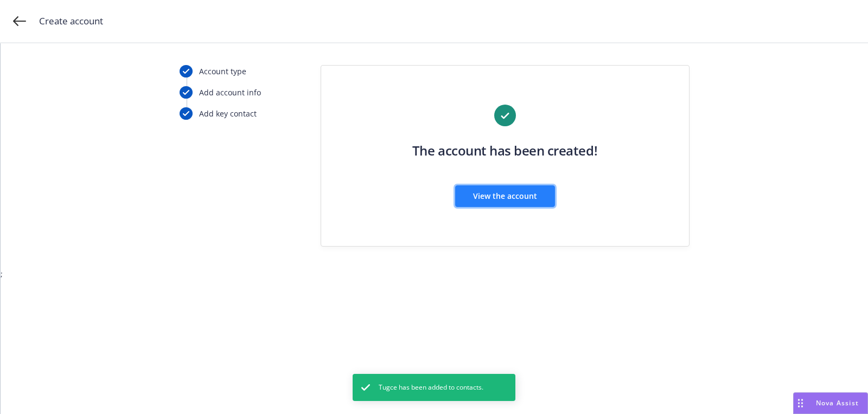
click at [486, 189] on button "View the account" at bounding box center [505, 196] width 100 height 22
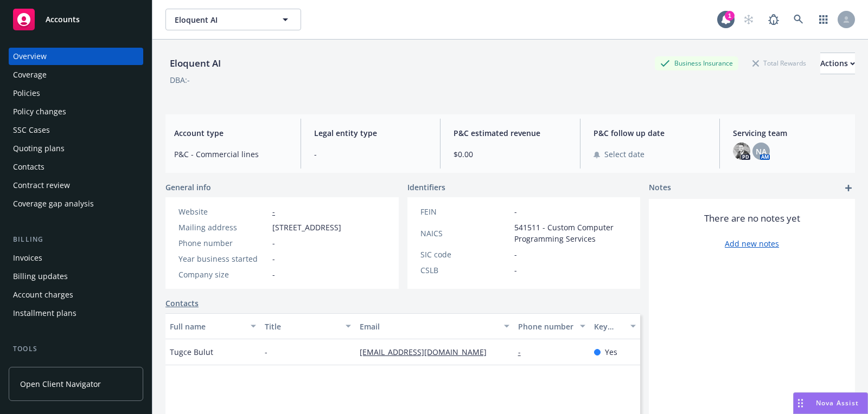
click at [94, 25] on div "Accounts" at bounding box center [76, 20] width 126 height 22
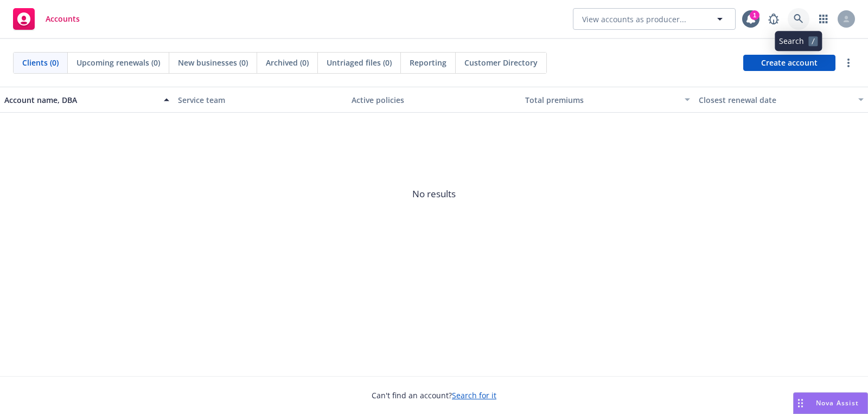
click at [796, 14] on icon at bounding box center [798, 19] width 10 height 10
click at [764, 58] on span "Create account" at bounding box center [789, 63] width 56 height 21
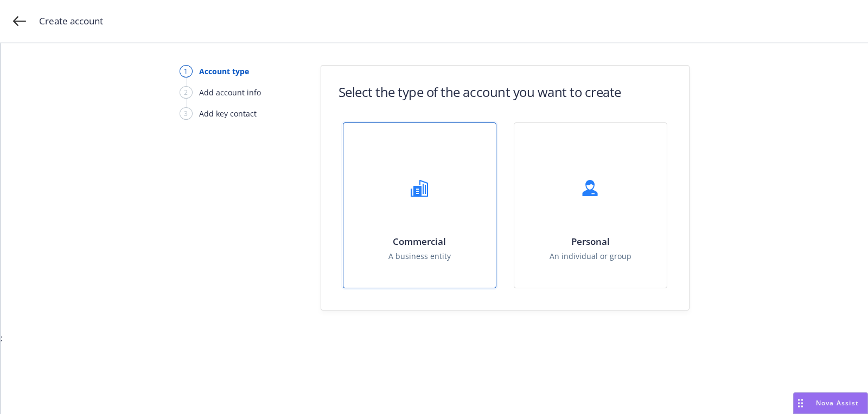
click at [388, 146] on div "Commercial A business entity" at bounding box center [419, 205] width 152 height 165
select select "US"
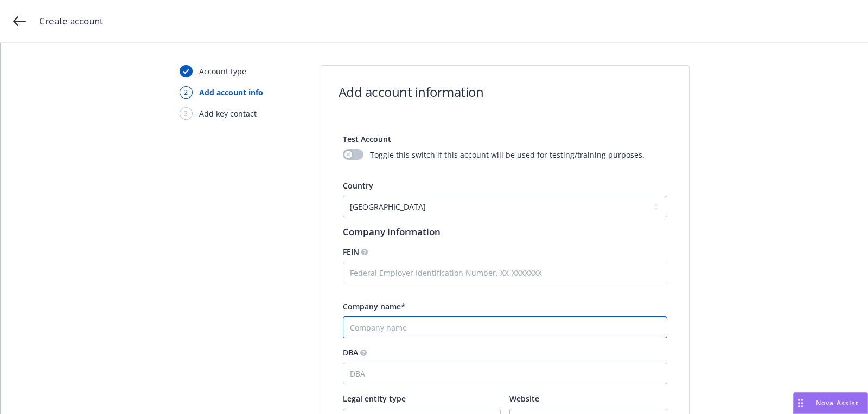
click at [401, 326] on input "Company name*" at bounding box center [505, 328] width 324 height 22
paste input "Baez Farm Labor Inc."
type input "Baez Farm Labor Inc."
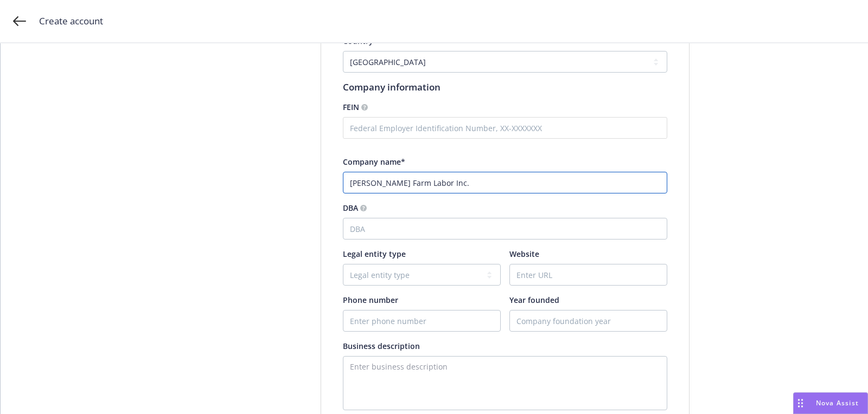
scroll to position [262, 0]
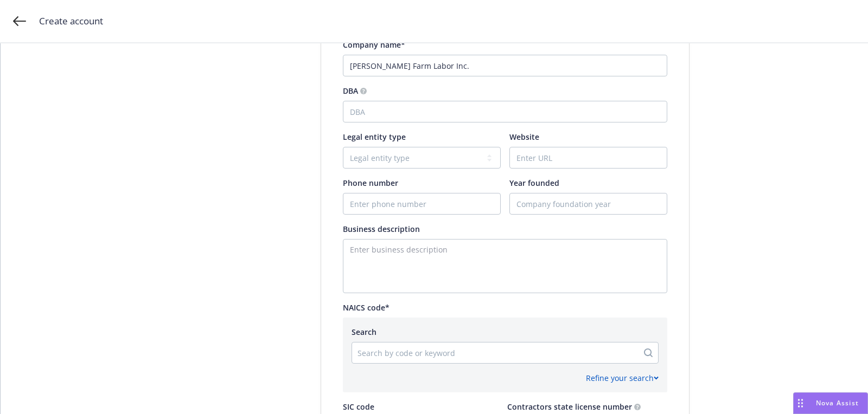
click at [411, 344] on div "Search by code or keyword" at bounding box center [495, 352] width 286 height 17
paste input "541715"
type input "541715"
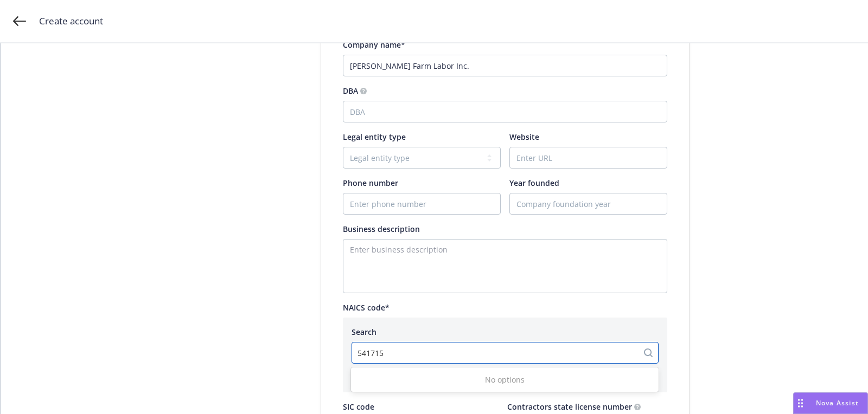
click at [407, 380] on div "No options" at bounding box center [505, 380] width 308 height 20
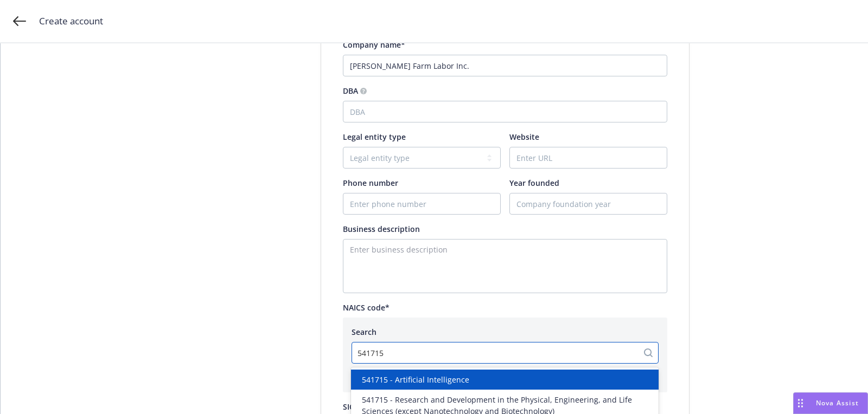
click at [407, 380] on span "541715 - Artificial Intelligence" at bounding box center [415, 379] width 107 height 11
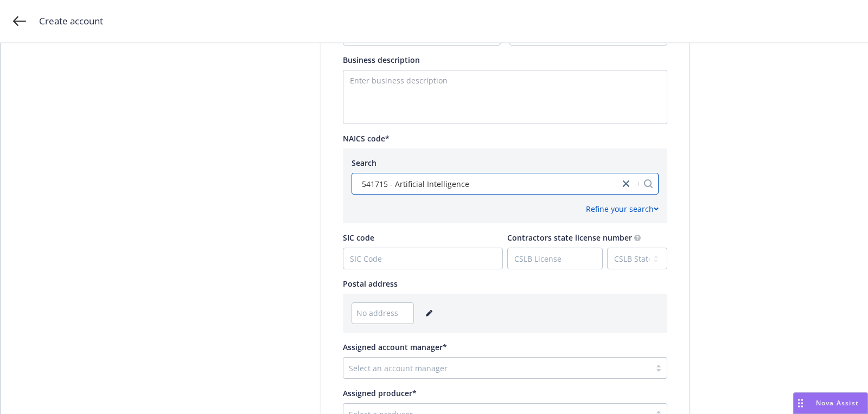
click at [427, 315] on icon "editPencil" at bounding box center [429, 313] width 7 height 7
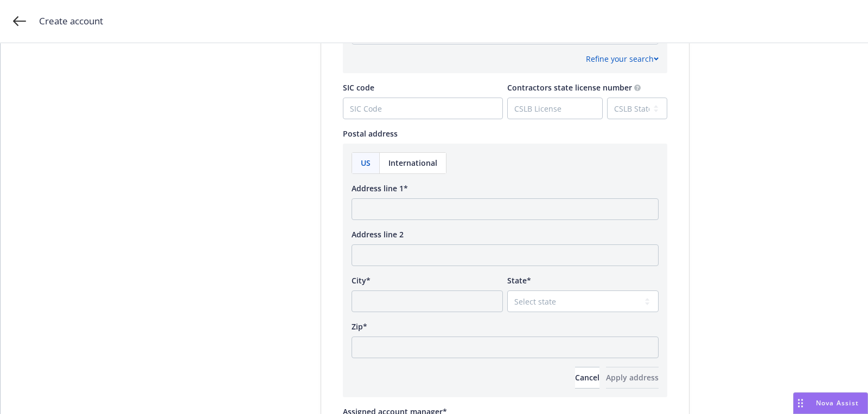
scroll to position [611, 0]
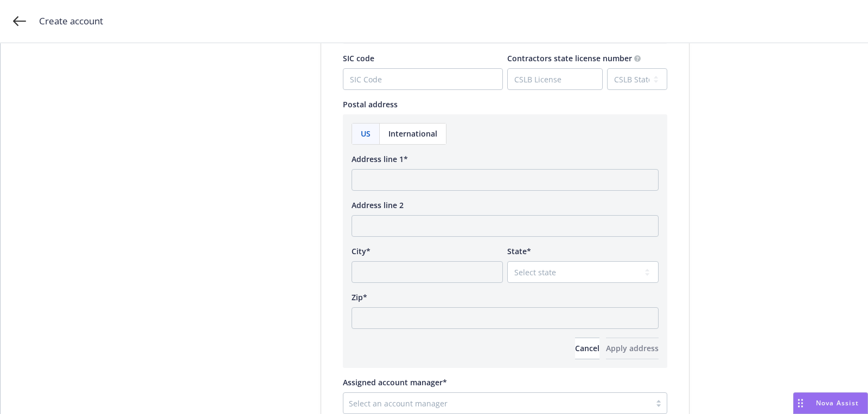
click at [406, 190] on div "US International Address line 1* Address line 2 City* State* Select state Alaba…" at bounding box center [504, 241] width 307 height 236
paste input "777 Florida Street San Francisco, CA 94110"
click at [408, 185] on input "Address line 1*" at bounding box center [504, 180] width 307 height 22
click at [495, 180] on input "777 Florida Street San Francisco, CA 94110" at bounding box center [504, 180] width 307 height 22
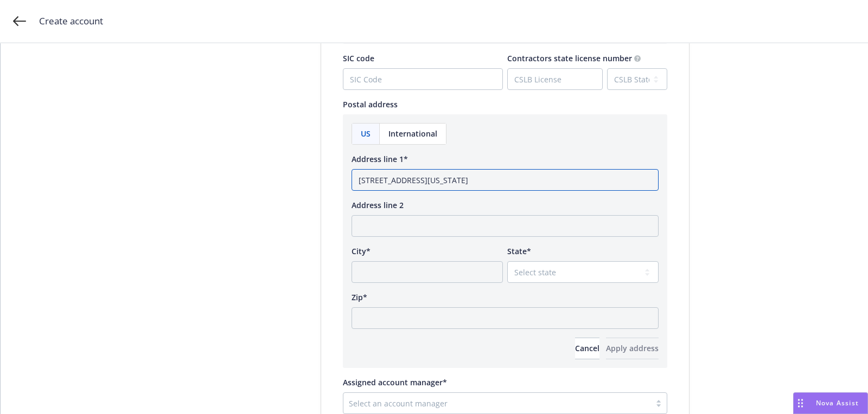
type input "777 Florida Street San Francisco, CA"
paste input "94110"
click at [451, 321] on input "Zip*" at bounding box center [504, 319] width 307 height 22
type input "94110"
click at [575, 264] on select "Select state Alabama Alaska American Samoa Arizona Arkansas Baker Island Califo…" at bounding box center [582, 272] width 151 height 22
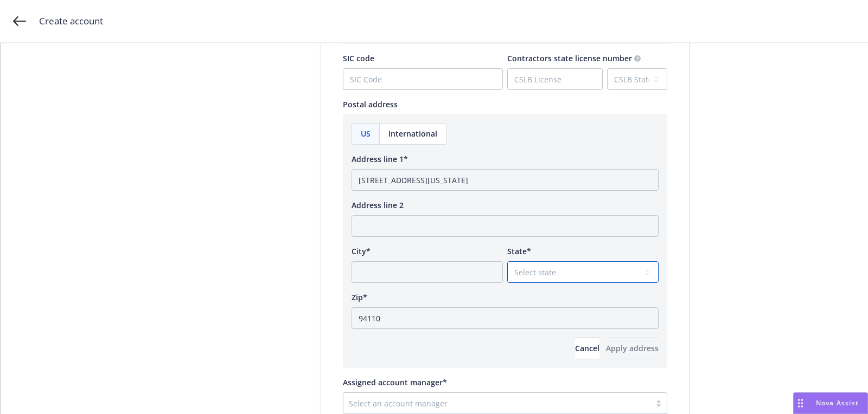
select select "CA"
drag, startPoint x: 472, startPoint y: 183, endPoint x: 423, endPoint y: 181, distance: 49.9
click at [422, 180] on input "777 Florida Street San Francisco, CA" at bounding box center [504, 180] width 307 height 22
type input "777 Florida Street CA"
click at [431, 266] on input "City*" at bounding box center [426, 272] width 151 height 22
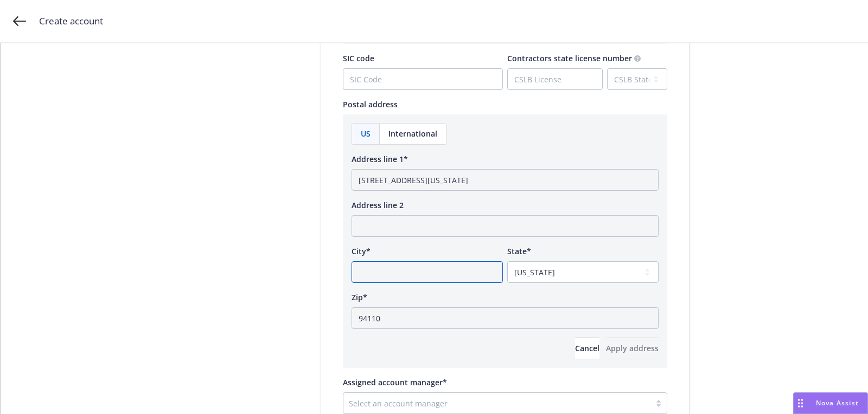
paste input "San Francisco,"
type input "San Francisco,"
drag, startPoint x: 424, startPoint y: 177, endPoint x: 508, endPoint y: 177, distance: 84.1
click at [449, 177] on input "777 Florida Street CA" at bounding box center [504, 180] width 307 height 22
type input "777 Florida Street"
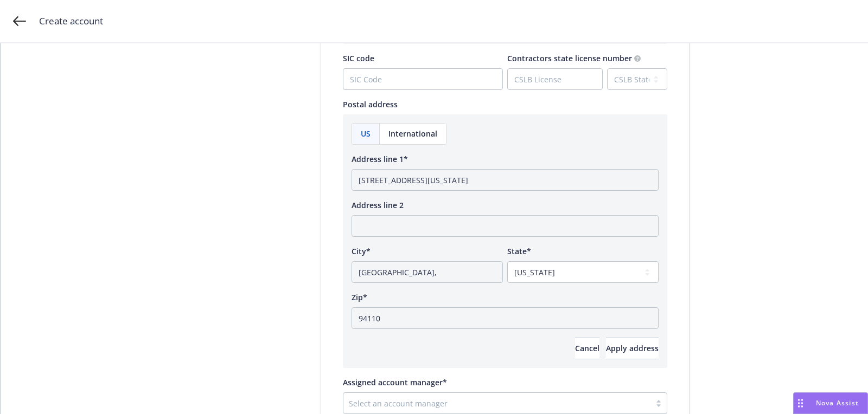
click at [478, 286] on div "US International Address line 1* 777 Florida Street Address line 2 City* San Fr…" at bounding box center [504, 241] width 307 height 236
click at [475, 280] on input "San Francisco," at bounding box center [426, 272] width 151 height 22
type input "San Francisco"
click at [644, 338] on button "Apply address" at bounding box center [632, 349] width 53 height 22
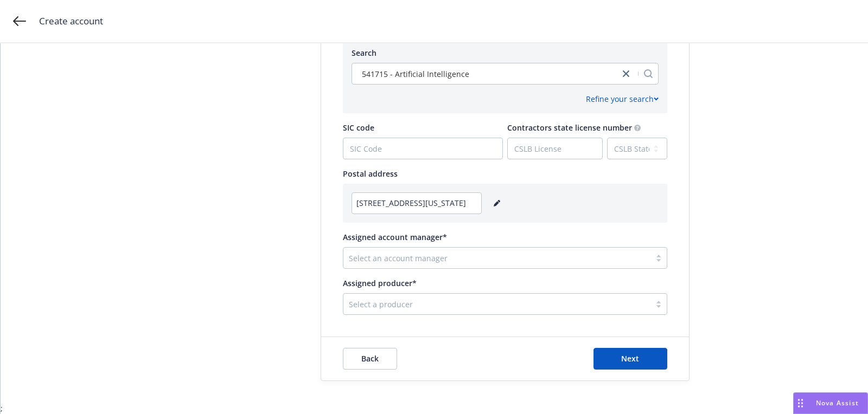
scroll to position [540, 0]
click at [432, 259] on div at bounding box center [497, 259] width 296 height 13
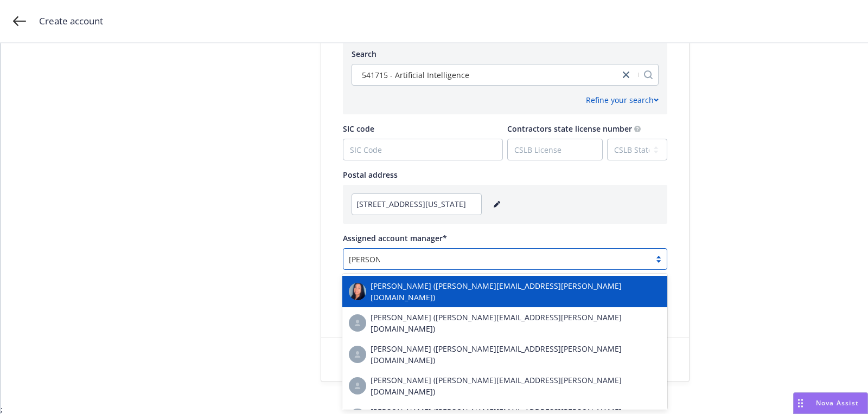
type input "martinez"
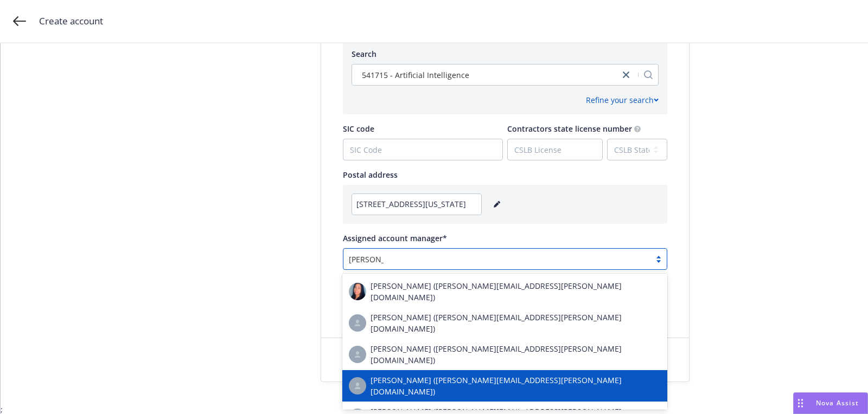
click at [422, 375] on span "Jennifer Martinez (jennifer.martinez@newfront.com)" at bounding box center [515, 386] width 290 height 23
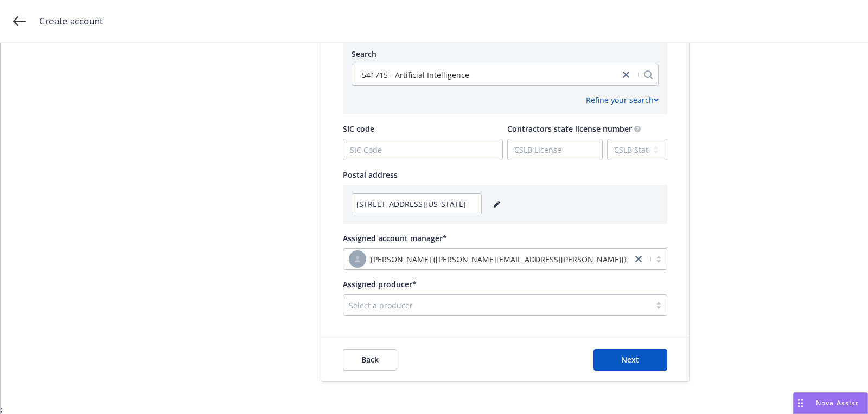
click at [381, 291] on div "Assigned producer* Select a producer" at bounding box center [505, 297] width 324 height 37
click at [368, 308] on div at bounding box center [497, 305] width 296 height 13
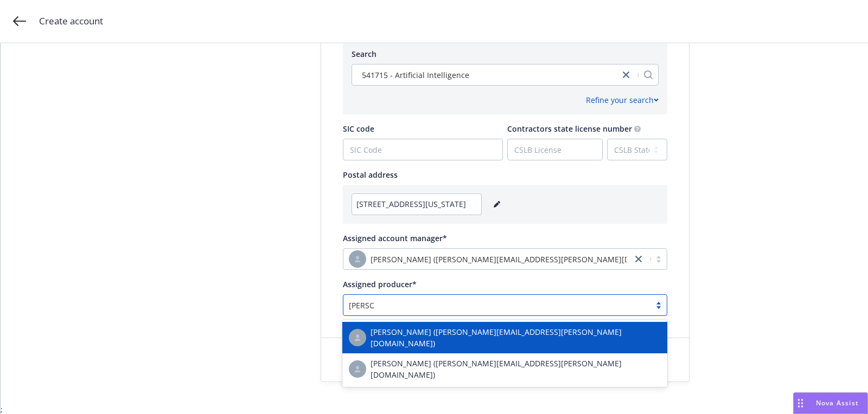
type input "danny v"
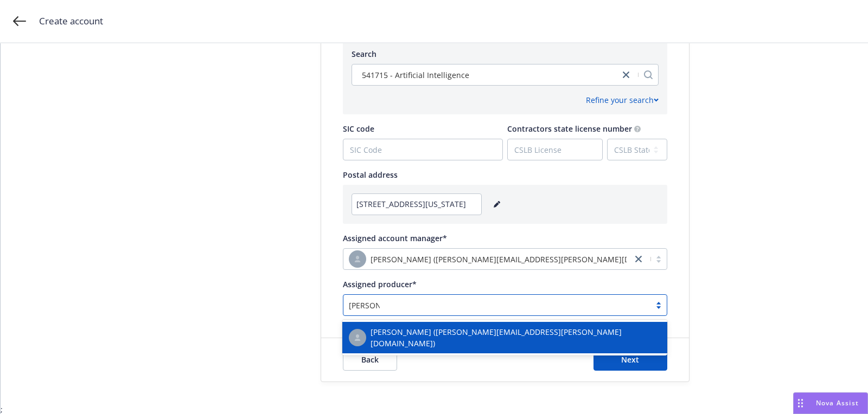
click at [398, 327] on div "Danny Vance (danny.vance@newfront.com)" at bounding box center [505, 338] width 312 height 23
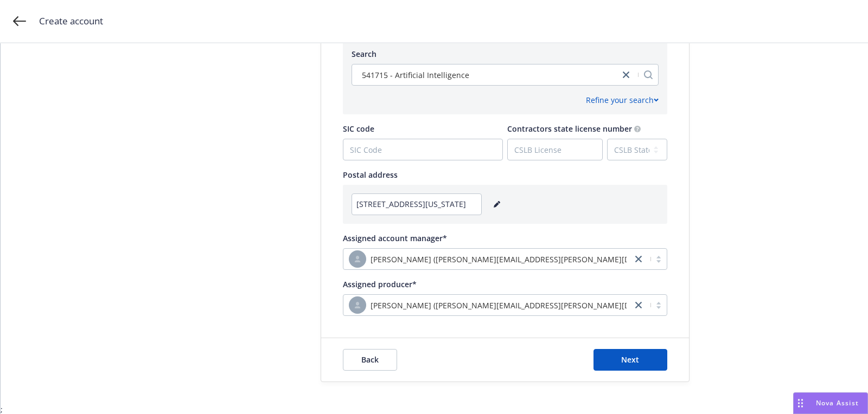
click at [630, 339] on div "Back Next" at bounding box center [505, 359] width 368 height 43
click at [626, 354] on button "Next" at bounding box center [630, 360] width 74 height 22
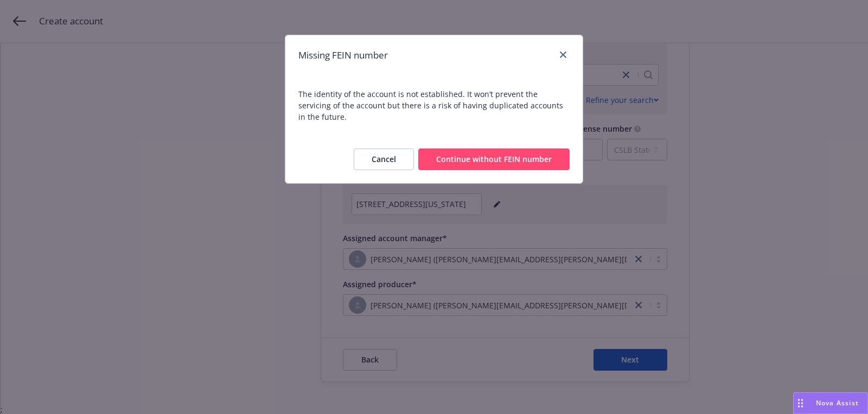
click at [505, 149] on button "Continue without FEIN number" at bounding box center [493, 160] width 151 height 22
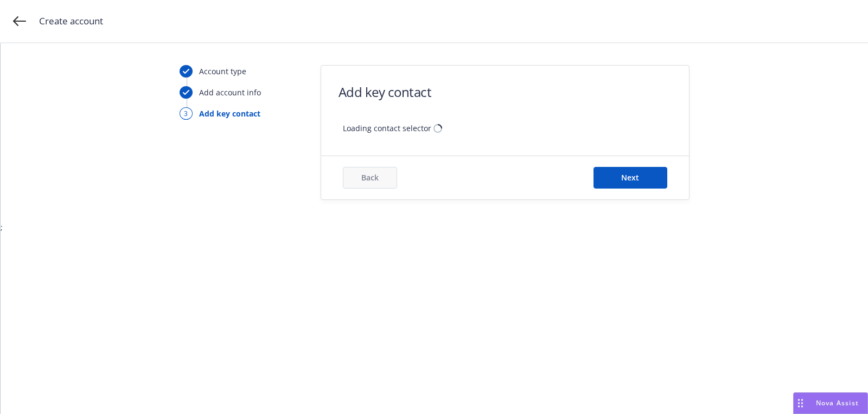
scroll to position [0, 0]
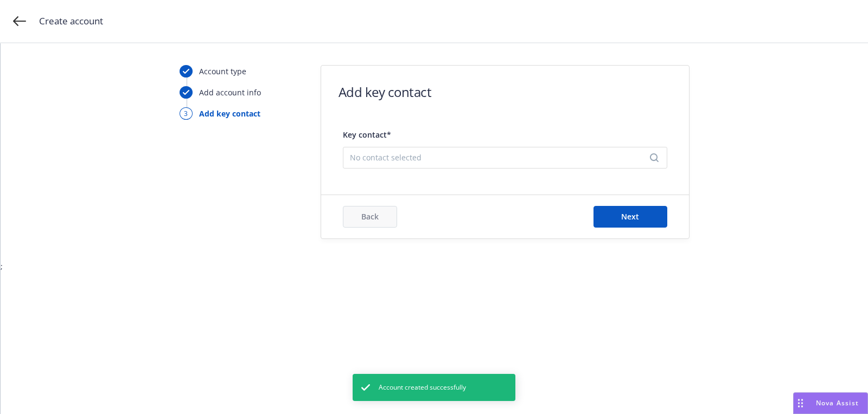
click at [466, 149] on div "No contact selected" at bounding box center [505, 158] width 324 height 22
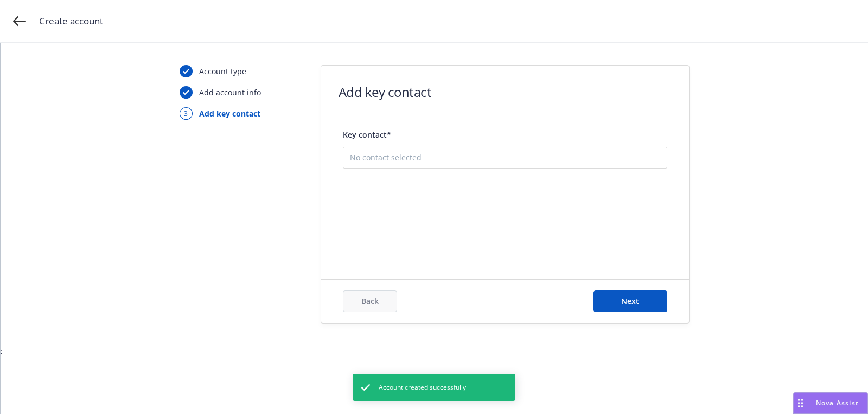
click at [466, 224] on div "Add new contact" at bounding box center [504, 212] width 323 height 35
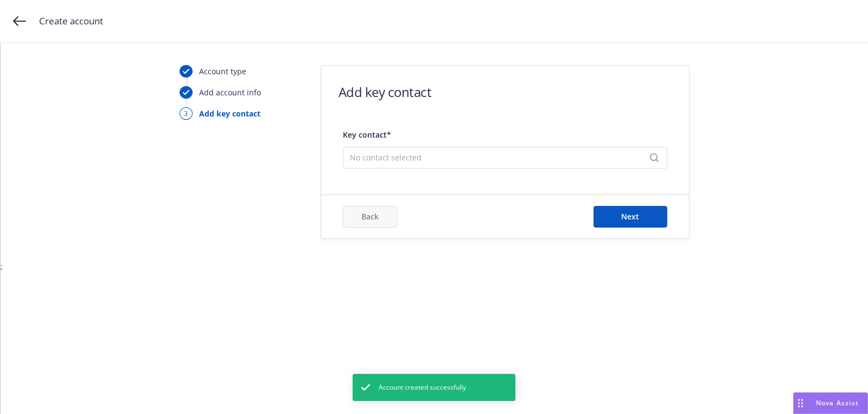
click at [460, 149] on div "No contact selected" at bounding box center [505, 158] width 324 height 22
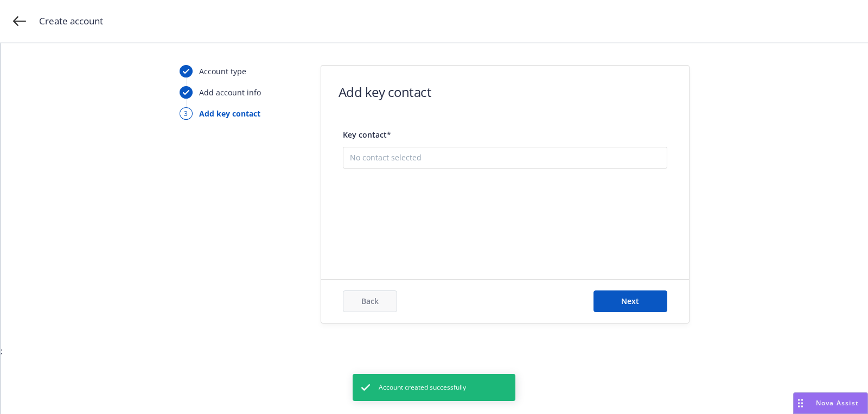
click at [460, 209] on button "Add new contact" at bounding box center [505, 213] width 310 height 22
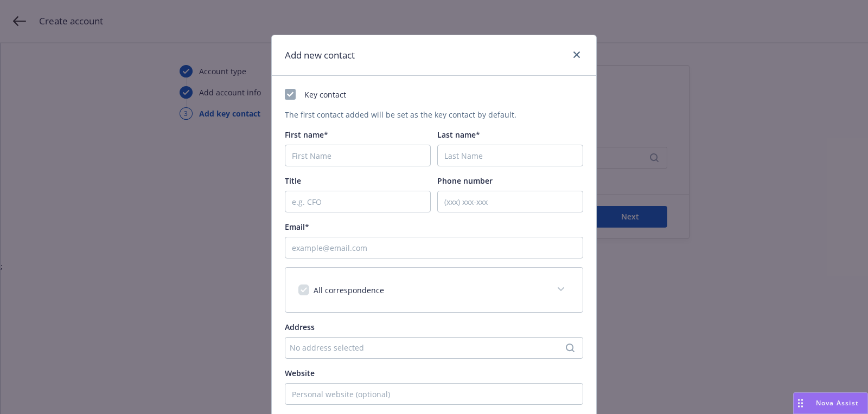
click at [381, 144] on div "First name*" at bounding box center [358, 147] width 146 height 37
click at [354, 148] on input "First name*" at bounding box center [358, 156] width 146 height 22
paste input "Manuel"
paste input "Calderon"
type input "Manuel"
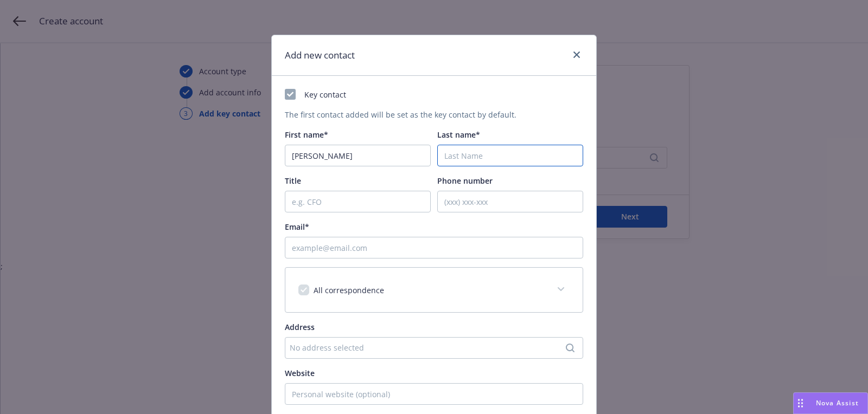
click at [458, 155] on input "Last name*" at bounding box center [510, 156] width 146 height 22
paste input "Calderon"
type input "Calderon"
click at [436, 246] on input "Email*" at bounding box center [434, 248] width 298 height 22
paste input "taxbookkeeping@sbcglobal.net"
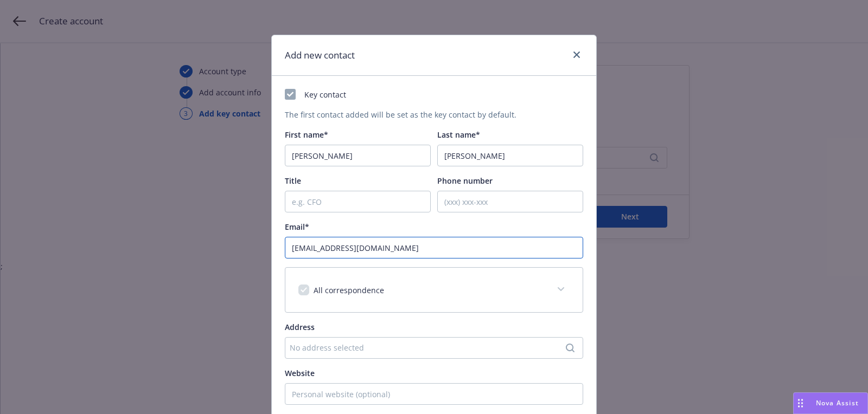
scroll to position [164, 0]
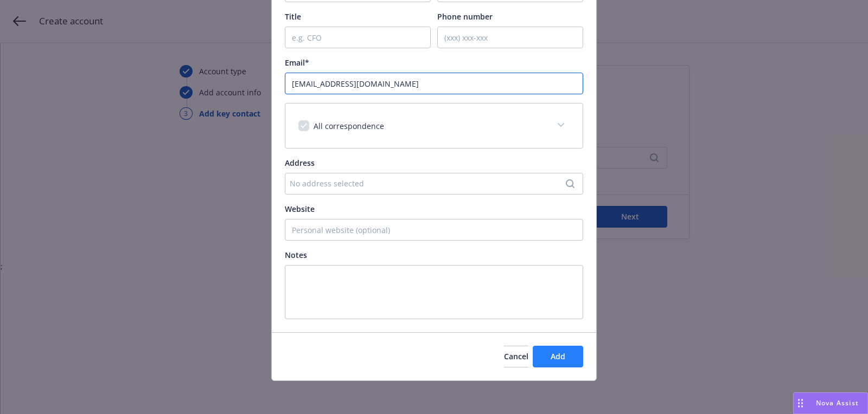
type input "taxbookkeeping@sbcglobal.net"
click at [581, 363] on button "Add" at bounding box center [558, 357] width 50 height 22
click at [630, 219] on div "Add new contact Key contact The first contact added will be set as the key cont…" at bounding box center [434, 207] width 868 height 414
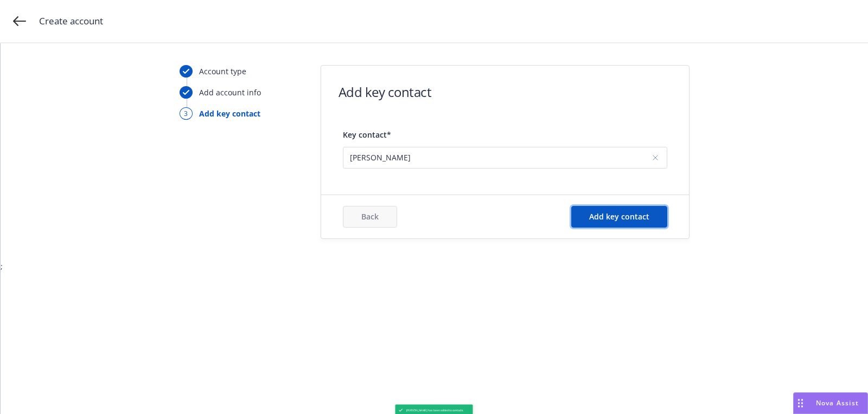
click at [630, 219] on span "Add key contact" at bounding box center [619, 217] width 60 height 10
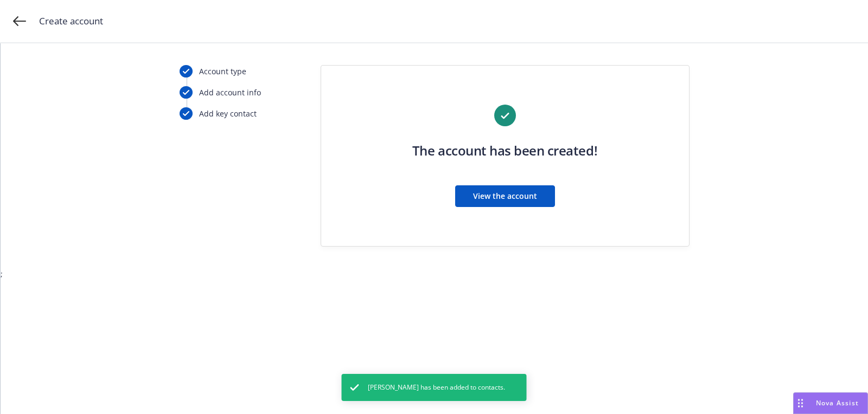
click at [559, 202] on div "View the account" at bounding box center [504, 196] width 185 height 22
click at [541, 207] on div "The account has been created! View the account" at bounding box center [505, 163] width 324 height 116
click at [537, 207] on div "The account has been created! View the account" at bounding box center [505, 163] width 324 height 116
click at [529, 206] on button "View the account" at bounding box center [505, 196] width 100 height 22
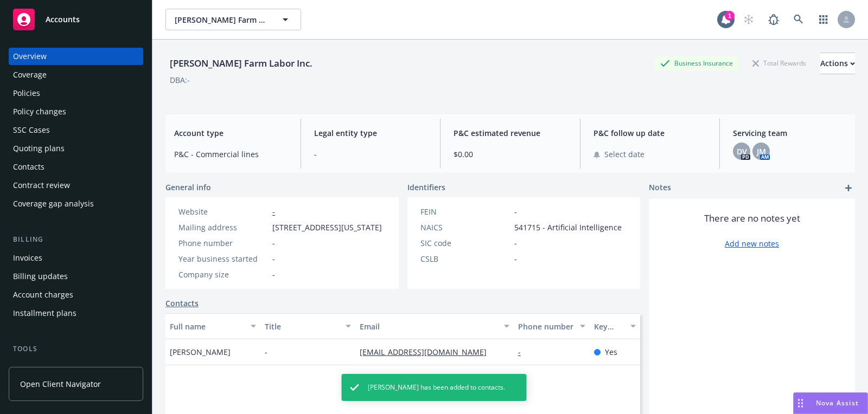
click at [90, 147] on div "Quoting plans" at bounding box center [76, 148] width 126 height 17
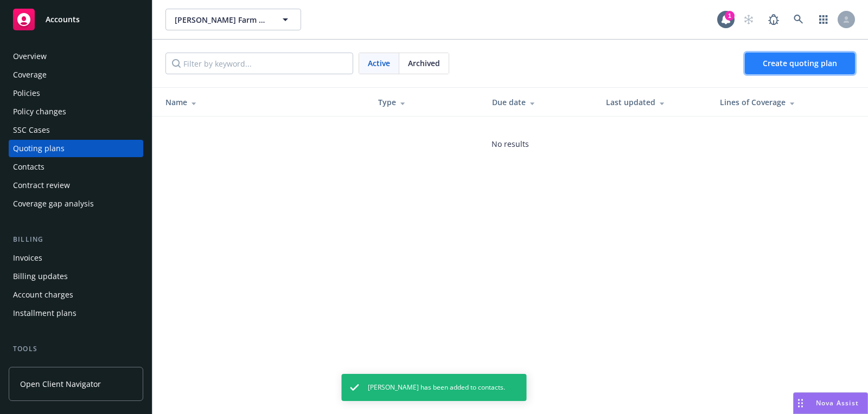
click at [816, 64] on span "Create quoting plan" at bounding box center [800, 63] width 74 height 10
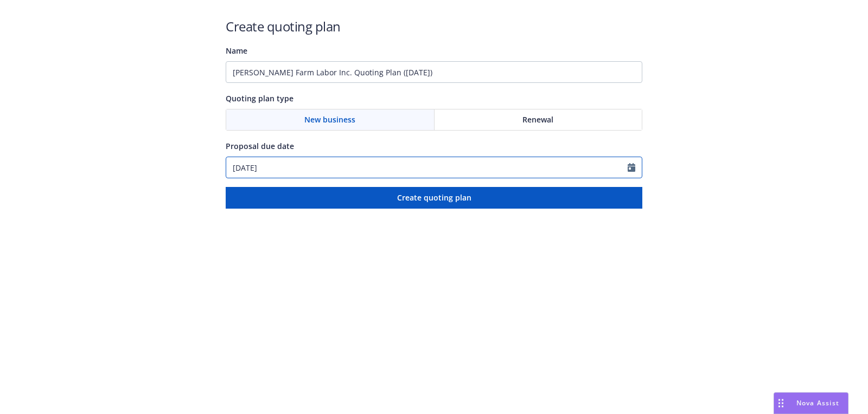
select select "8"
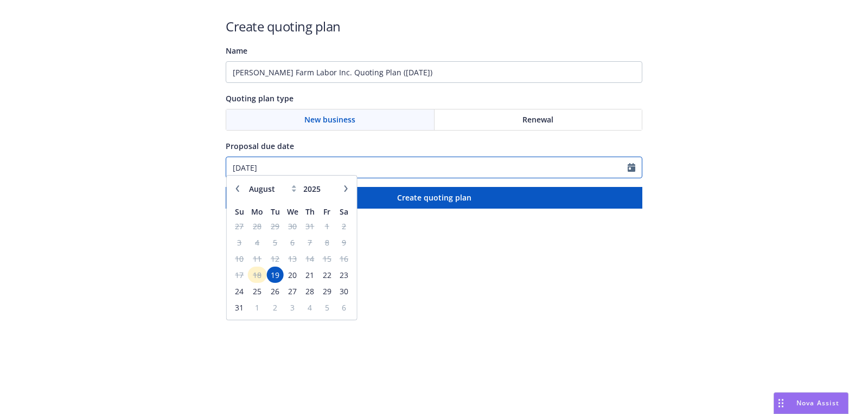
click at [345, 174] on input "[DATE]" at bounding box center [426, 167] width 401 height 21
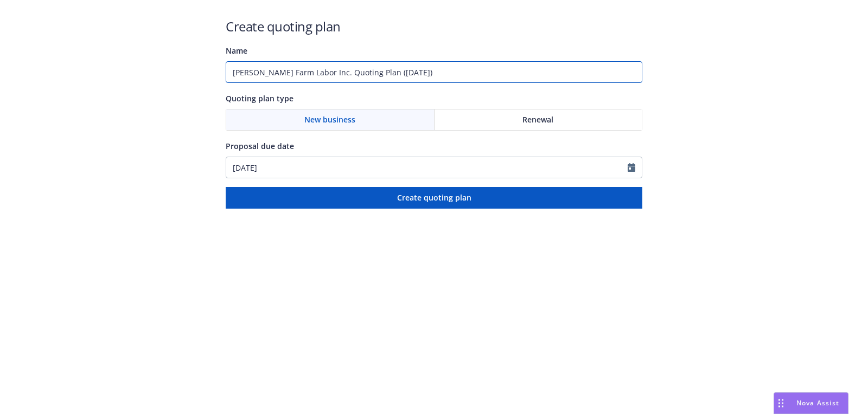
click at [346, 80] on input "[PERSON_NAME] Farm Labor Inc. Quoting Plan ([DATE])" at bounding box center [434, 72] width 417 height 22
paste input "[DATE]"
paste input "Workers Compensation"
type input "[DATE]: Workers Compensation"
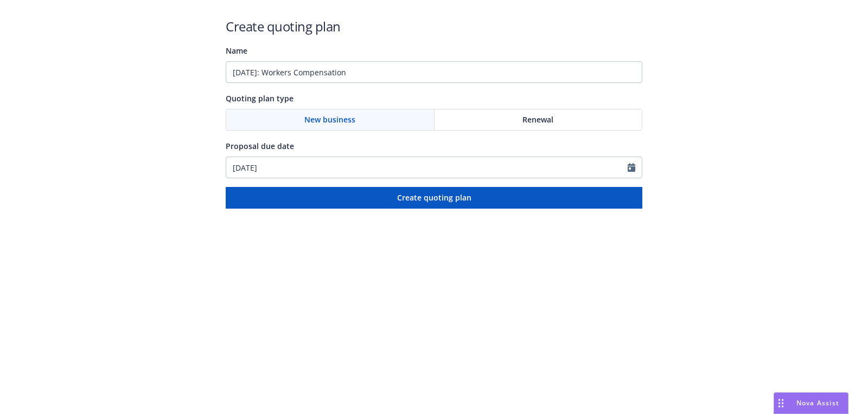
click at [415, 209] on html "Create quoting plan Name [DATE]: Workers Compensation Quoting plan type New bus…" at bounding box center [434, 104] width 868 height 209
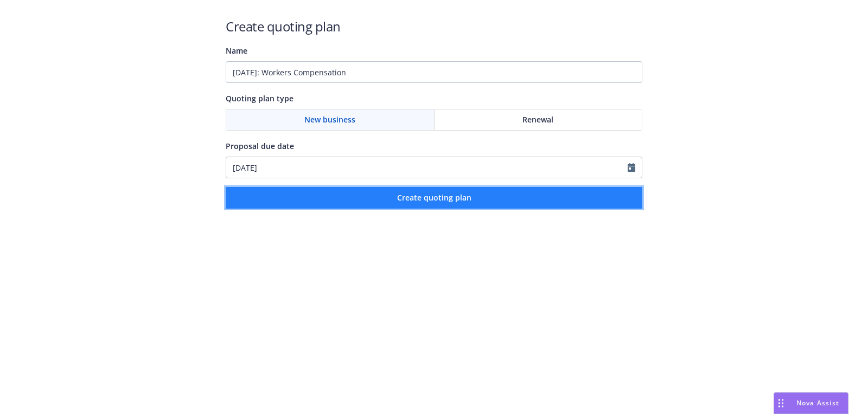
click at [414, 202] on span "Create quoting plan" at bounding box center [434, 198] width 74 height 10
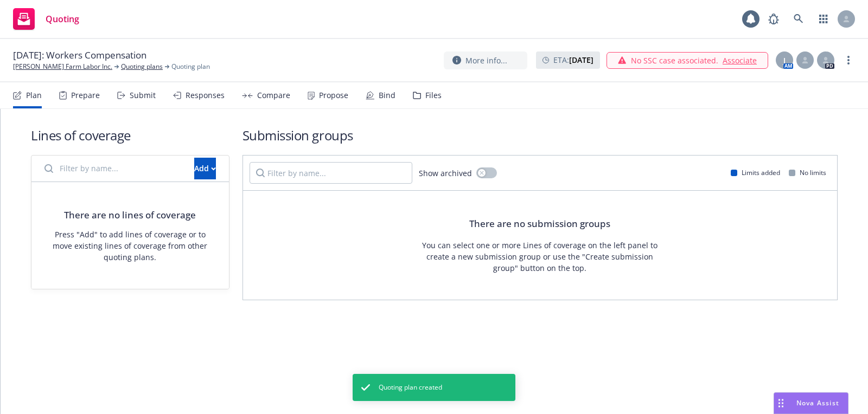
click at [221, 142] on h1 "Lines of coverage" at bounding box center [130, 135] width 199 height 18
click at [203, 171] on button "Add" at bounding box center [205, 169] width 22 height 22
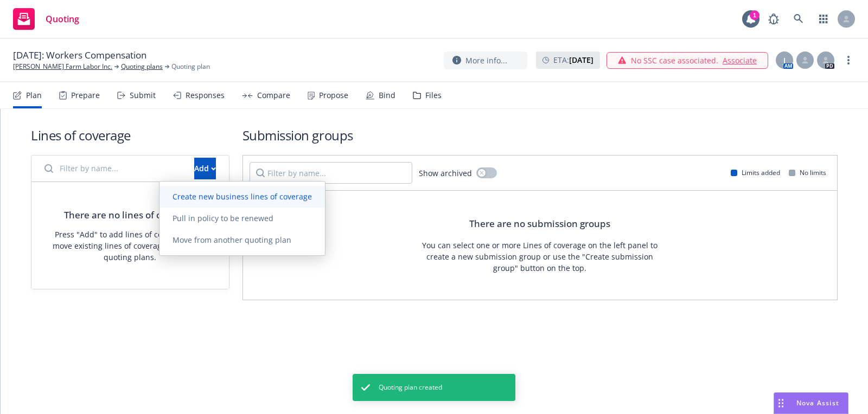
click at [240, 201] on link "Create new business lines of coverage" at bounding box center [241, 197] width 165 height 22
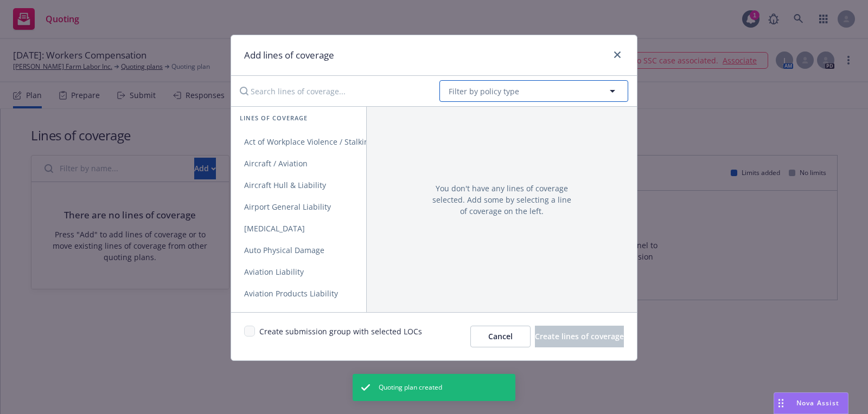
click at [473, 86] on span "Filter by policy type" at bounding box center [484, 91] width 71 height 11
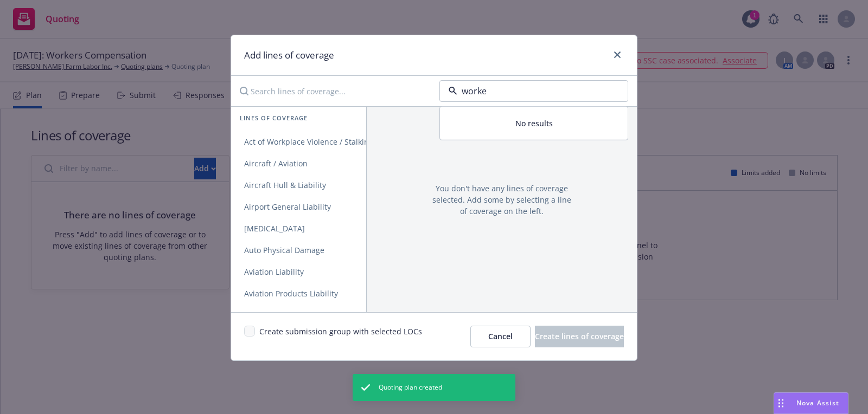
type input "worker"
click at [504, 119] on strong "Workers' Compensation" at bounding box center [495, 122] width 89 height 10
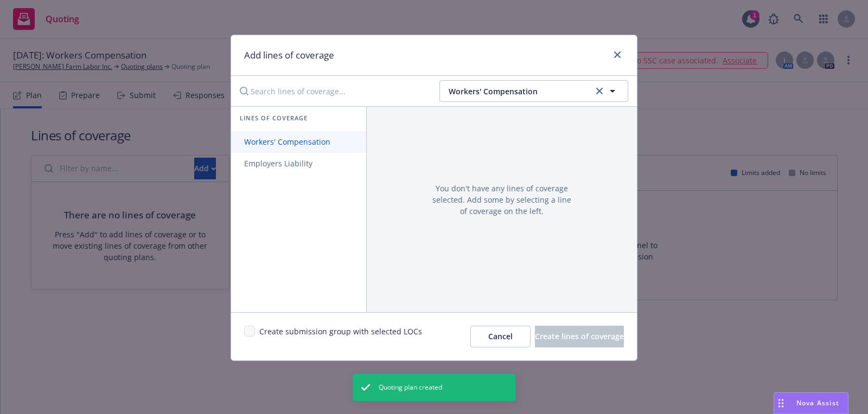
click at [285, 131] on link "Workers' Compensation" at bounding box center [298, 142] width 135 height 22
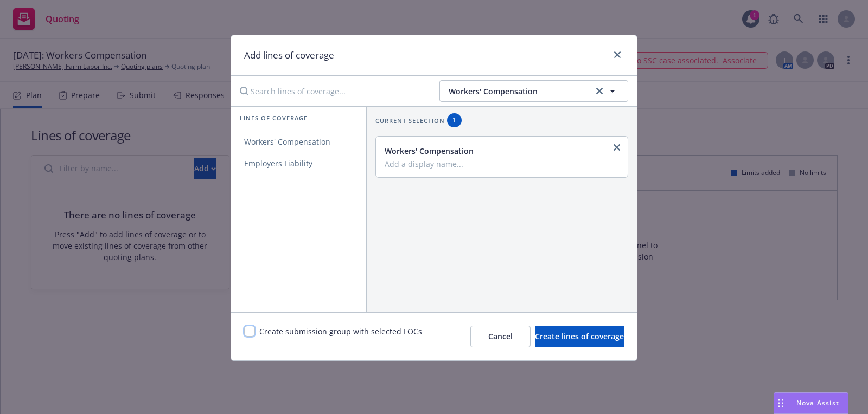
click at [252, 334] on input "checkbox" at bounding box center [249, 331] width 11 height 11
checkbox input "true"
click at [590, 351] on div "Create submission group with selected LOCs Cancel Create lines of coverage" at bounding box center [434, 336] width 406 height 48
click at [574, 337] on span "Create lines of coverage" at bounding box center [579, 336] width 89 height 10
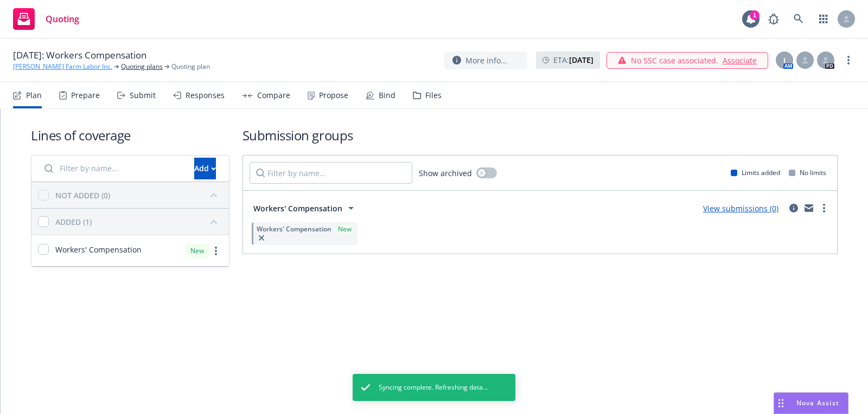
click at [67, 71] on link "[PERSON_NAME] Farm Labor Inc." at bounding box center [62, 67] width 99 height 10
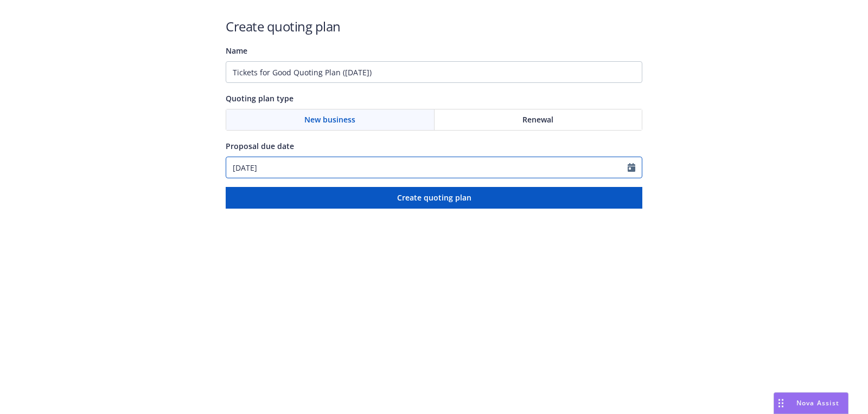
click at [345, 169] on input "[DATE]" at bounding box center [426, 167] width 401 height 21
select select "9"
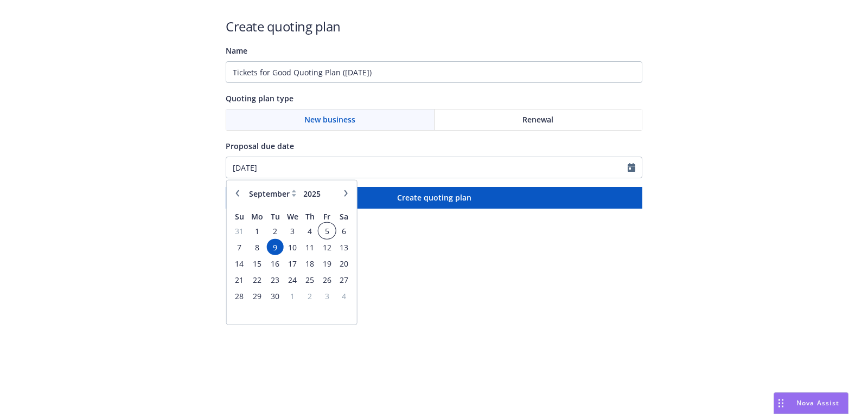
click at [333, 231] on span "5" at bounding box center [326, 231] width 15 height 14
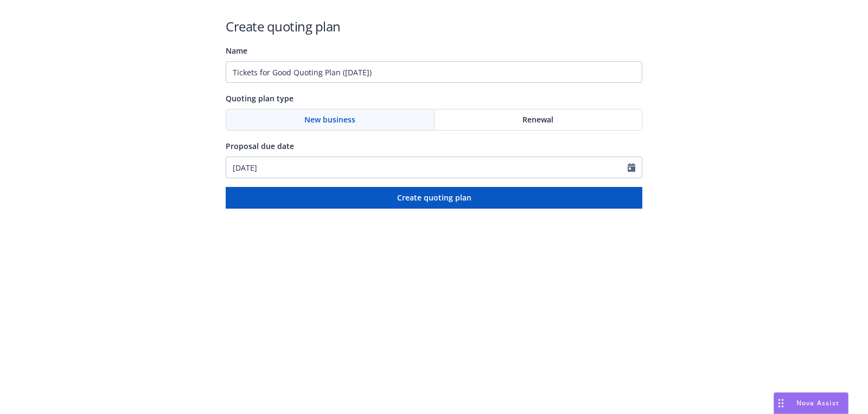
type input "[DATE]"
click at [326, 177] on div "[DATE]" at bounding box center [434, 168] width 417 height 22
select select "9"
click at [317, 88] on div "Create quoting plan Name Tickets for Good Quoting Plan ([DATE]) Quoting plan ty…" at bounding box center [434, 112] width 417 height 191
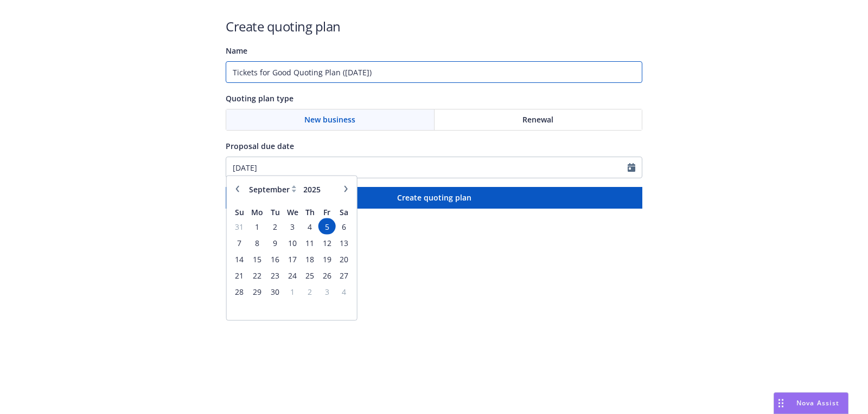
click at [315, 71] on input "Tickets for Good Quoting Plan ([DATE])" at bounding box center [434, 72] width 417 height 22
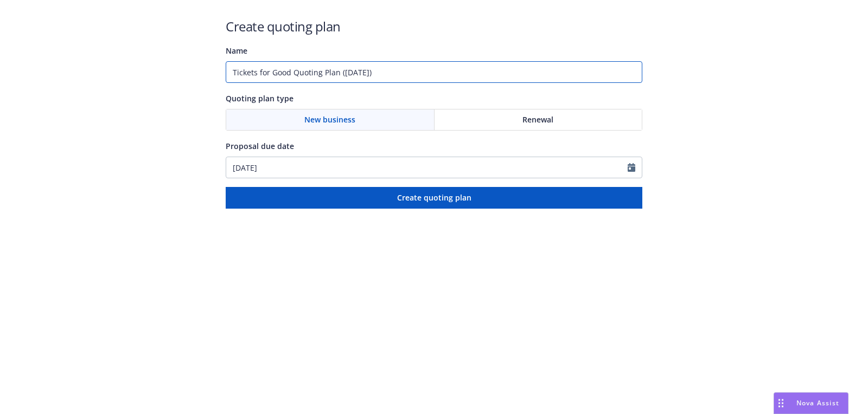
paste input "[DATE]"
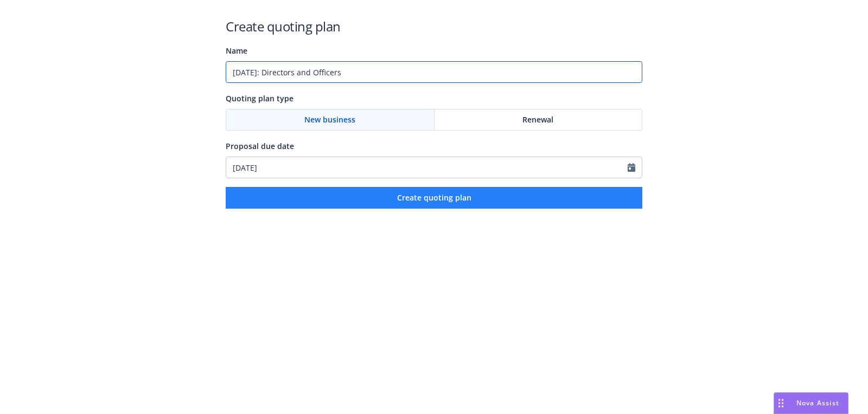
type input "[DATE]: Directors and Officers"
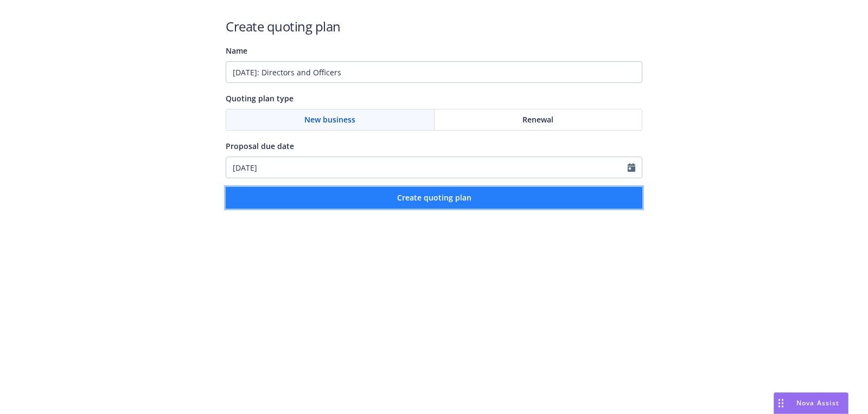
click at [467, 197] on span "Create quoting plan" at bounding box center [434, 198] width 74 height 10
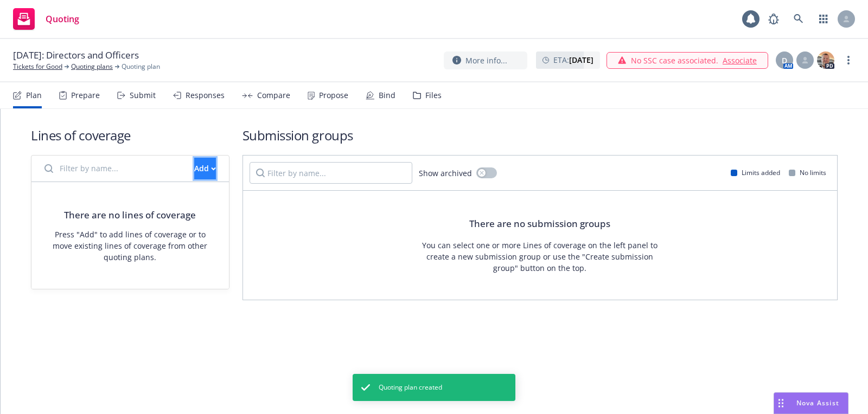
click at [194, 161] on div "Add" at bounding box center [205, 168] width 22 height 21
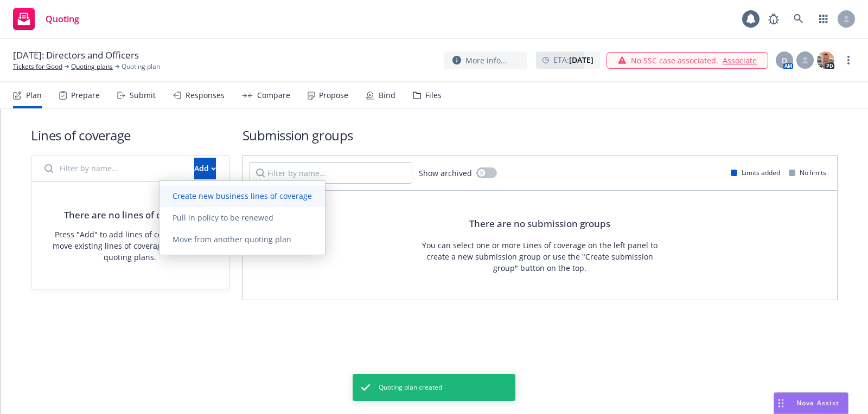
click at [270, 195] on span "Create new business lines of coverage" at bounding box center [241, 196] width 165 height 10
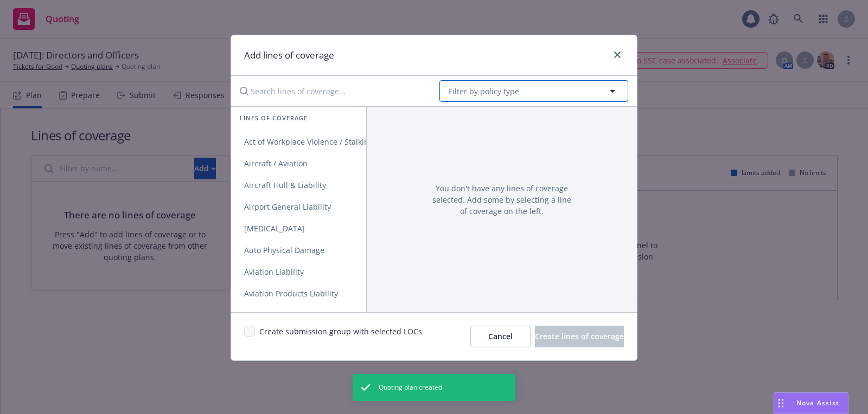
click at [504, 81] on button "Filter by policy type" at bounding box center [533, 91] width 189 height 22
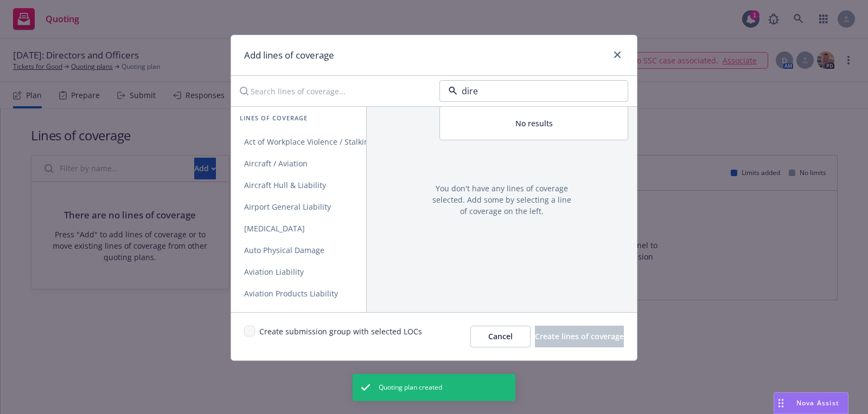
type input "direc"
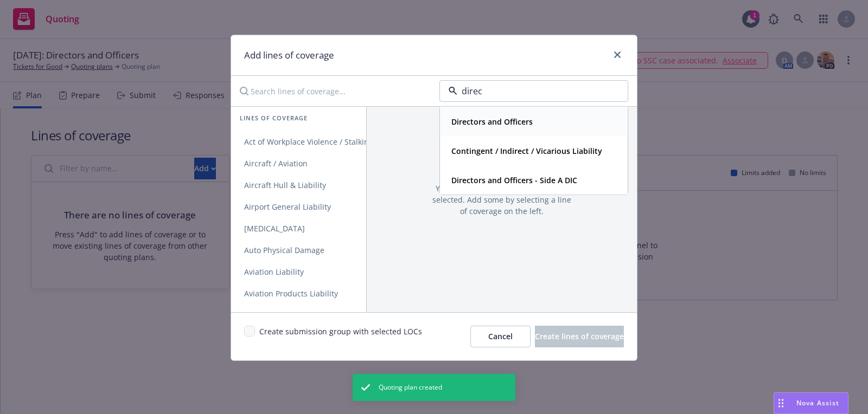
click at [503, 118] on strong "Directors and Officers" at bounding box center [491, 122] width 81 height 10
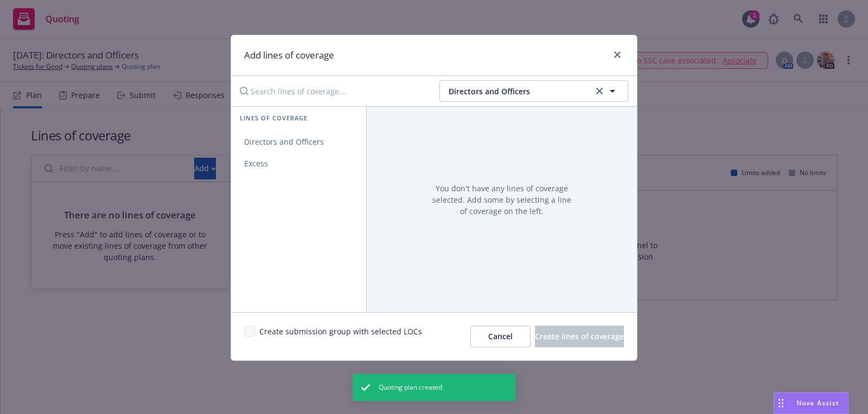
click at [349, 126] on div "Lines of coverage" at bounding box center [298, 119] width 135 height 24
click at [340, 132] on link "Directors and Officers" at bounding box center [298, 142] width 135 height 22
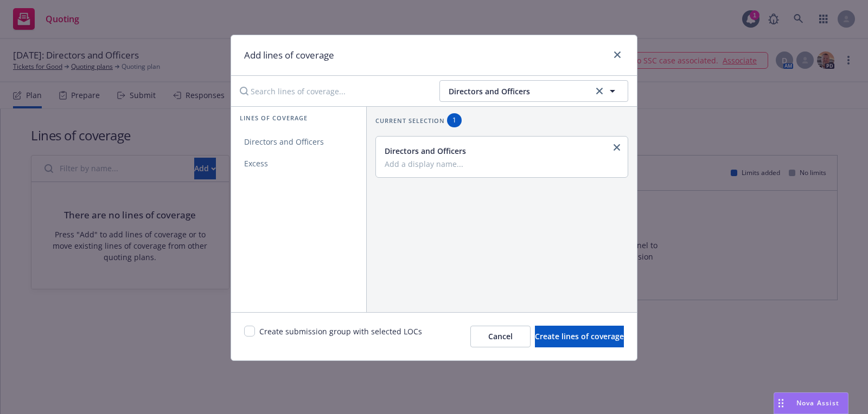
click at [260, 326] on span "Create submission group with selected LOCs" at bounding box center [340, 337] width 163 height 22
click at [250, 329] on input "checkbox" at bounding box center [249, 331] width 11 height 11
checkbox input "true"
click at [535, 341] on span "Create lines of coverage" at bounding box center [579, 336] width 89 height 10
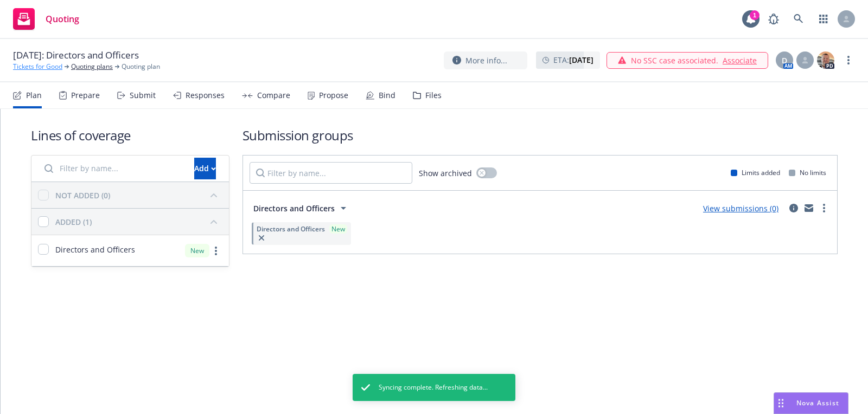
click at [53, 67] on link "Tickets for Good" at bounding box center [37, 67] width 49 height 10
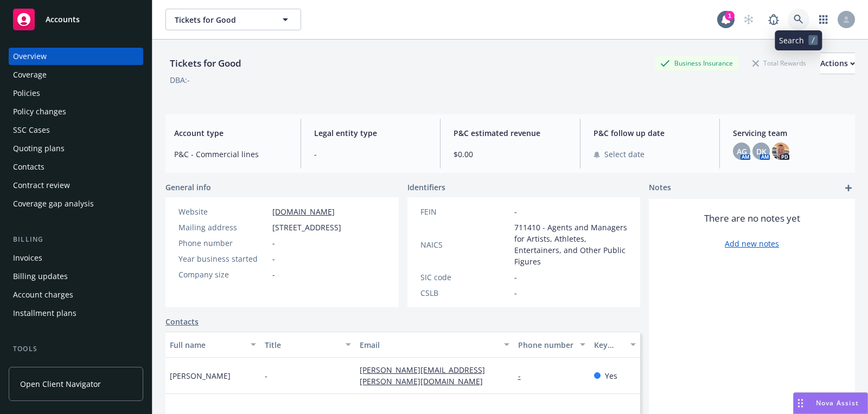
click at [790, 20] on link at bounding box center [799, 20] width 22 height 22
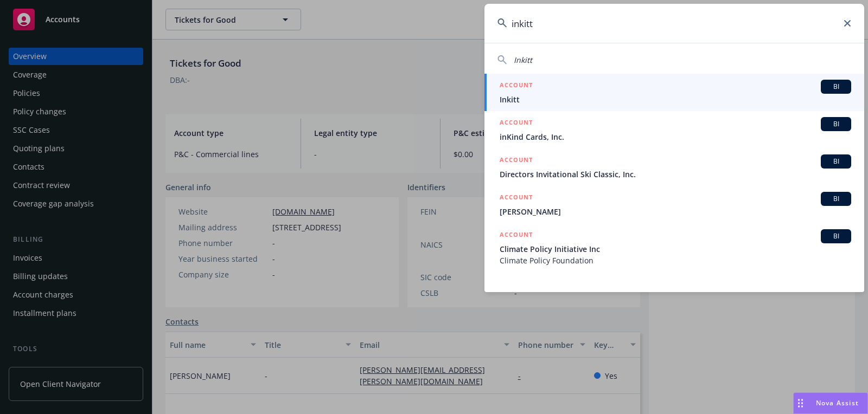
type input "inkitt"
click at [565, 89] on div "ACCOUNT BI" at bounding box center [675, 87] width 351 height 14
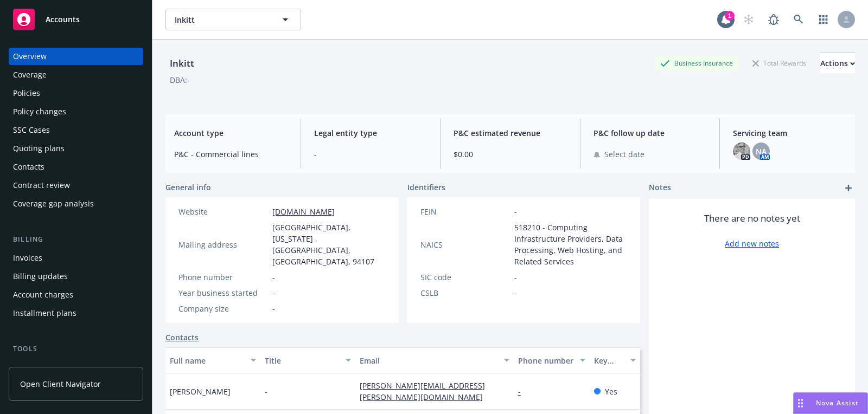
scroll to position [291, 0]
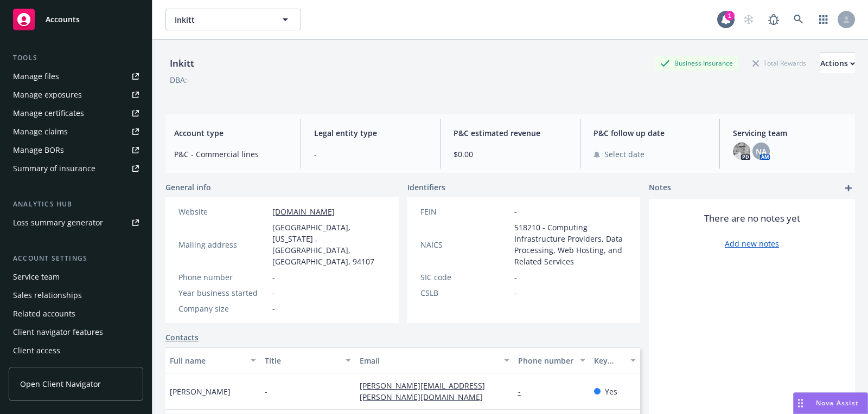
click at [81, 284] on div "Service team" at bounding box center [76, 276] width 126 height 17
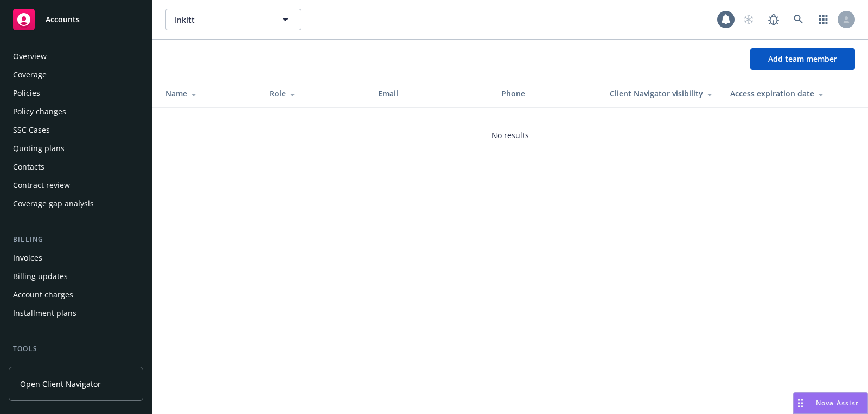
scroll to position [291, 0]
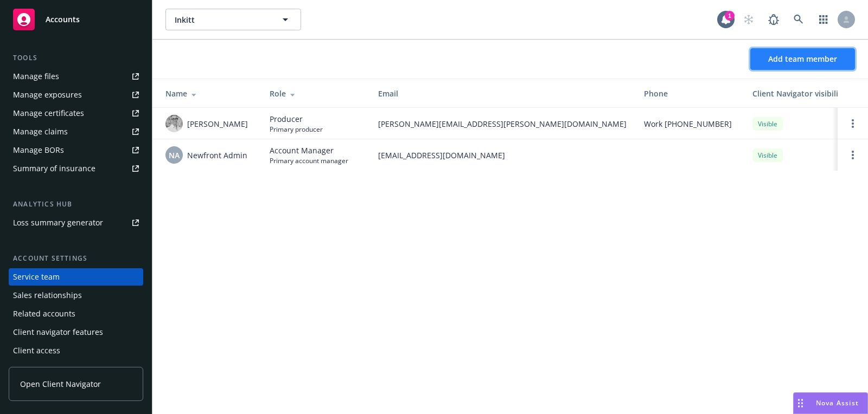
click at [754, 62] on button "Add team member" at bounding box center [802, 59] width 105 height 22
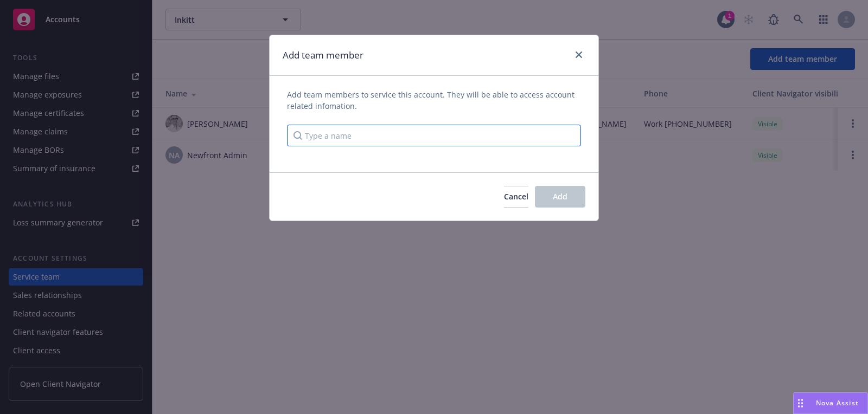
click at [382, 140] on input "Type a name" at bounding box center [434, 136] width 294 height 22
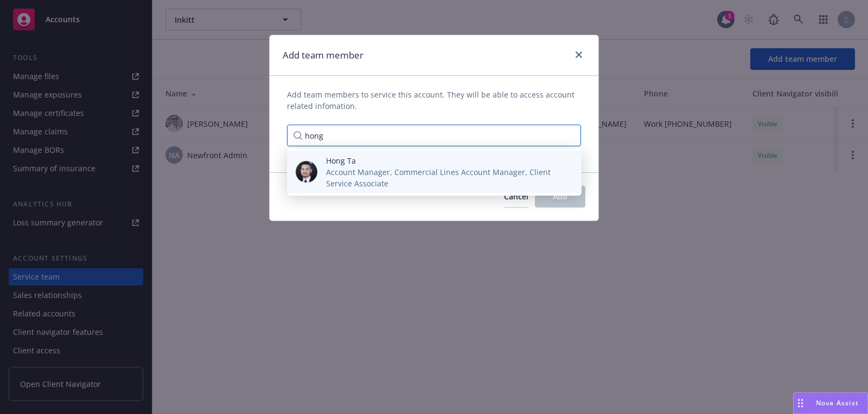
type input "hong"
click at [376, 169] on span "Account Manager, Commercial Lines Account Manager, Client Service Associate" at bounding box center [445, 178] width 238 height 23
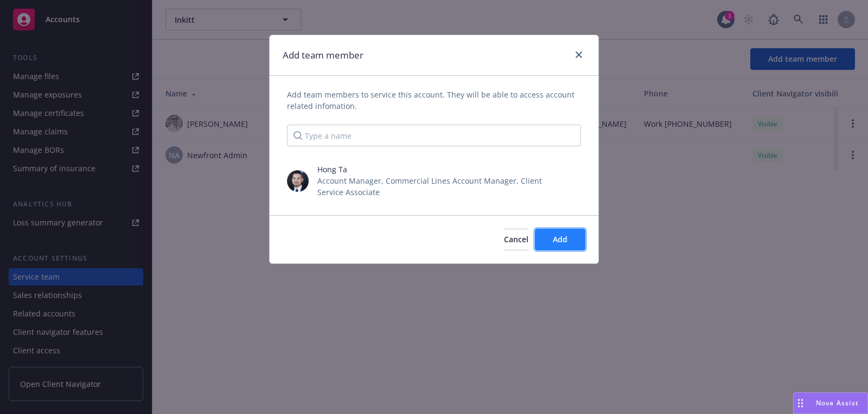
click at [560, 238] on span "Add" at bounding box center [560, 239] width 15 height 10
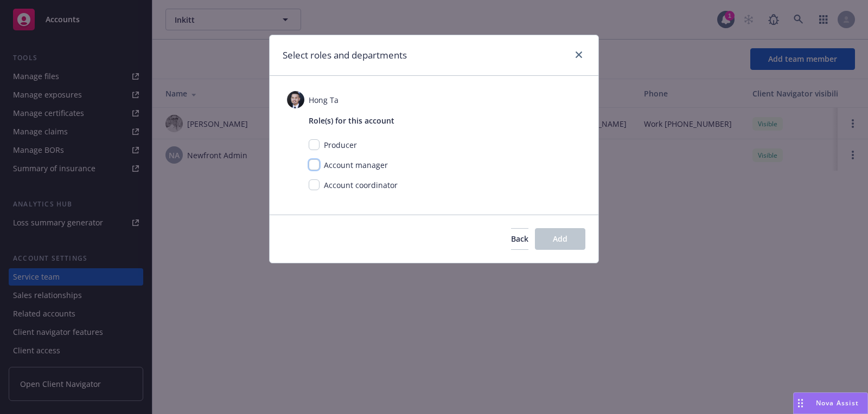
click at [310, 164] on input "checkbox" at bounding box center [314, 164] width 11 height 11
checkbox input "true"
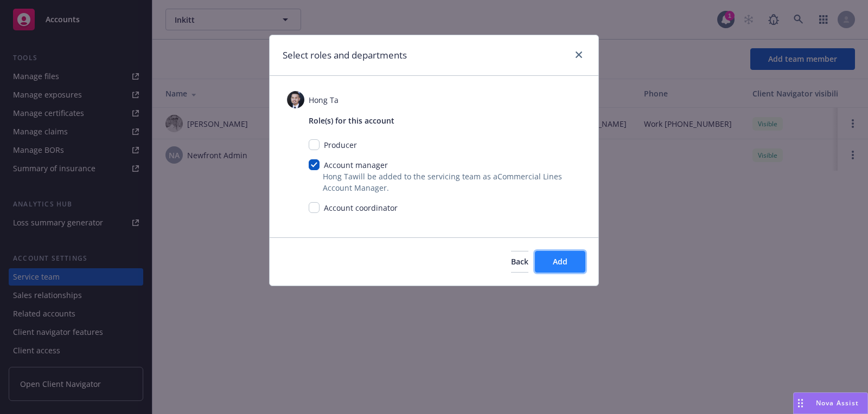
click at [556, 257] on span "Add" at bounding box center [560, 262] width 15 height 10
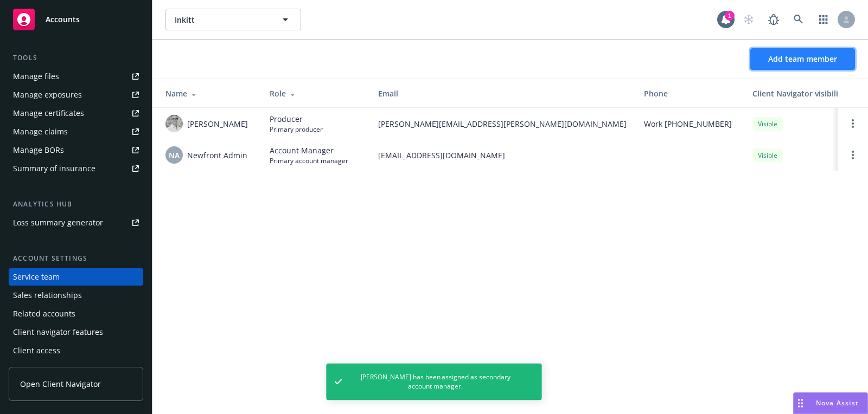
click at [831, 59] on span "Add team member" at bounding box center [802, 59] width 69 height 10
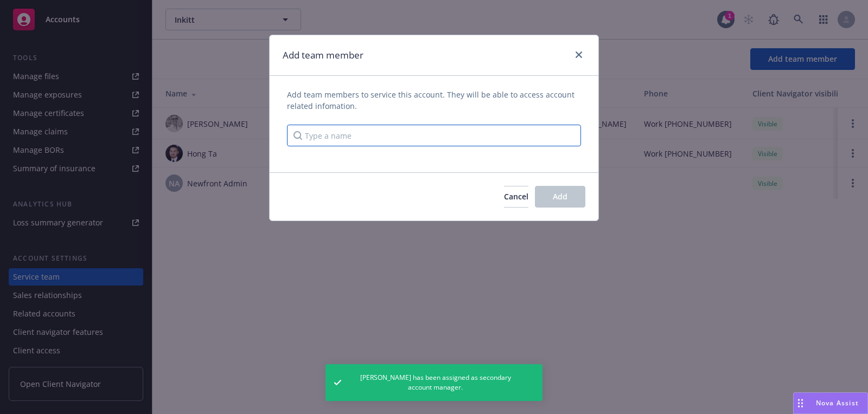
click at [473, 135] on input "Type a name" at bounding box center [434, 136] width 294 height 22
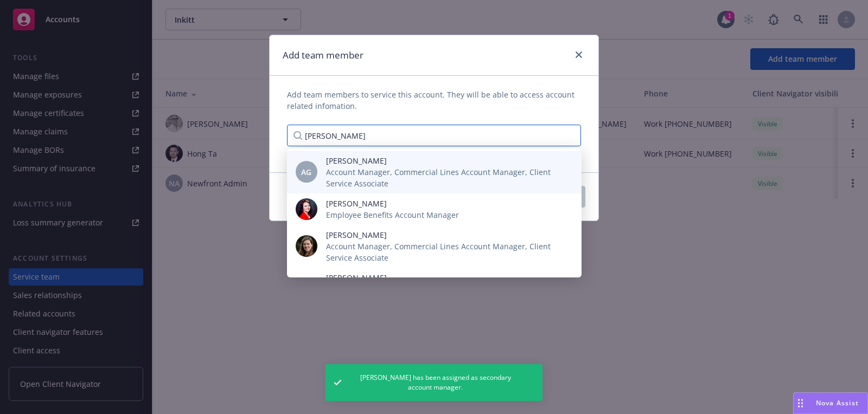
type input "[PERSON_NAME]"
click at [423, 184] on span "Account Manager, Commercial Lines Account Manager, Client Service Associate" at bounding box center [445, 178] width 238 height 23
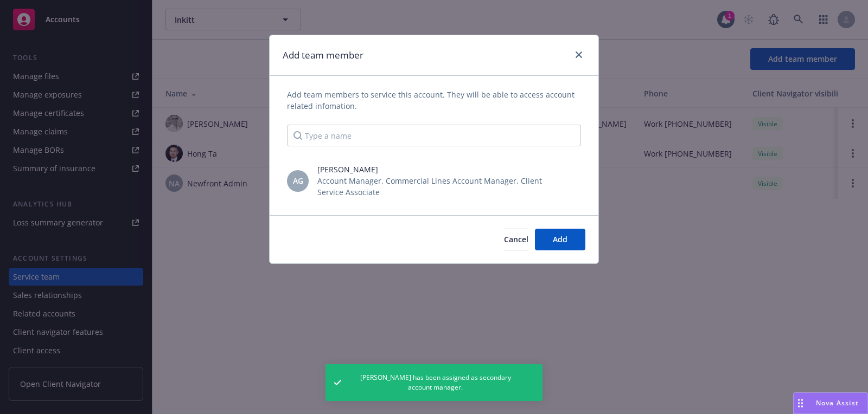
scroll to position [0, 0]
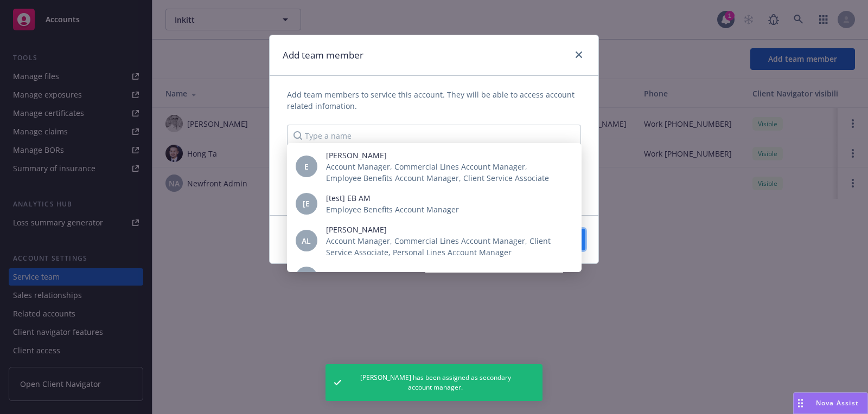
click at [578, 244] on button "Add" at bounding box center [560, 240] width 50 height 22
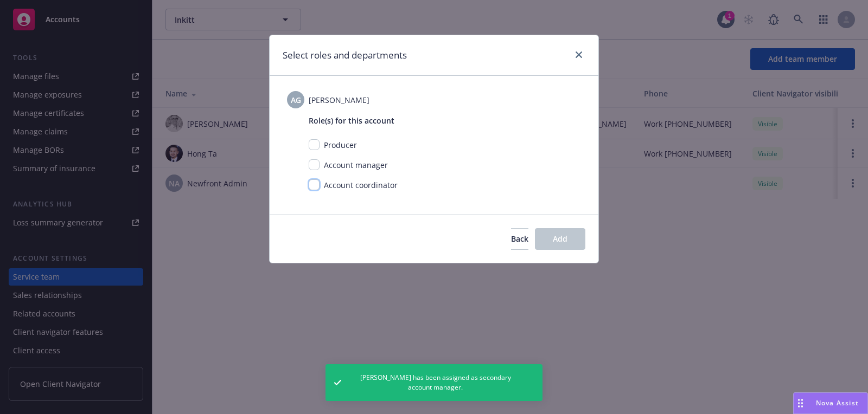
click at [317, 184] on input "checkbox" at bounding box center [314, 185] width 11 height 11
checkbox input "true"
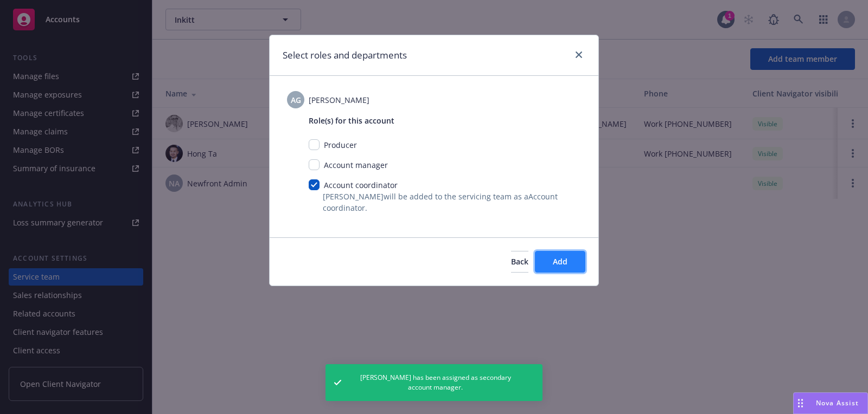
click at [559, 263] on span "Add" at bounding box center [560, 262] width 15 height 10
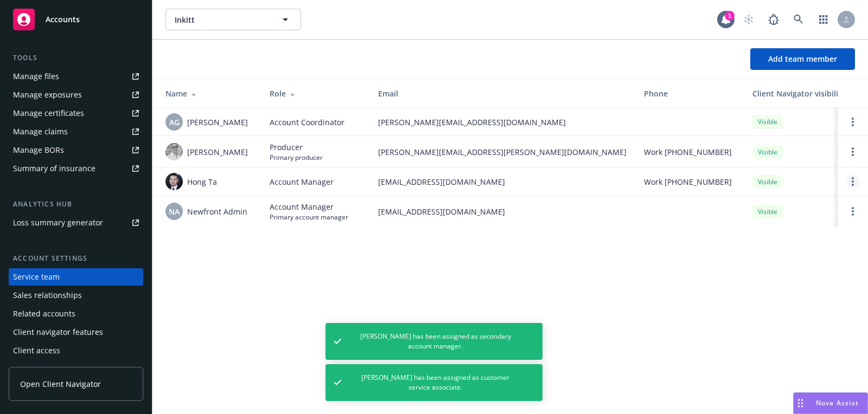
click at [856, 178] on link "Open options" at bounding box center [852, 181] width 13 height 13
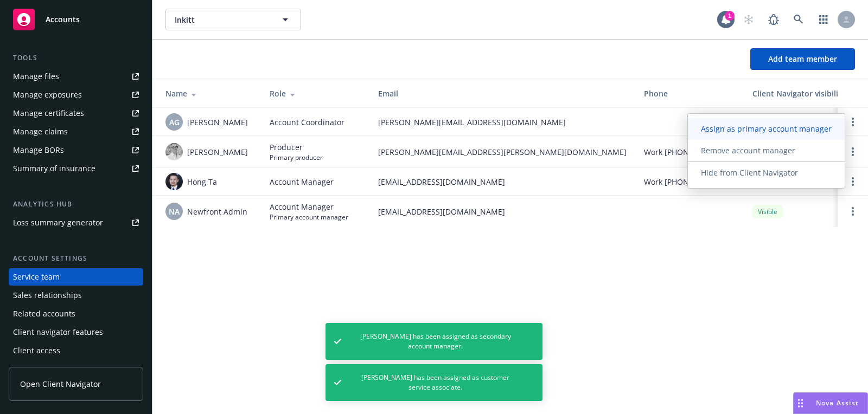
click at [776, 138] on link "Assign as primary account manager" at bounding box center [766, 129] width 157 height 22
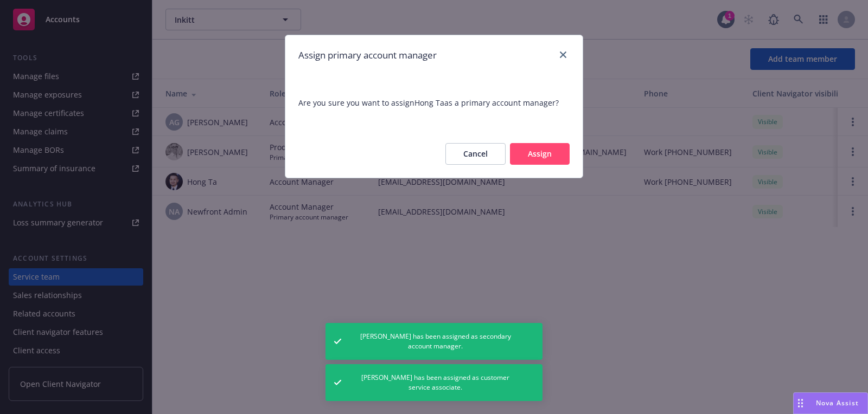
click at [542, 158] on button "Assign" at bounding box center [540, 154] width 60 height 22
